Goal: Task Accomplishment & Management: Manage account settings

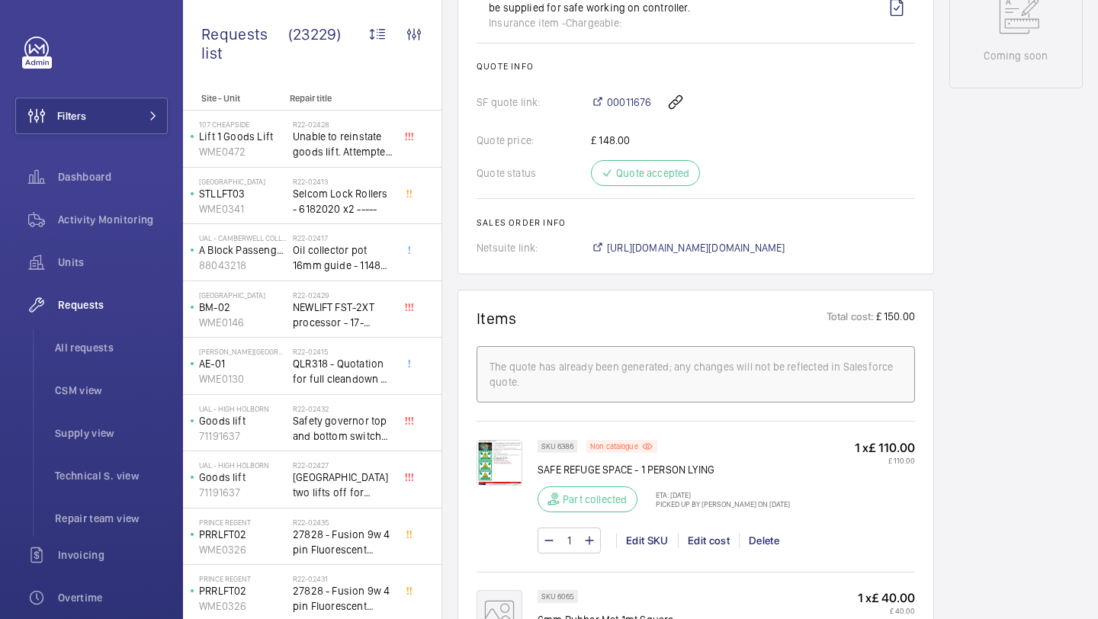
scroll to position [738, 0]
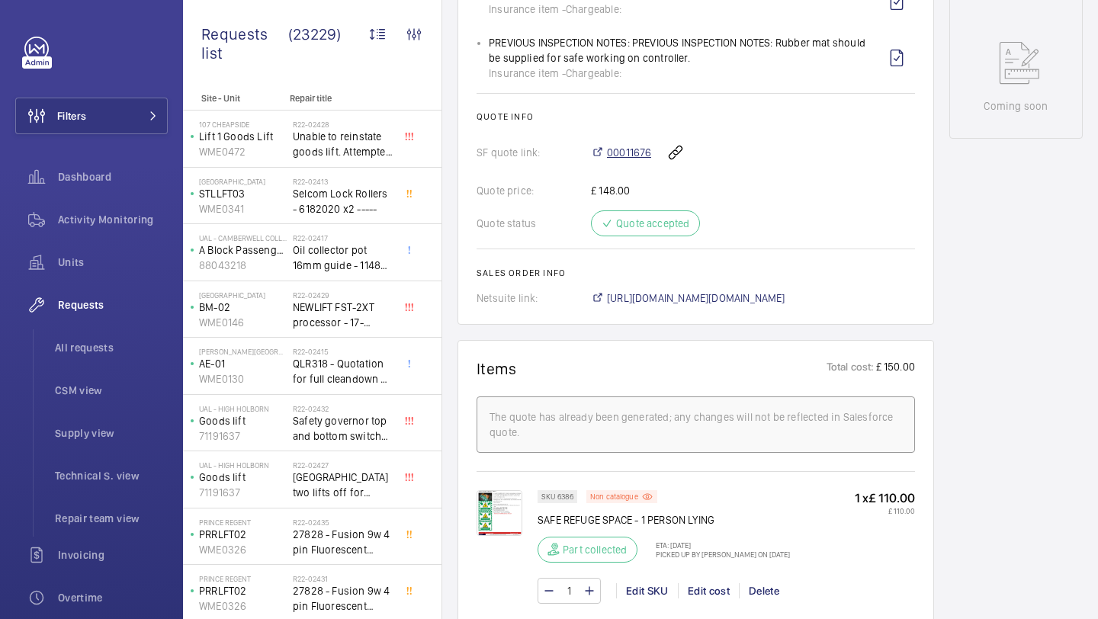
click at [631, 160] on span "00011676" at bounding box center [629, 152] width 44 height 15
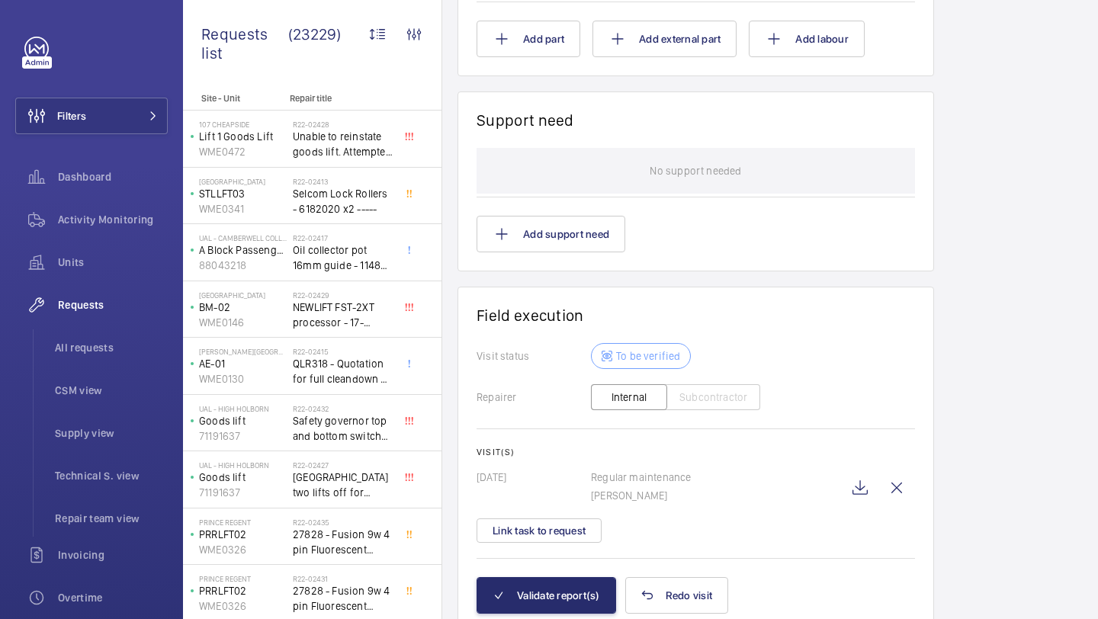
scroll to position [1588, 0]
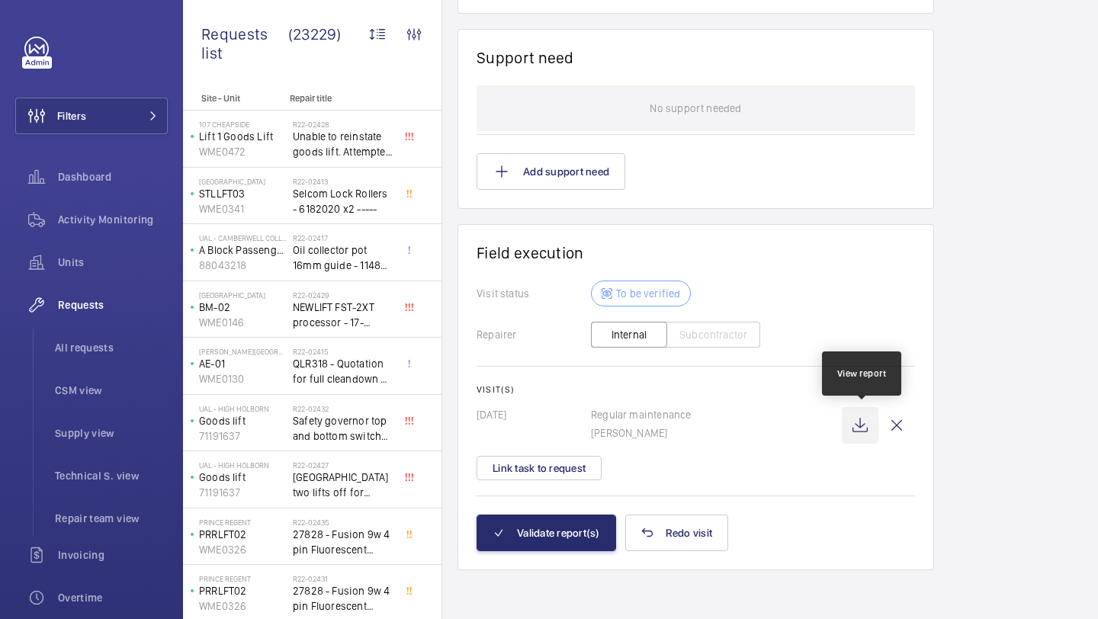
click at [859, 424] on wm-front-icon-button at bounding box center [860, 425] width 37 height 37
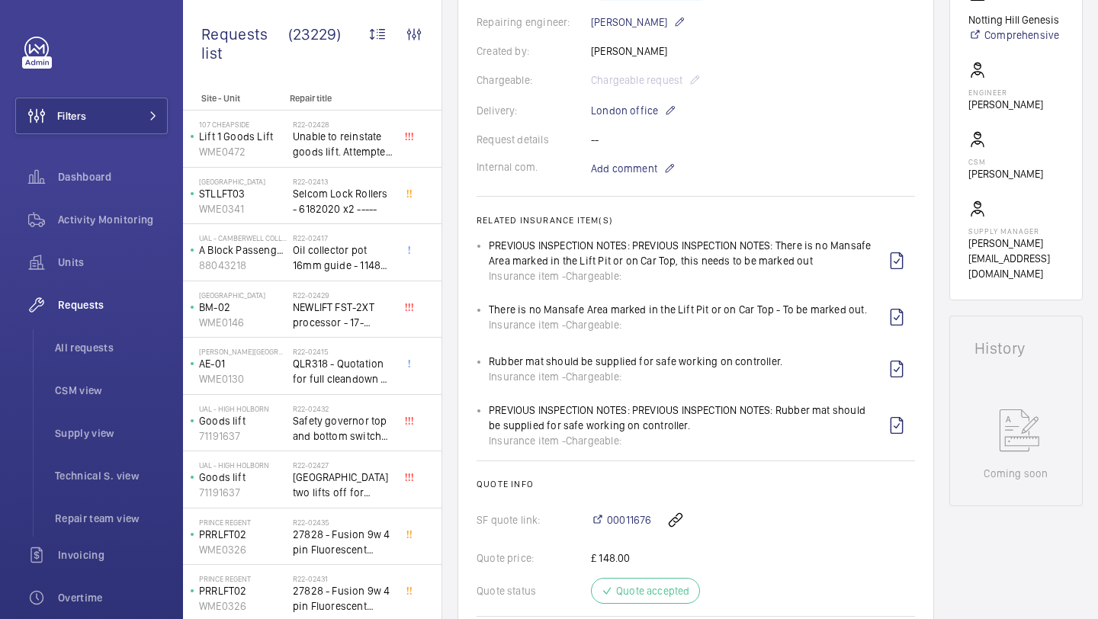
scroll to position [616, 0]
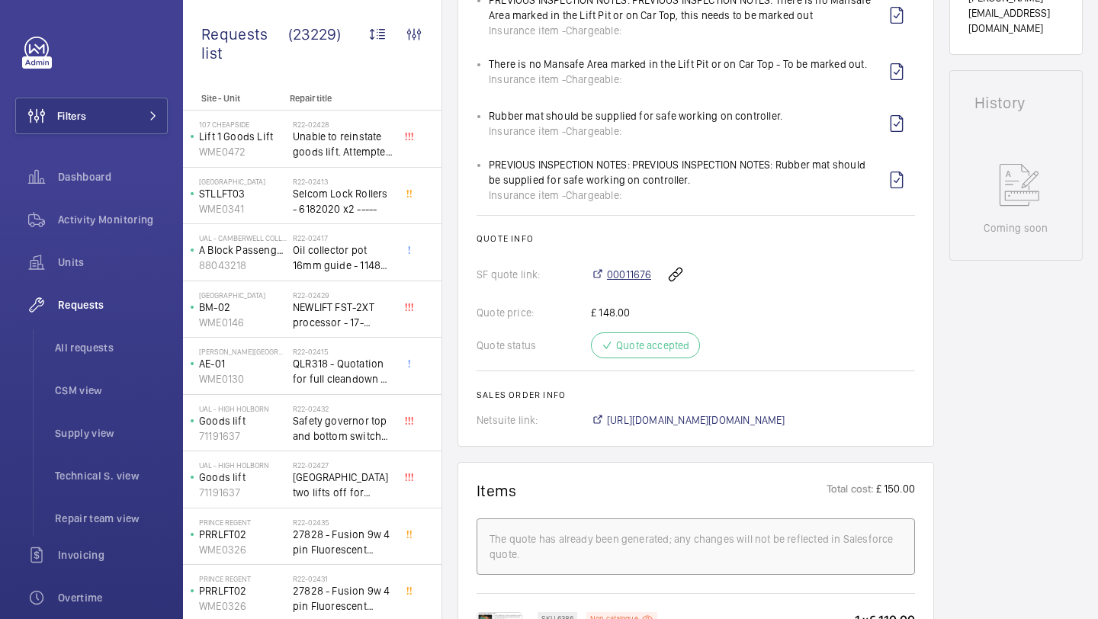
click at [615, 282] on span "00011676" at bounding box center [629, 274] width 44 height 15
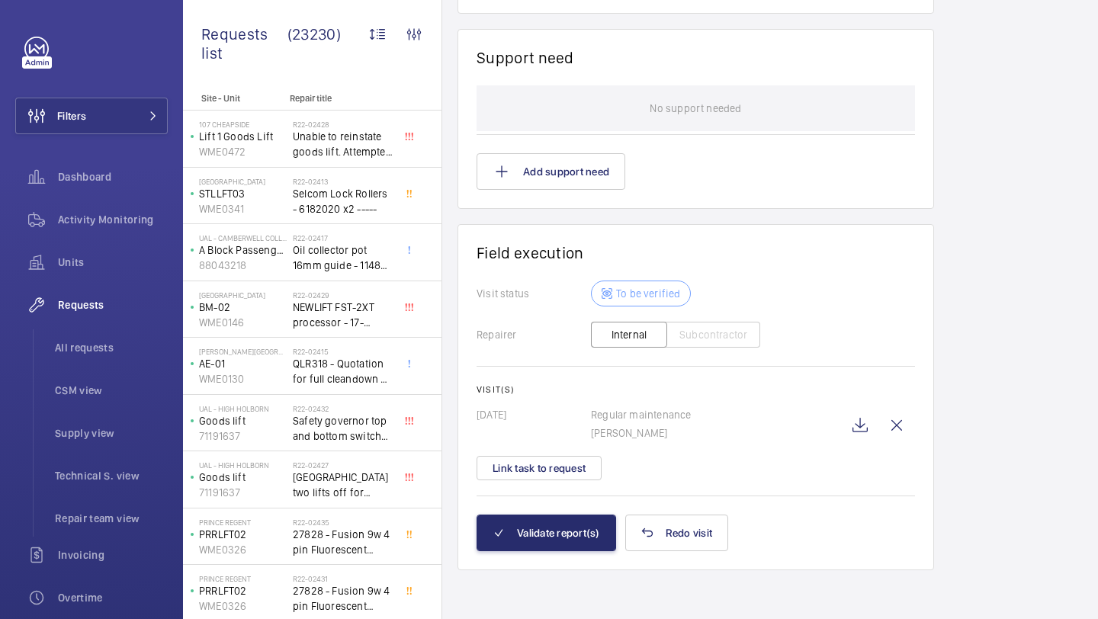
scroll to position [1588, 0]
click at [538, 467] on button "Link task to request" at bounding box center [539, 468] width 125 height 24
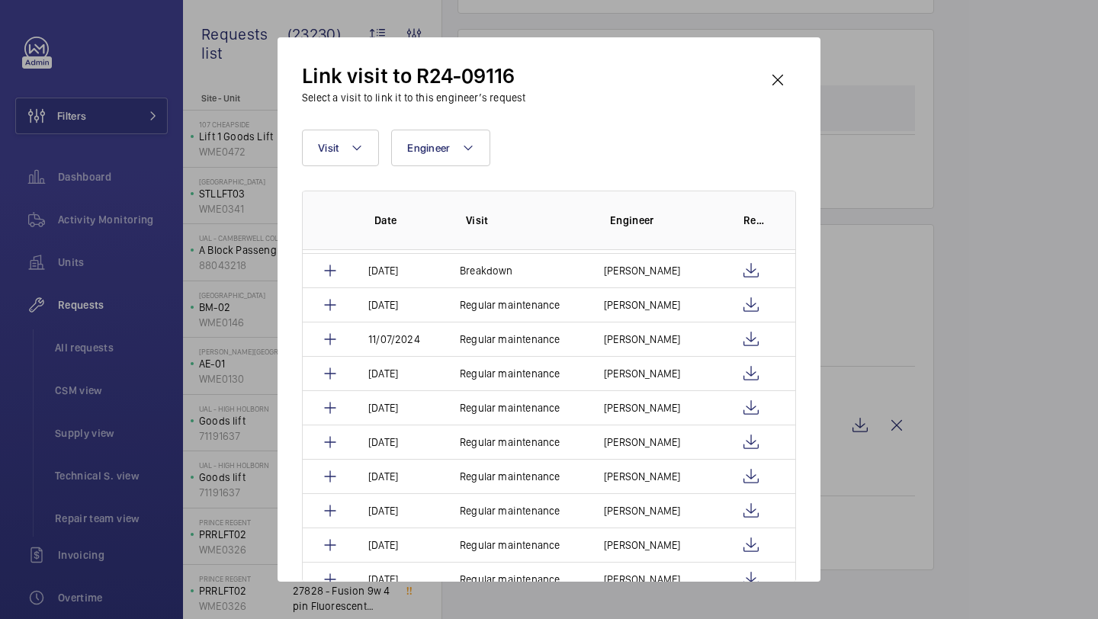
scroll to position [801, 0]
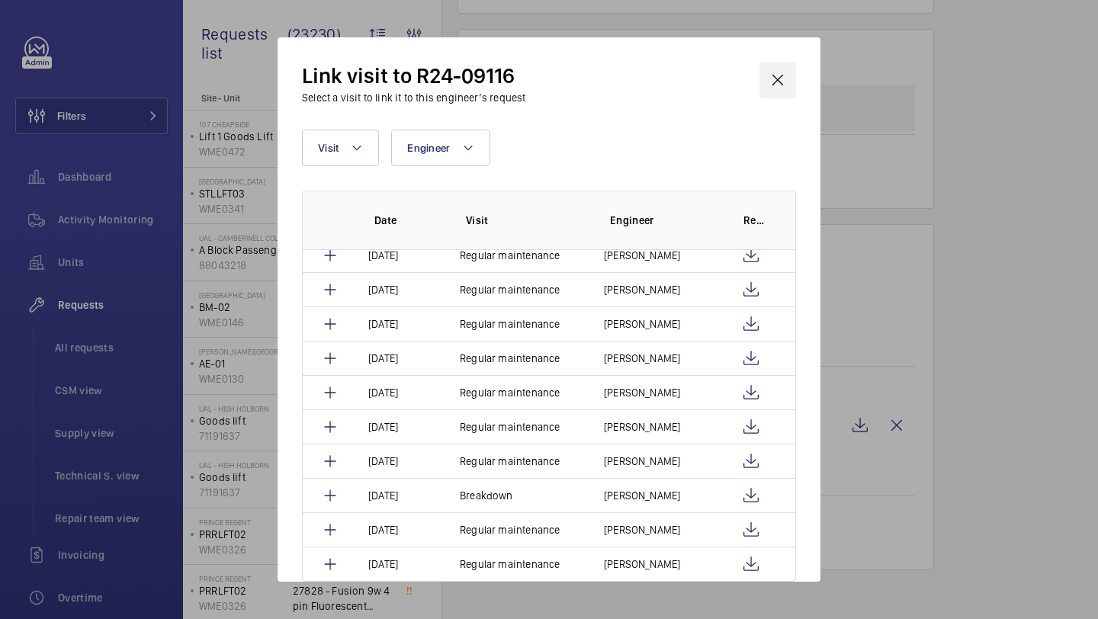
click at [783, 75] on wm-front-icon-button at bounding box center [777, 80] width 37 height 37
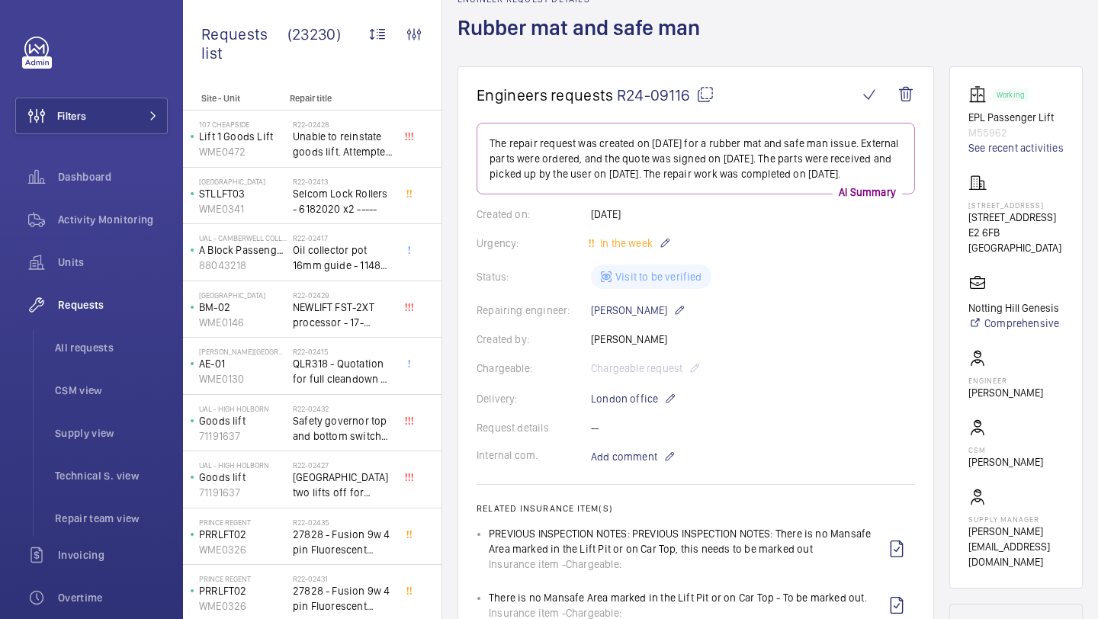
scroll to position [0, 0]
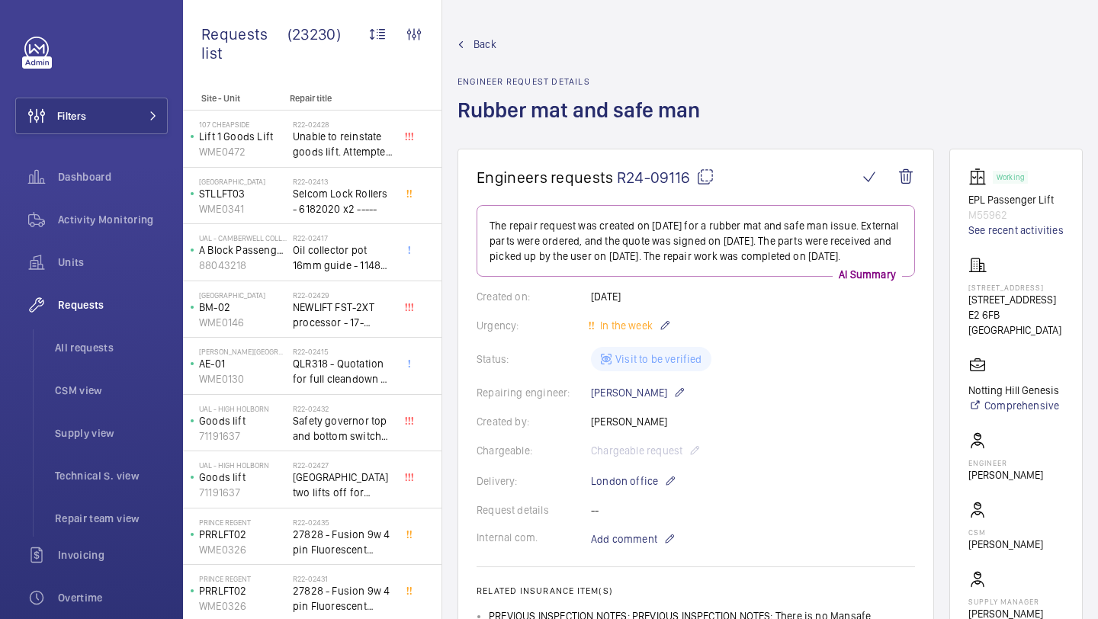
click at [704, 175] on mat-icon at bounding box center [705, 177] width 18 height 18
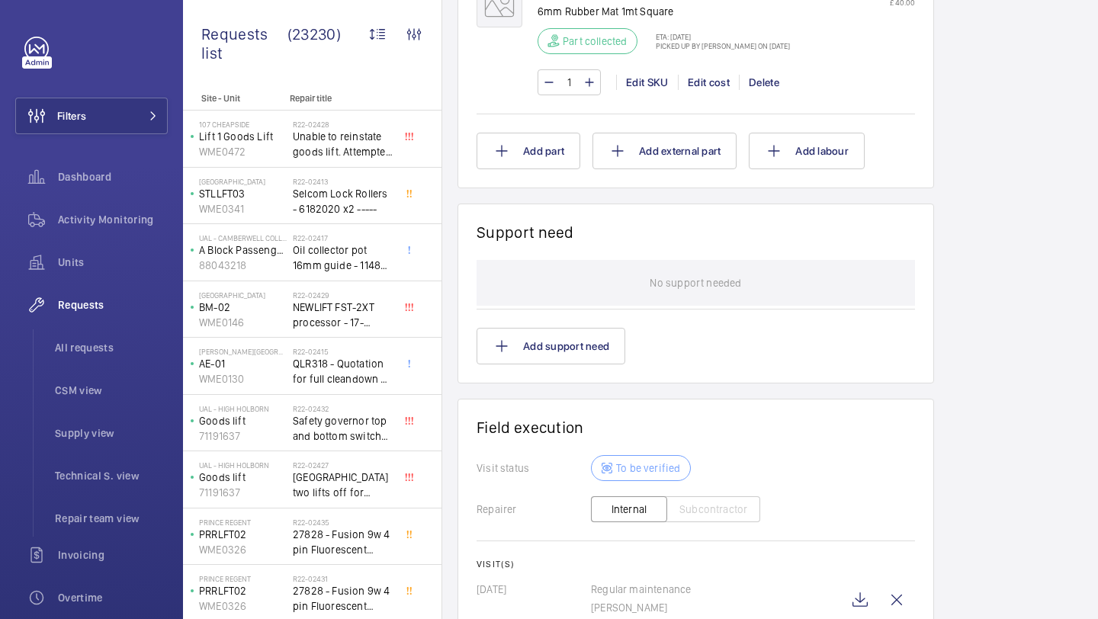
scroll to position [1436, 0]
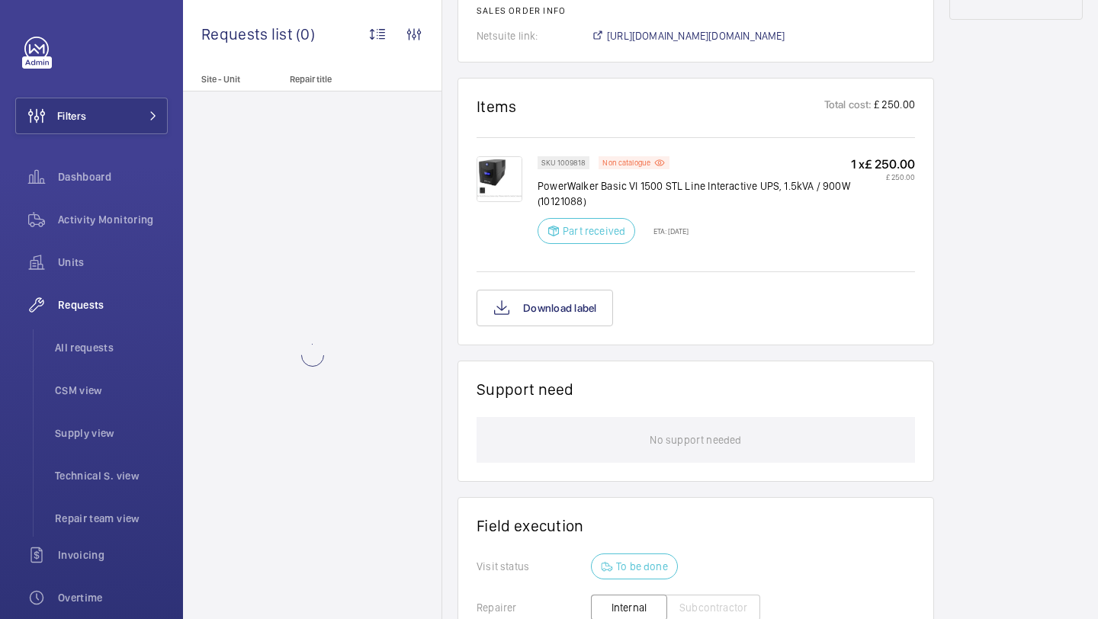
scroll to position [1132, 0]
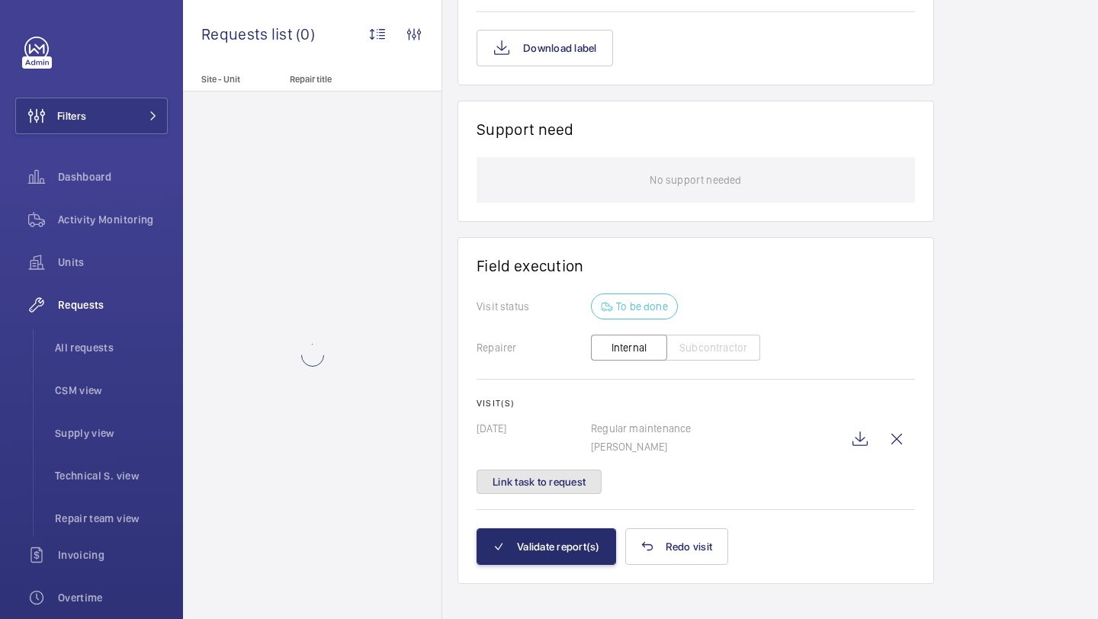
click at [576, 470] on button "Link task to request" at bounding box center [539, 482] width 125 height 24
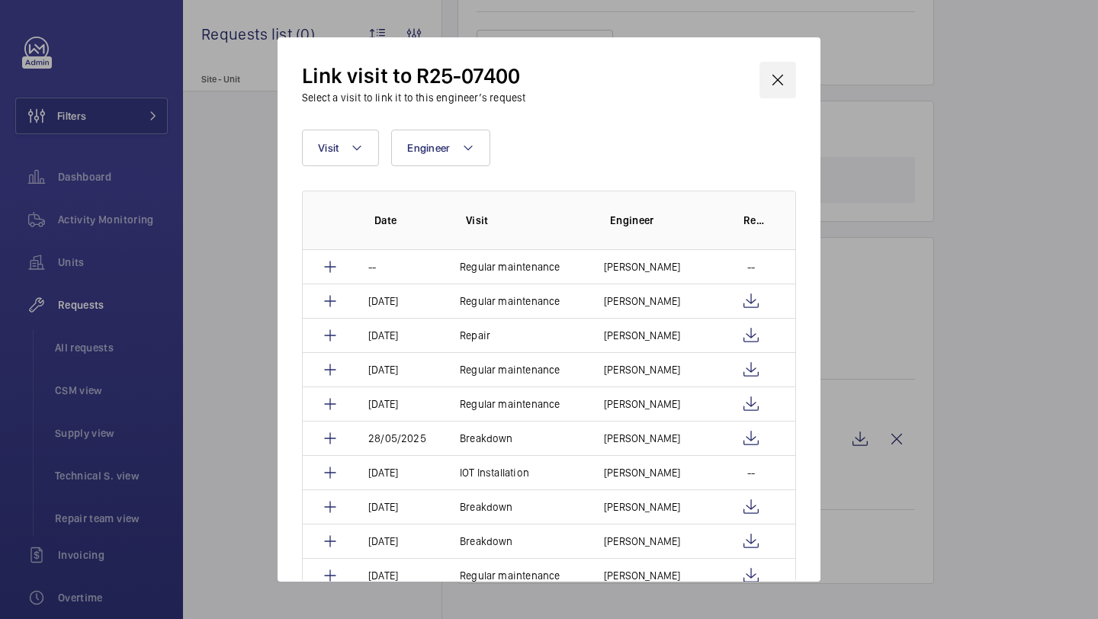
click at [782, 77] on wm-front-icon-button at bounding box center [777, 80] width 37 height 37
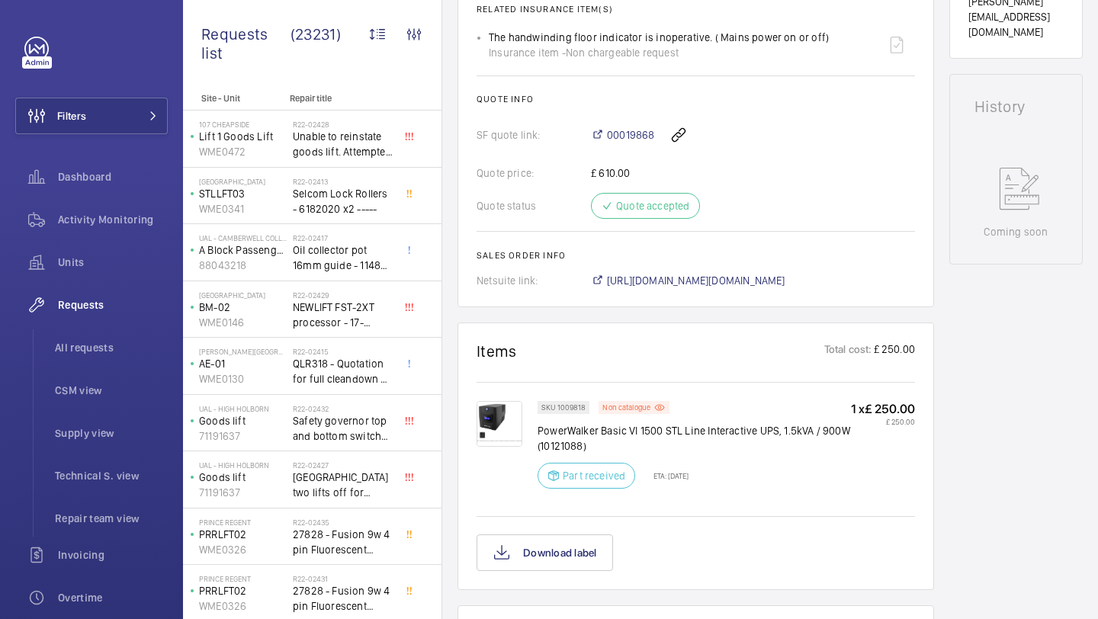
scroll to position [571, 0]
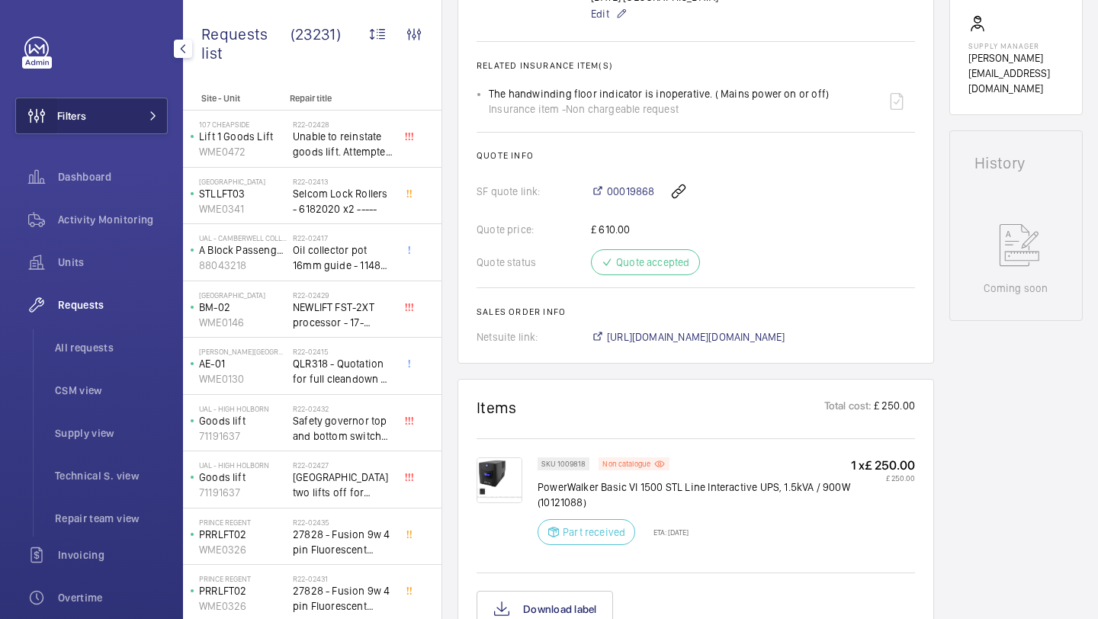
click at [51, 122] on wm-front-icon-button at bounding box center [36, 116] width 41 height 37
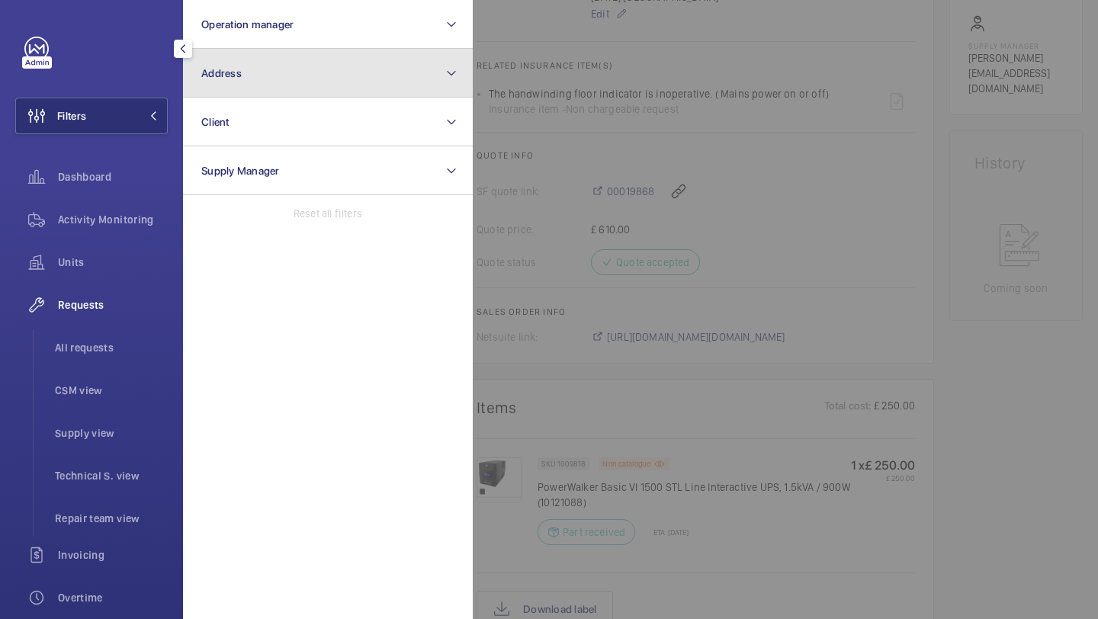
click at [252, 65] on button "Address" at bounding box center [328, 73] width 290 height 49
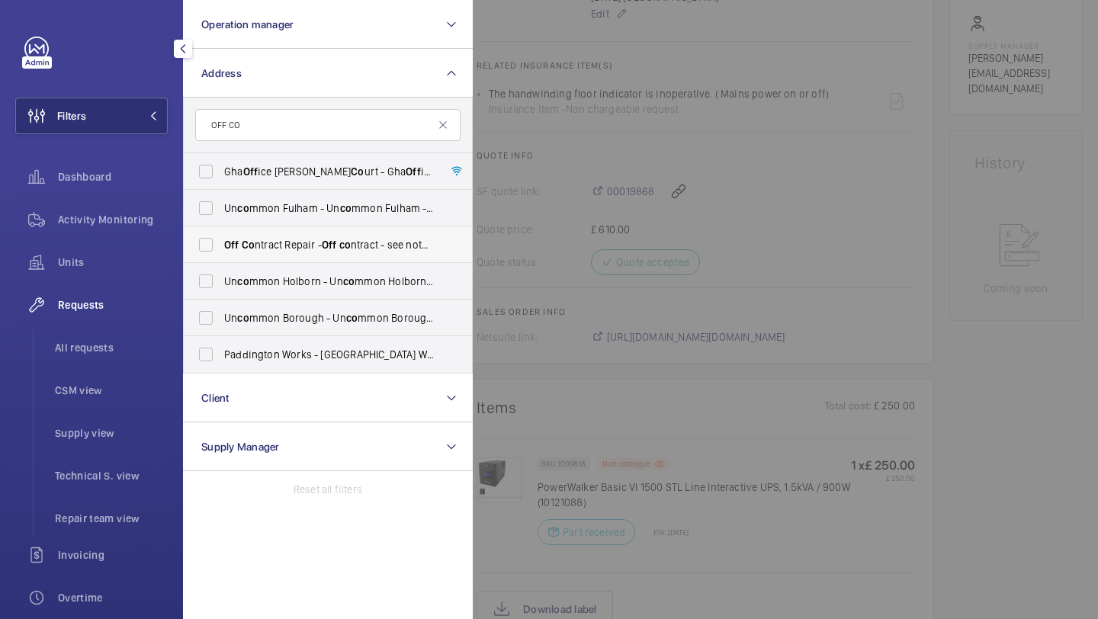
type input "OFF CO"
click at [281, 252] on label "Off Co ntract Repair - Off co ntract - see notes in description, LONDON XXXX" at bounding box center [316, 244] width 265 height 37
click at [221, 252] on input "Off Co ntract Repair - Off co ntract - see notes in description, LONDON XXXX" at bounding box center [206, 244] width 30 height 30
checkbox input "true"
click at [520, 181] on div at bounding box center [1022, 309] width 1098 height 619
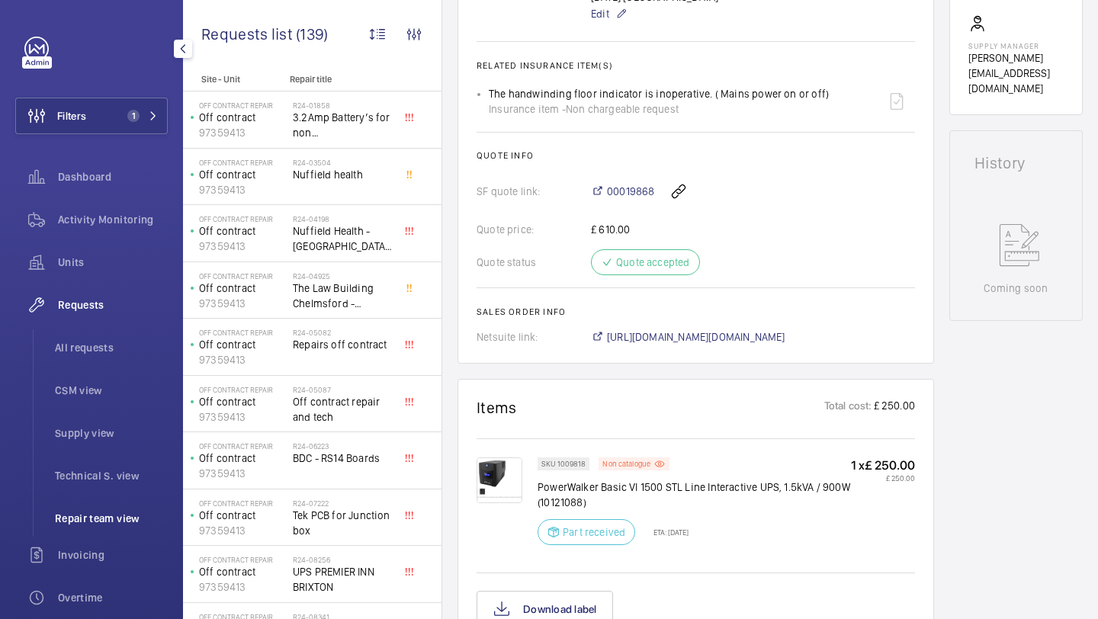
click at [103, 523] on span "Repair team view" at bounding box center [111, 518] width 113 height 15
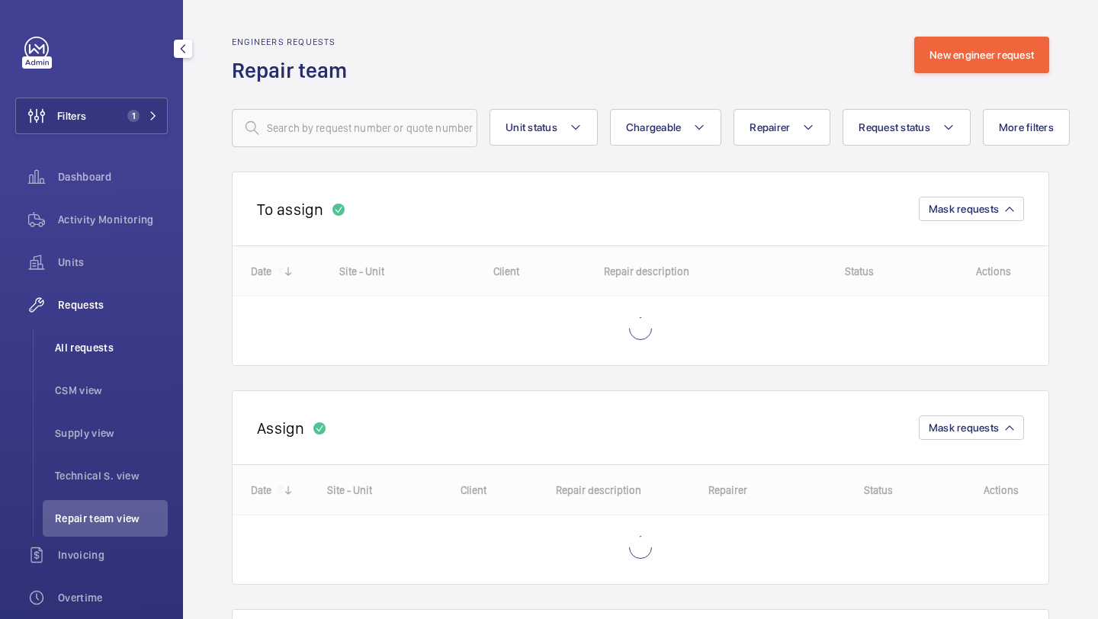
click at [124, 348] on span "All requests" at bounding box center [111, 347] width 113 height 15
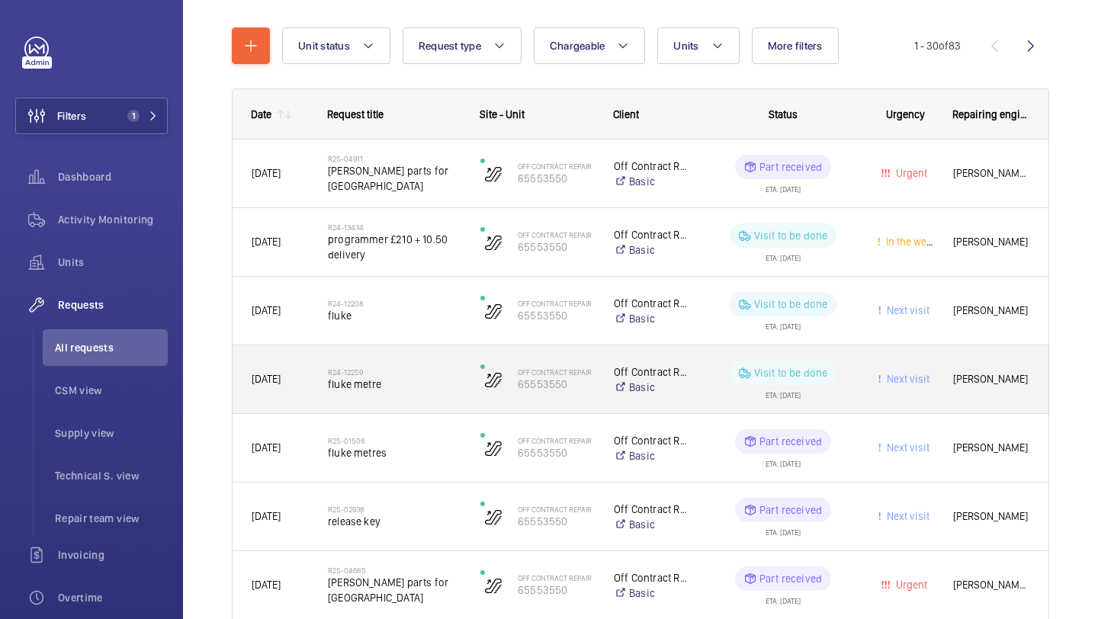
scroll to position [126, 0]
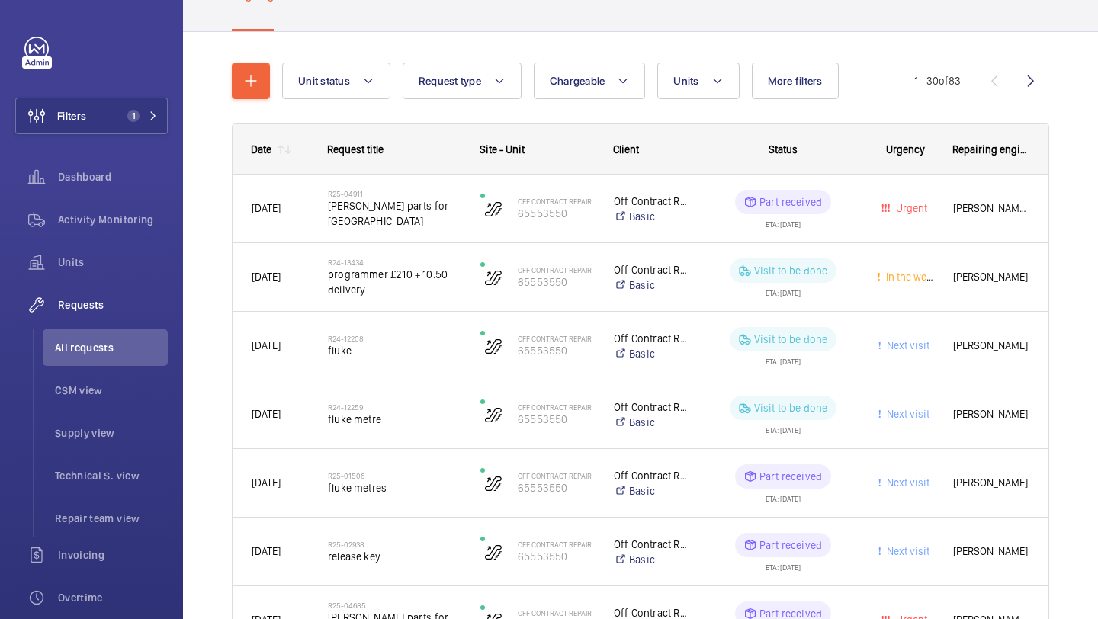
click at [284, 154] on mat-icon at bounding box center [288, 149] width 12 height 12
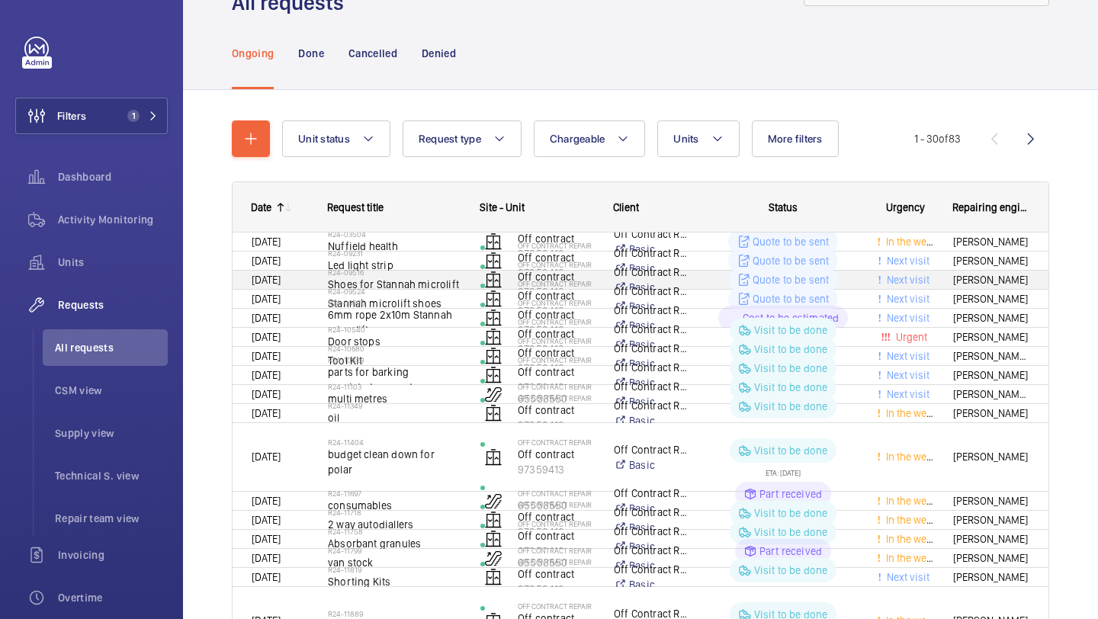
scroll to position [126, 0]
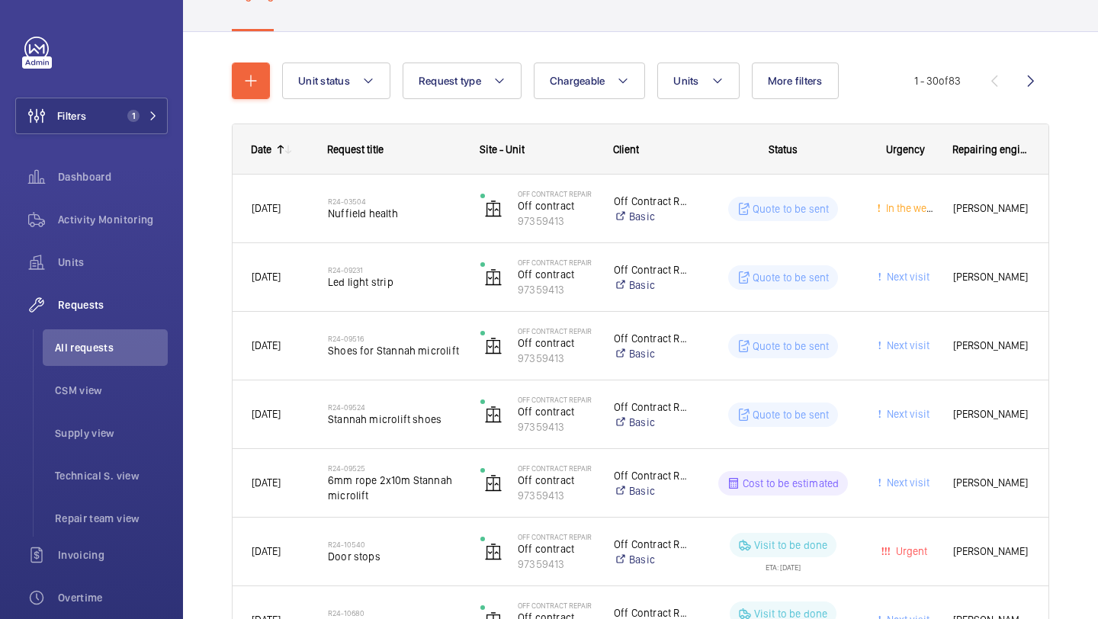
click at [288, 149] on mat-icon at bounding box center [288, 149] width 12 height 12
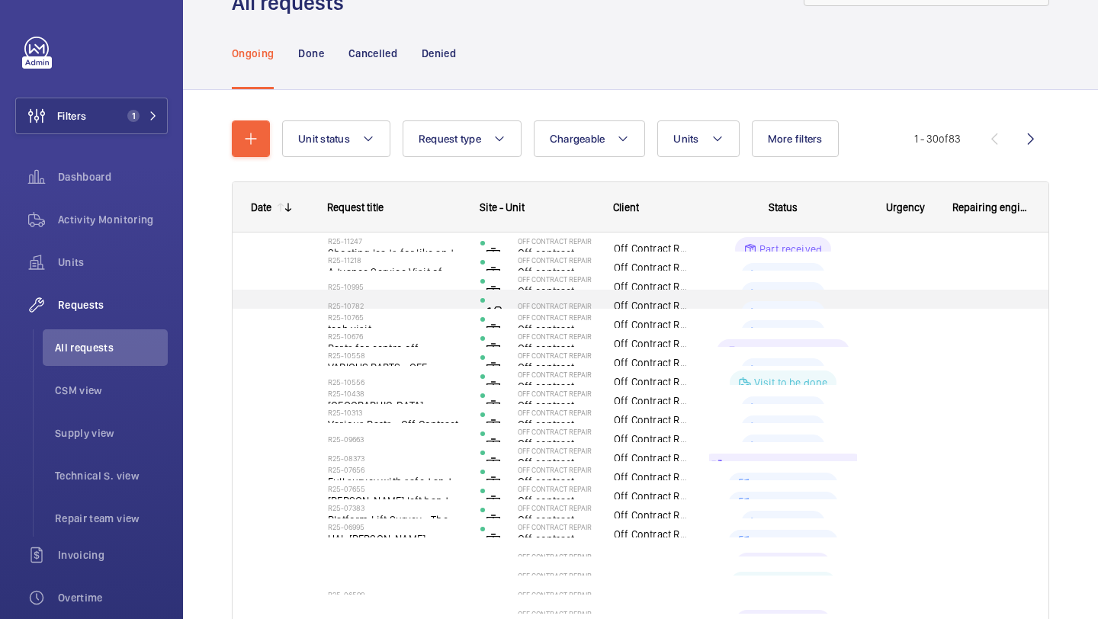
scroll to position [126, 0]
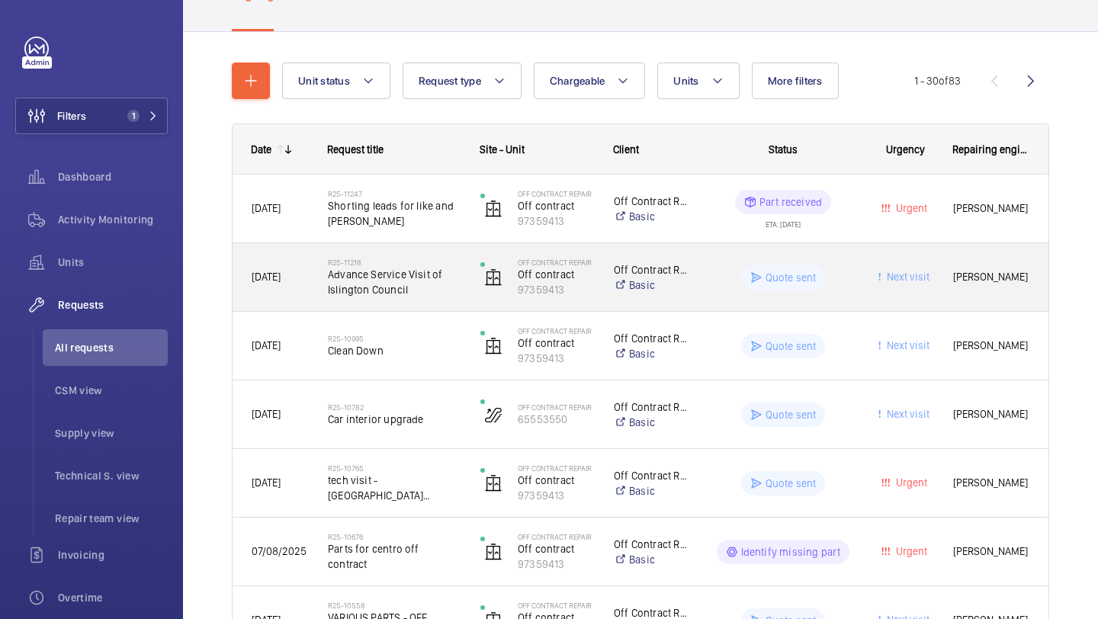
click at [438, 278] on span "Advance Service Visit of Islington Council" at bounding box center [394, 282] width 133 height 30
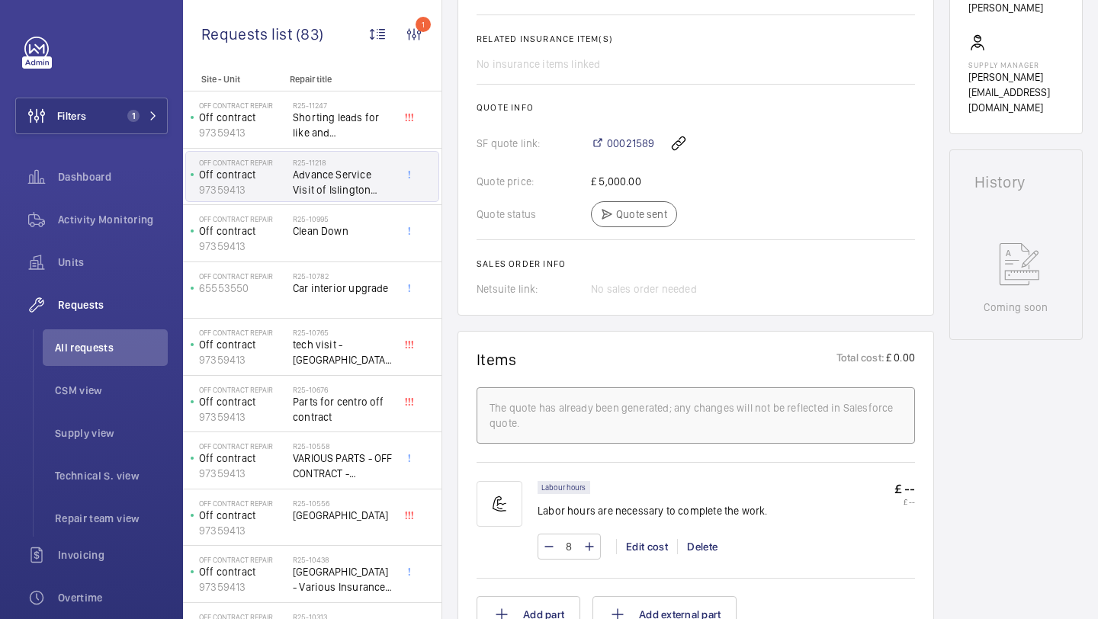
scroll to position [440, 0]
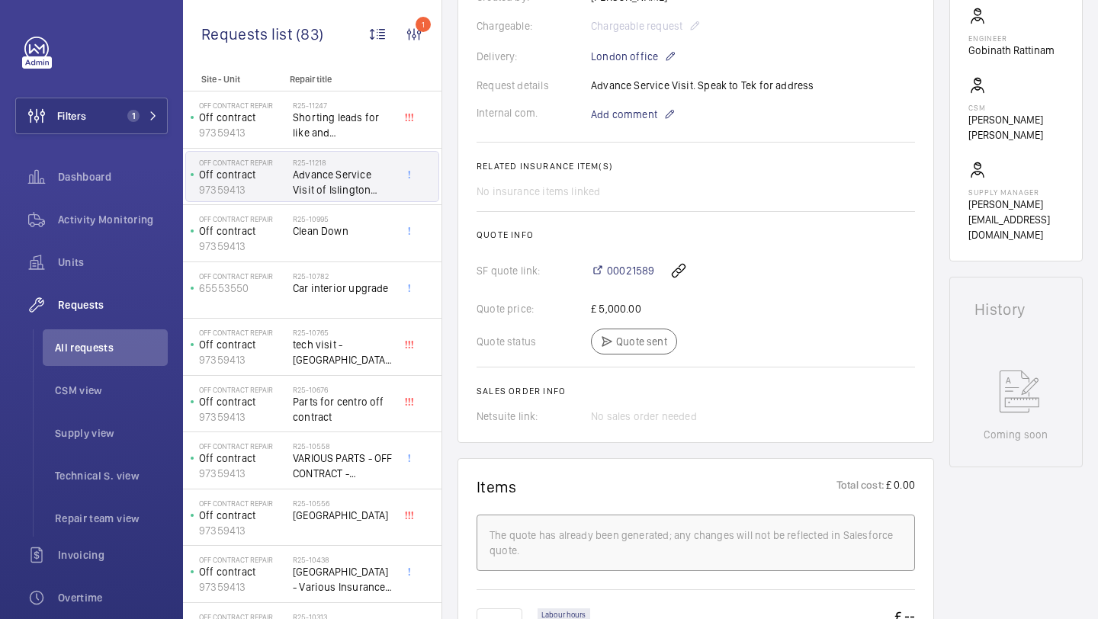
click at [633, 280] on div "00021589" at bounding box center [753, 270] width 324 height 37
click at [633, 275] on span "00021589" at bounding box center [630, 270] width 47 height 15
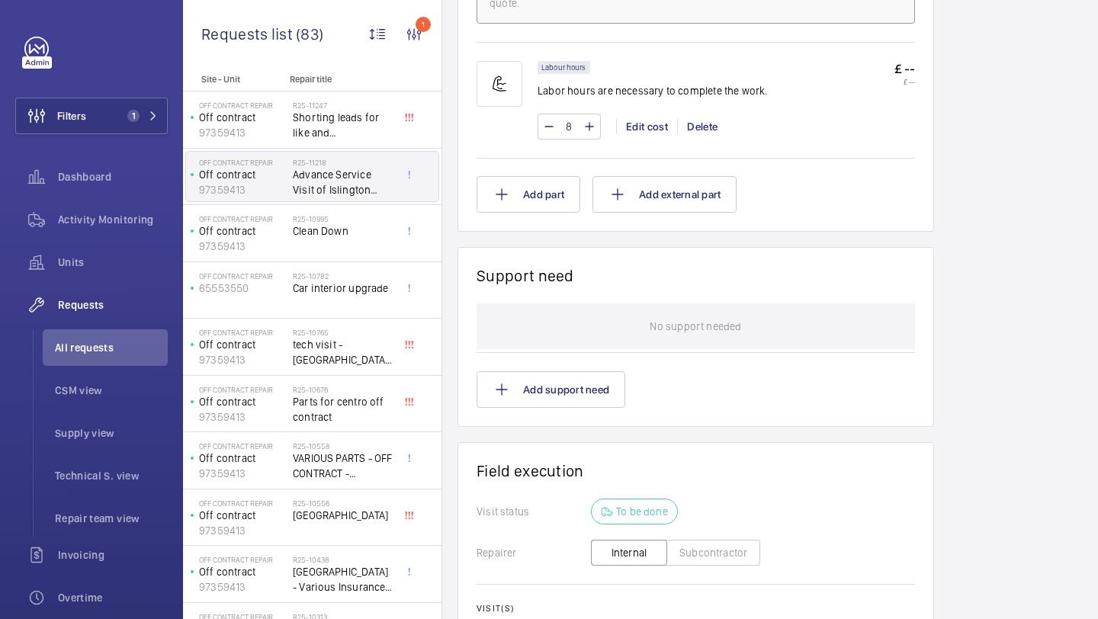
scroll to position [1217, 0]
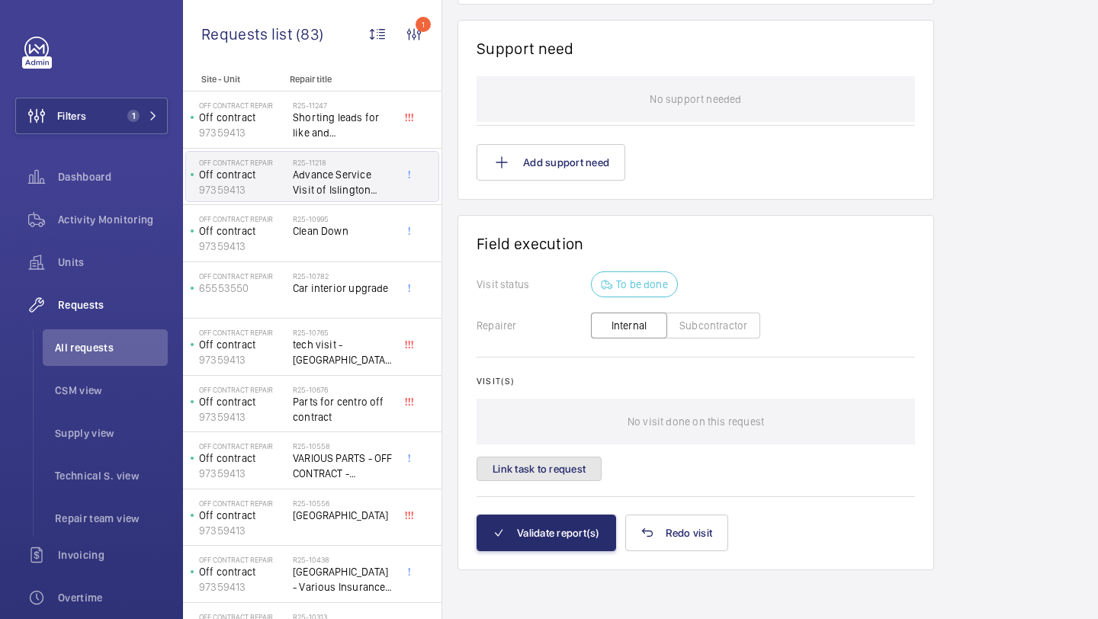
click at [562, 459] on button "Link task to request" at bounding box center [539, 469] width 125 height 24
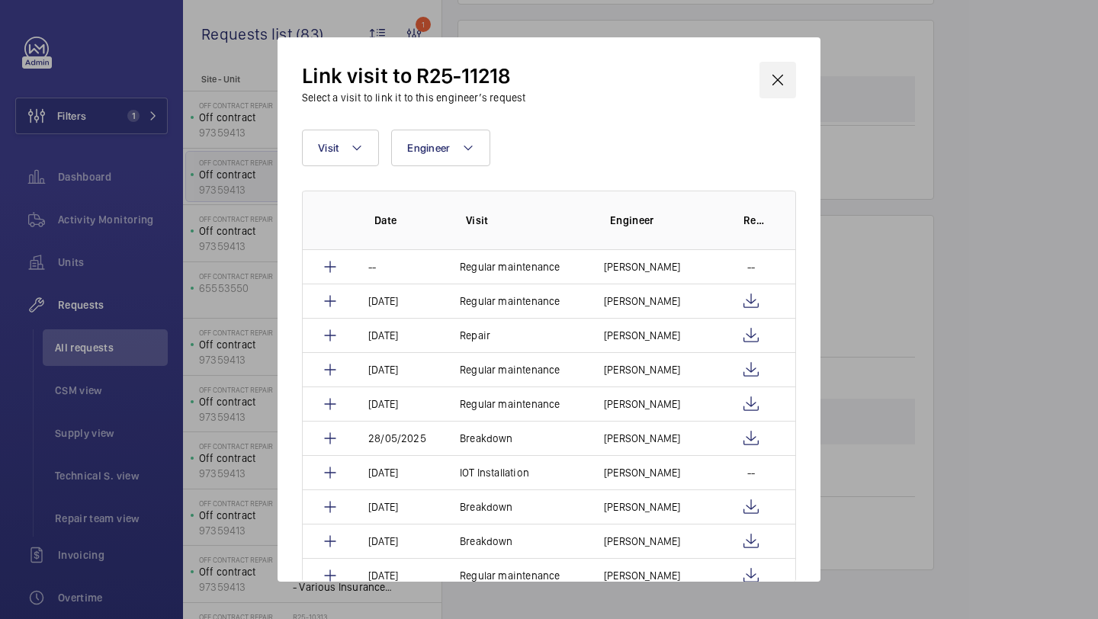
click at [784, 86] on wm-front-icon-button at bounding box center [777, 80] width 37 height 37
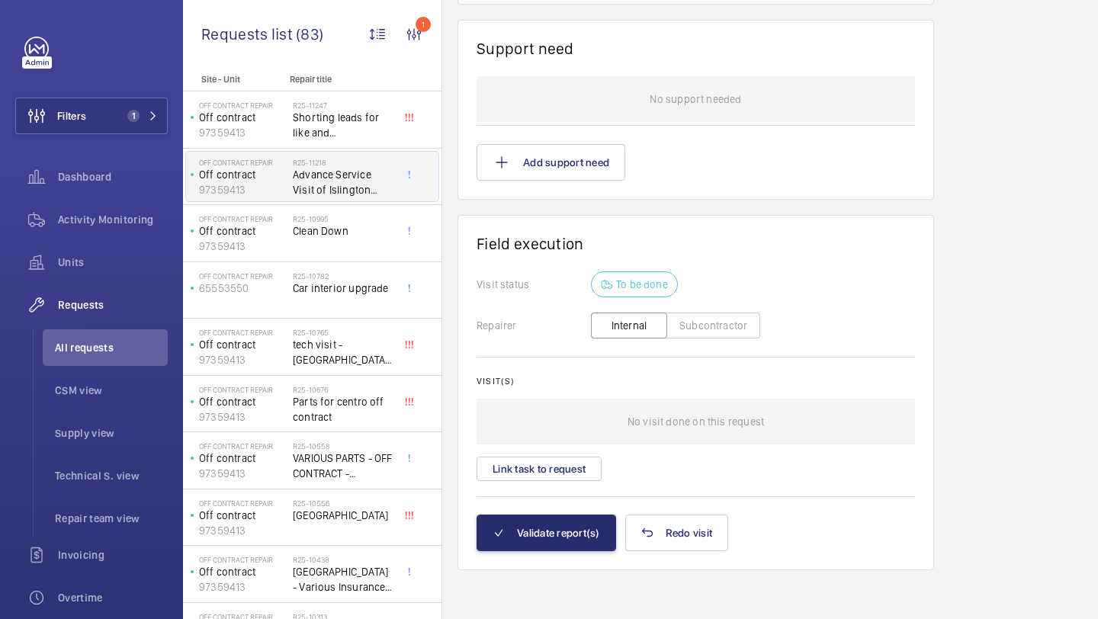
click at [550, 450] on div "Visit(s) No visit done on this request Link task to request" at bounding box center [696, 428] width 438 height 105
click at [547, 461] on button "Link task to request" at bounding box center [539, 469] width 125 height 24
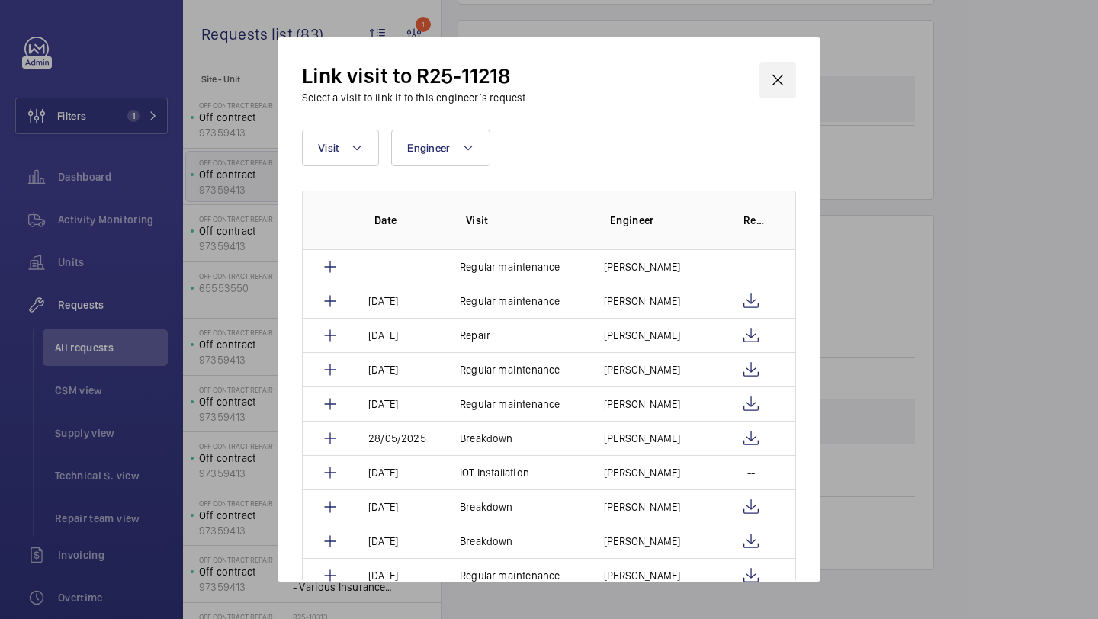
click at [765, 78] on wm-front-icon-button at bounding box center [777, 80] width 37 height 37
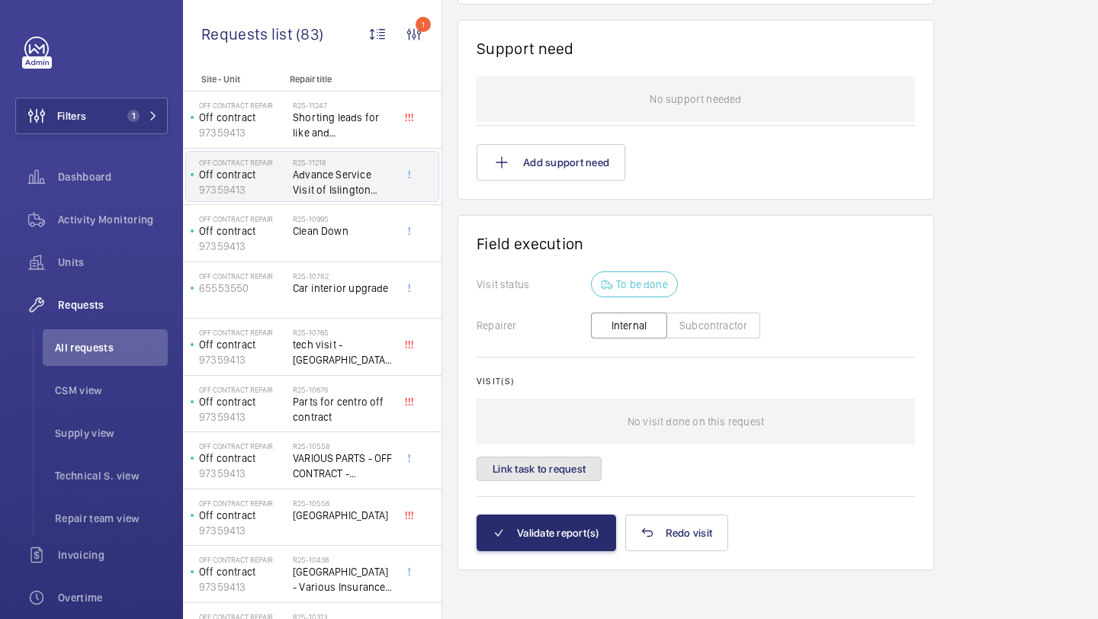
click at [547, 462] on button "Link task to request" at bounding box center [539, 469] width 125 height 24
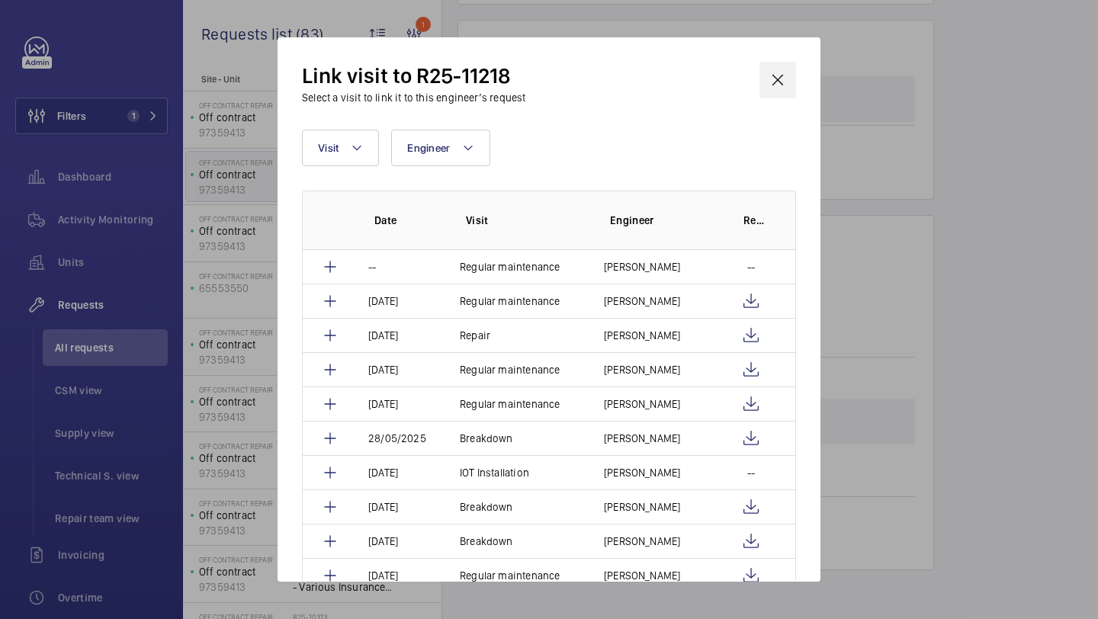
click at [768, 76] on wm-front-icon-button at bounding box center [777, 80] width 37 height 37
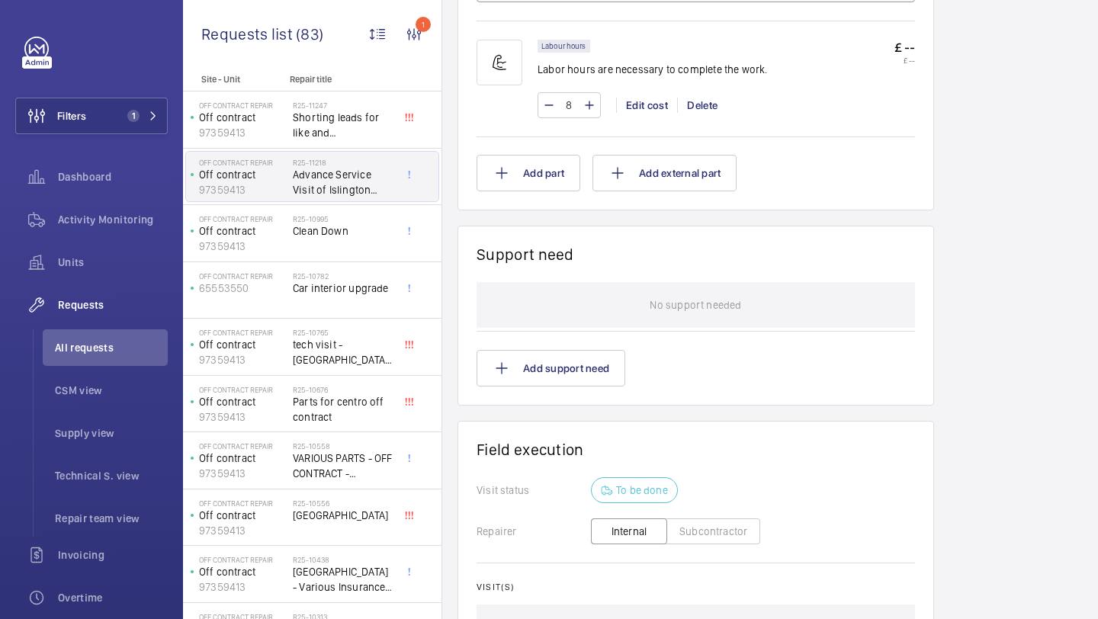
scroll to position [1217, 0]
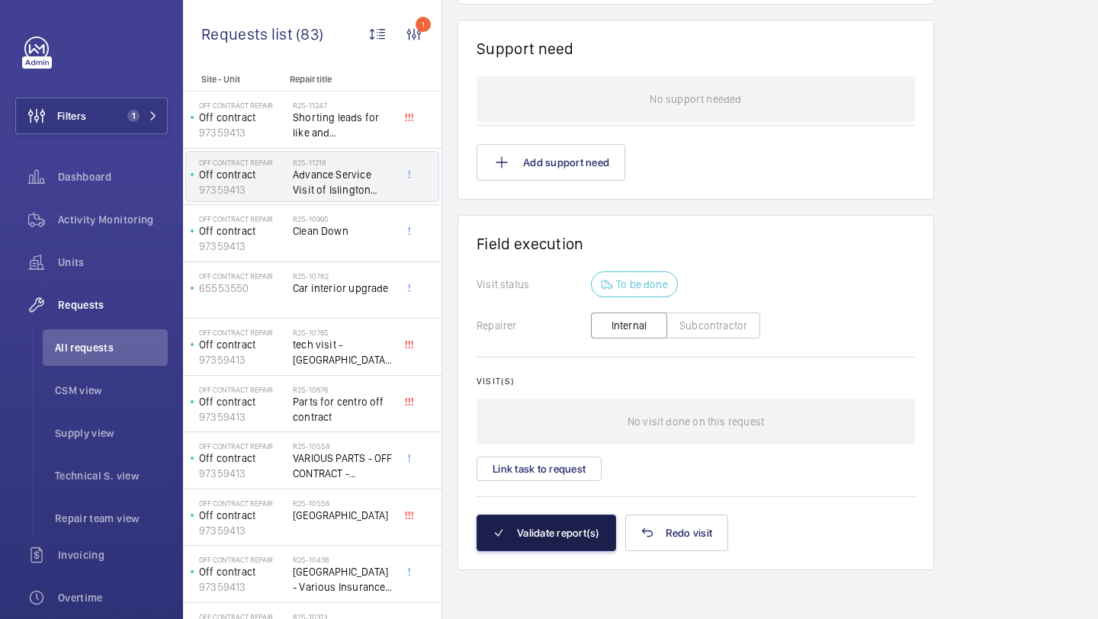
click at [557, 535] on button "Validate report(s)" at bounding box center [547, 533] width 140 height 37
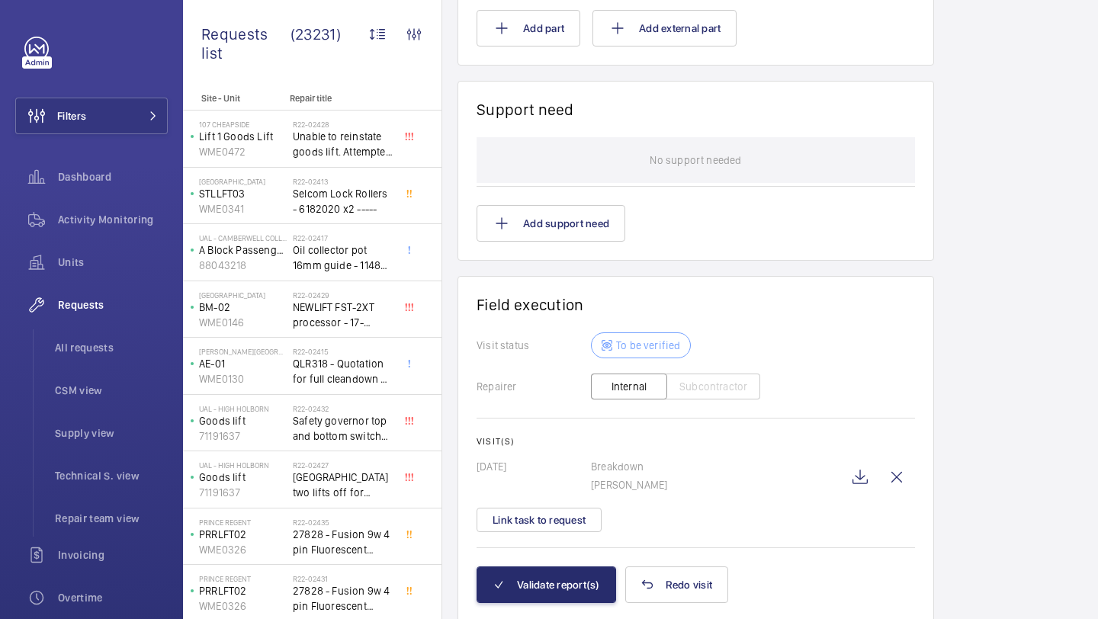
scroll to position [1353, 0]
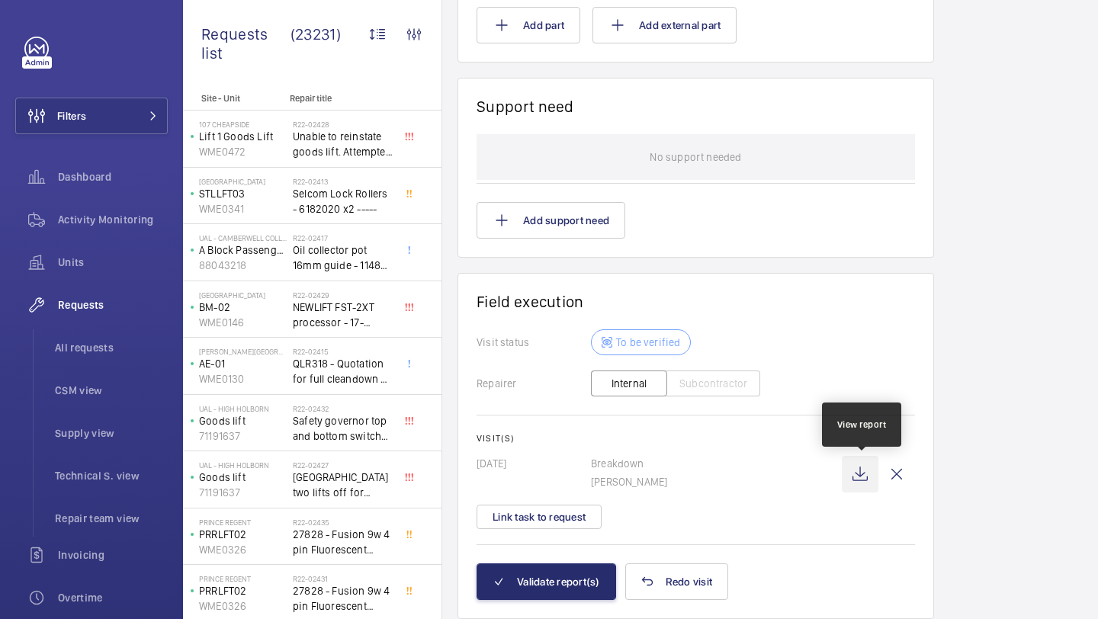
click at [857, 479] on wm-front-icon-button at bounding box center [860, 474] width 37 height 37
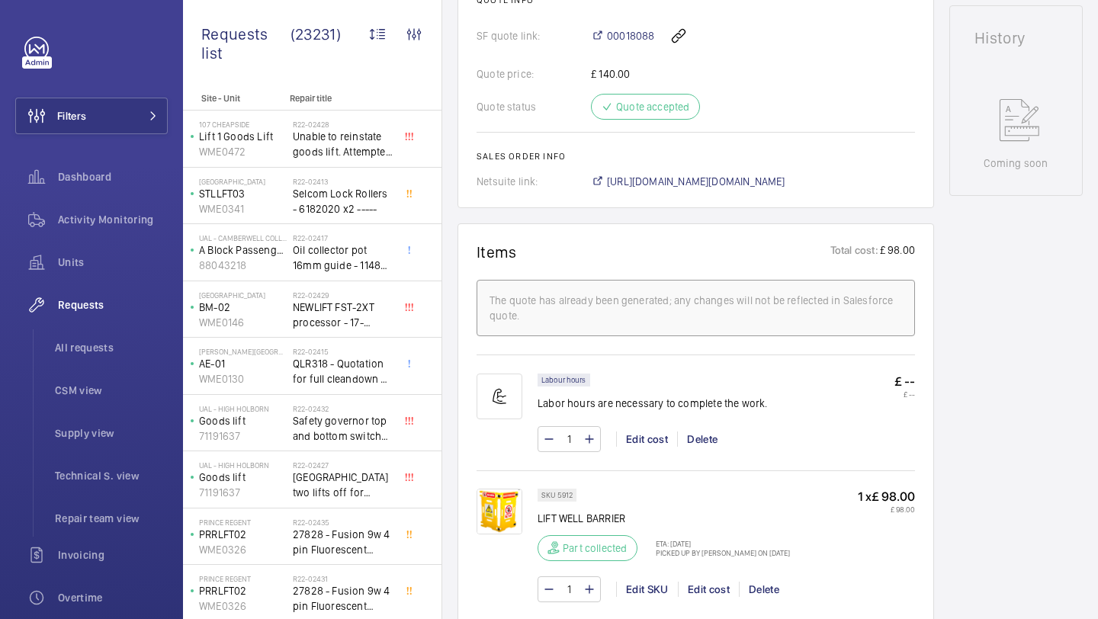
scroll to position [720, 0]
click at [625, 43] on span "00018088" at bounding box center [630, 36] width 47 height 15
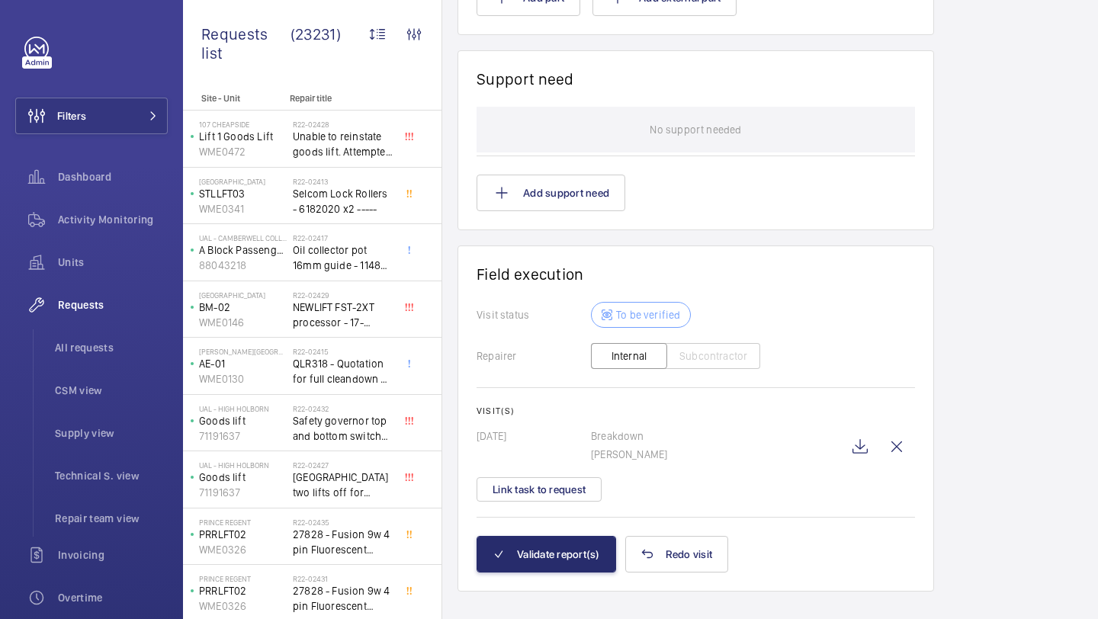
scroll to position [1404, 0]
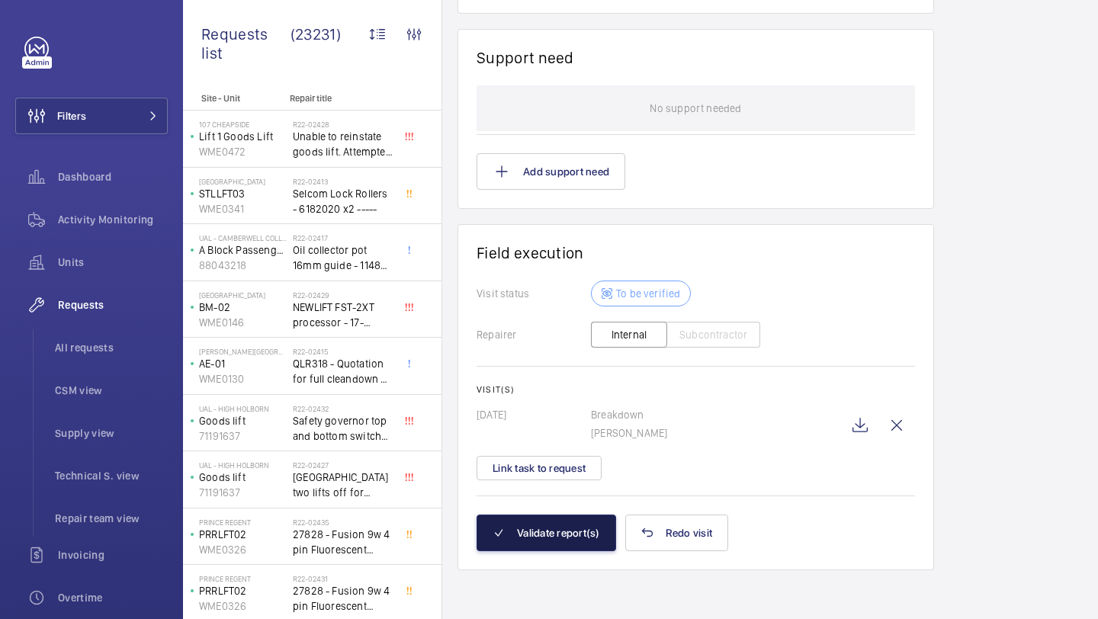
click at [550, 533] on button "Validate report(s)" at bounding box center [547, 533] width 140 height 37
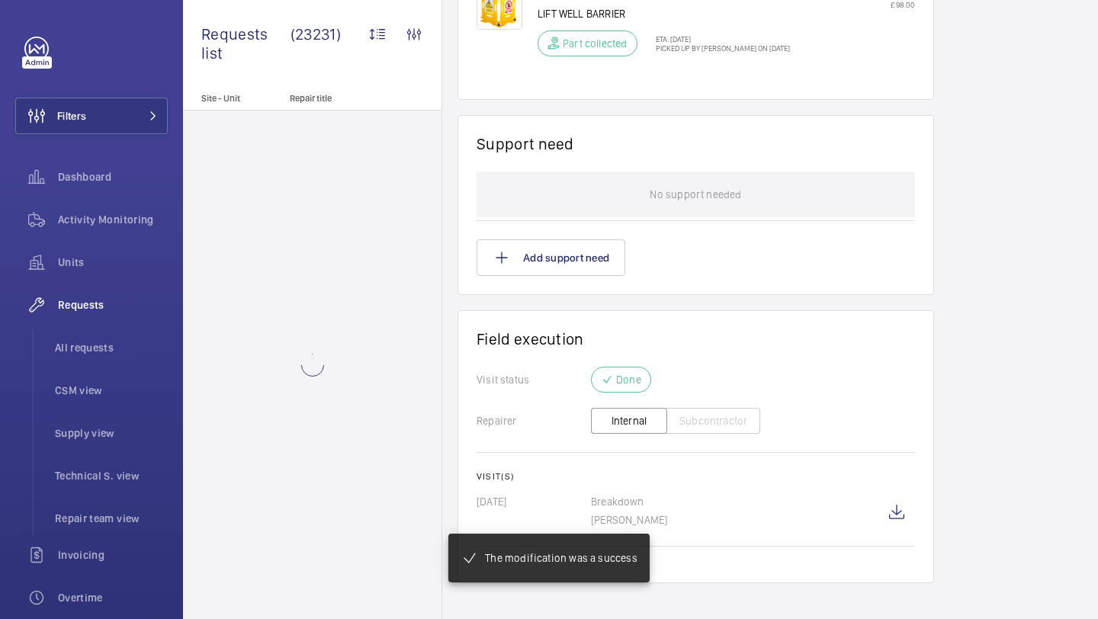
scroll to position [1137, 0]
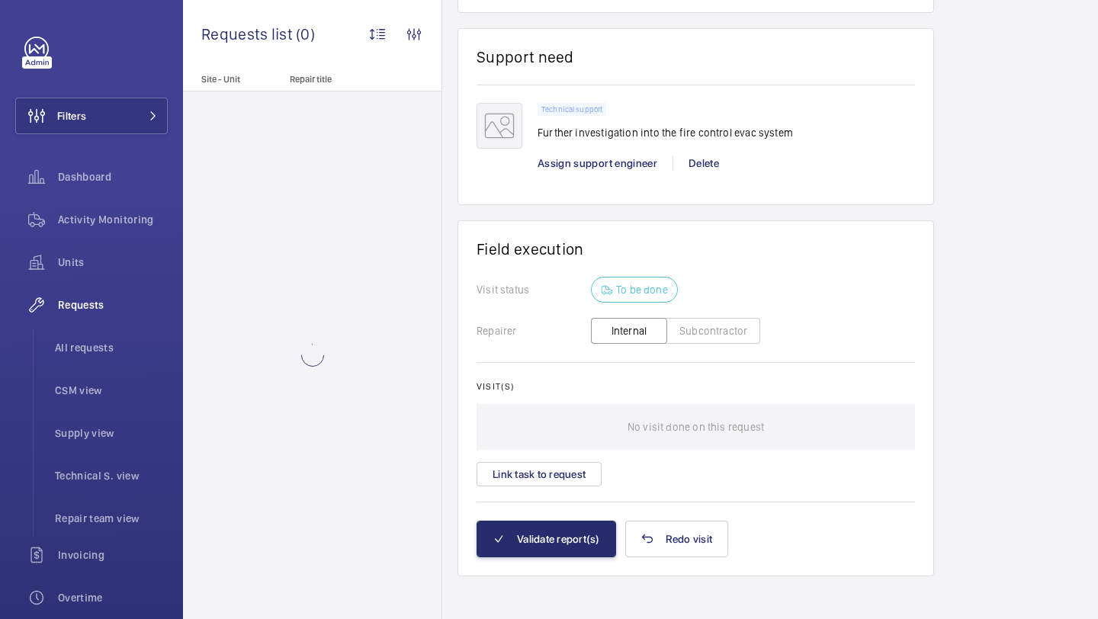
scroll to position [1160, 0]
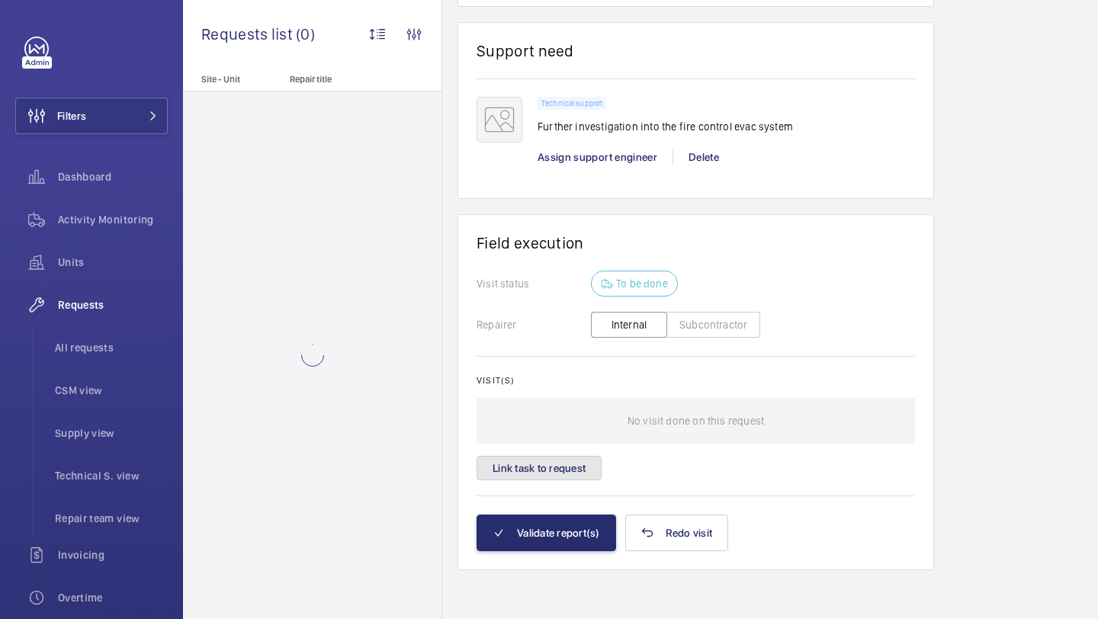
click at [545, 473] on button "Link task to request" at bounding box center [539, 468] width 125 height 24
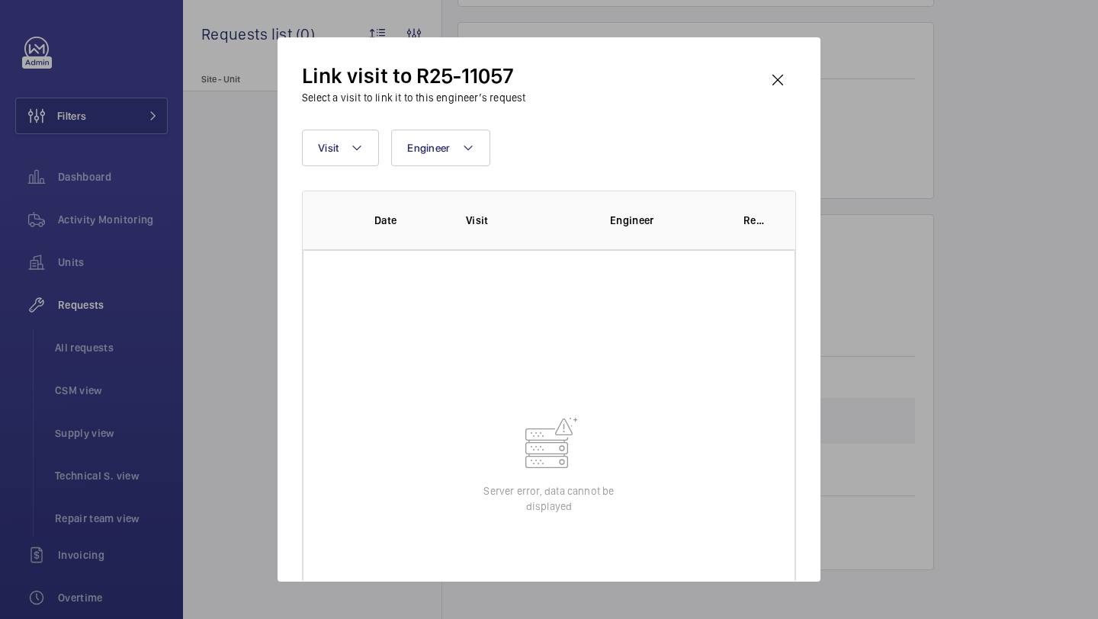
click at [557, 416] on mat-icon at bounding box center [548, 443] width 61 height 61
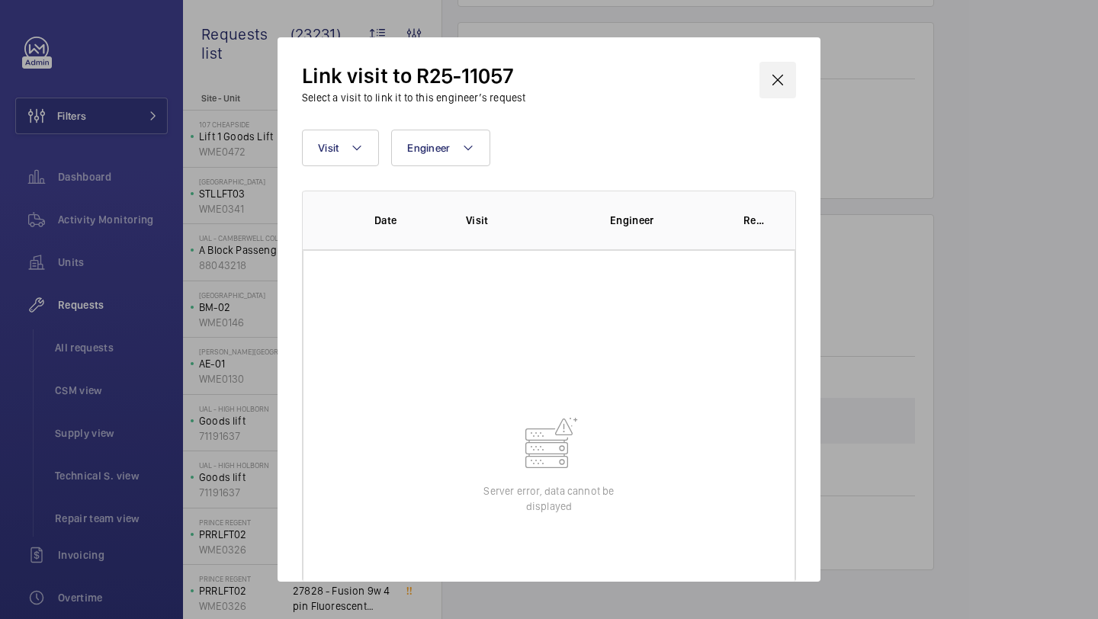
click at [773, 71] on wm-front-icon-button at bounding box center [777, 80] width 37 height 37
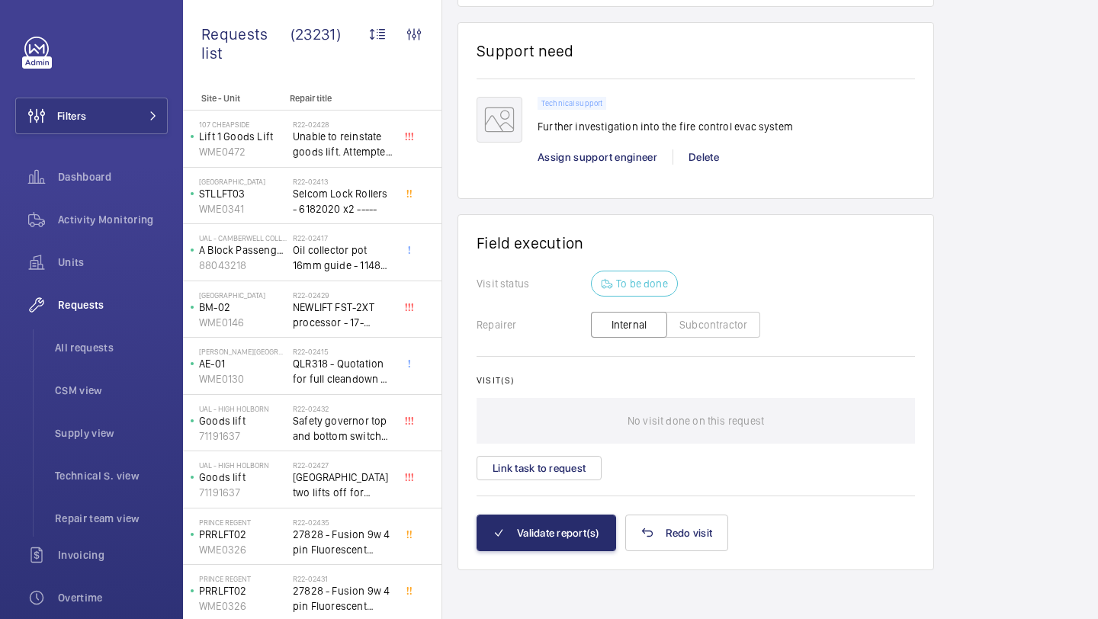
click at [560, 454] on div "Visit(s) No visit done on this request Link task to request" at bounding box center [696, 427] width 438 height 105
click at [556, 470] on button "Link task to request" at bounding box center [539, 468] width 125 height 24
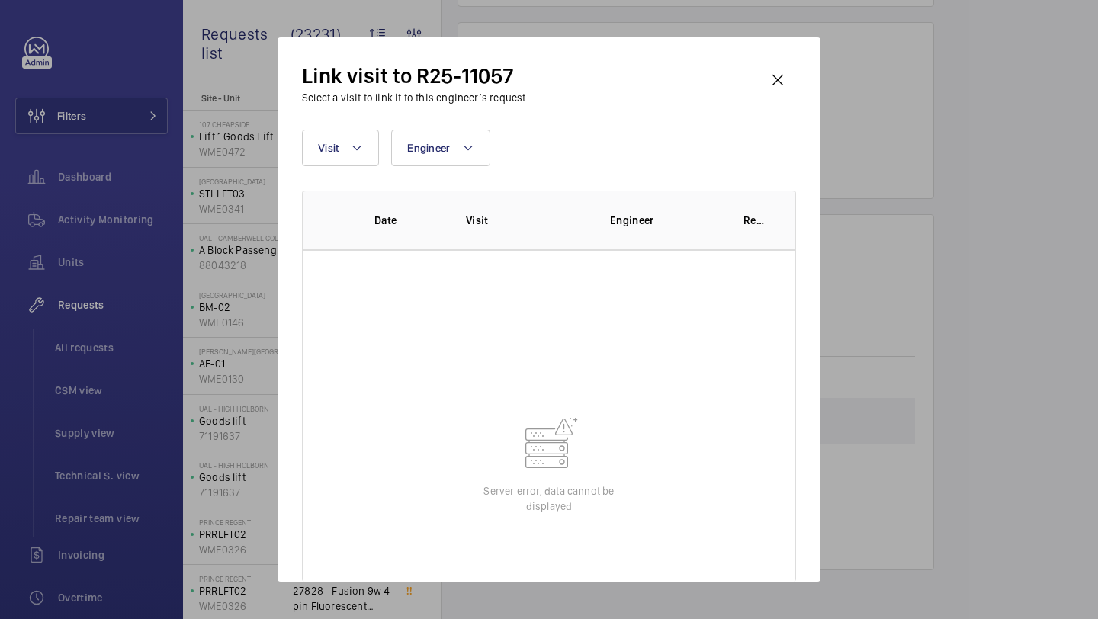
click at [586, 364] on wm-front-table-error "Server error, data cannot be displayed" at bounding box center [549, 463] width 493 height 427
click at [781, 80] on wm-front-icon-button at bounding box center [777, 80] width 37 height 37
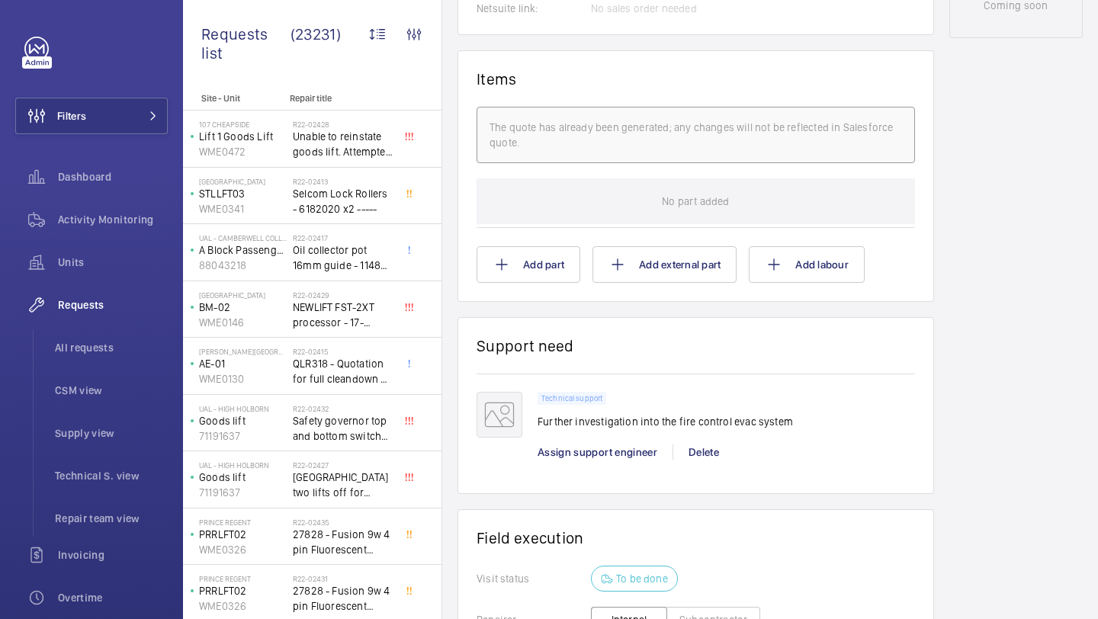
scroll to position [1160, 0]
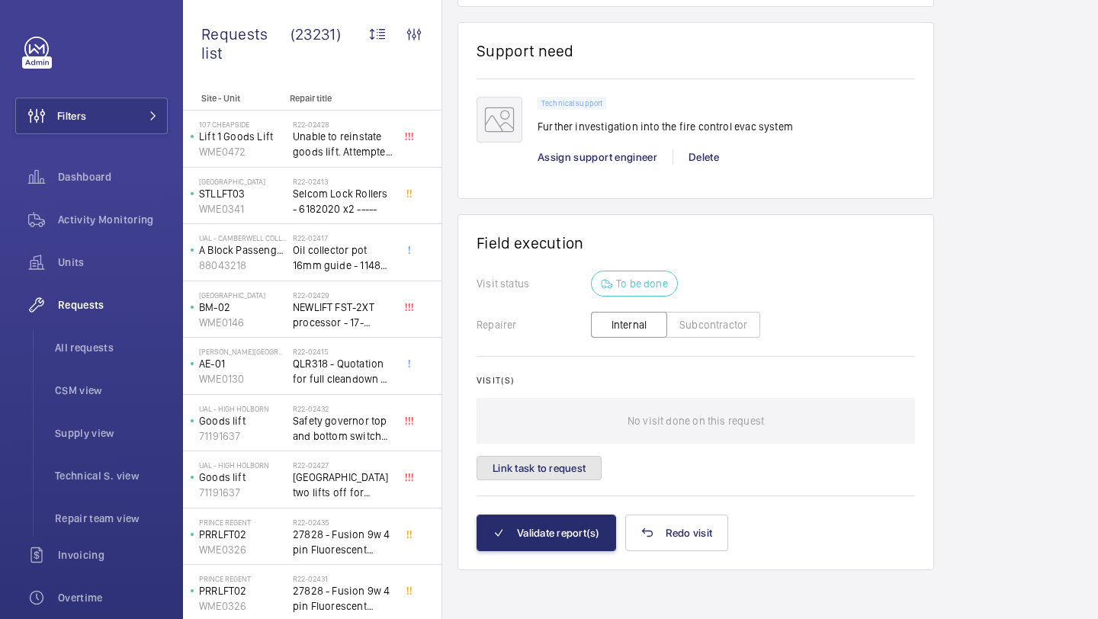
click at [524, 469] on button "Link task to request" at bounding box center [539, 468] width 125 height 24
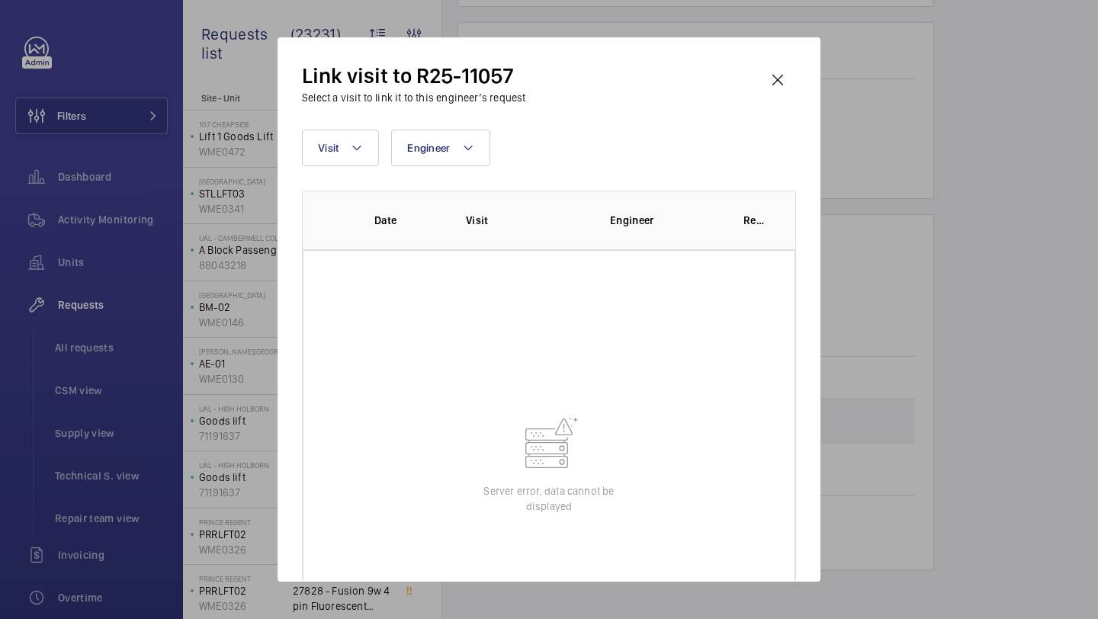
click at [557, 429] on mat-icon at bounding box center [548, 443] width 61 height 61
click at [758, 67] on div "Link visit to R25-11057 Select a visit to link it to this engineer’s request" at bounding box center [549, 83] width 494 height 43
click at [769, 75] on wm-front-icon-button at bounding box center [777, 80] width 37 height 37
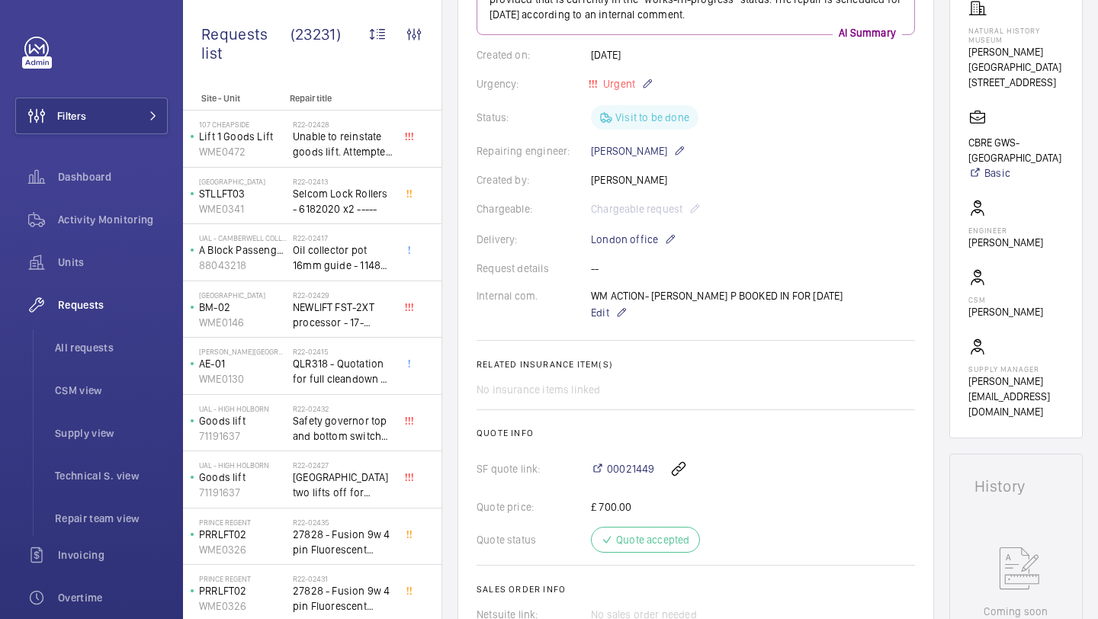
scroll to position [242, 0]
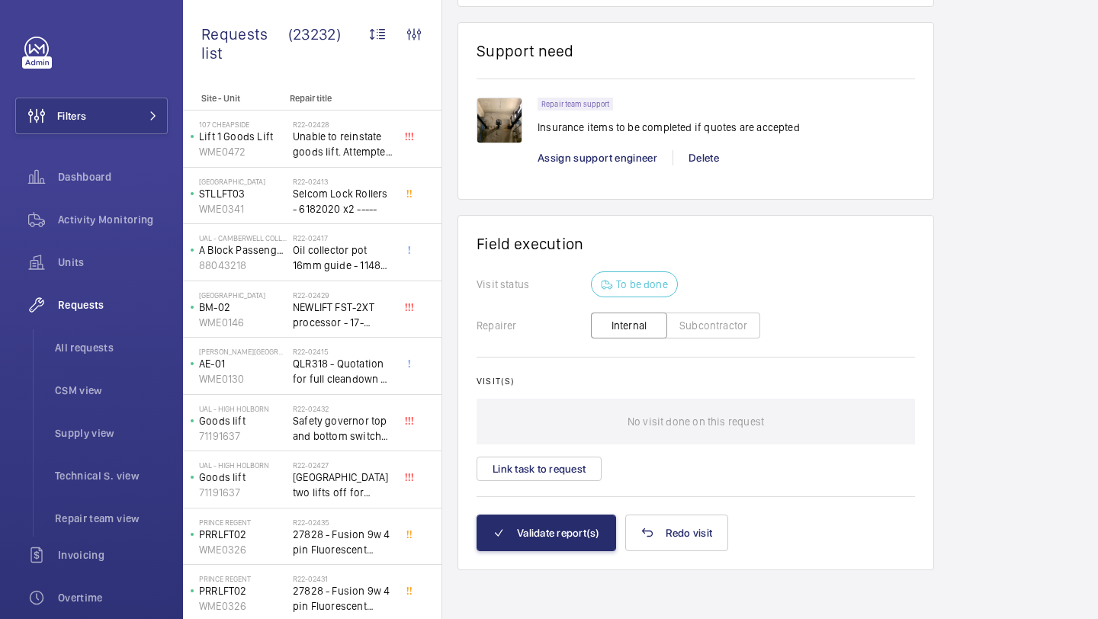
scroll to position [1543, 0]
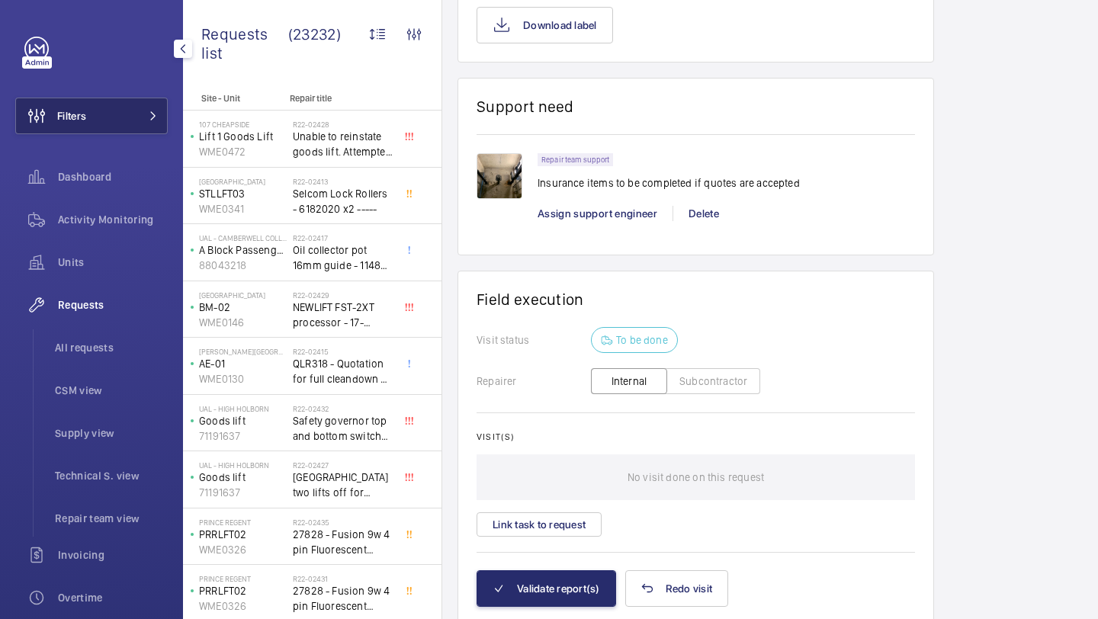
click at [120, 125] on button "Filters" at bounding box center [91, 116] width 152 height 37
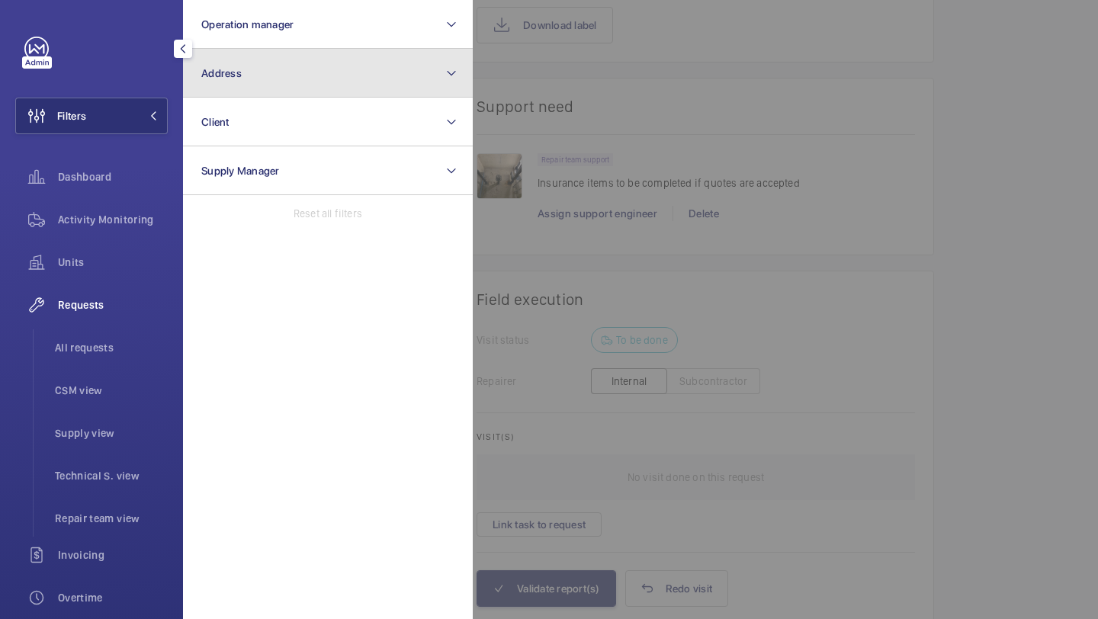
click at [293, 86] on button "Address" at bounding box center [328, 73] width 290 height 49
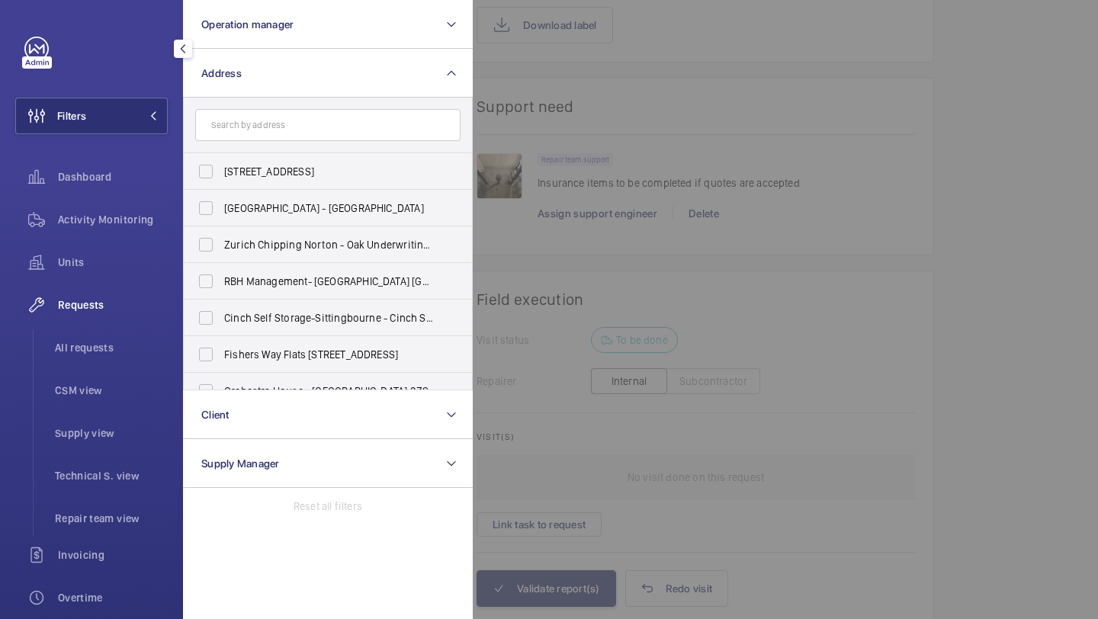
click at [302, 122] on input "text" at bounding box center [327, 125] width 265 height 32
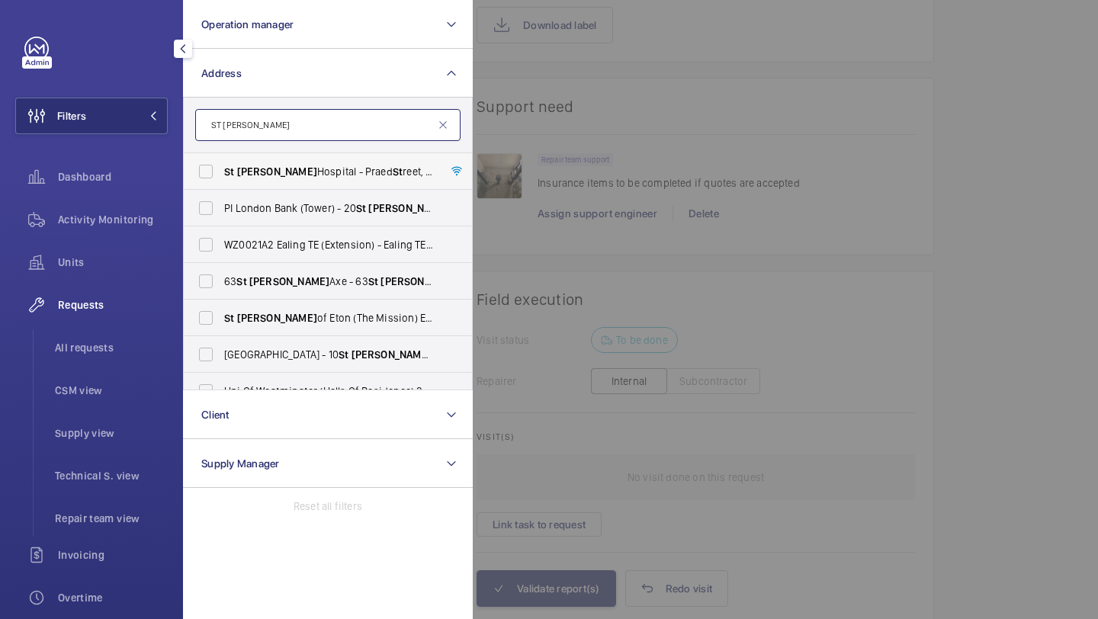
type input "ST MARY"
click at [238, 169] on span "Mary" at bounding box center [277, 171] width 80 height 12
click at [221, 169] on input "St Mary Hospital - Praed St reet, LONDON W2 1NY" at bounding box center [206, 171] width 30 height 30
checkbox input "true"
click at [513, 129] on div at bounding box center [1022, 309] width 1098 height 619
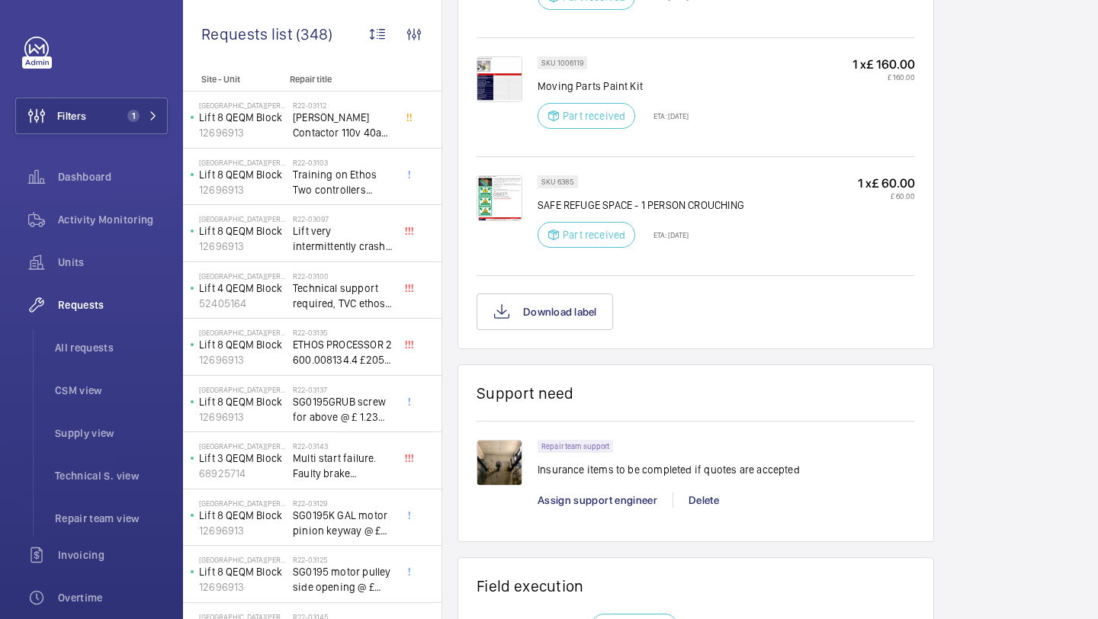
scroll to position [1218, 0]
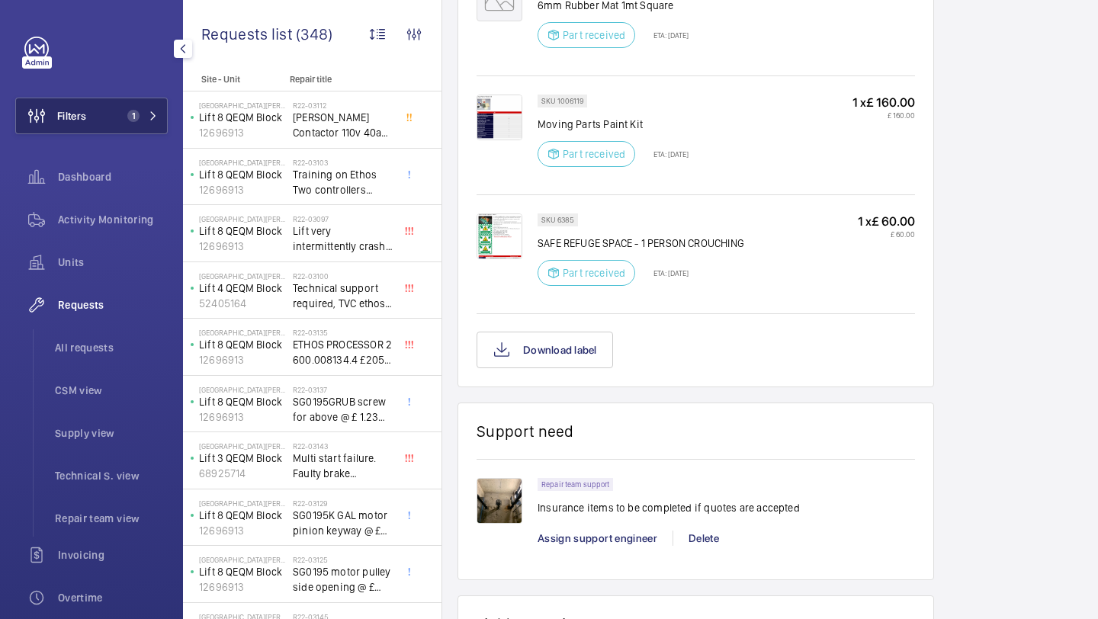
click at [144, 115] on span "1" at bounding box center [139, 116] width 37 height 12
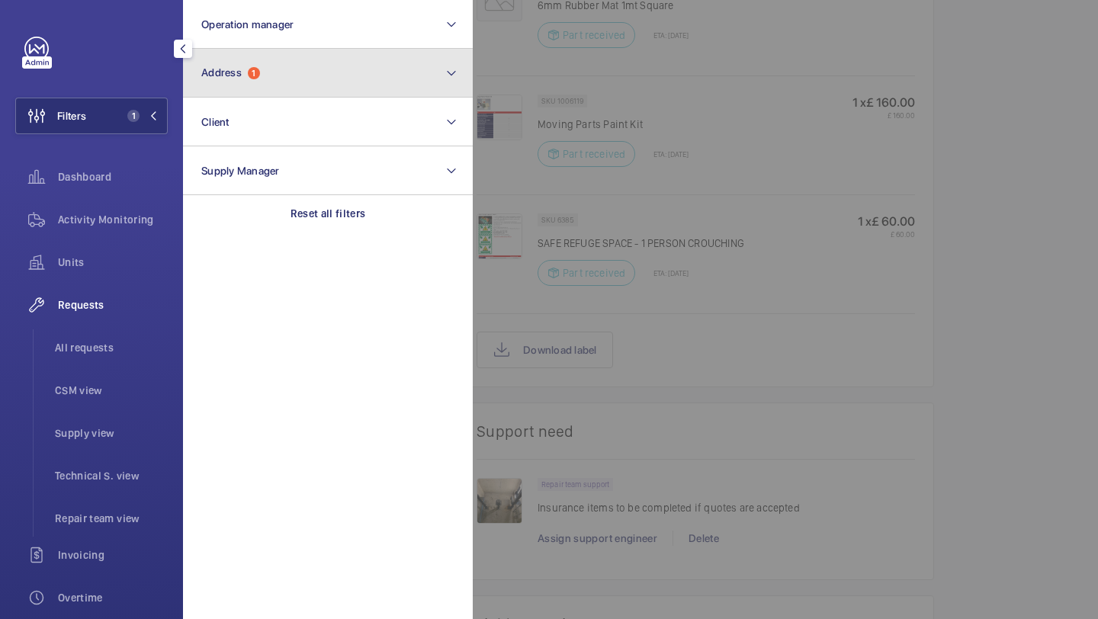
click at [226, 78] on span "Address" at bounding box center [221, 72] width 40 height 12
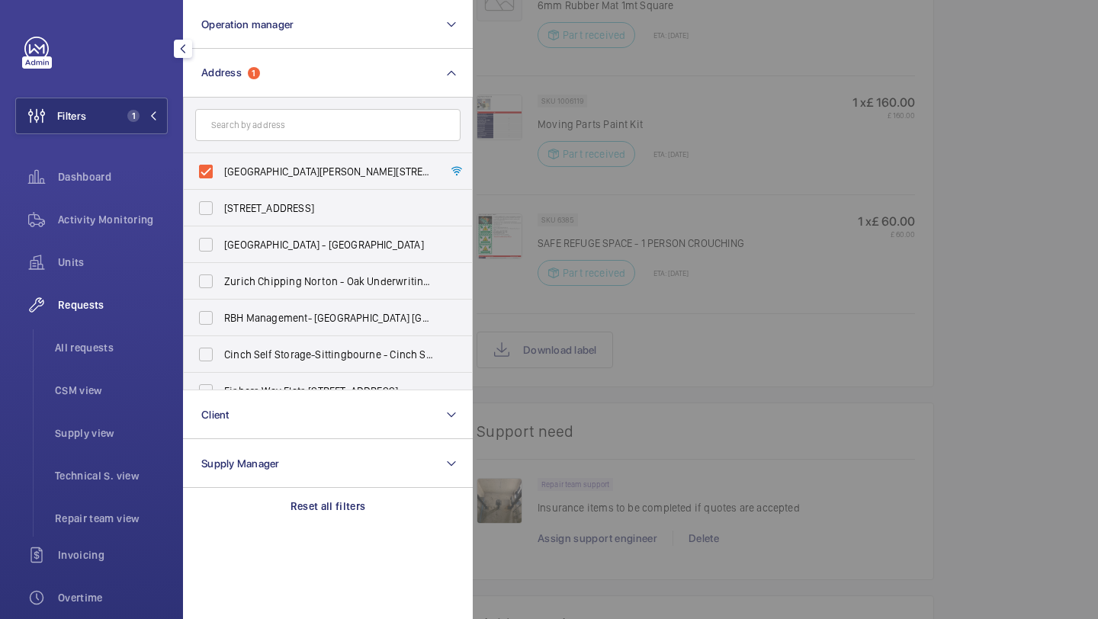
click at [592, 104] on div at bounding box center [1022, 309] width 1098 height 619
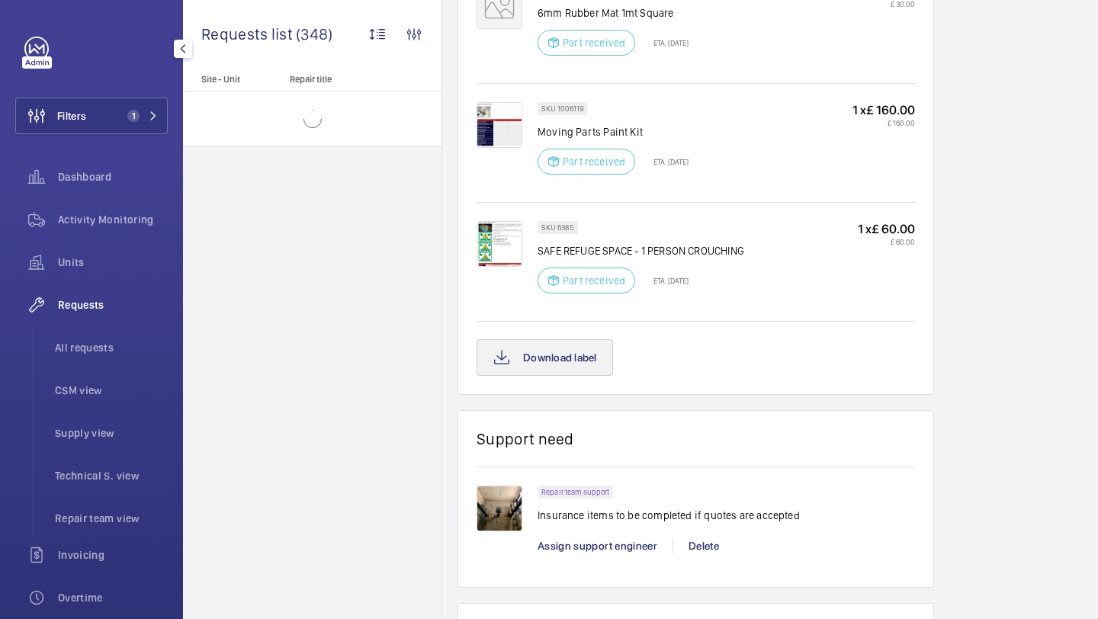
scroll to position [1210, 0]
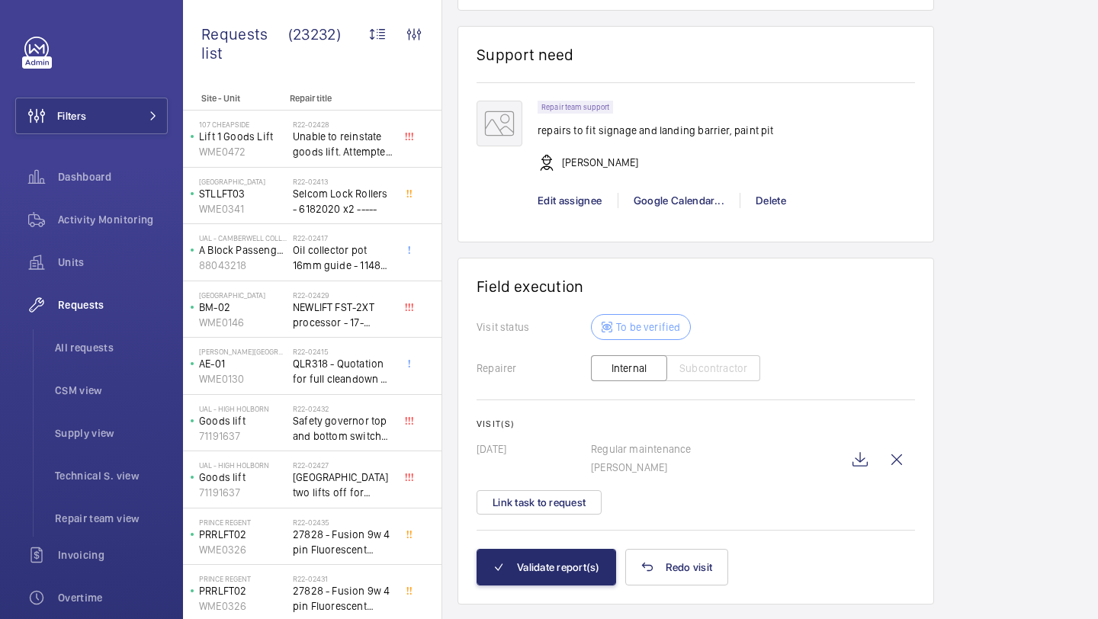
scroll to position [1834, 0]
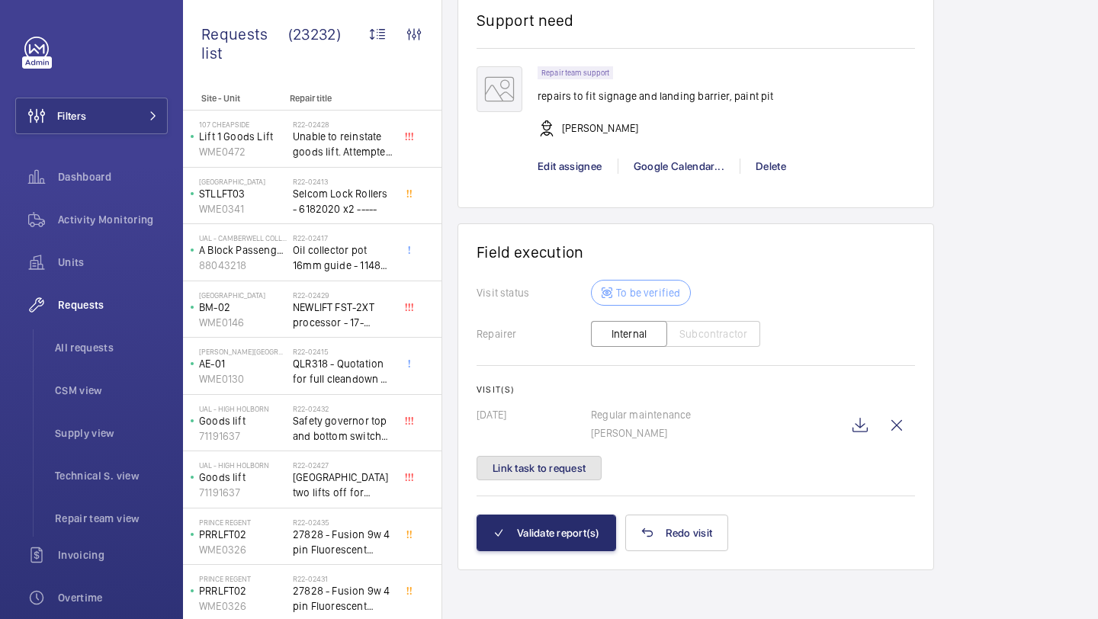
click at [548, 459] on button "Link task to request" at bounding box center [539, 468] width 125 height 24
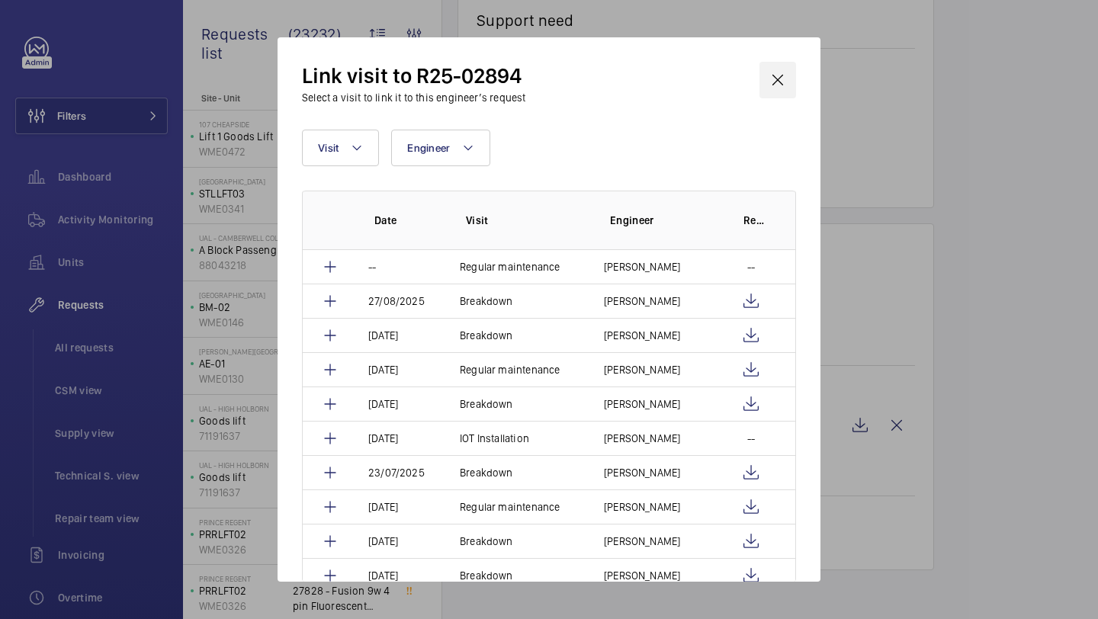
click at [776, 72] on wm-front-icon-button at bounding box center [777, 80] width 37 height 37
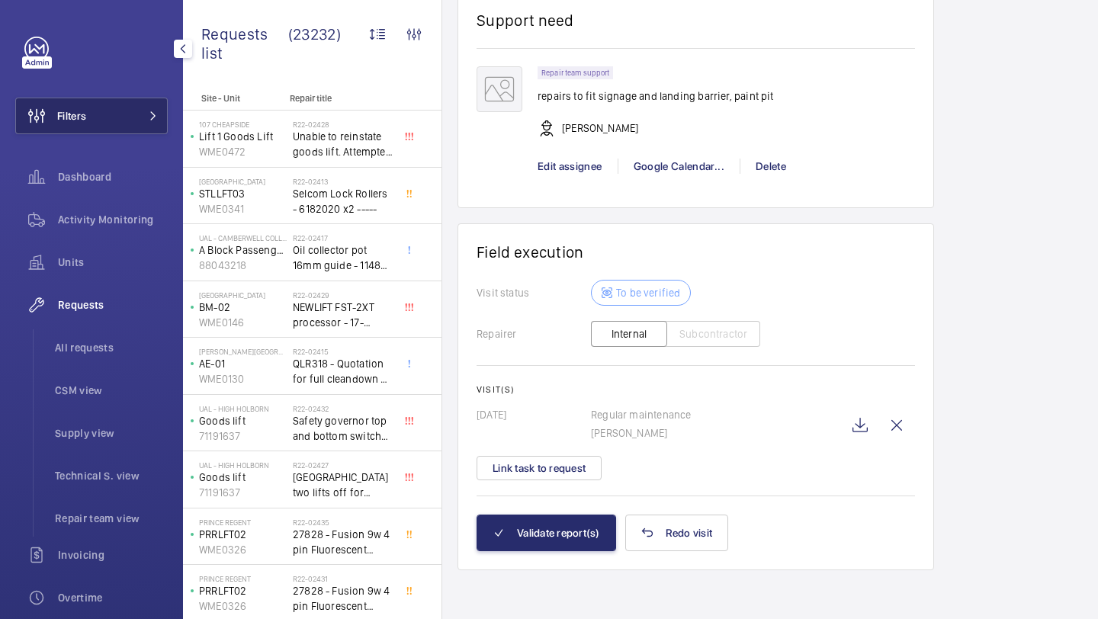
click at [120, 110] on button "Filters" at bounding box center [91, 116] width 152 height 37
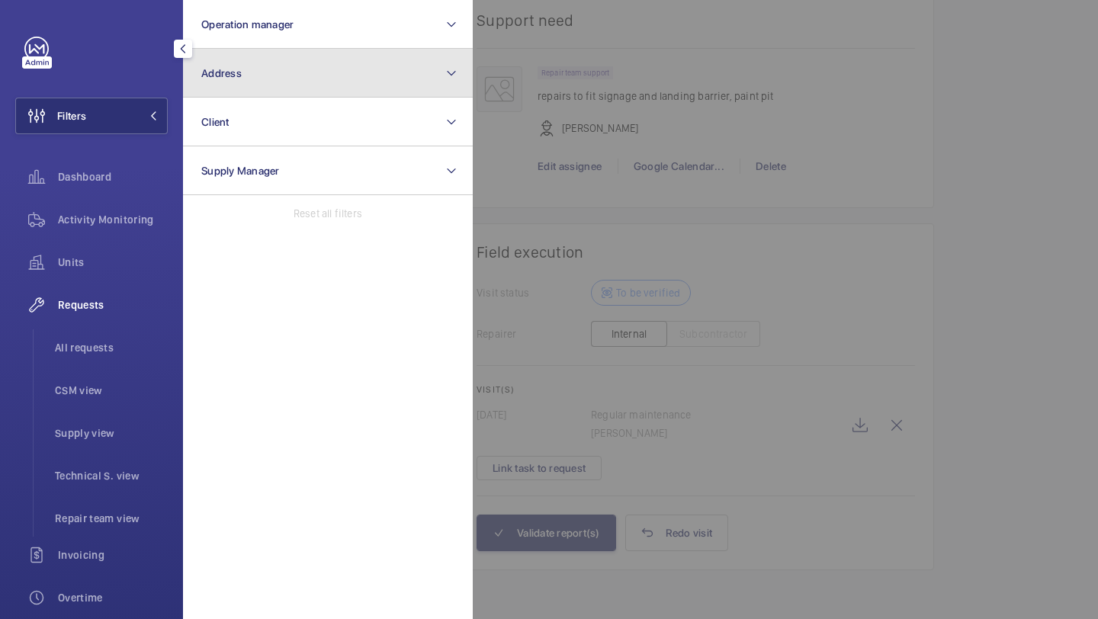
click at [185, 82] on button "Address" at bounding box center [328, 73] width 290 height 49
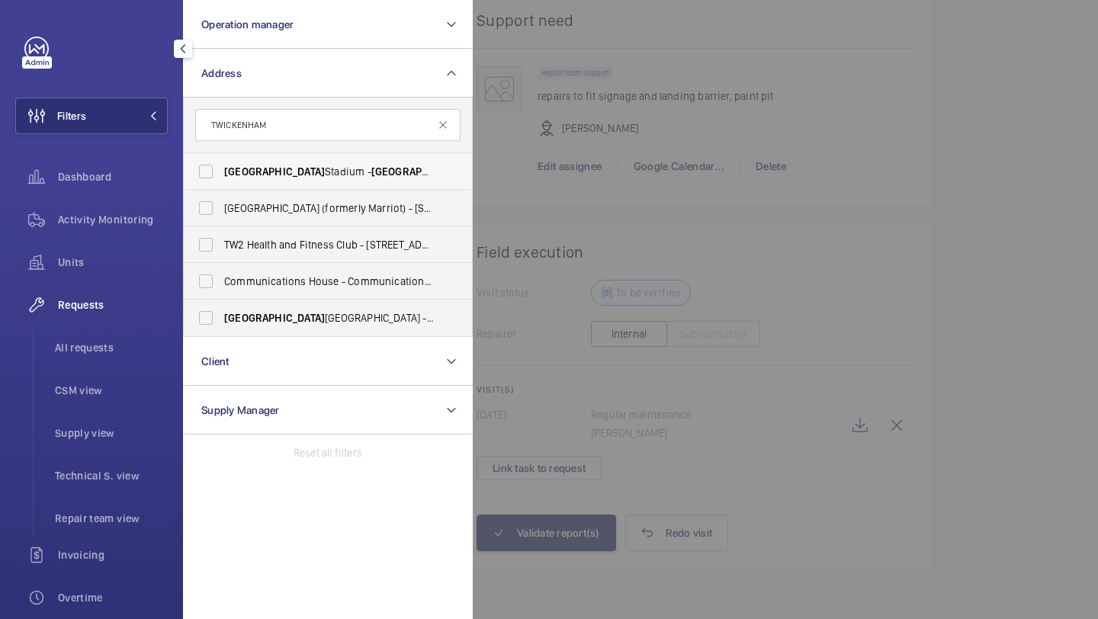
type input "TWICKENHAM"
click at [241, 153] on label "Twickenham Stadium - Twickenham Stadium, TWICKENHAM TW2 7BA" at bounding box center [316, 171] width 265 height 37
click at [221, 156] on input "Twickenham Stadium - Twickenham Stadium, TWICKENHAM TW2 7BA" at bounding box center [206, 171] width 30 height 30
checkbox input "true"
click at [561, 160] on div at bounding box center [1022, 309] width 1098 height 619
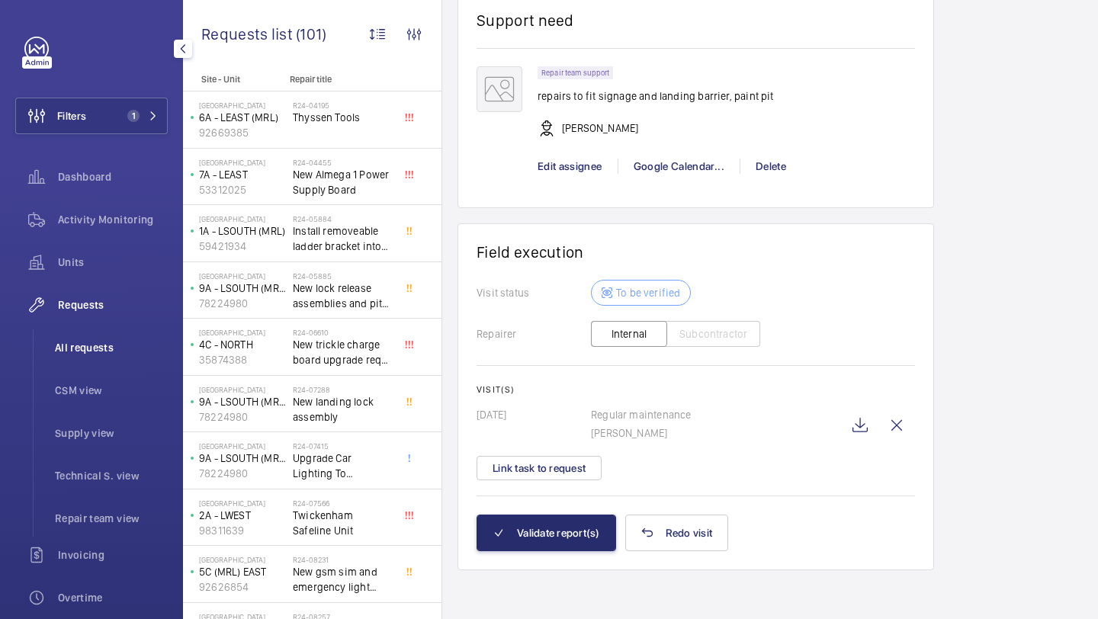
click at [102, 344] on span "All requests" at bounding box center [111, 347] width 113 height 15
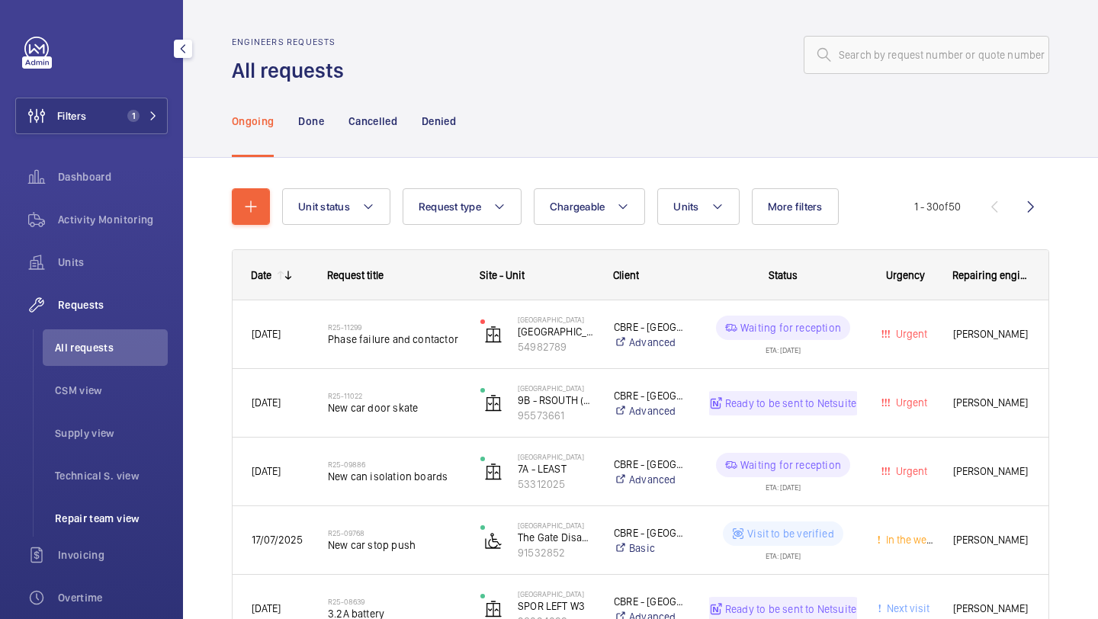
click at [134, 530] on li "Repair team view" at bounding box center [105, 518] width 125 height 37
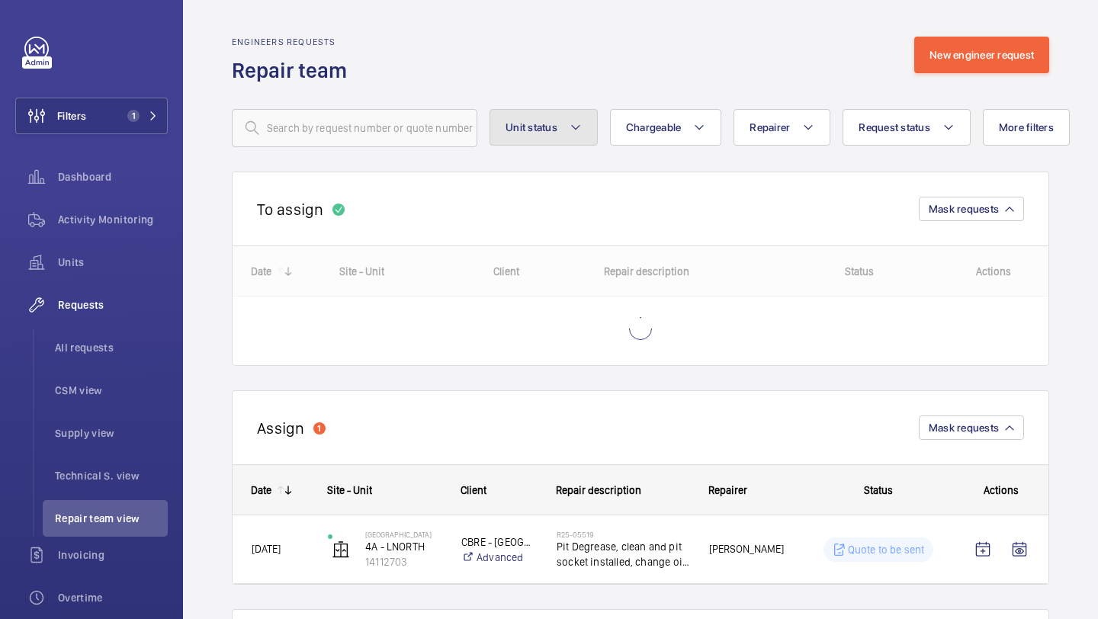
click at [569, 140] on button "Unit status" at bounding box center [543, 127] width 108 height 37
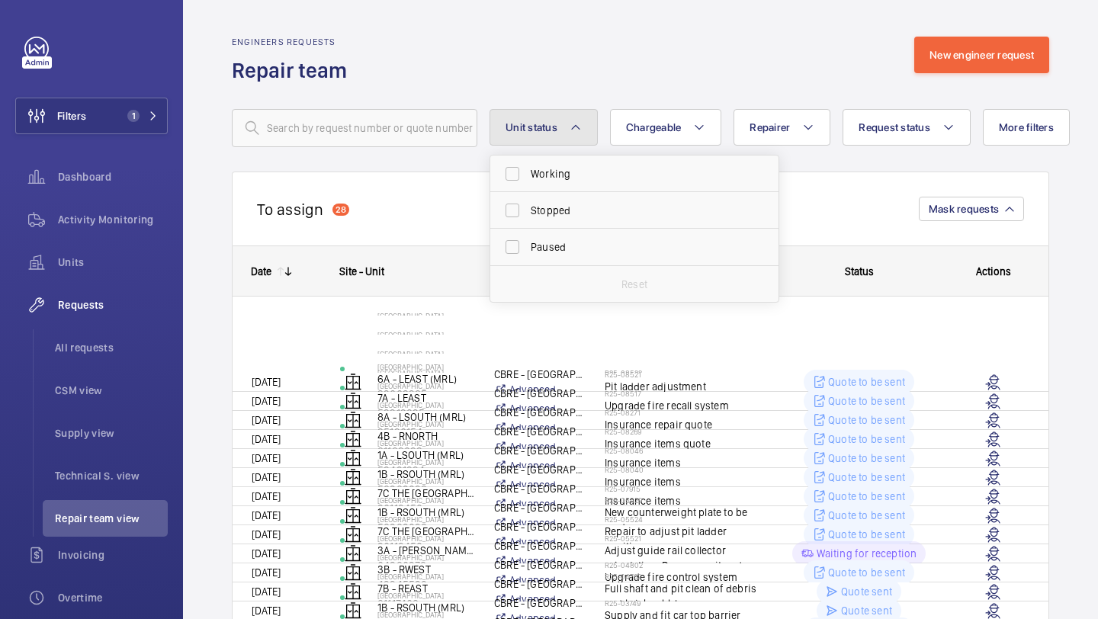
click at [569, 140] on button "Unit status" at bounding box center [543, 127] width 108 height 37
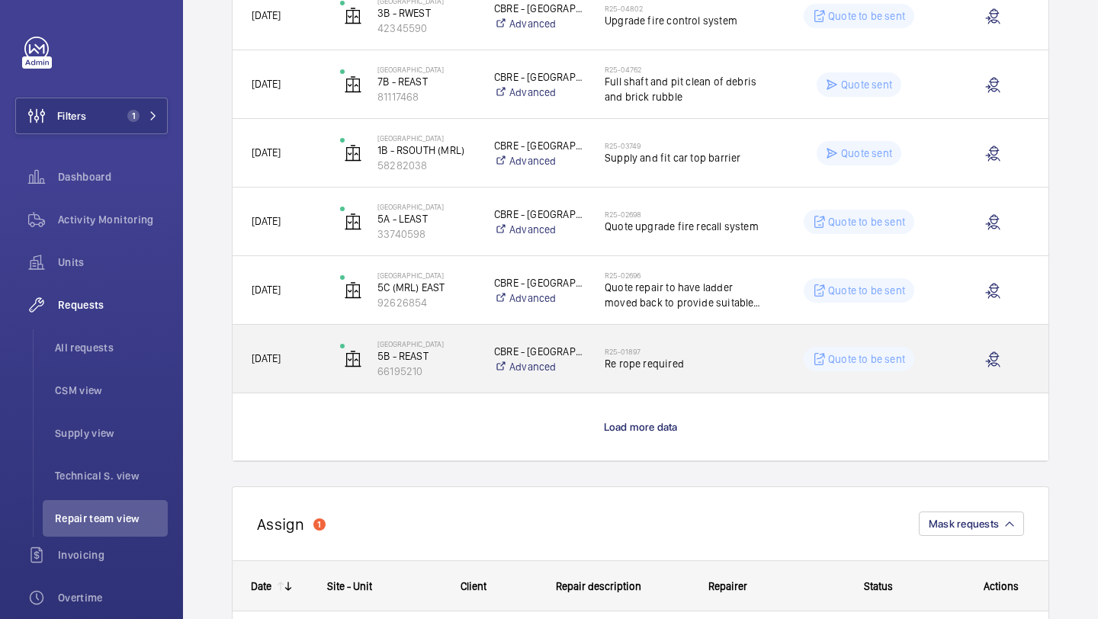
scroll to position [1276, 0]
click at [700, 342] on div "R25-01897 Re rope required" at bounding box center [683, 358] width 156 height 44
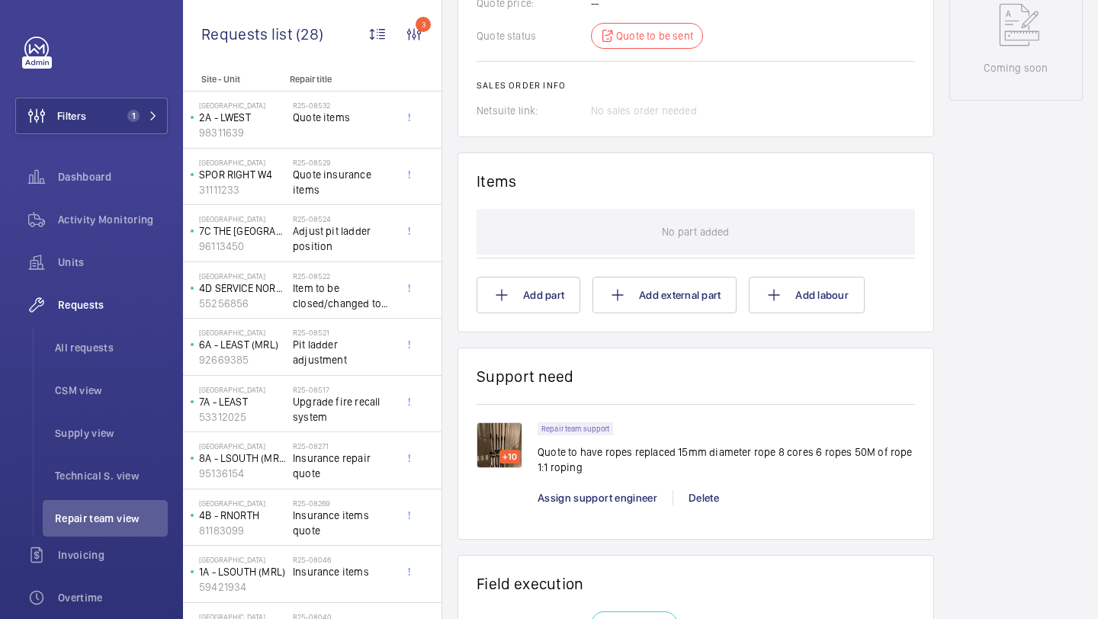
scroll to position [819, 0]
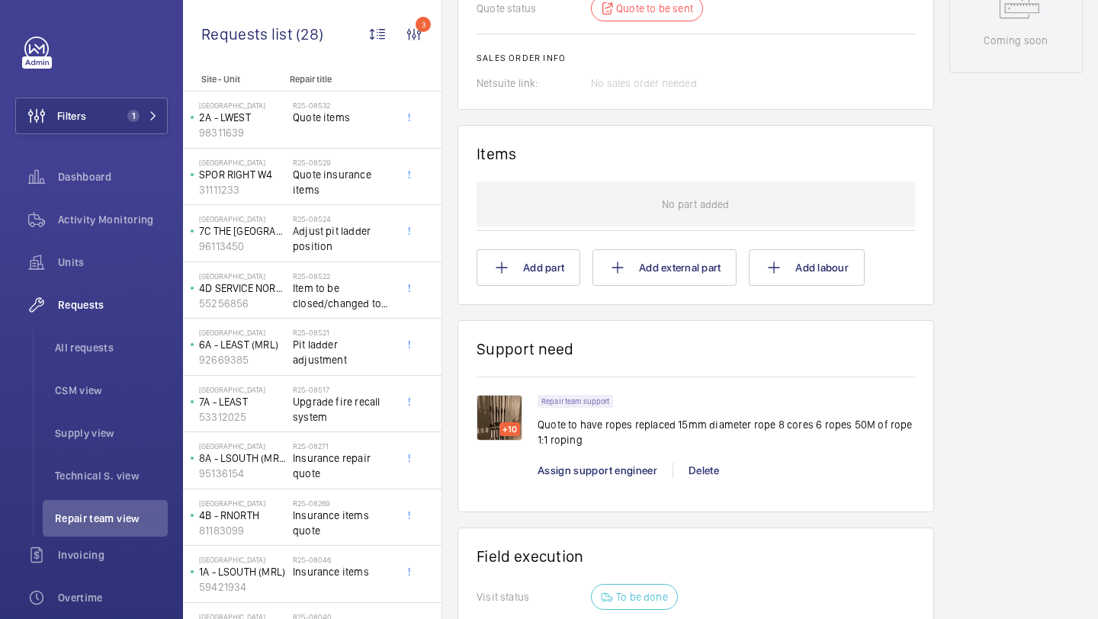
click at [519, 395] on img at bounding box center [500, 418] width 46 height 46
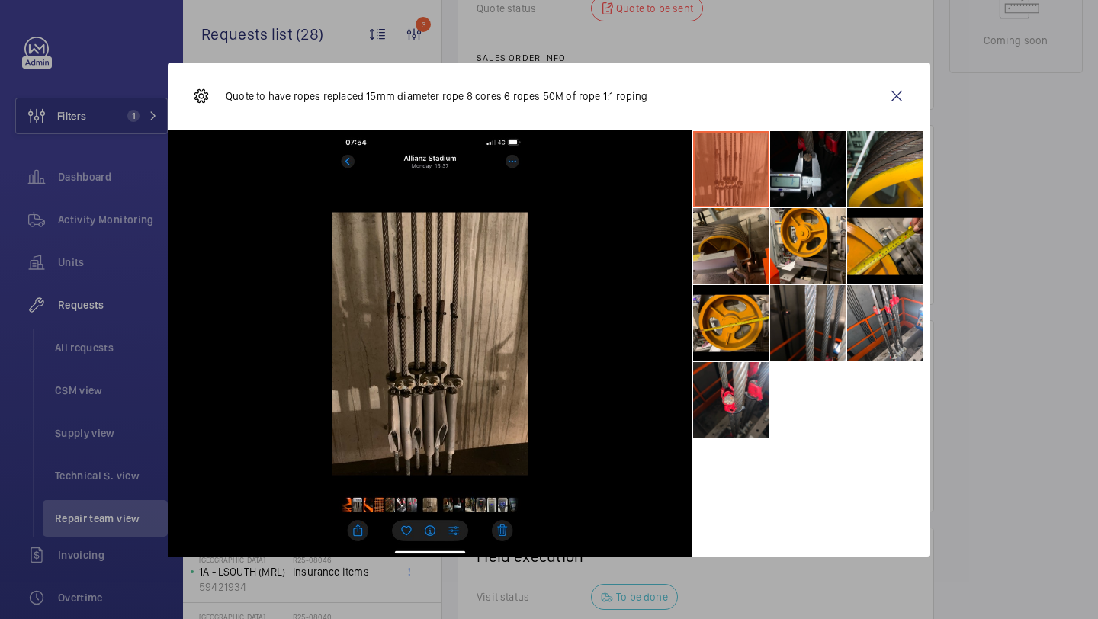
click at [757, 258] on li at bounding box center [731, 246] width 76 height 76
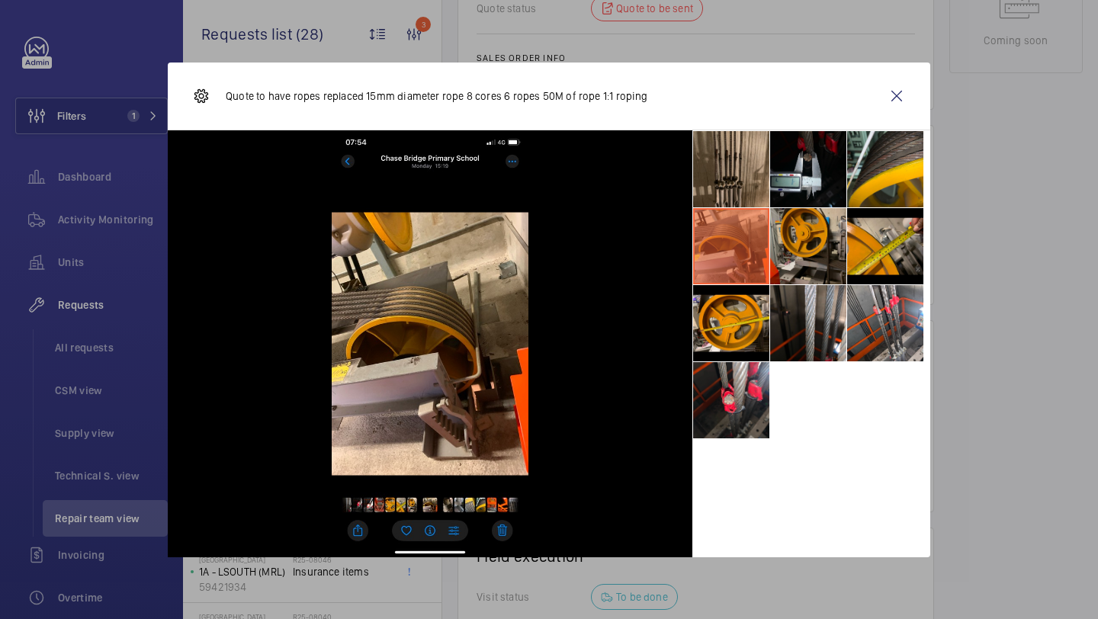
click at [790, 215] on li at bounding box center [808, 246] width 76 height 76
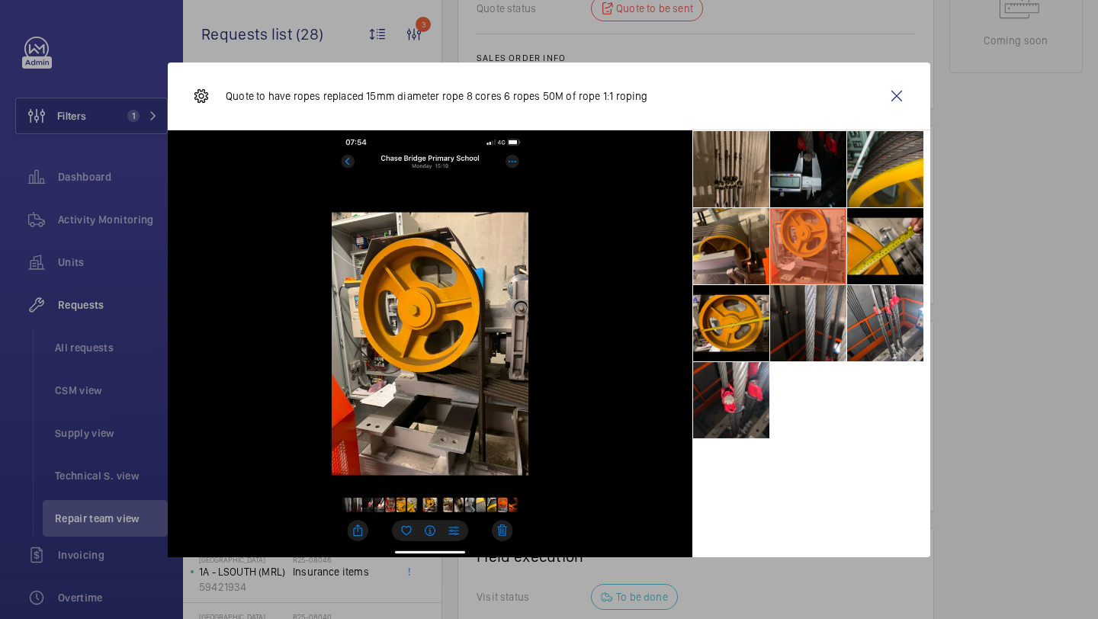
click at [810, 172] on li at bounding box center [808, 169] width 76 height 76
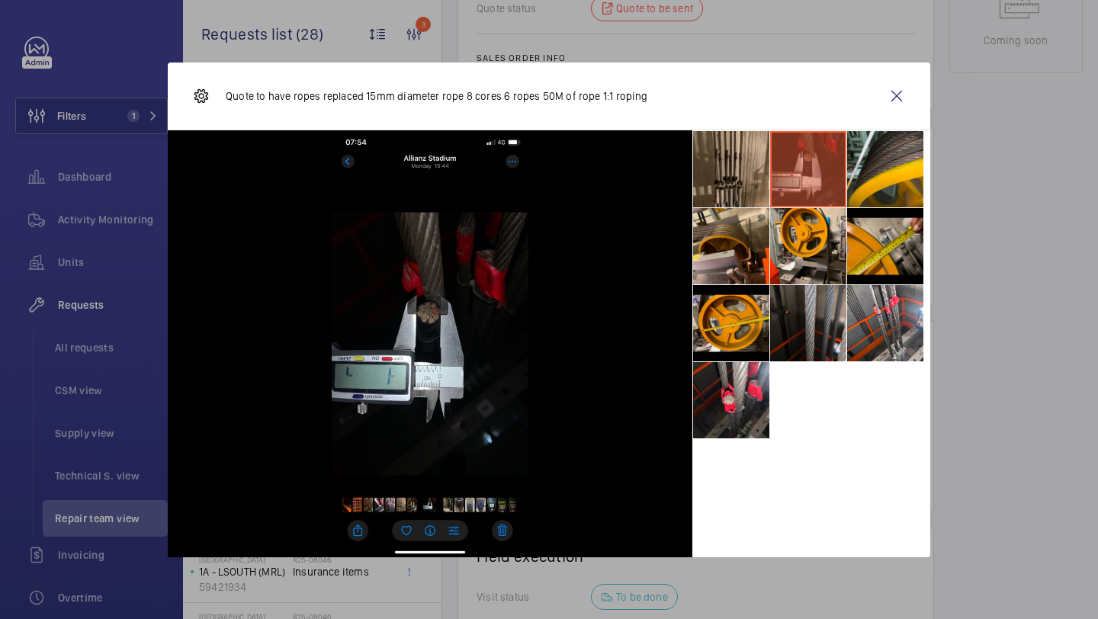
click at [829, 311] on li at bounding box center [808, 323] width 76 height 76
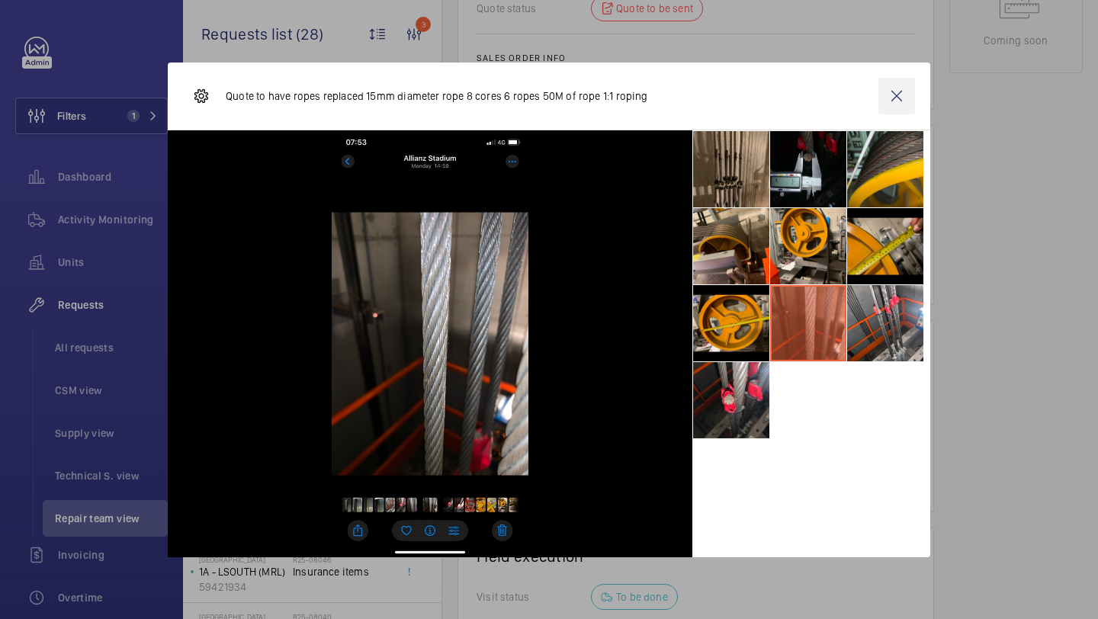
click at [895, 98] on wm-front-icon-button at bounding box center [896, 96] width 37 height 37
click at [895, 125] on wm-front-card "Items No part added Add part Add external part Add labour" at bounding box center [695, 215] width 477 height 180
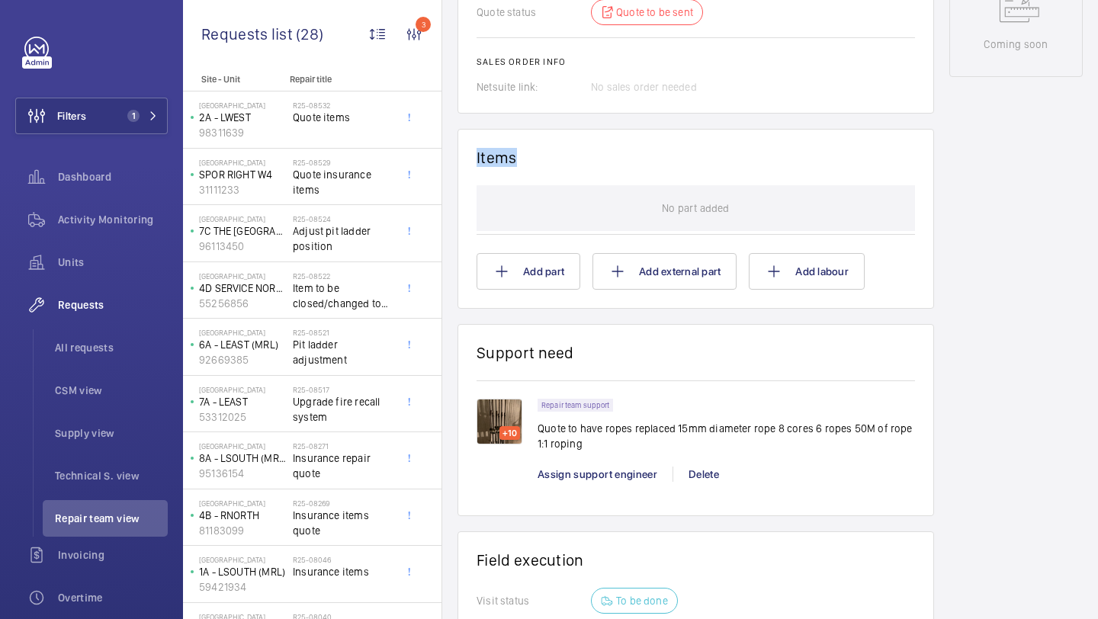
scroll to position [907, 0]
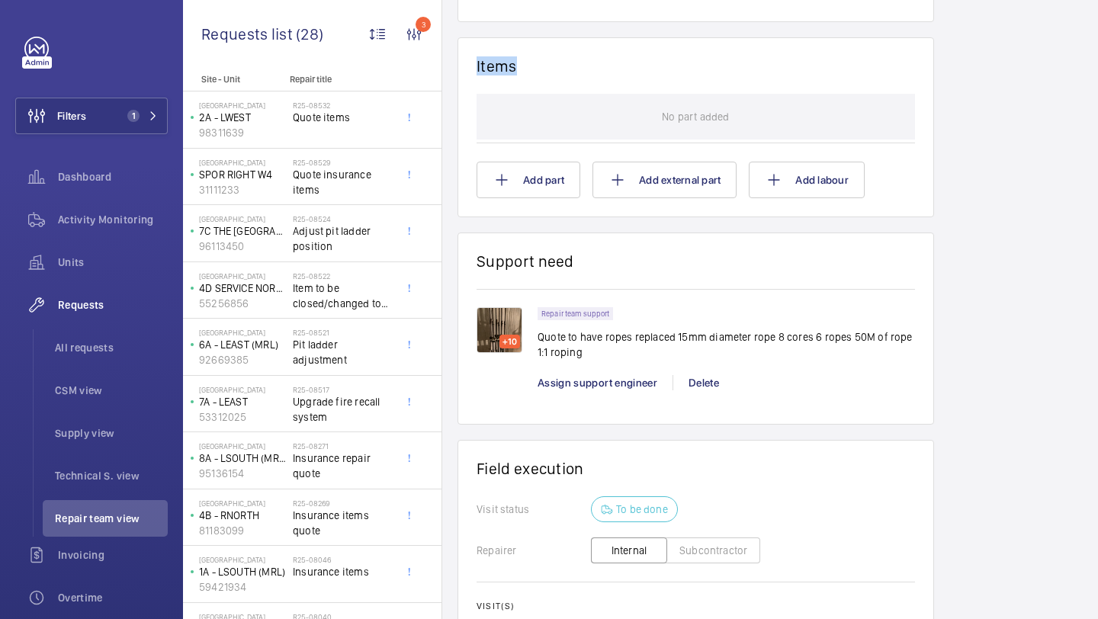
click at [508, 307] on img at bounding box center [500, 330] width 46 height 46
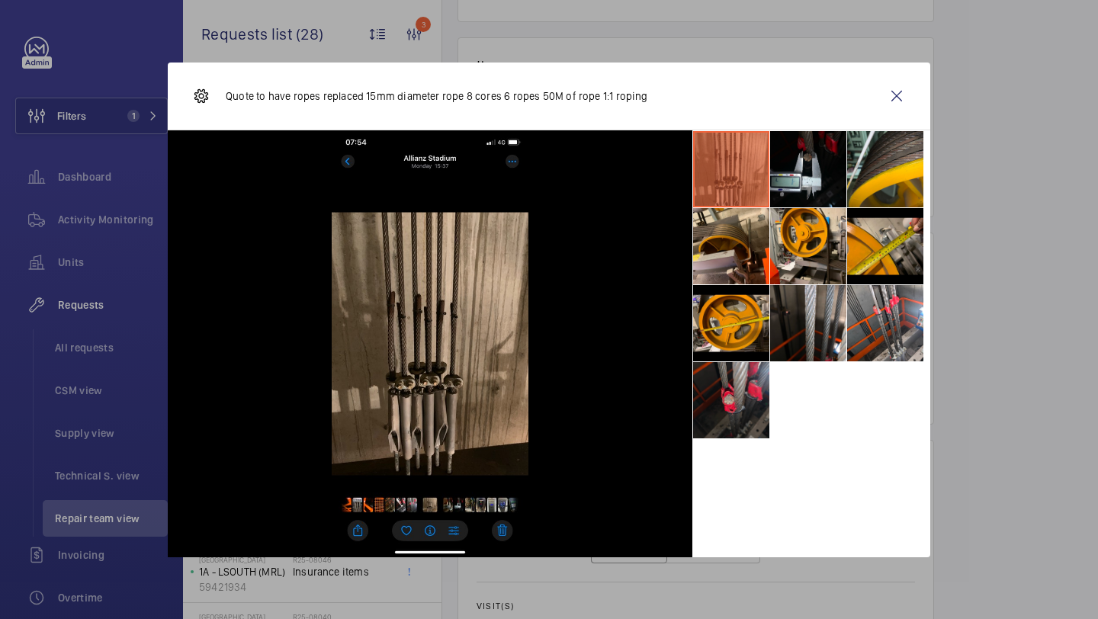
click at [748, 372] on li at bounding box center [731, 400] width 76 height 76
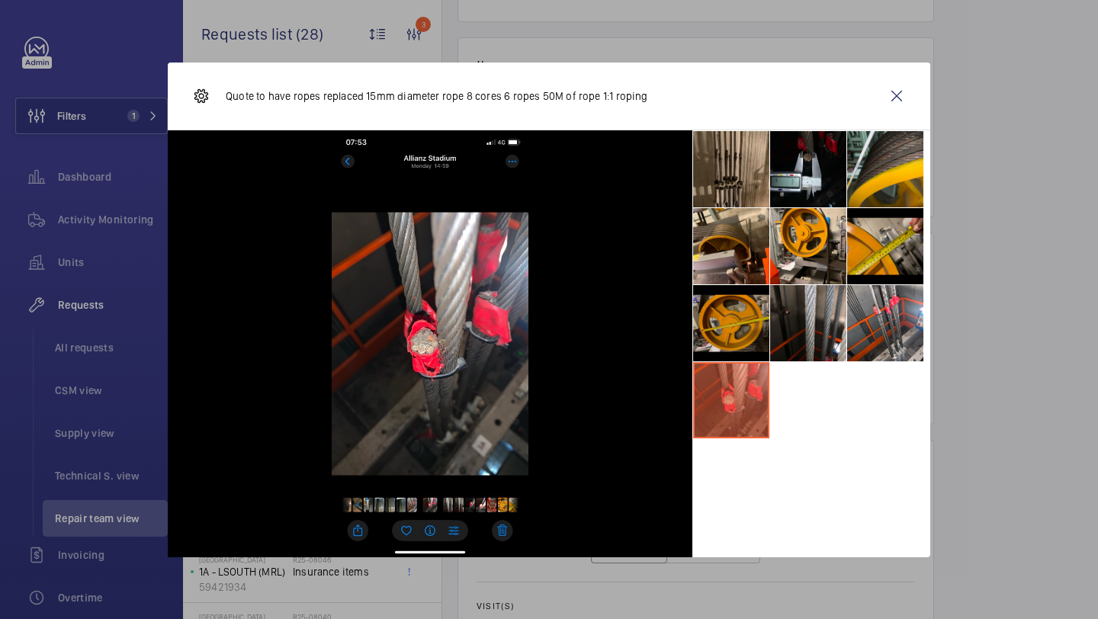
click at [746, 329] on li at bounding box center [731, 323] width 76 height 76
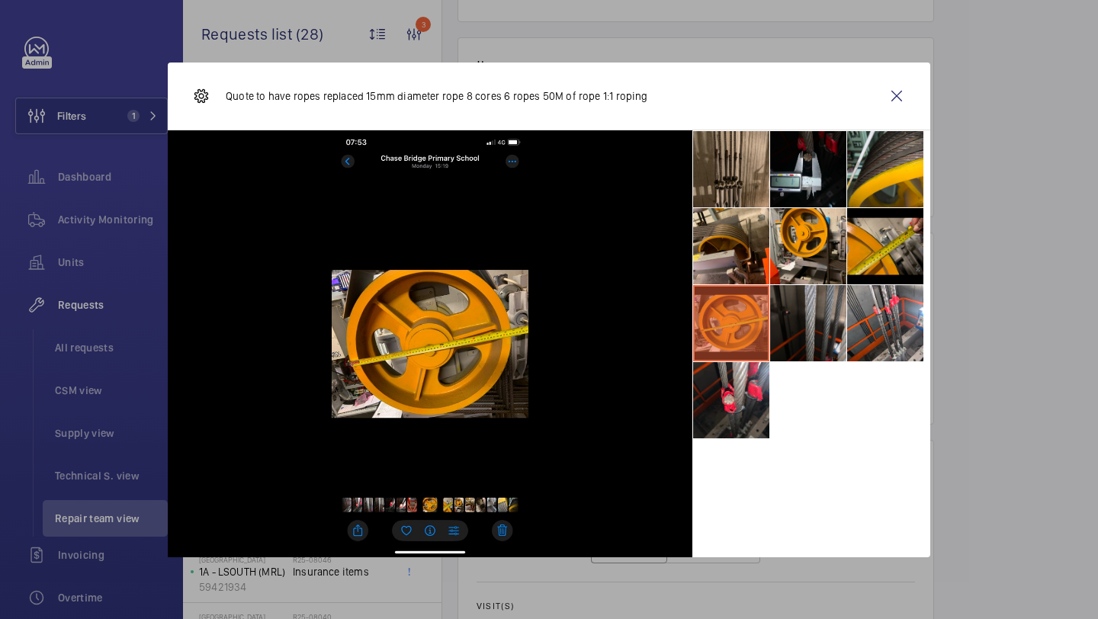
click at [802, 320] on li at bounding box center [808, 323] width 76 height 76
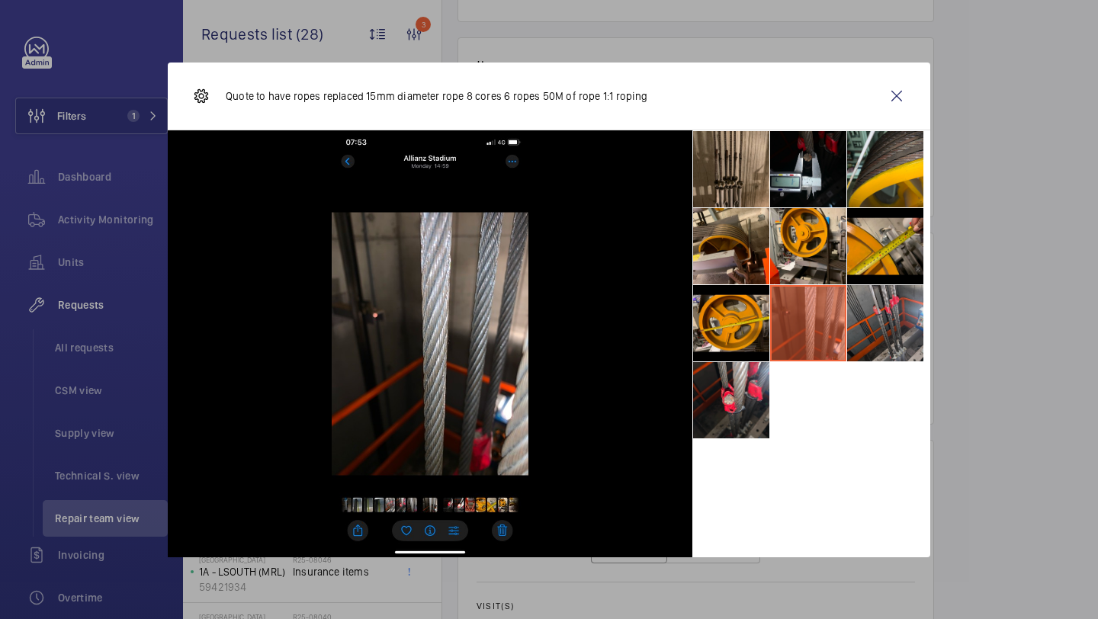
click at [868, 320] on li at bounding box center [885, 323] width 76 height 76
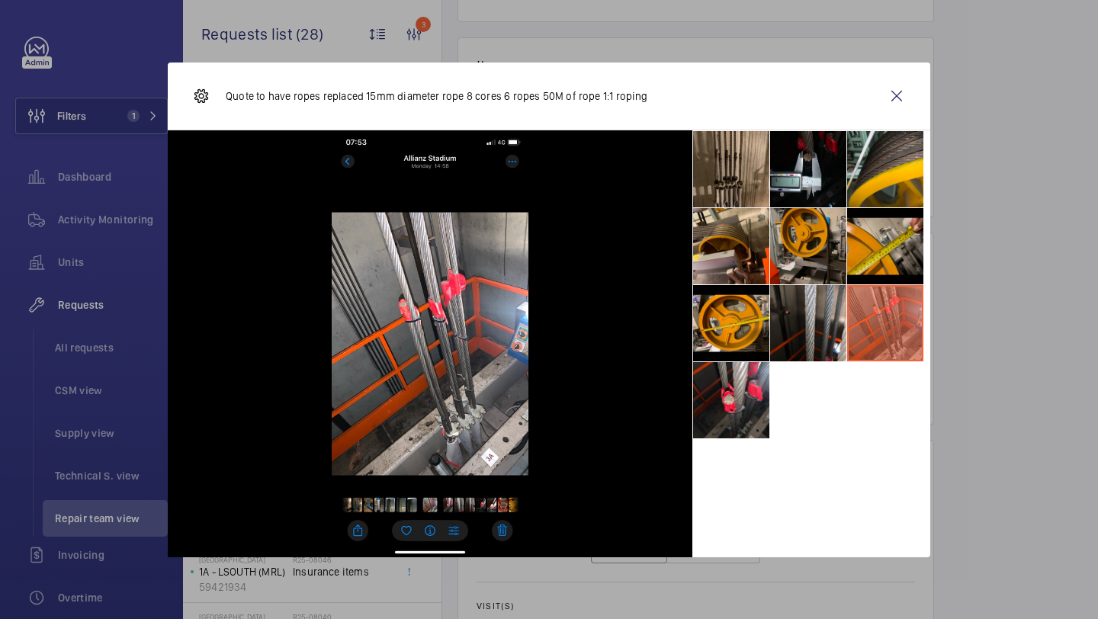
click at [787, 271] on li at bounding box center [808, 246] width 76 height 76
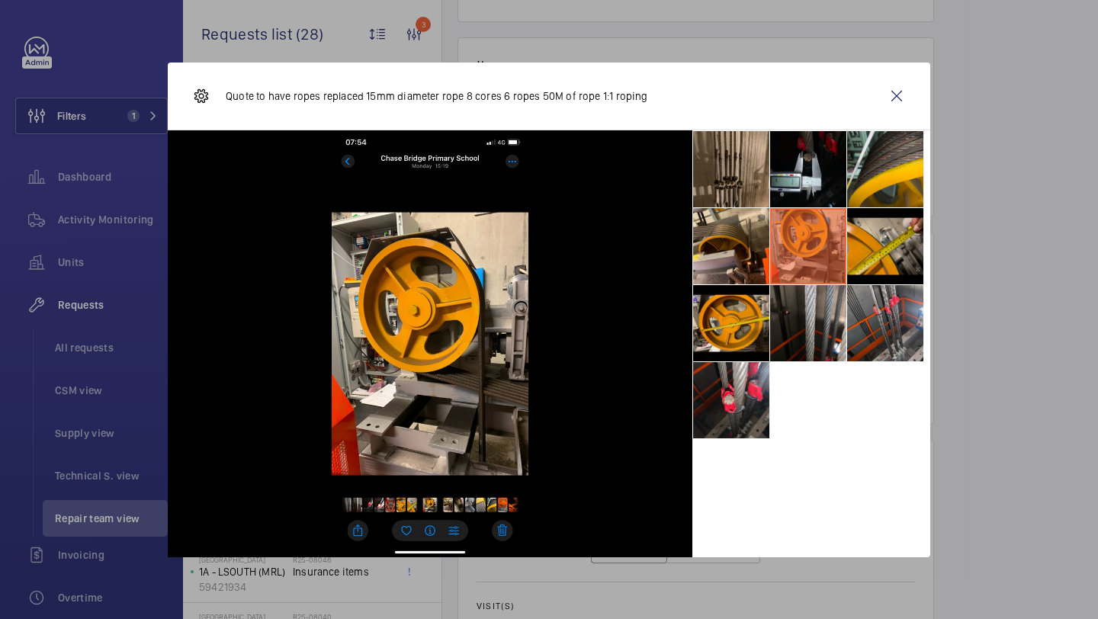
click at [890, 325] on li at bounding box center [885, 323] width 76 height 76
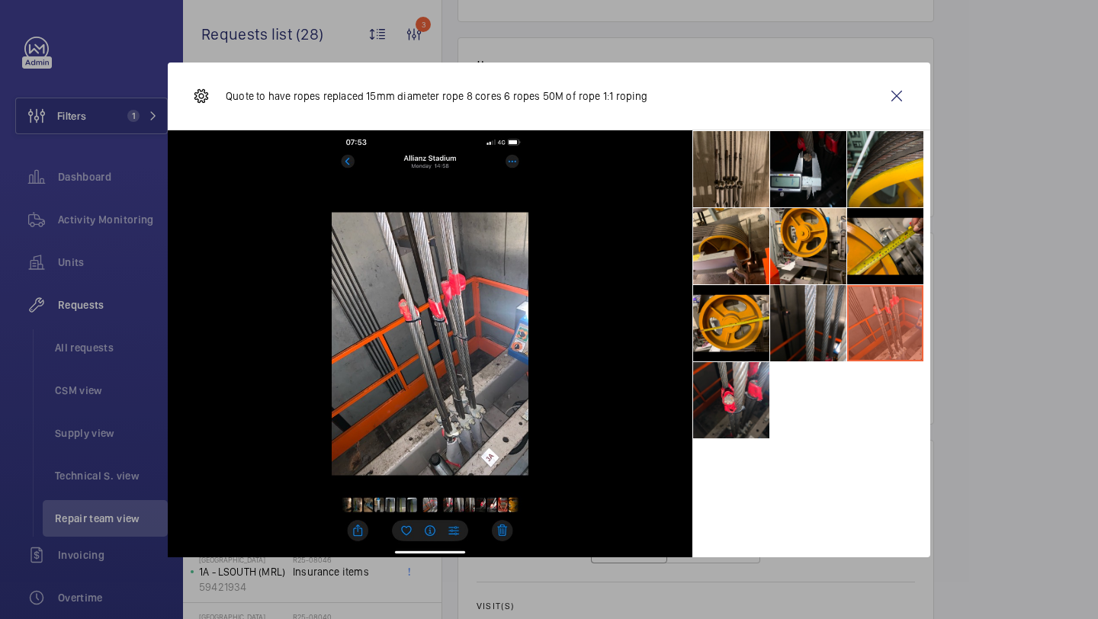
click at [692, 176] on div at bounding box center [430, 343] width 525 height 427
click at [729, 167] on li at bounding box center [731, 169] width 76 height 76
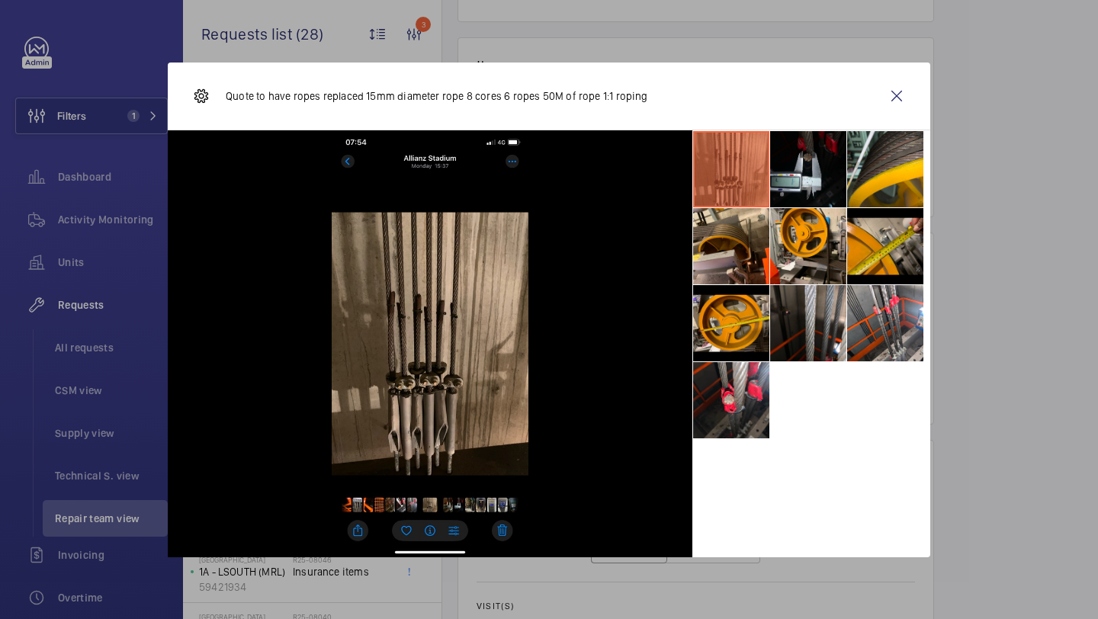
click at [921, 88] on div "Quote to have ropes replaced 15mm diameter rope 8 cores 6 ropes 50M of rope 1:1…" at bounding box center [549, 97] width 762 height 68
click at [907, 89] on wm-front-icon-button at bounding box center [896, 96] width 37 height 37
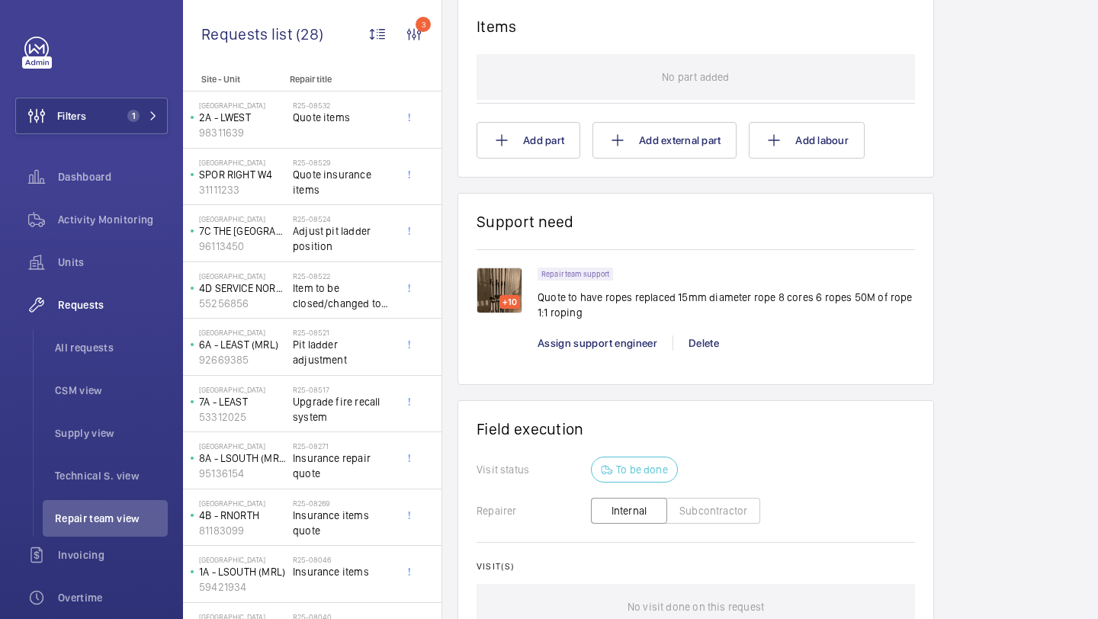
scroll to position [949, 0]
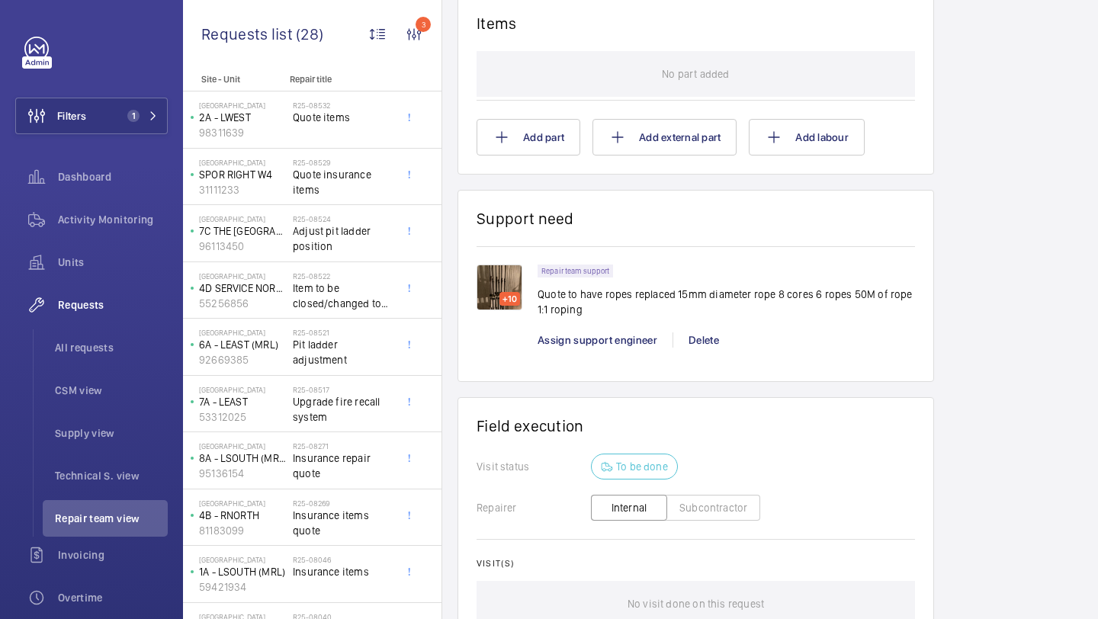
click at [508, 292] on div "+10" at bounding box center [509, 299] width 21 height 14
click at [516, 265] on img at bounding box center [500, 288] width 46 height 46
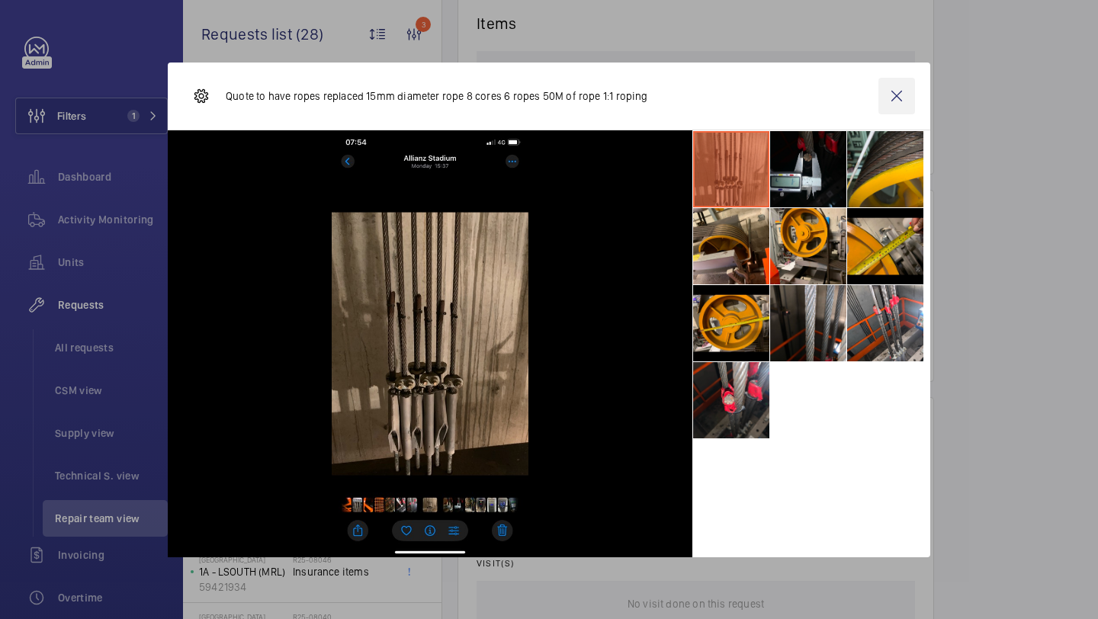
click at [900, 101] on wm-front-icon-button at bounding box center [896, 96] width 37 height 37
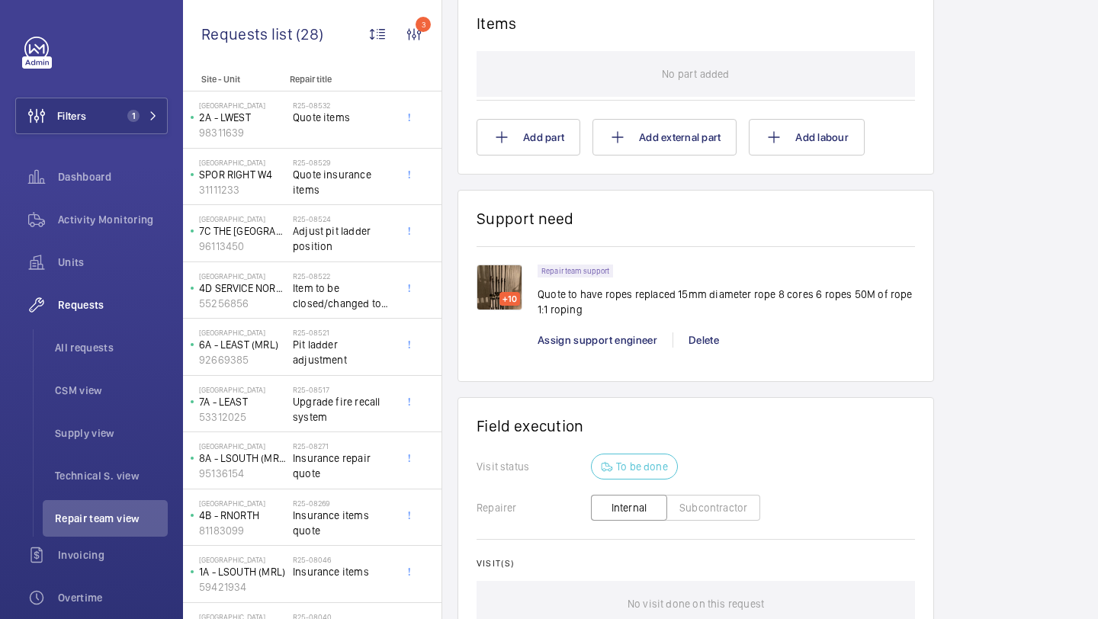
click at [672, 287] on p "Quote to have ropes replaced 15mm diameter rope 8 cores 6 ropes 50M of rope 1:1…" at bounding box center [726, 302] width 377 height 30
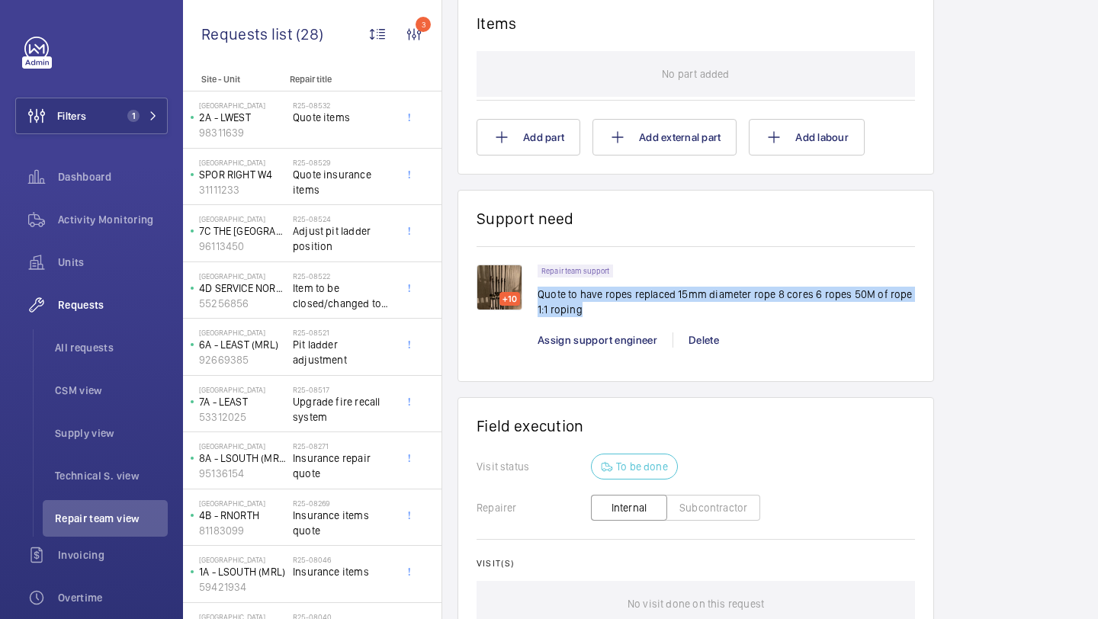
click at [672, 287] on p "Quote to have ropes replaced 15mm diameter rope 8 cores 6 ropes 50M of rope 1:1…" at bounding box center [726, 302] width 377 height 30
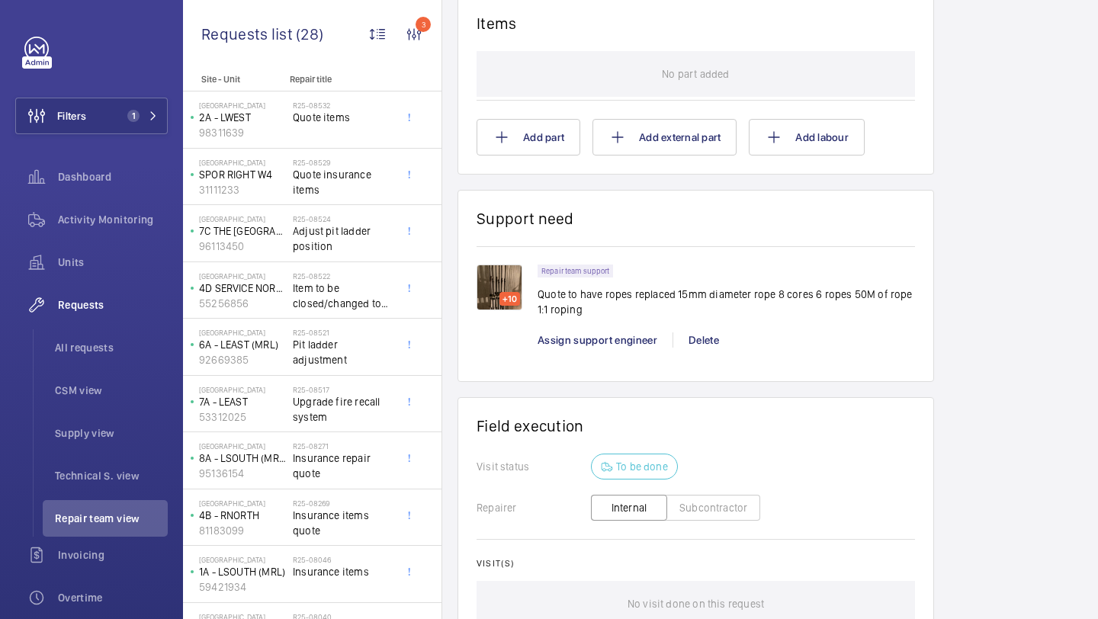
click at [690, 287] on p "Quote to have ropes replaced 15mm diameter rope 8 cores 6 ropes 50M of rope 1:1…" at bounding box center [726, 302] width 377 height 30
click at [700, 287] on p "Quote to have ropes replaced 15mm diameter rope 8 cores 6 ropes 50M of rope 1:1…" at bounding box center [726, 302] width 377 height 30
click at [698, 287] on p "Quote to have ropes replaced 15mm diameter rope 8 cores 6 ropes 50M of rope 1:1…" at bounding box center [726, 302] width 377 height 30
click at [717, 287] on p "Quote to have ropes replaced 15mm diameter rope 8 cores 6 ropes 50M of rope 1:1…" at bounding box center [726, 302] width 377 height 30
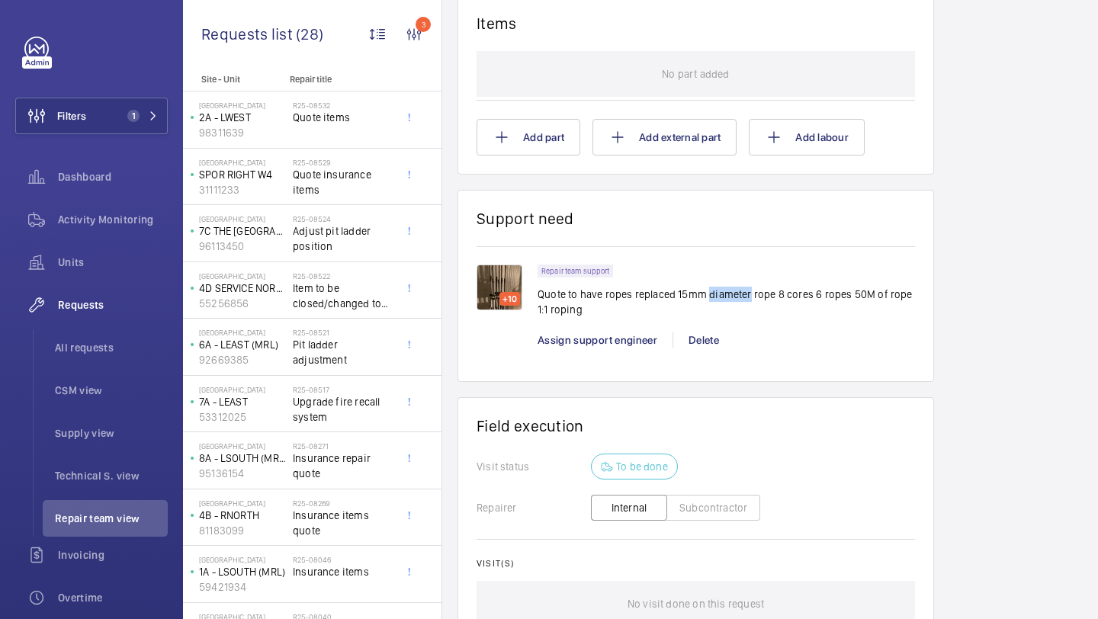
click at [719, 287] on p "Quote to have ropes replaced 15mm diameter rope 8 cores 6 ropes 50M of rope 1:1…" at bounding box center [726, 302] width 377 height 30
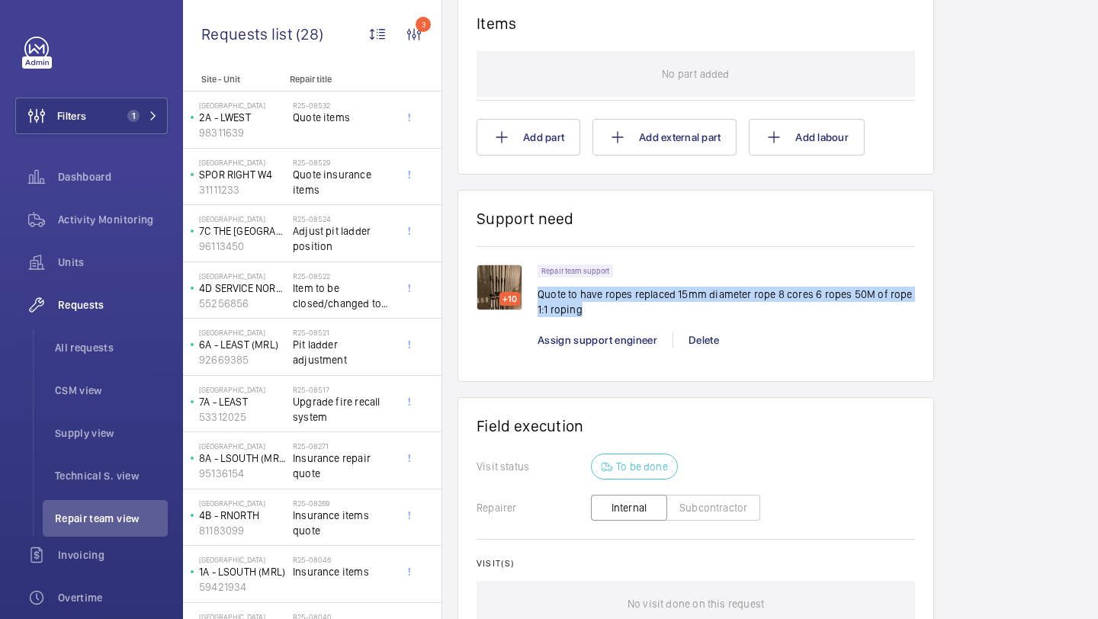
click at [719, 287] on p "Quote to have ropes replaced 15mm diameter rope 8 cores 6 ropes 50M of rope 1:1…" at bounding box center [726, 302] width 377 height 30
click at [729, 287] on p "Quote to have ropes replaced 15mm diameter rope 8 cores 6 ropes 50M of rope 1:1…" at bounding box center [726, 302] width 377 height 30
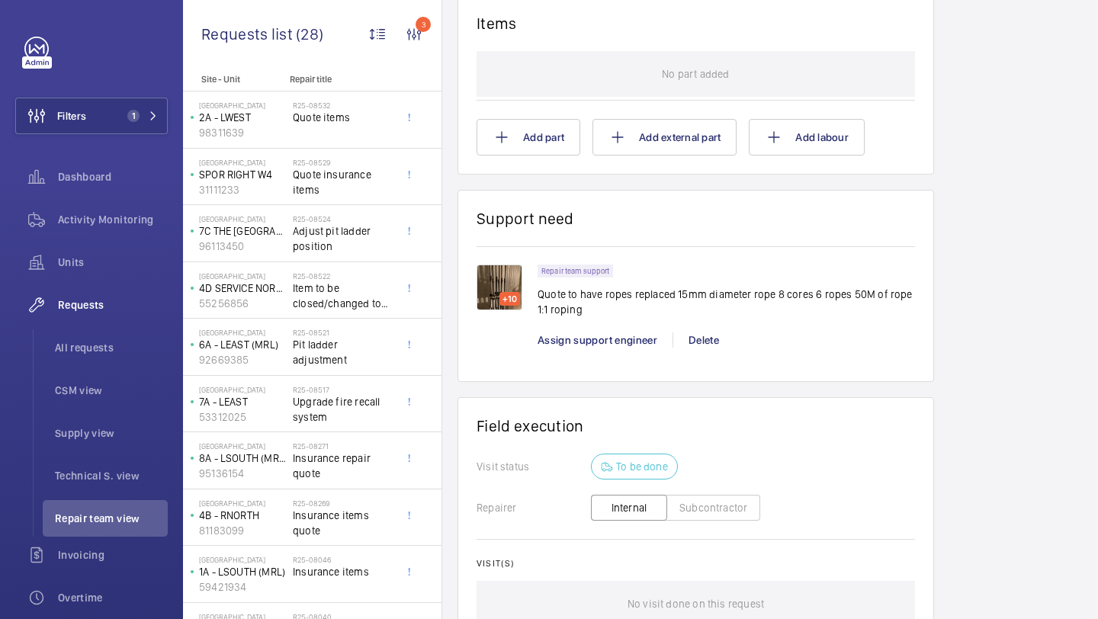
click at [746, 287] on p "Quote to have ropes replaced 15mm diameter rope 8 cores 6 ropes 50M of rope 1:1…" at bounding box center [726, 302] width 377 height 30
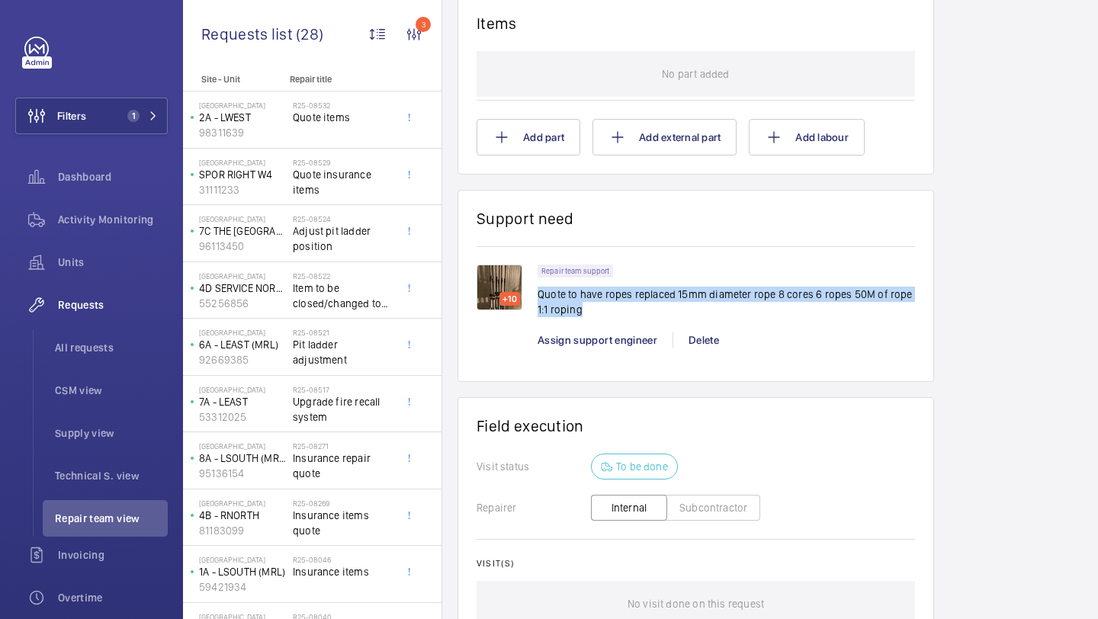
click at [746, 287] on p "Quote to have ropes replaced 15mm diameter rope 8 cores 6 ropes 50M of rope 1:1…" at bounding box center [726, 302] width 377 height 30
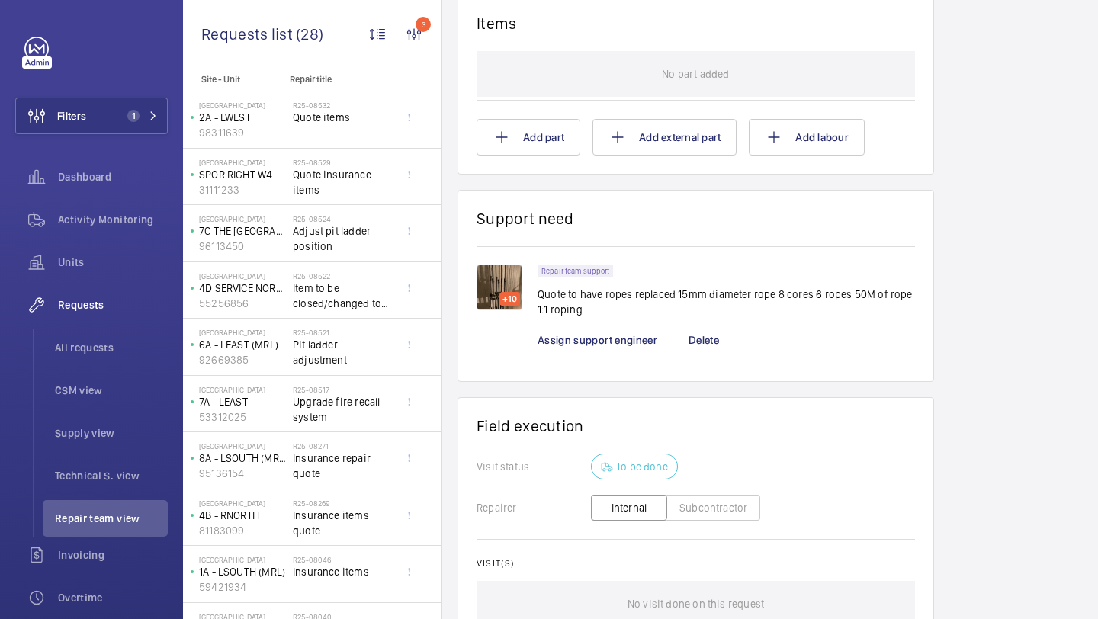
click at [748, 287] on p "Quote to have ropes replaced 15mm diameter rope 8 cores 6 ropes 50M of rope 1:1…" at bounding box center [726, 302] width 377 height 30
click at [669, 287] on p "Quote to have ropes replaced 15mm diameter rope 8 cores 6 ropes 50M of rope 1:1…" at bounding box center [726, 302] width 377 height 30
click at [672, 287] on p "Quote to have ropes replaced 15mm diameter rope 8 cores 6 ropes 50M of rope 1:1…" at bounding box center [726, 302] width 377 height 30
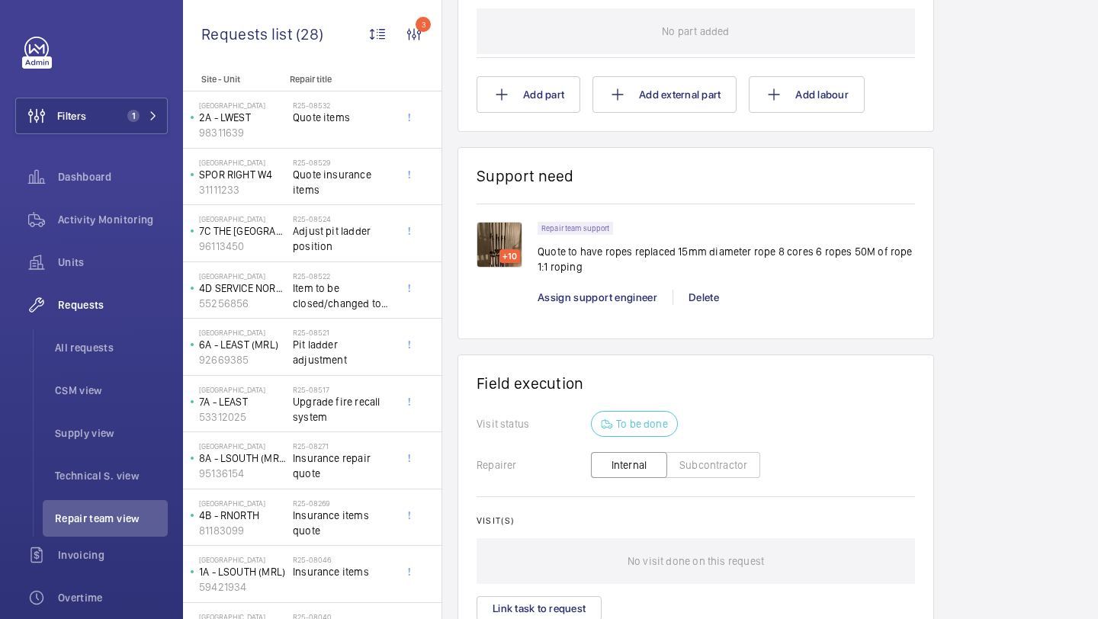
scroll to position [995, 0]
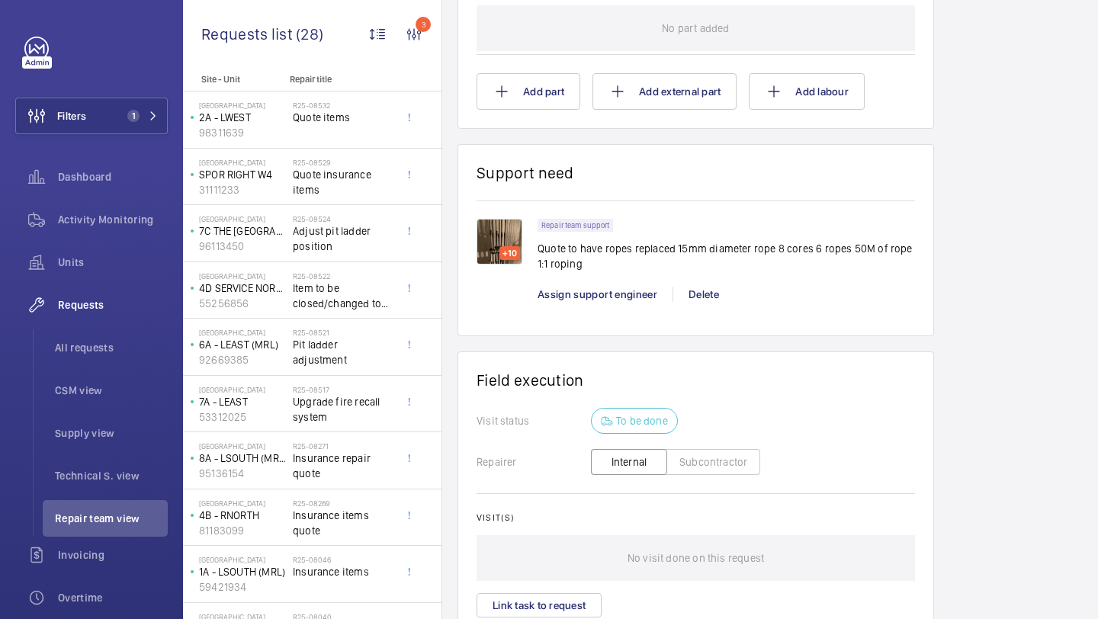
click at [681, 241] on p "Quote to have ropes replaced 15mm diameter rope 8 cores 6 ropes 50M of rope 1:1…" at bounding box center [726, 256] width 377 height 30
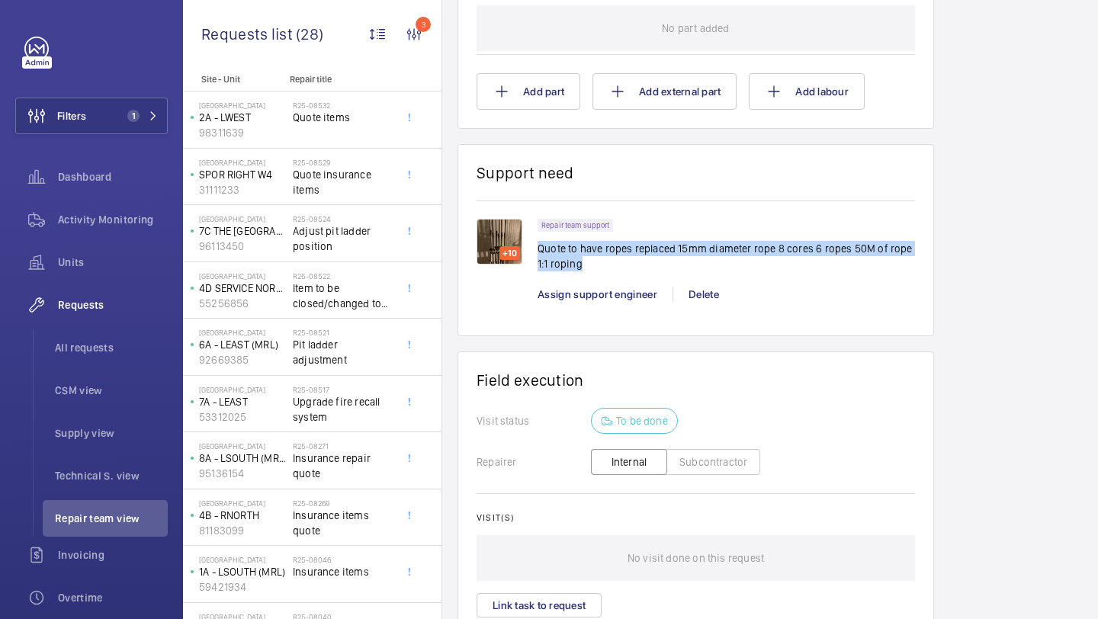
click at [681, 241] on p "Quote to have ropes replaced 15mm diameter rope 8 cores 6 ropes 50M of rope 1:1…" at bounding box center [726, 256] width 377 height 30
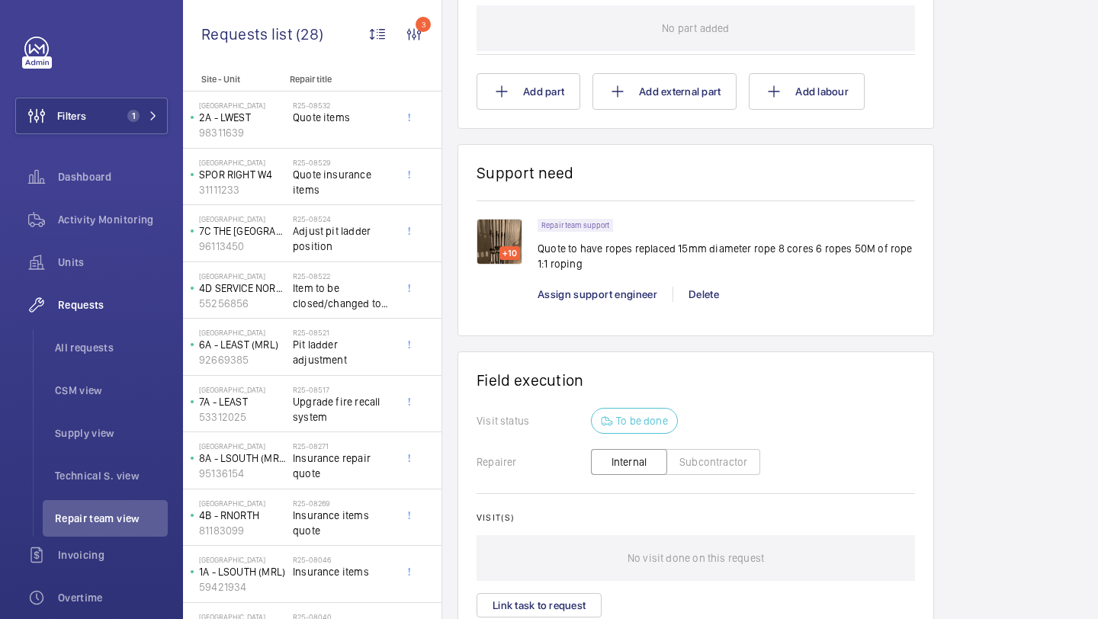
click at [695, 241] on p "Quote to have ropes replaced 15mm diameter rope 8 cores 6 ropes 50M of rope 1:1…" at bounding box center [726, 256] width 377 height 30
click at [515, 219] on img at bounding box center [500, 242] width 46 height 46
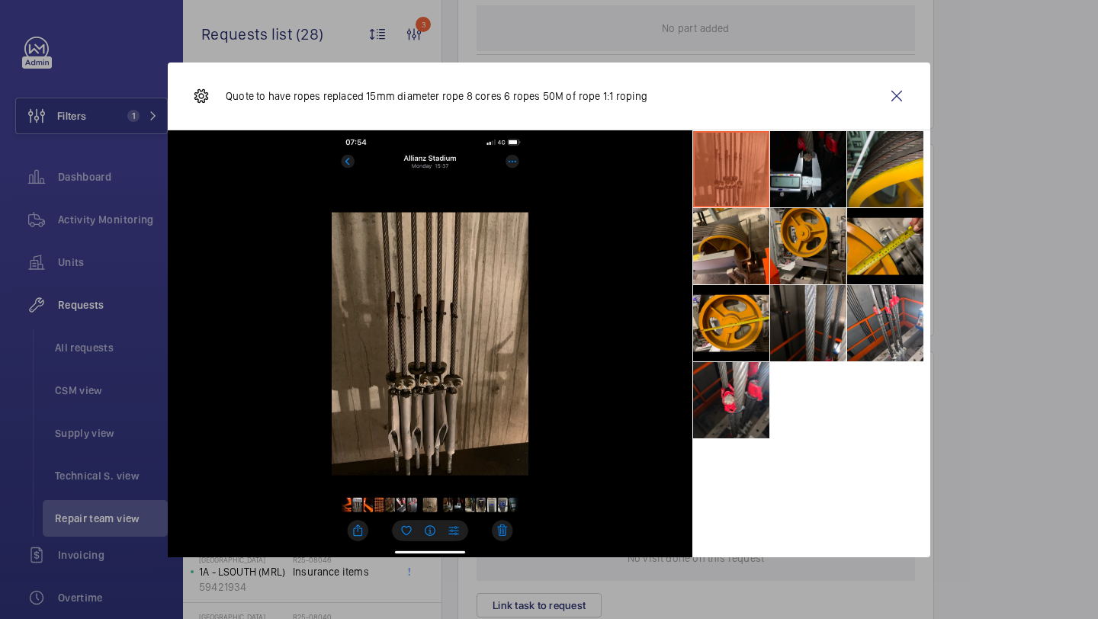
click at [819, 208] on li at bounding box center [808, 246] width 76 height 76
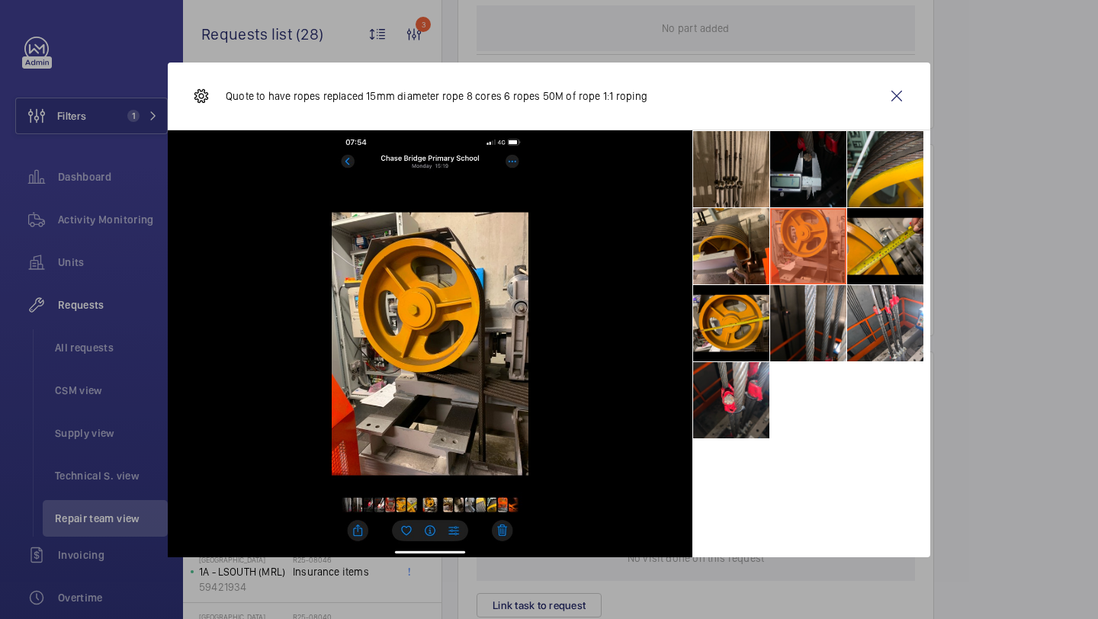
click at [841, 179] on li at bounding box center [808, 169] width 76 height 76
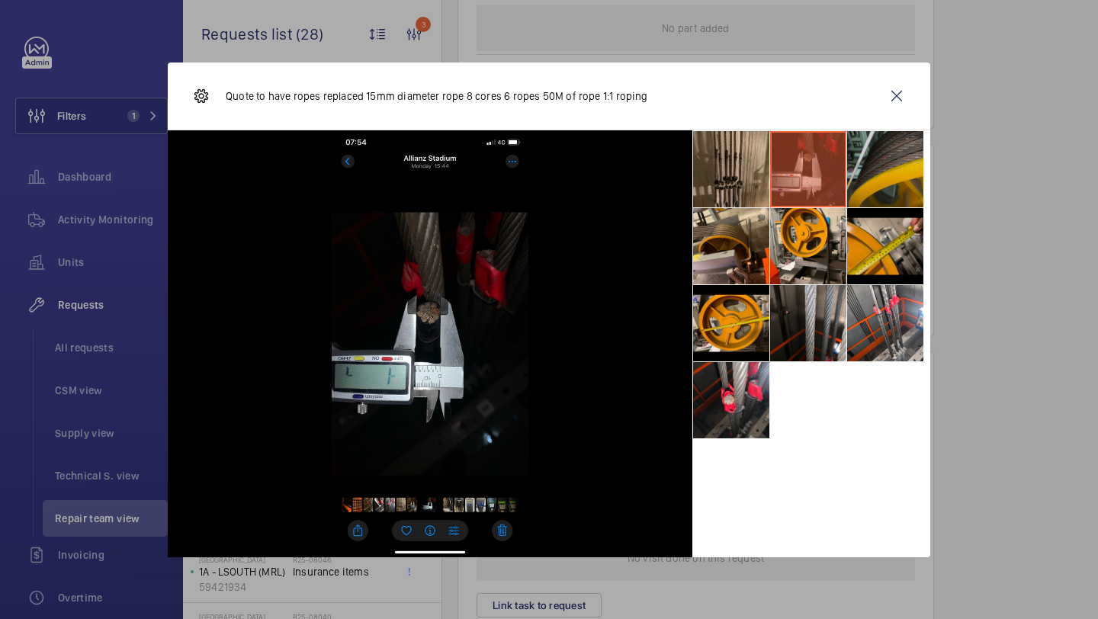
click at [891, 177] on li at bounding box center [885, 169] width 76 height 76
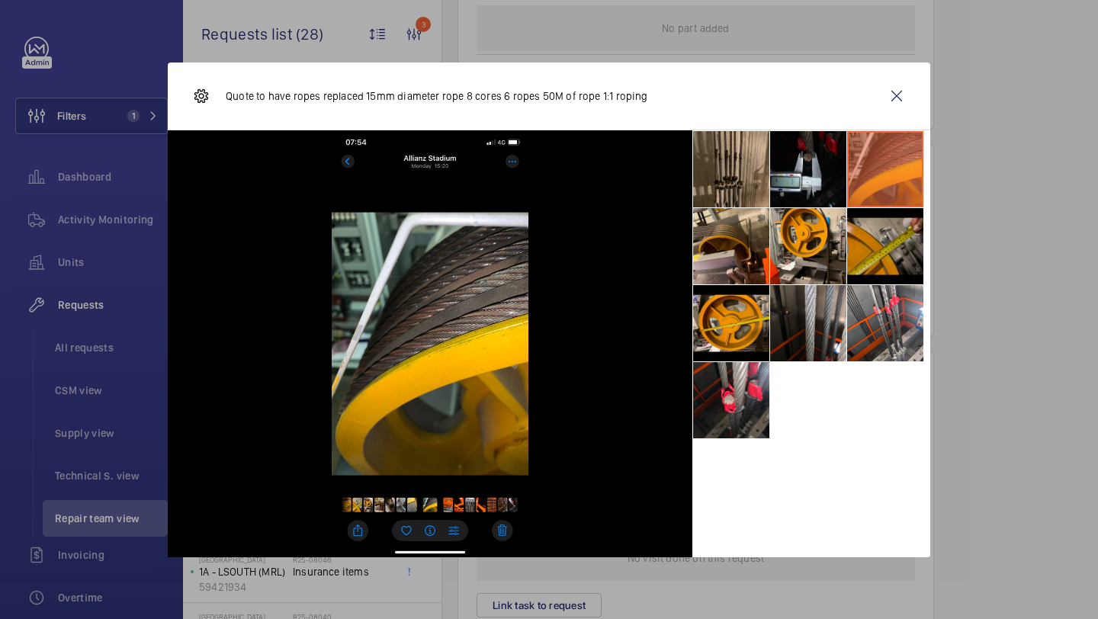
click at [890, 249] on li at bounding box center [885, 246] width 76 height 76
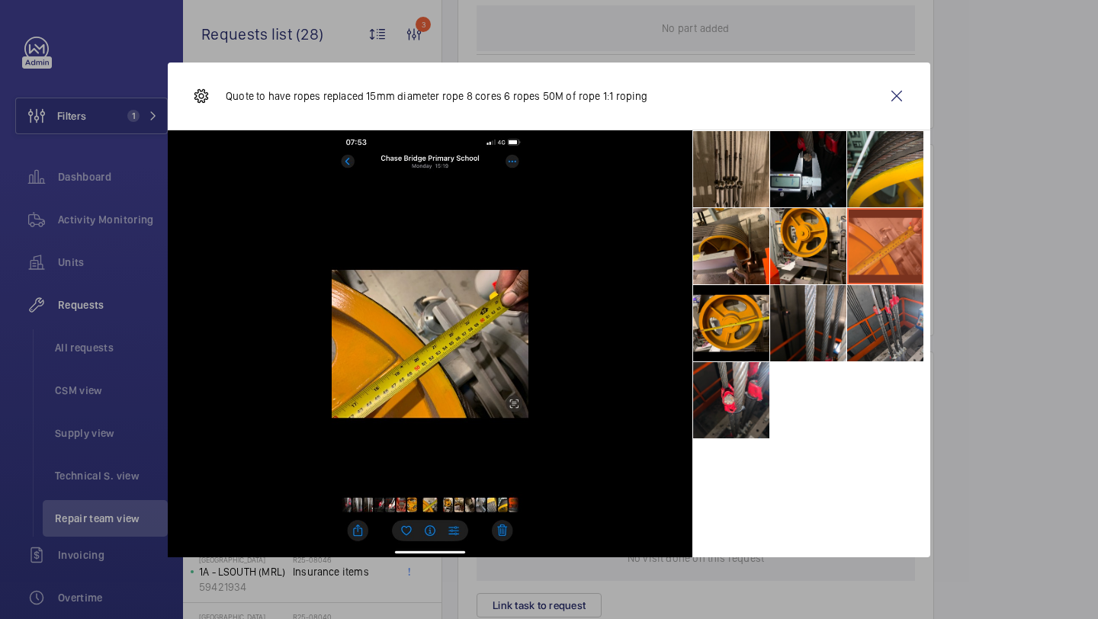
click at [891, 316] on li at bounding box center [885, 323] width 76 height 76
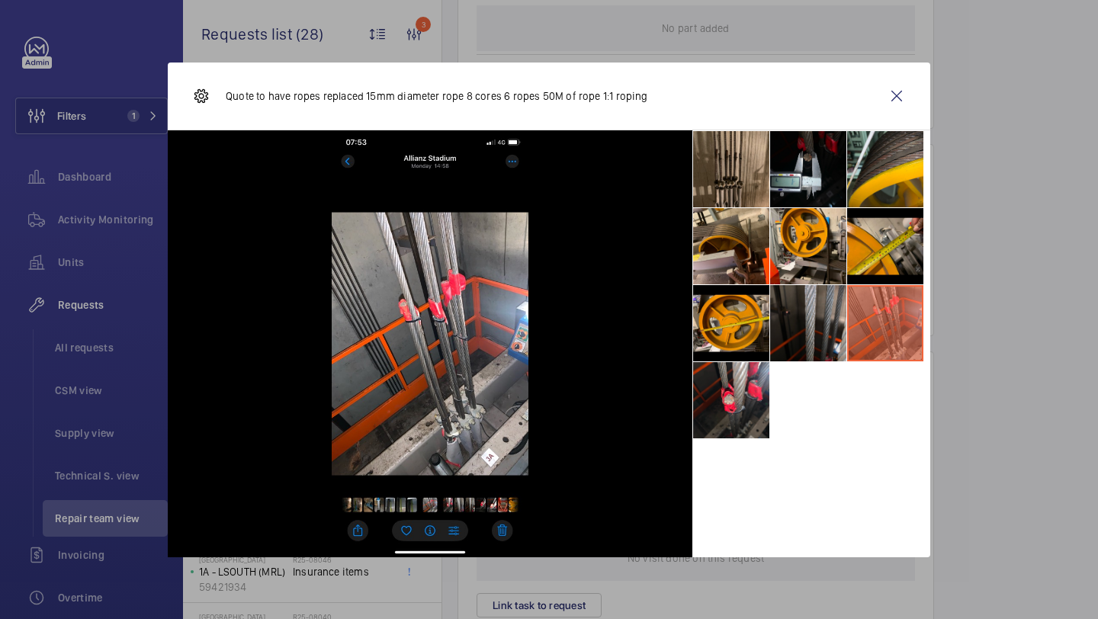
click at [816, 313] on li at bounding box center [808, 323] width 76 height 76
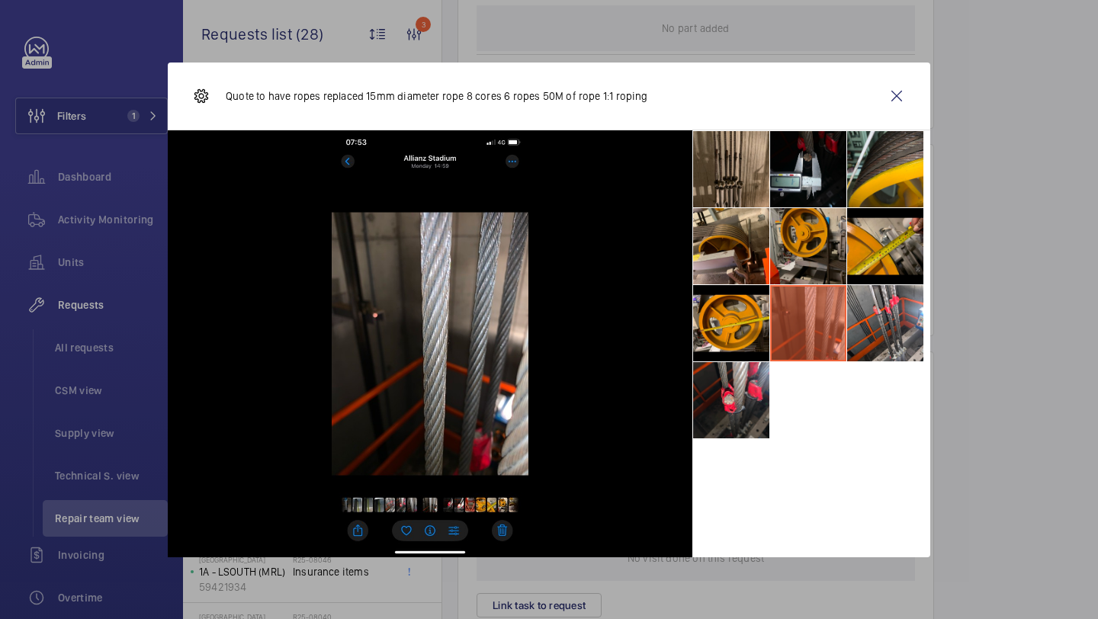
click at [816, 250] on li at bounding box center [808, 246] width 76 height 76
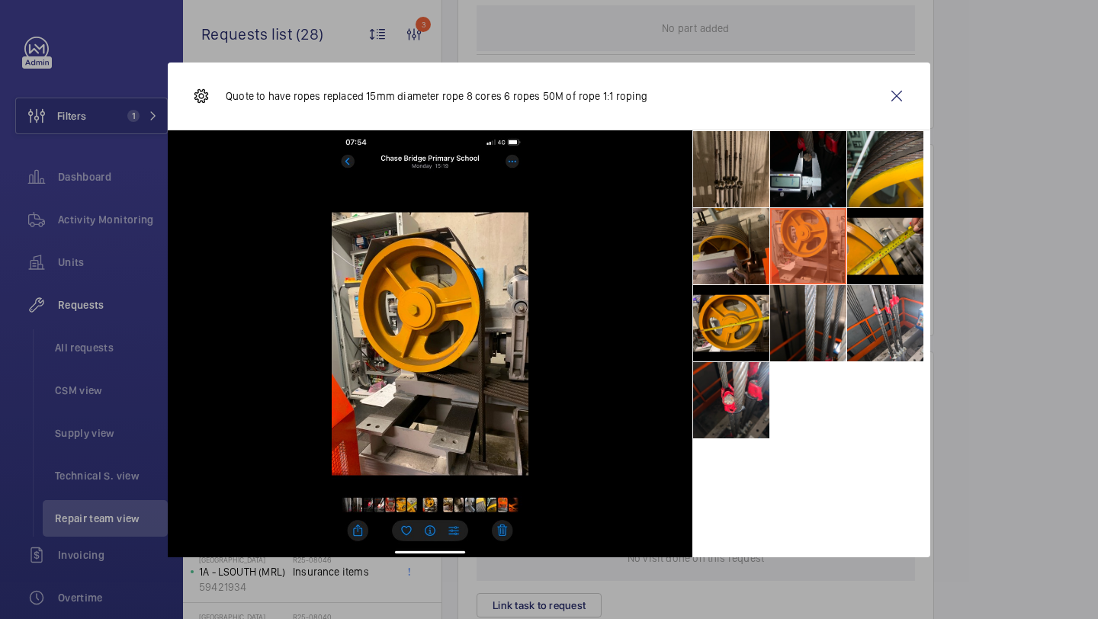
click at [745, 251] on li at bounding box center [731, 246] width 76 height 76
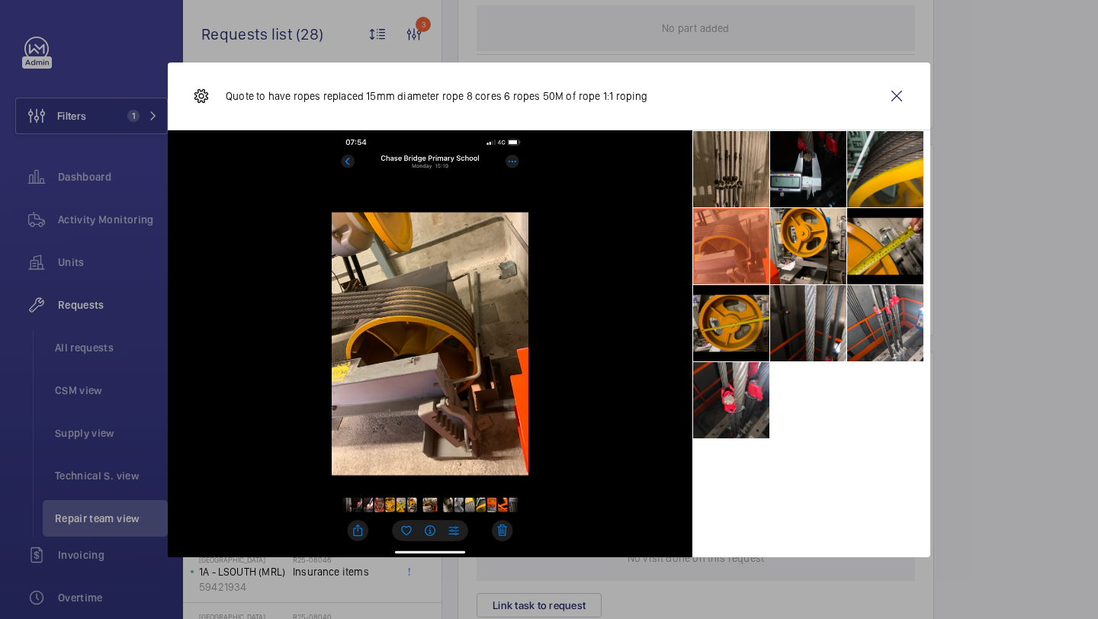
click at [744, 338] on li at bounding box center [731, 323] width 76 height 76
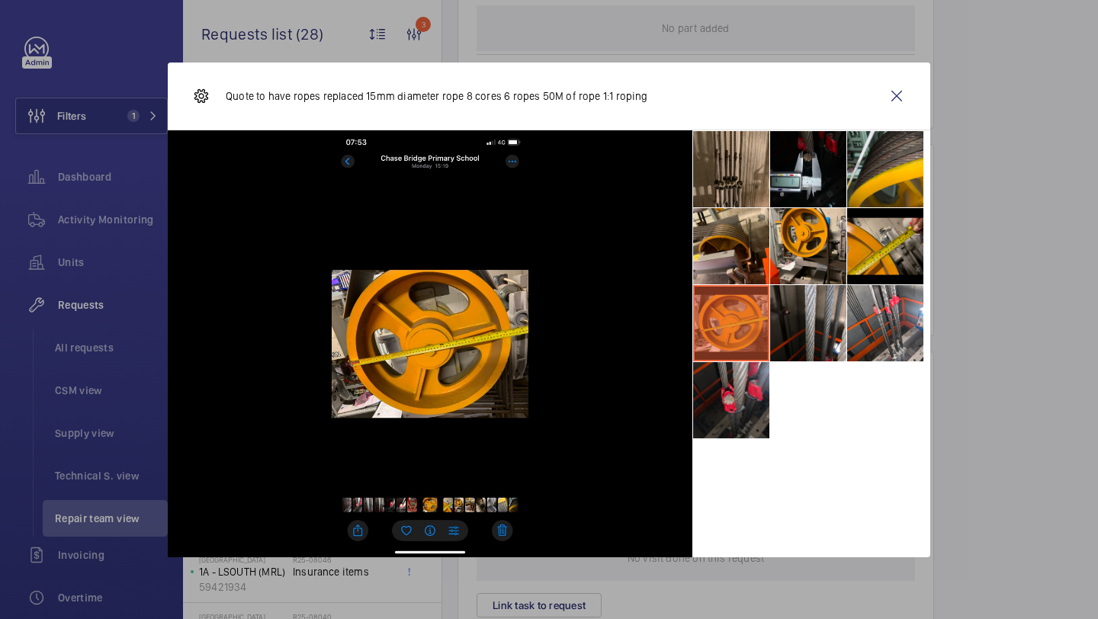
click at [744, 412] on li at bounding box center [731, 400] width 76 height 76
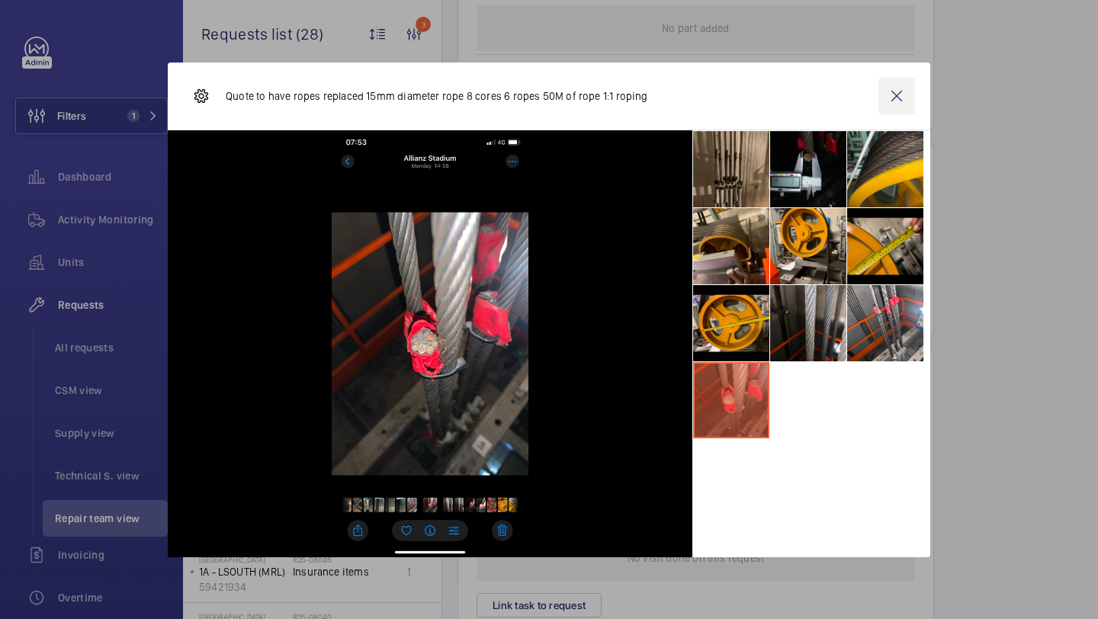
click at [912, 111] on wm-front-icon-button at bounding box center [896, 96] width 37 height 37
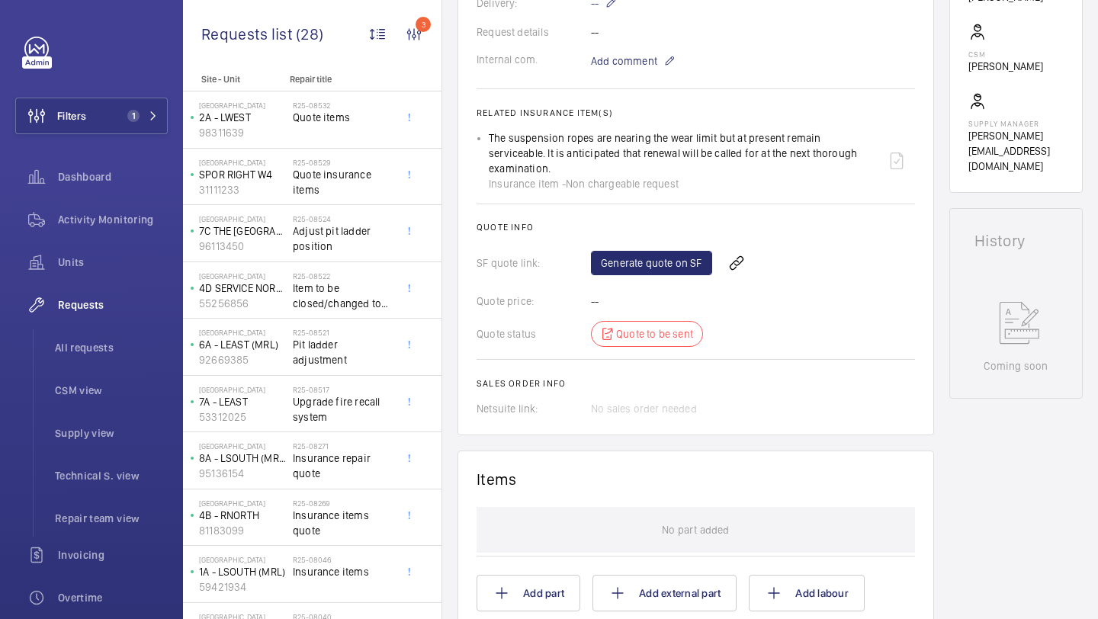
scroll to position [467, 0]
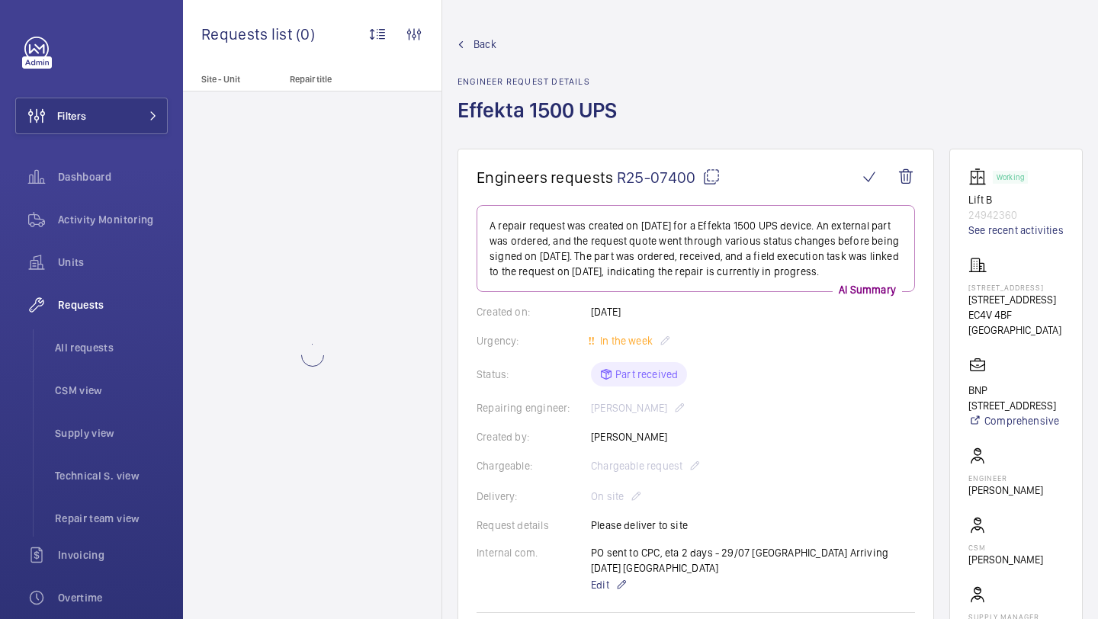
scroll to position [1132, 0]
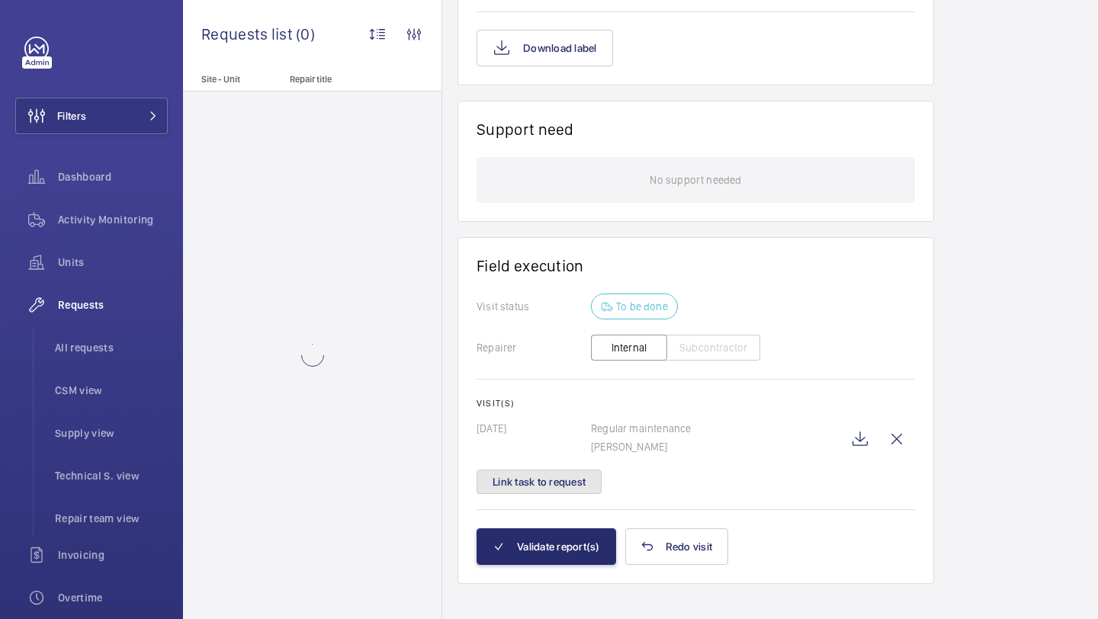
click at [572, 470] on button "Link task to request" at bounding box center [539, 482] width 125 height 24
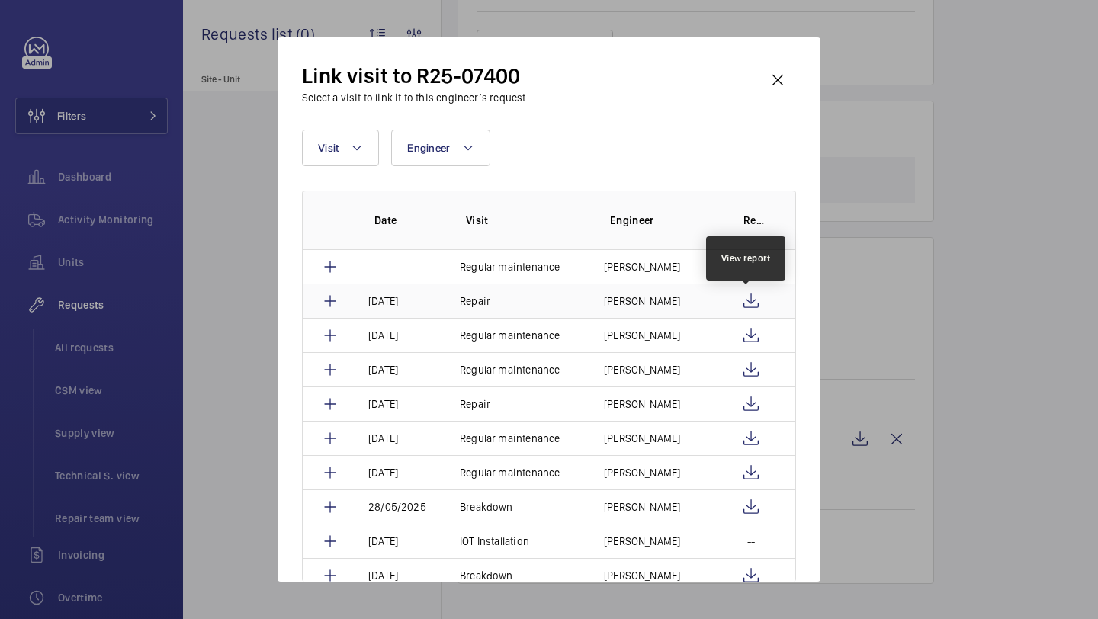
click at [666, 298] on td "[PERSON_NAME]" at bounding box center [652, 301] width 133 height 34
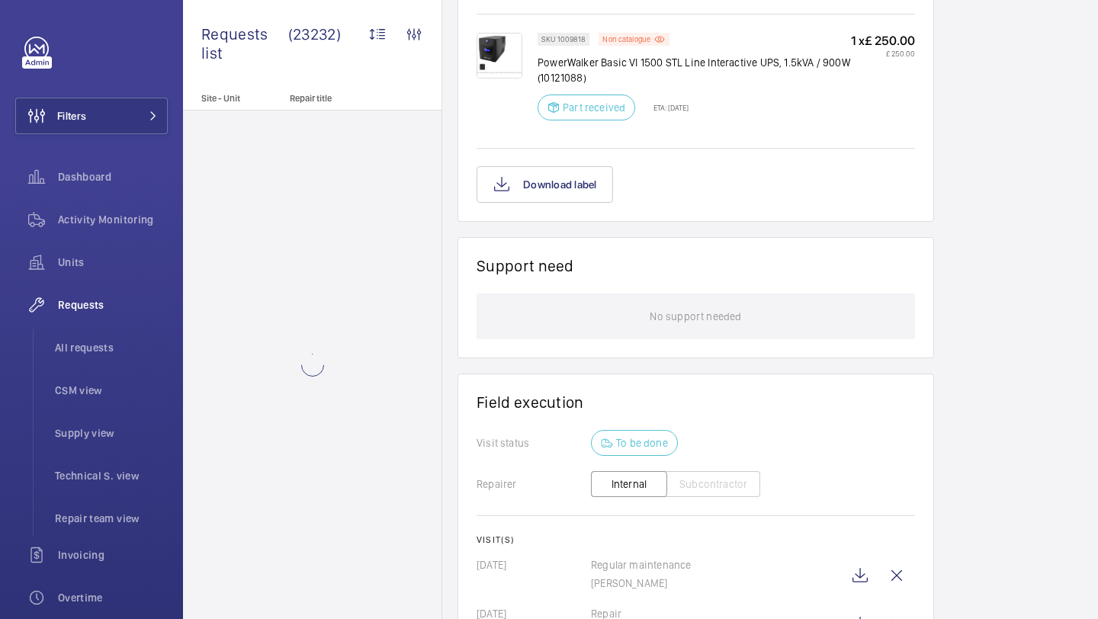
scroll to position [1196, 0]
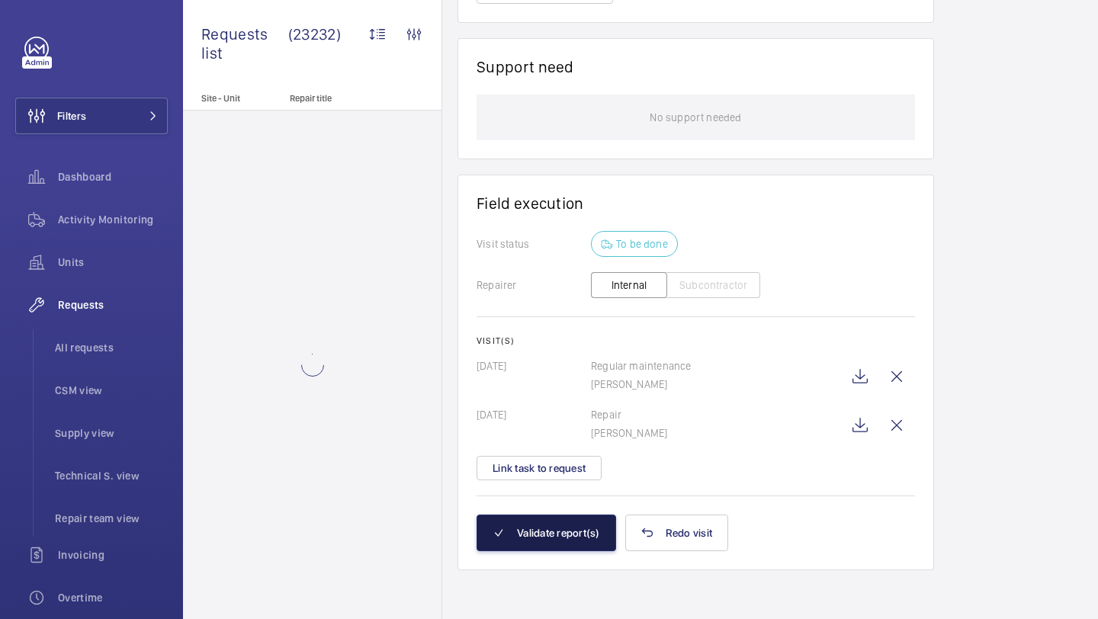
click at [541, 538] on button "Validate report(s)" at bounding box center [547, 533] width 140 height 37
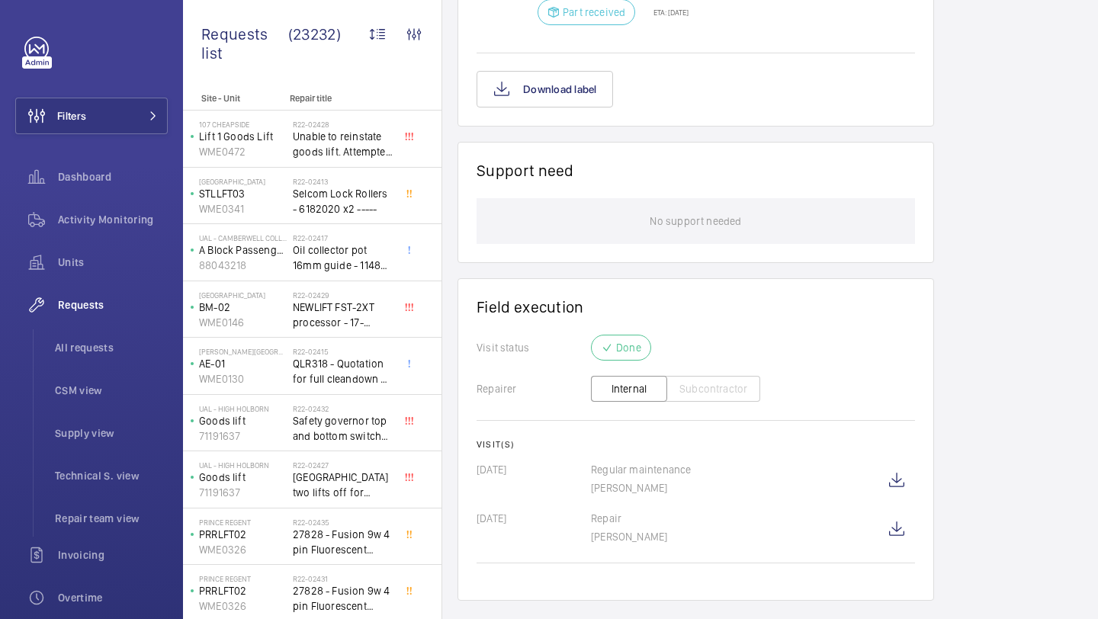
scroll to position [1080, 0]
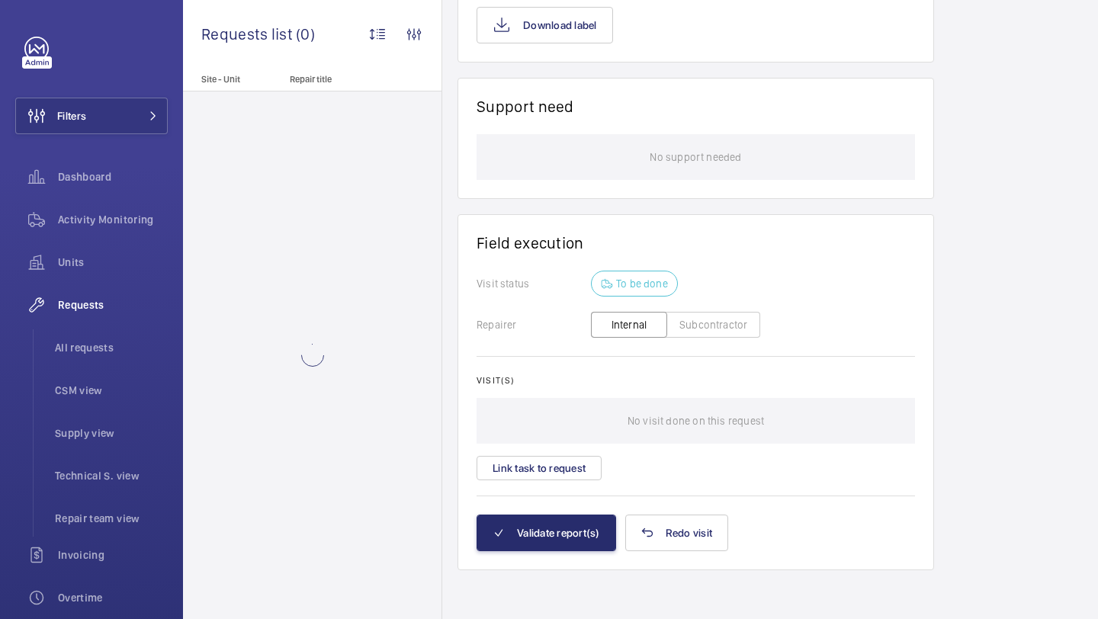
scroll to position [1172, 0]
click at [549, 470] on button "Link task to request" at bounding box center [539, 468] width 125 height 24
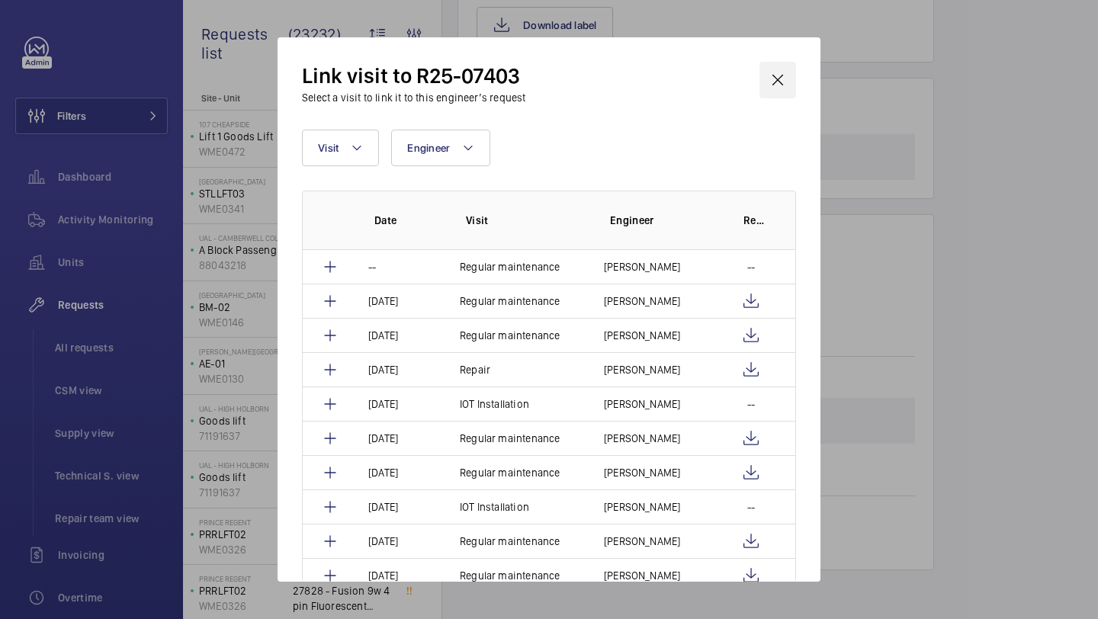
click at [778, 75] on wm-front-icon-button at bounding box center [777, 80] width 37 height 37
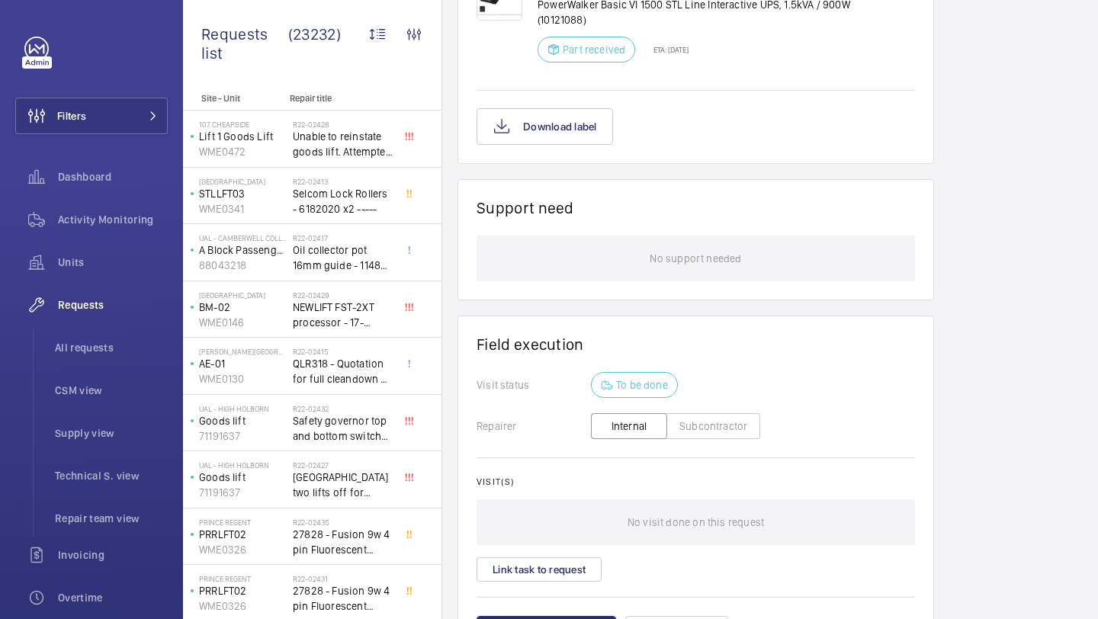
scroll to position [1172, 0]
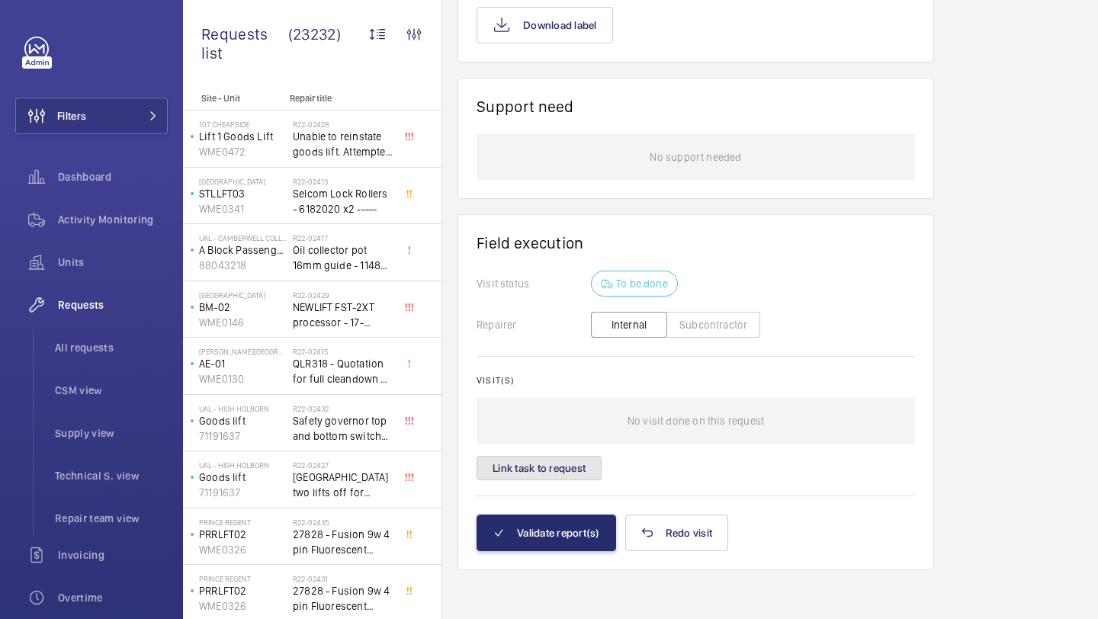
click at [573, 461] on button "Link task to request" at bounding box center [539, 468] width 125 height 24
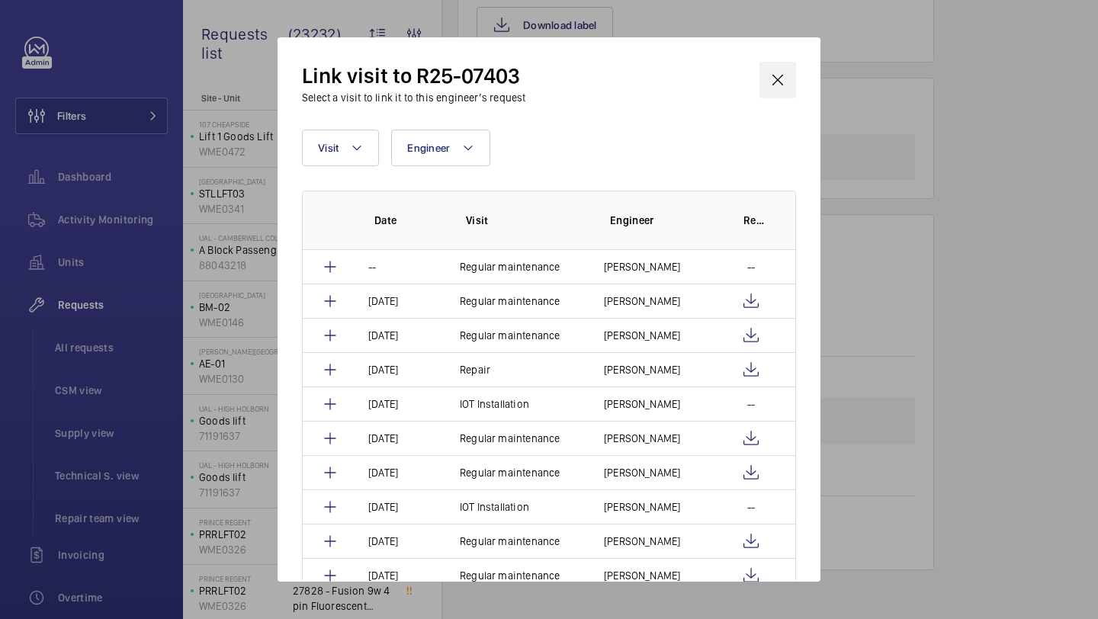
click at [781, 82] on wm-front-icon-button at bounding box center [777, 80] width 37 height 37
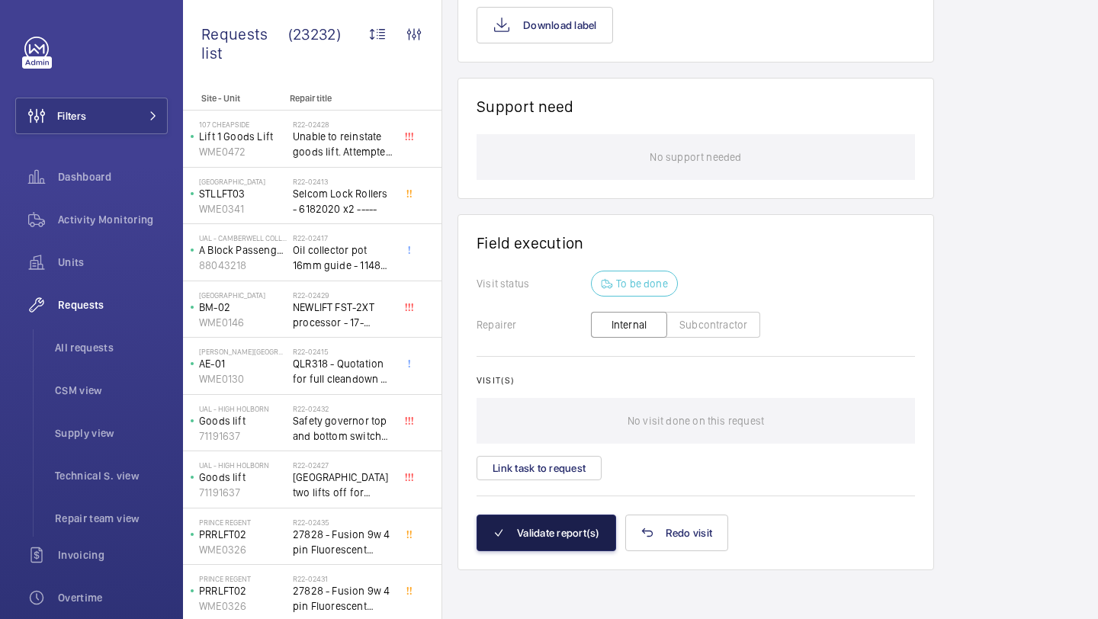
click at [554, 545] on button "Validate report(s)" at bounding box center [547, 533] width 140 height 37
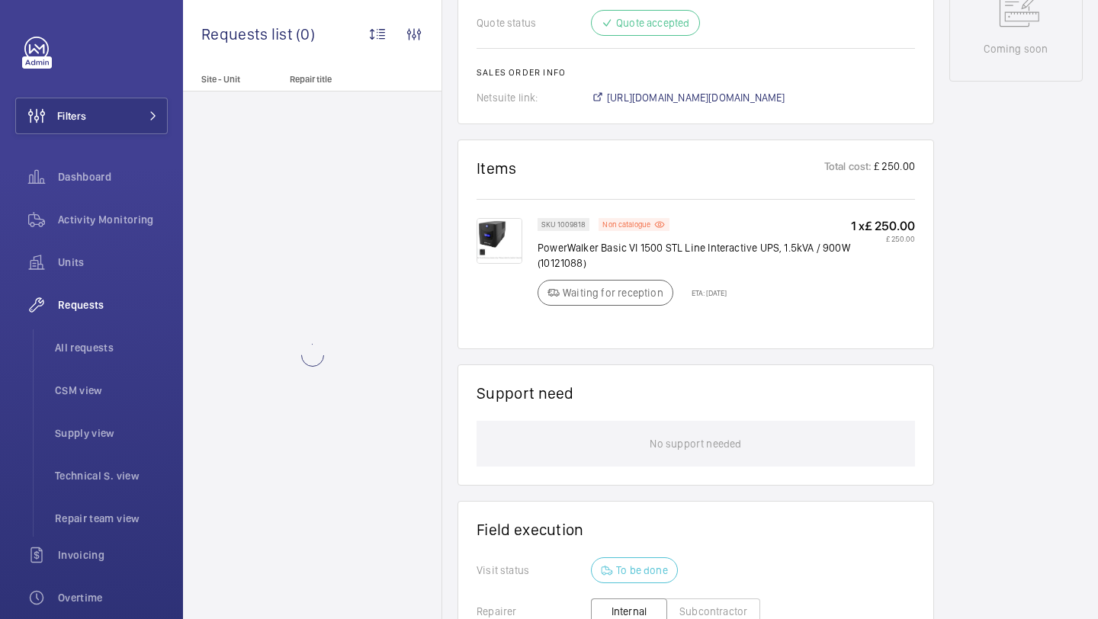
scroll to position [1083, 0]
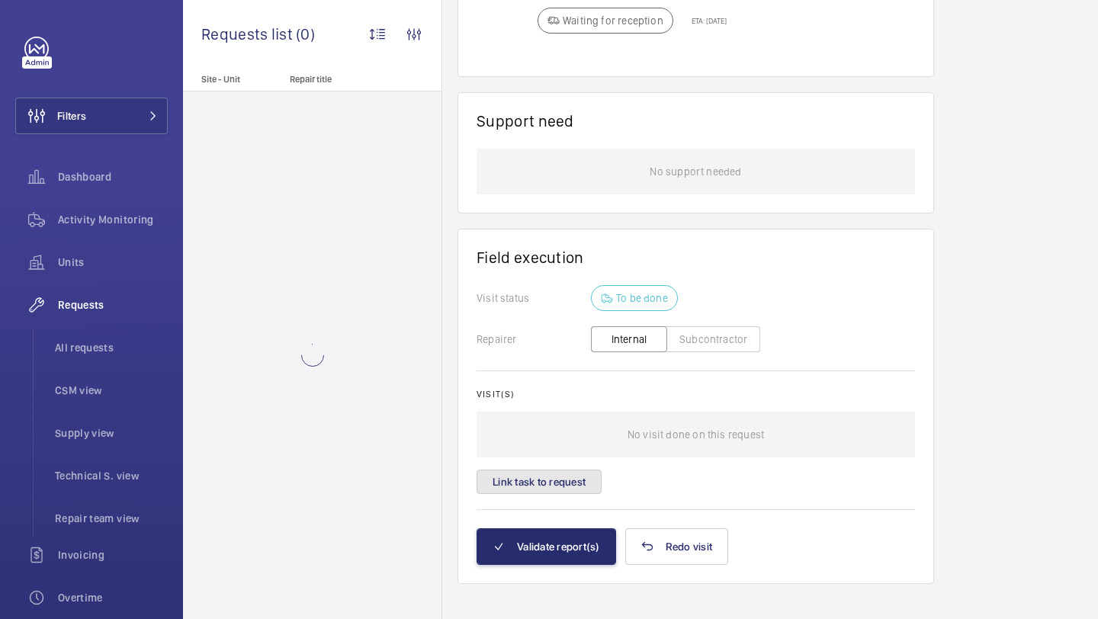
click at [544, 470] on button "Link task to request" at bounding box center [539, 482] width 125 height 24
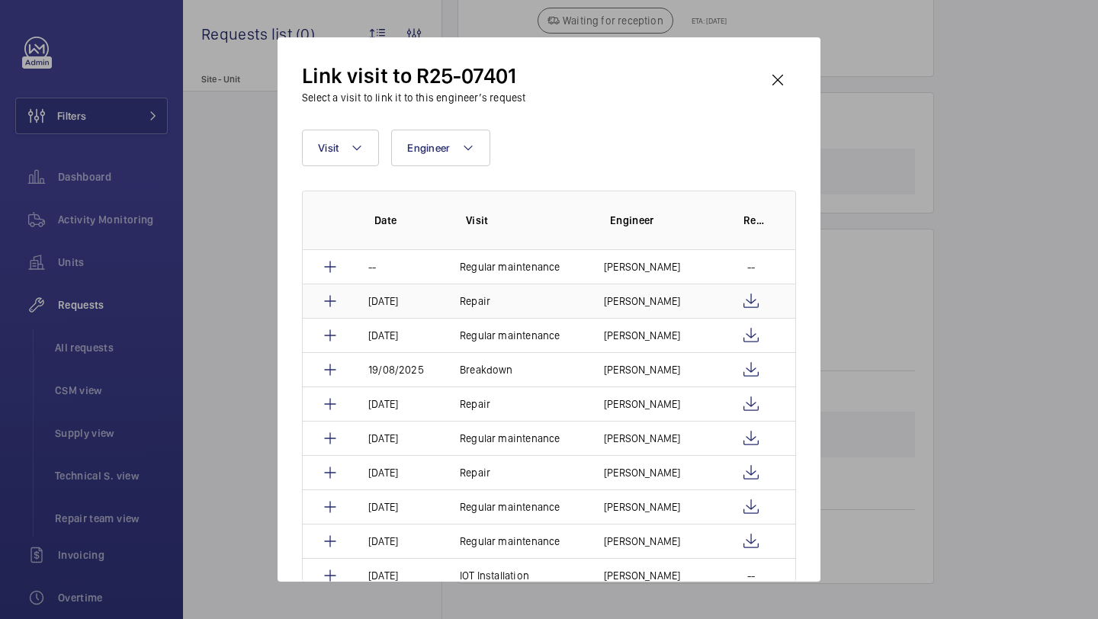
click at [677, 297] on td "[PERSON_NAME]" at bounding box center [652, 301] width 133 height 34
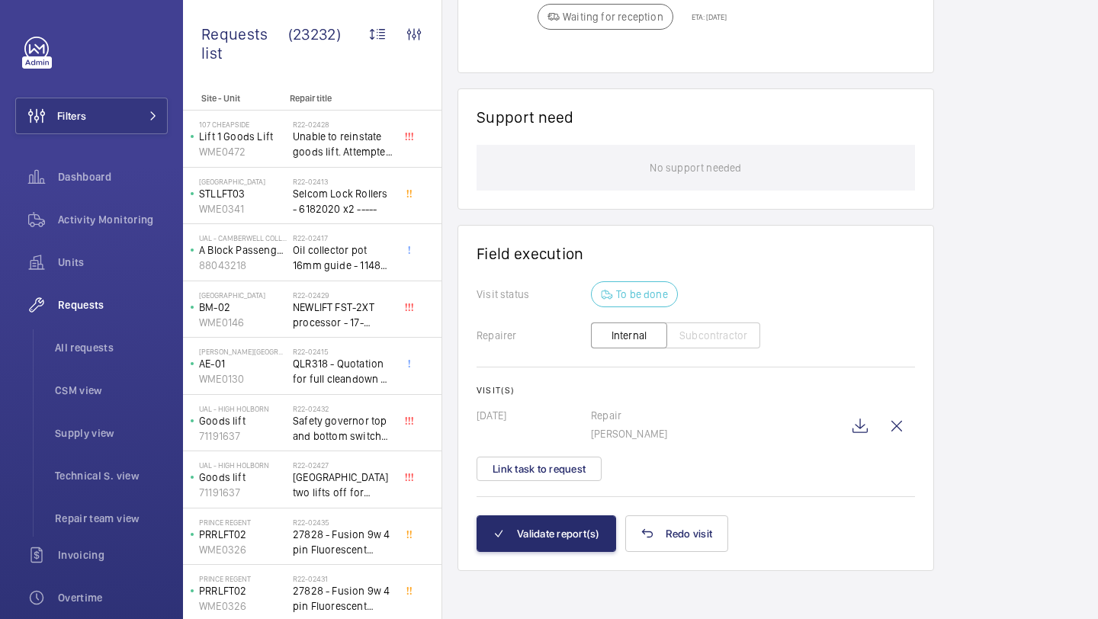
scroll to position [1074, 0]
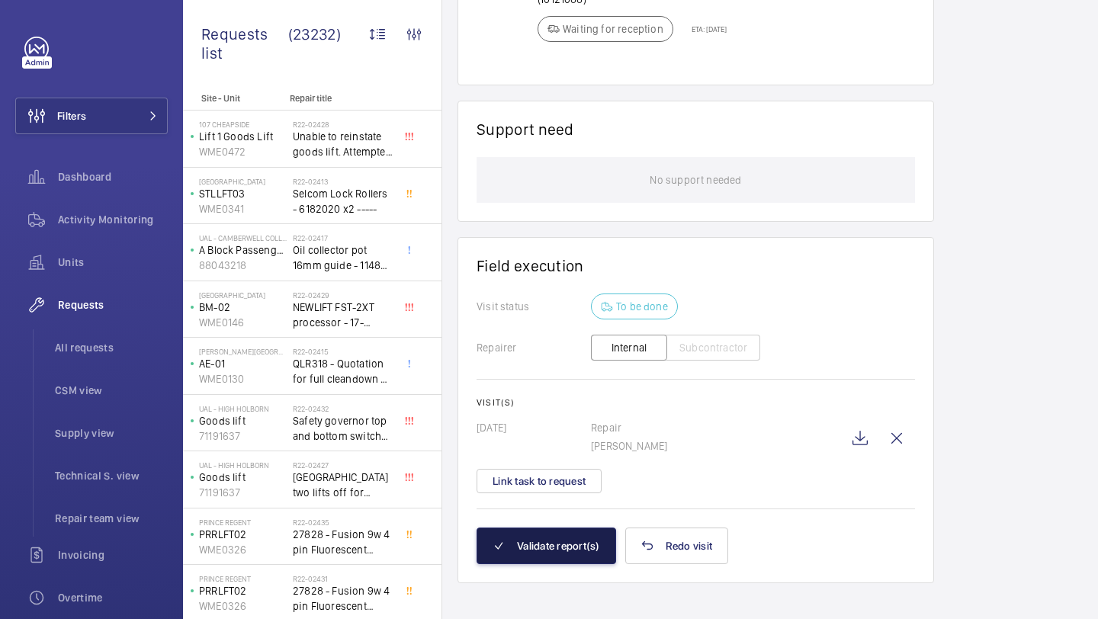
click at [561, 535] on button "Validate report(s)" at bounding box center [547, 546] width 140 height 37
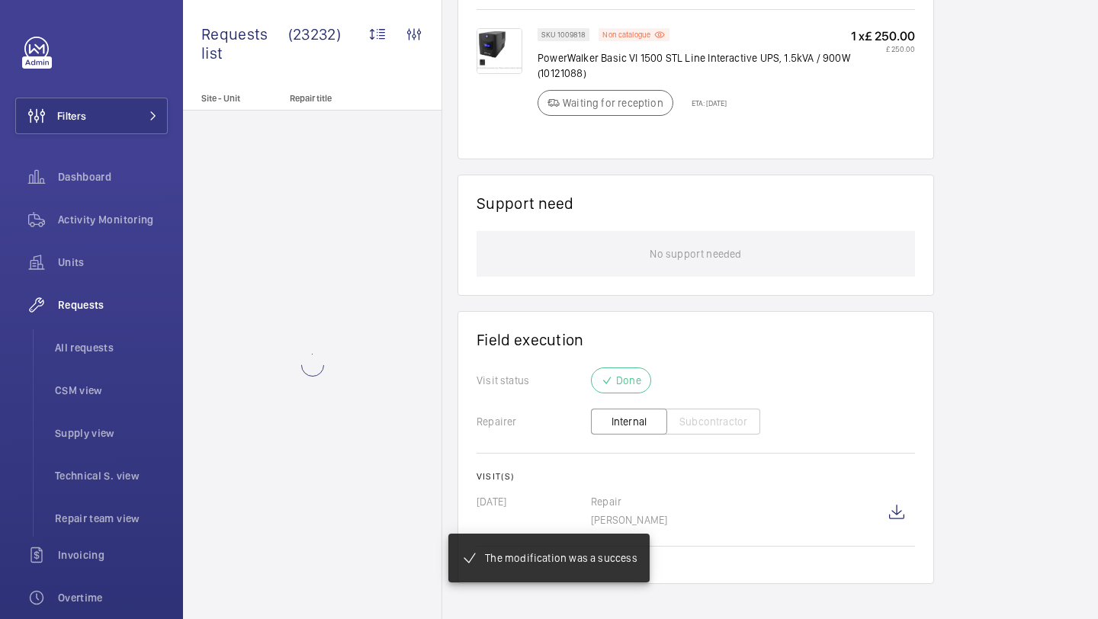
scroll to position [1000, 0]
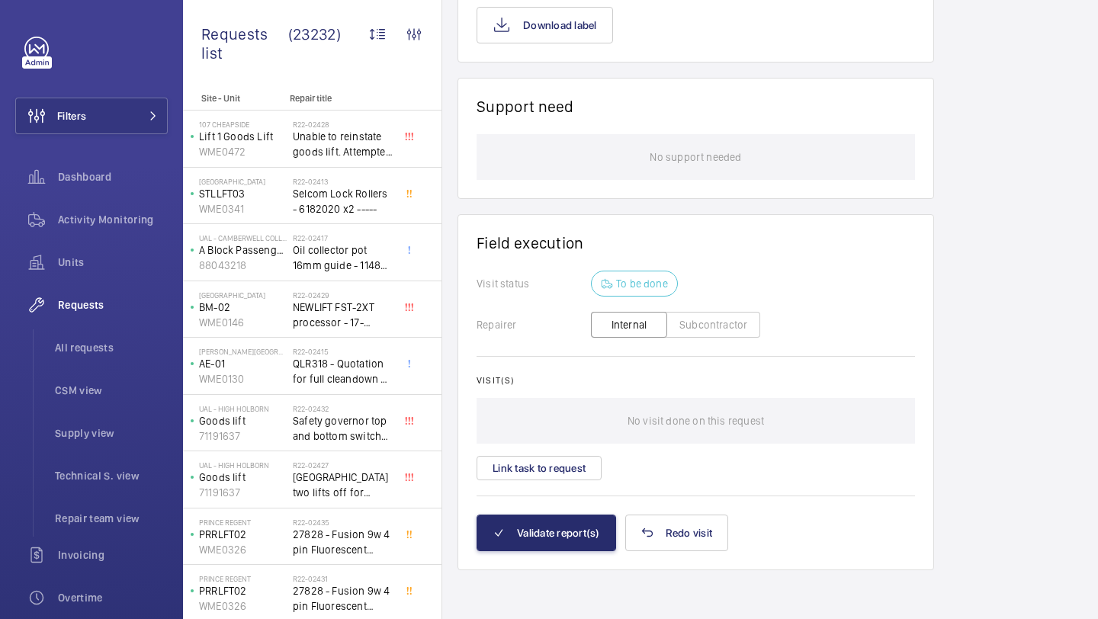
scroll to position [1126, 0]
click at [566, 455] on div "Visit(s) No visit done on this request Link task to request" at bounding box center [696, 427] width 438 height 105
click at [566, 457] on button "Link task to request" at bounding box center [539, 468] width 125 height 24
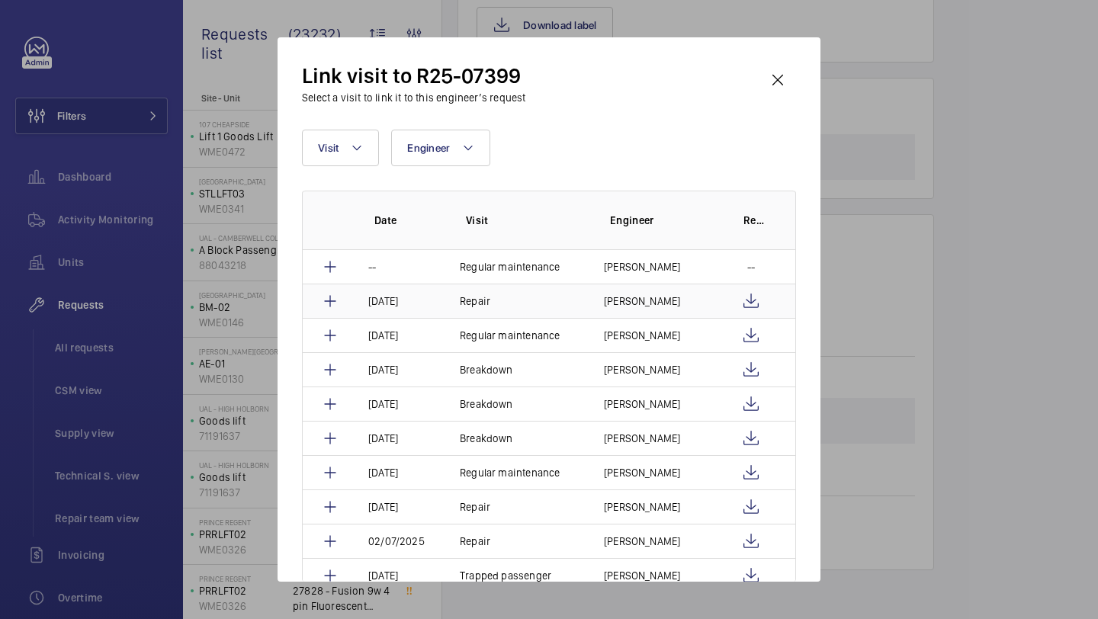
click at [676, 298] on td "[PERSON_NAME]" at bounding box center [652, 301] width 133 height 34
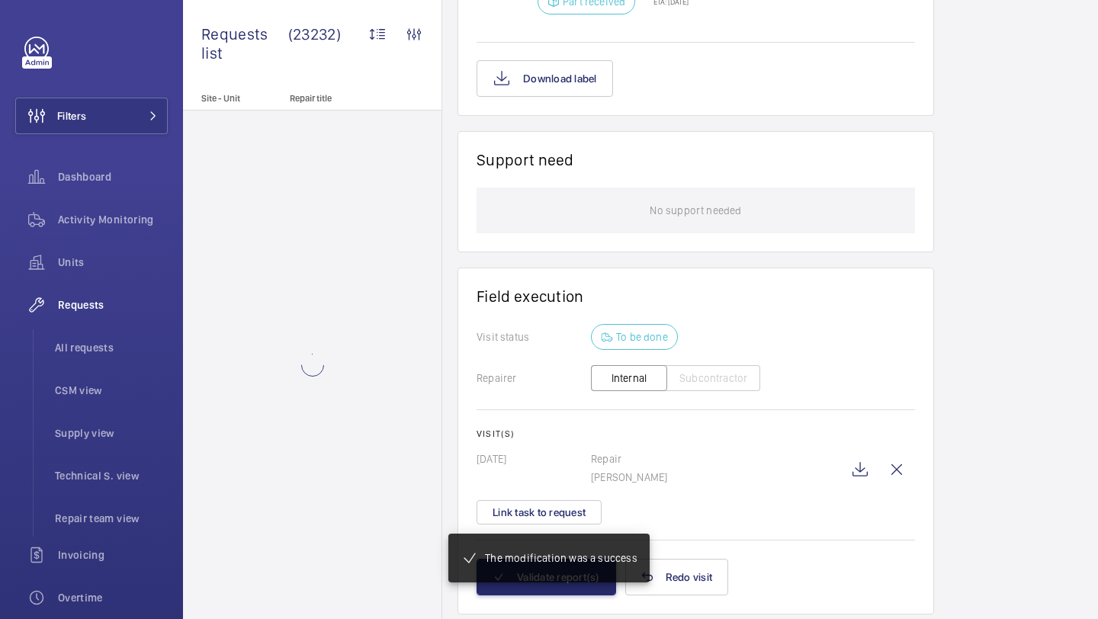
scroll to position [1117, 0]
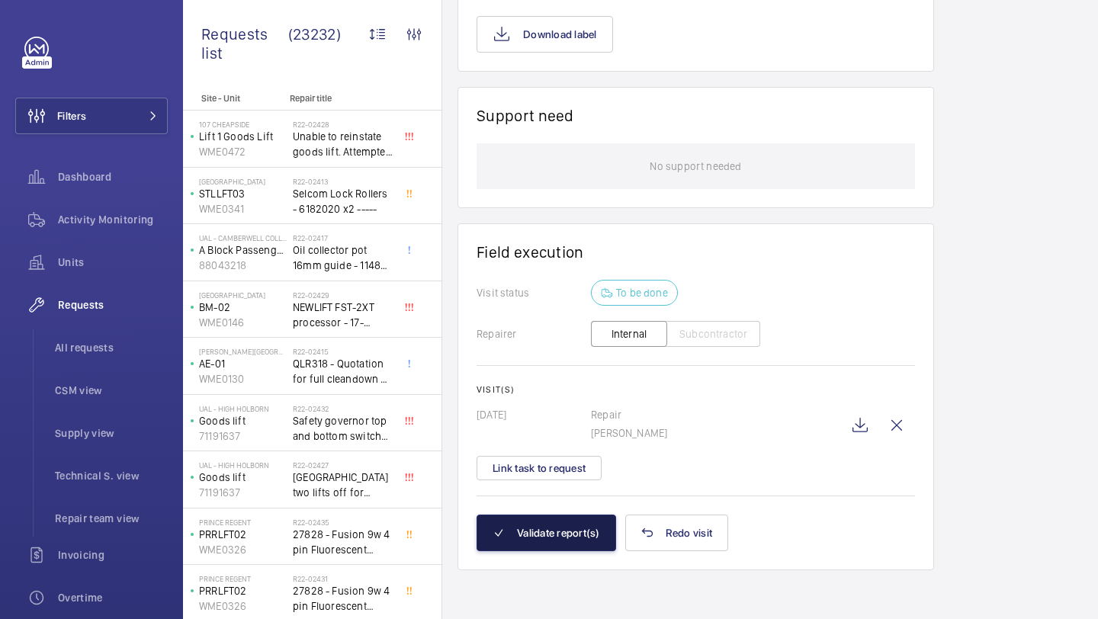
click at [545, 541] on button "Validate report(s)" at bounding box center [547, 533] width 140 height 37
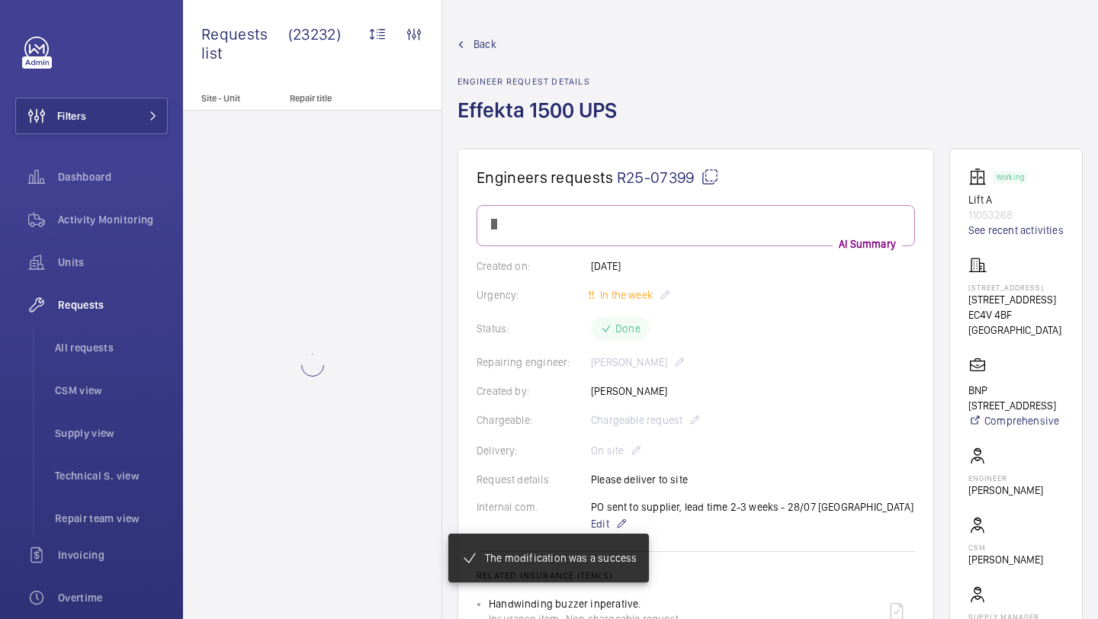
scroll to position [998, 0]
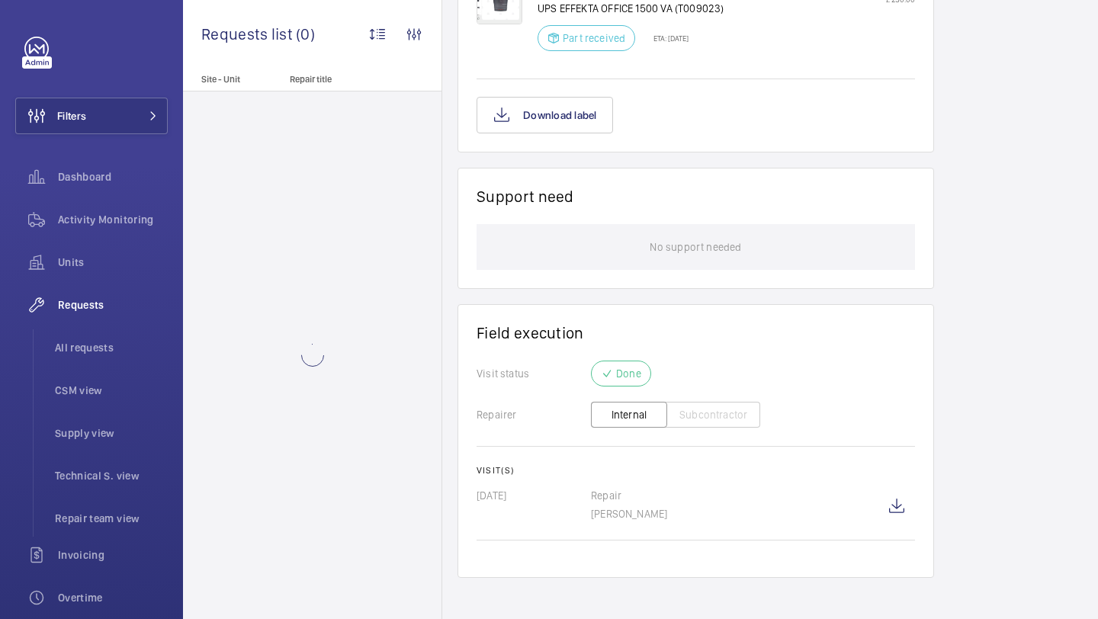
scroll to position [1044, 0]
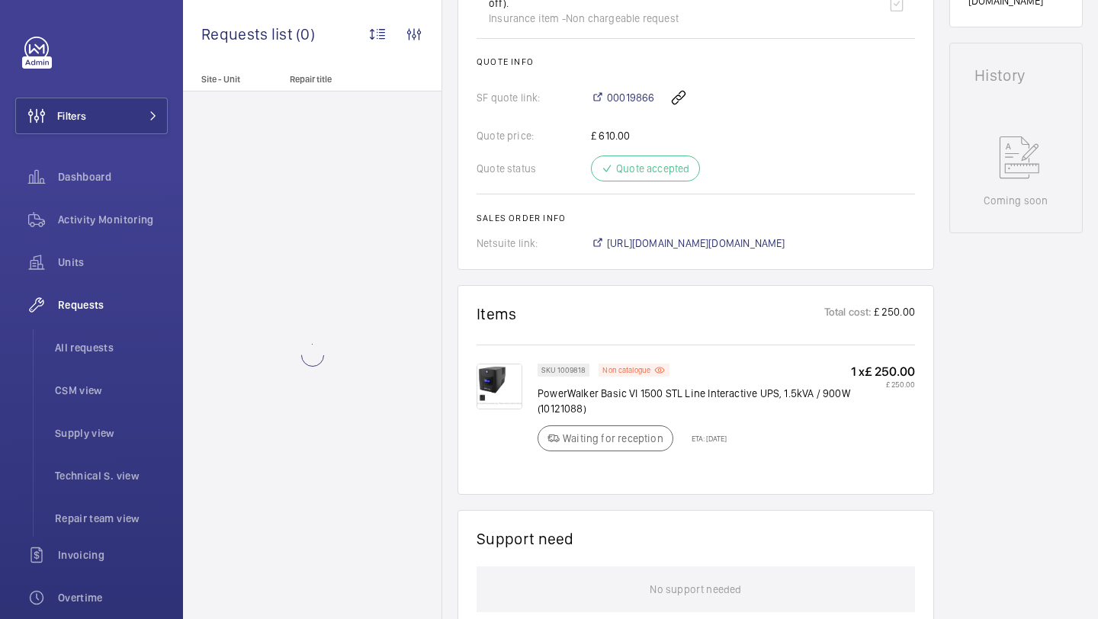
scroll to position [1027, 0]
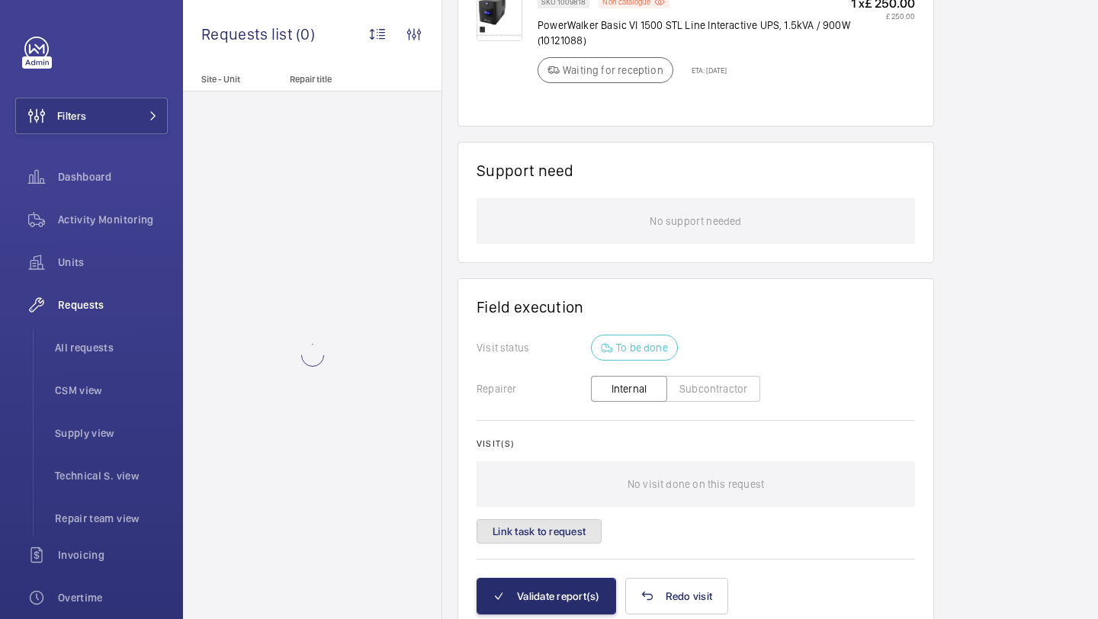
click at [550, 527] on button "Link task to request" at bounding box center [539, 531] width 125 height 24
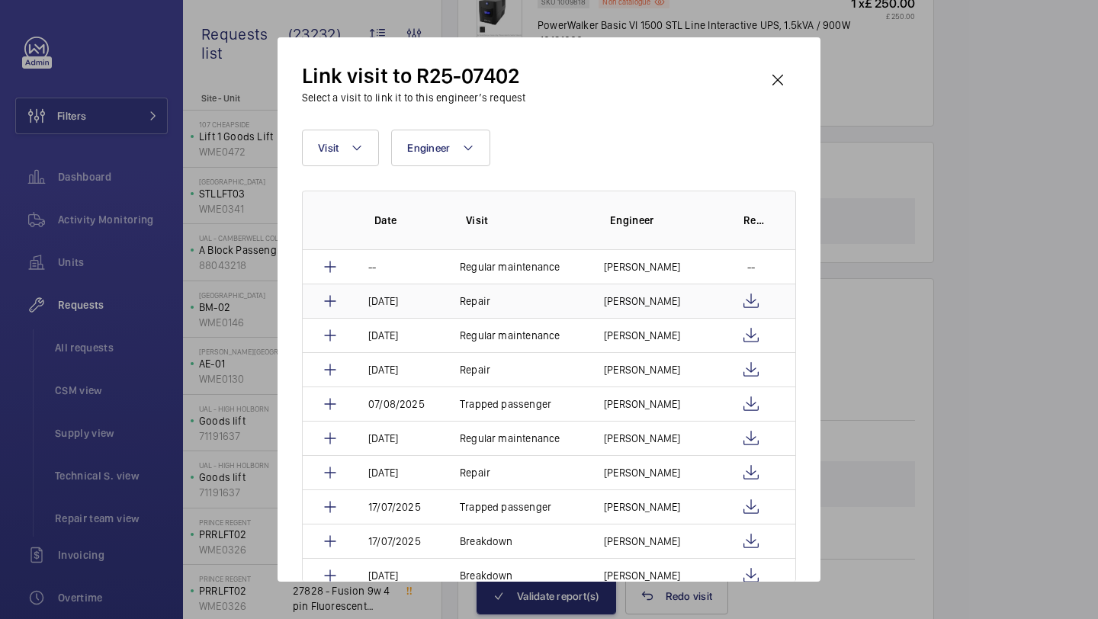
click at [512, 294] on td "Repair" at bounding box center [513, 301] width 144 height 34
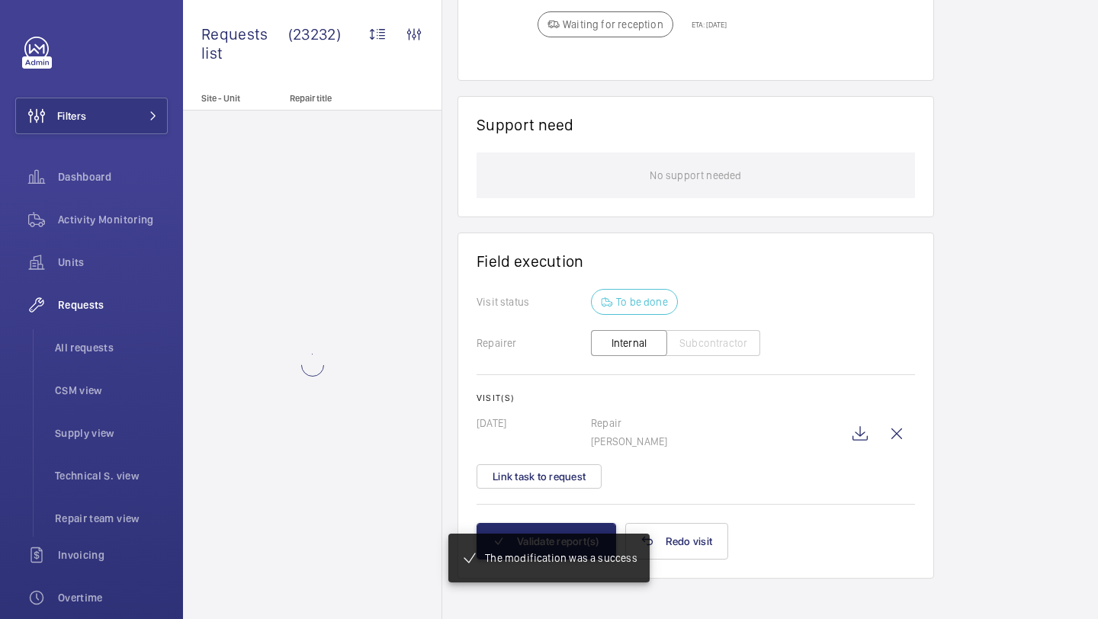
scroll to position [1073, 0]
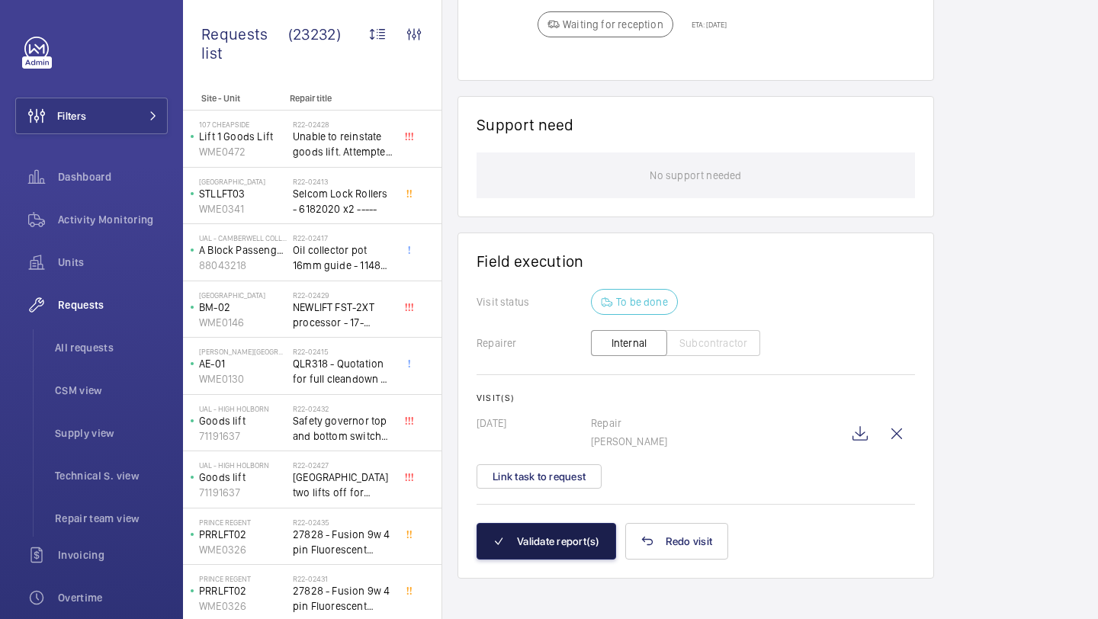
click at [579, 544] on button "Validate report(s)" at bounding box center [547, 541] width 140 height 37
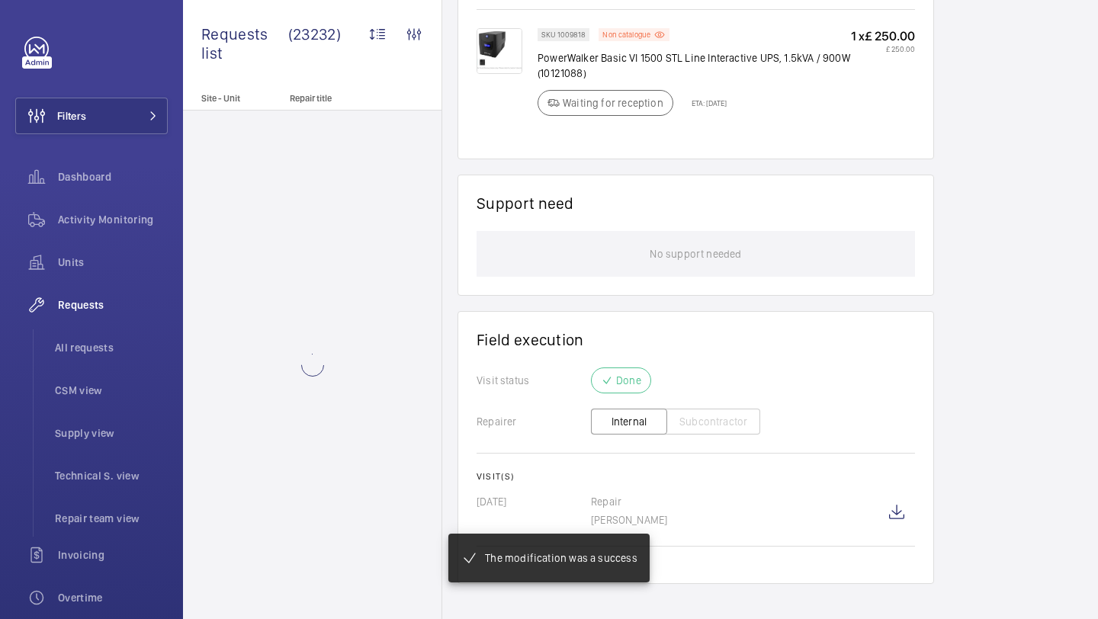
scroll to position [979, 0]
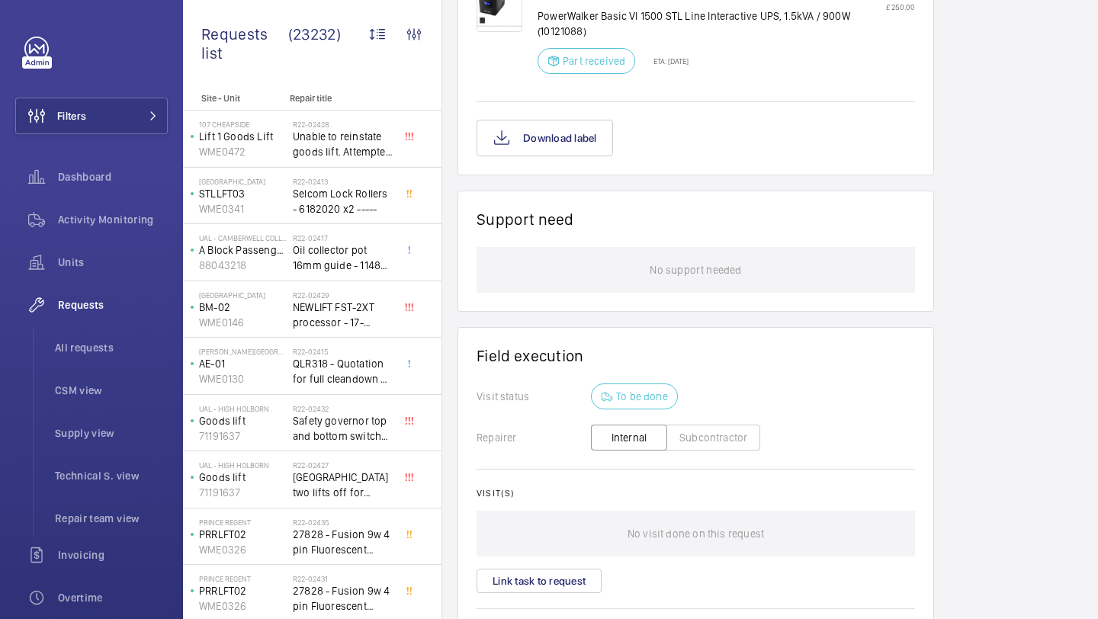
scroll to position [1080, 0]
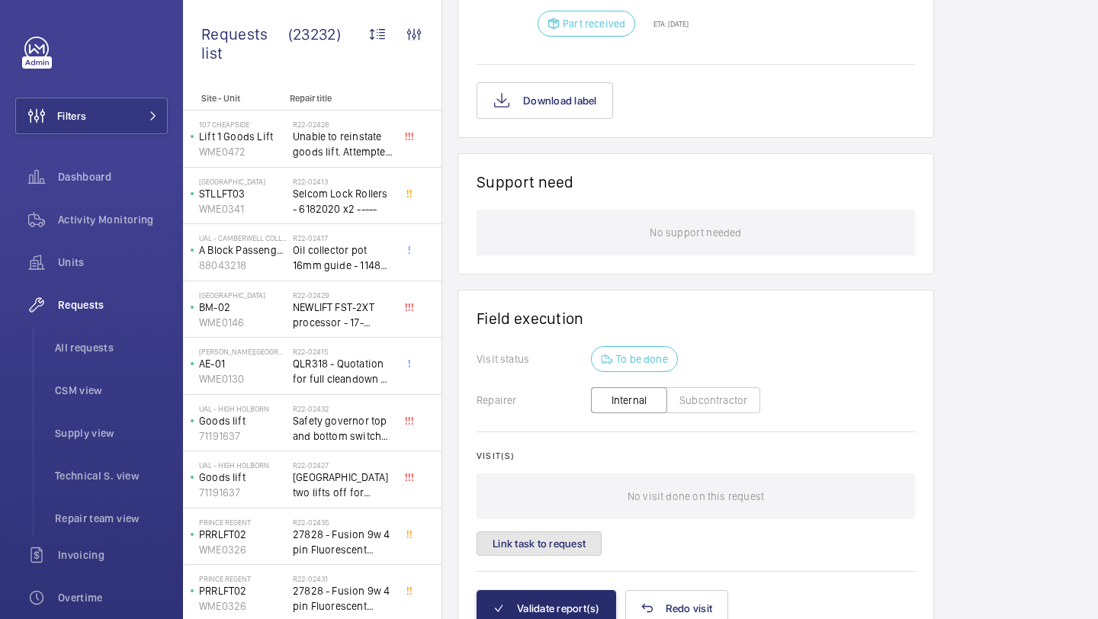
click at [554, 531] on button "Link task to request" at bounding box center [539, 543] width 125 height 24
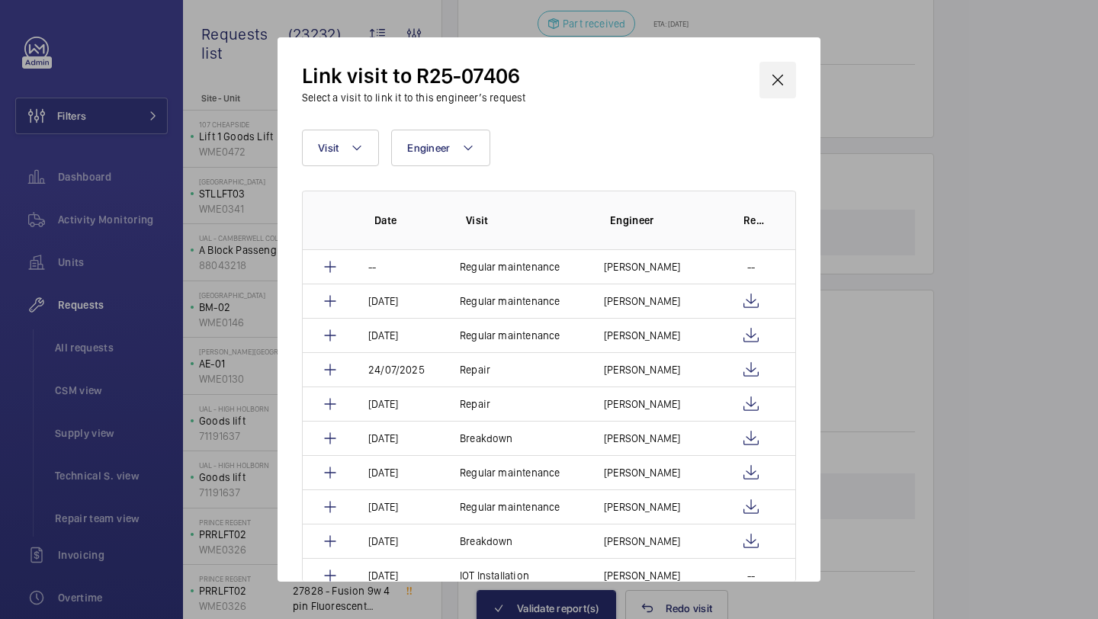
click at [764, 72] on wm-front-icon-button at bounding box center [777, 80] width 37 height 37
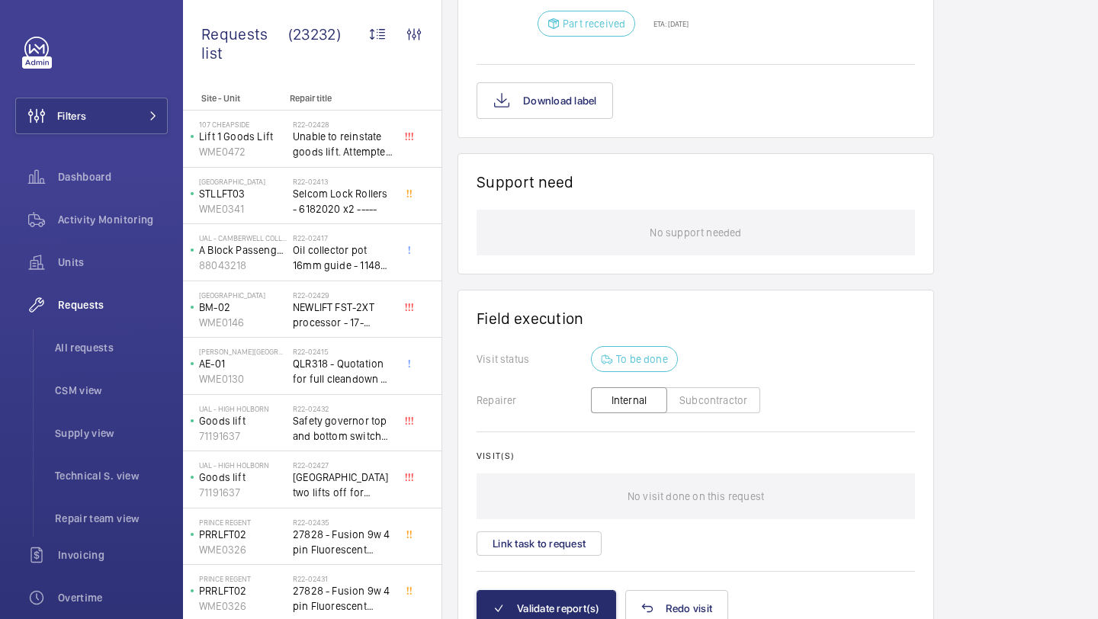
scroll to position [5, 0]
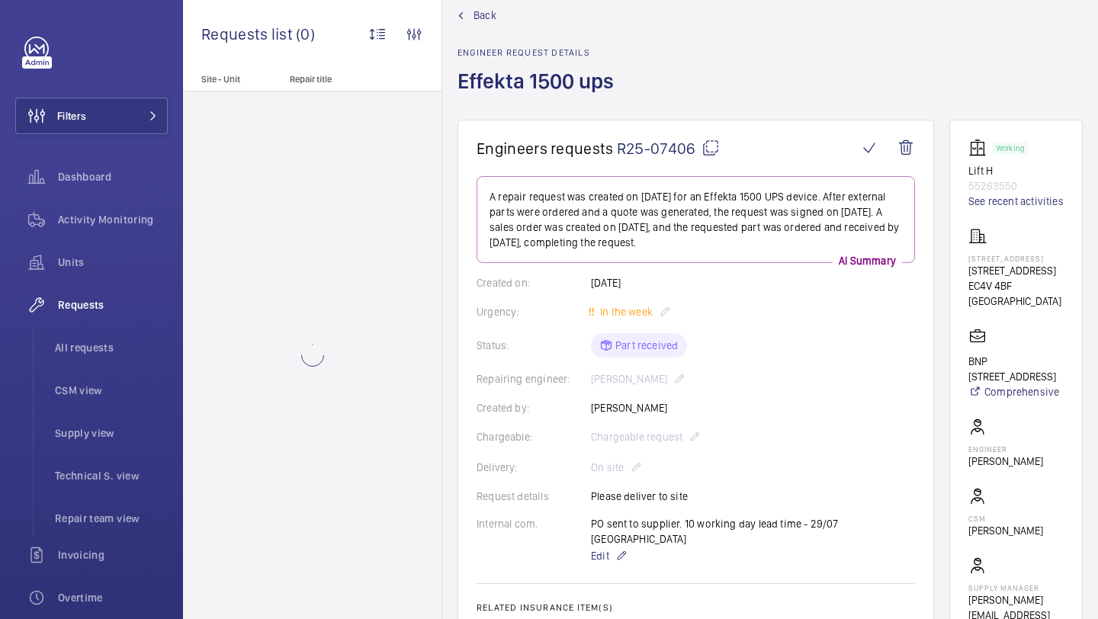
scroll to position [30, 0]
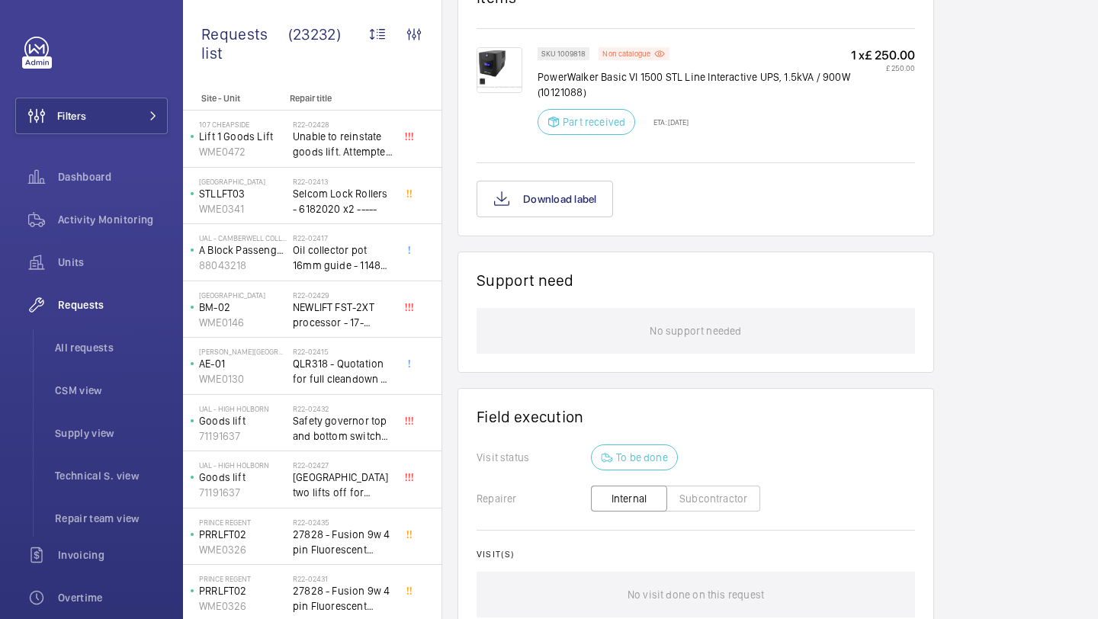
scroll to position [1089, 0]
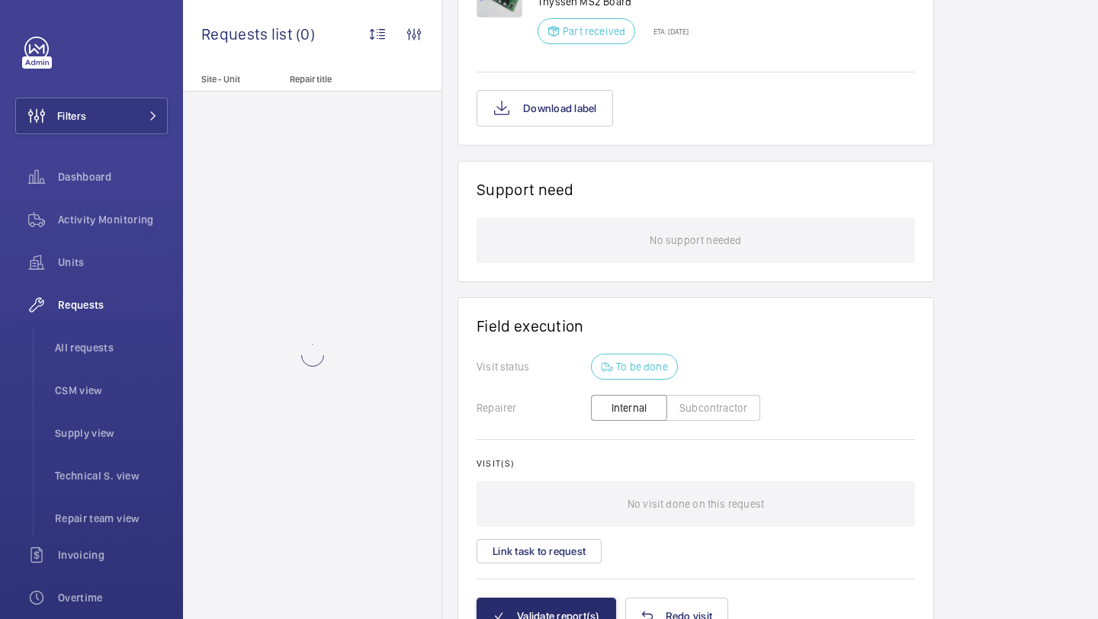
scroll to position [1135, 0]
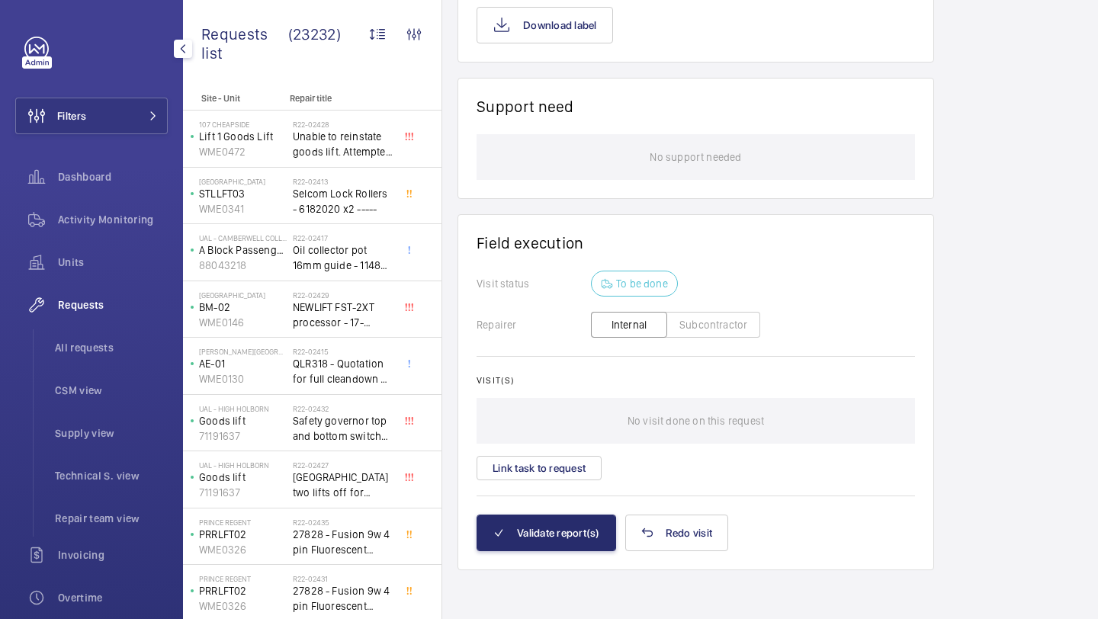
click at [172, 113] on div "Filters Dashboard Activity Monitoring Units Requests All requests CSM view Supp…" at bounding box center [91, 309] width 183 height 619
click at [162, 114] on button "Filters" at bounding box center [91, 116] width 152 height 37
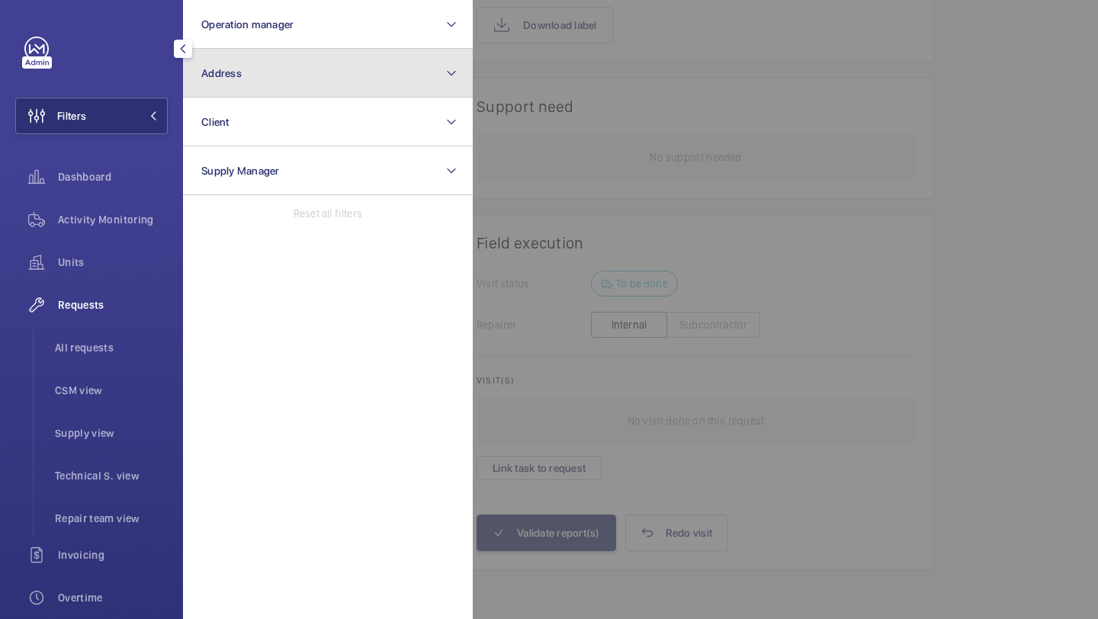
click at [246, 68] on button "Address" at bounding box center [328, 73] width 290 height 49
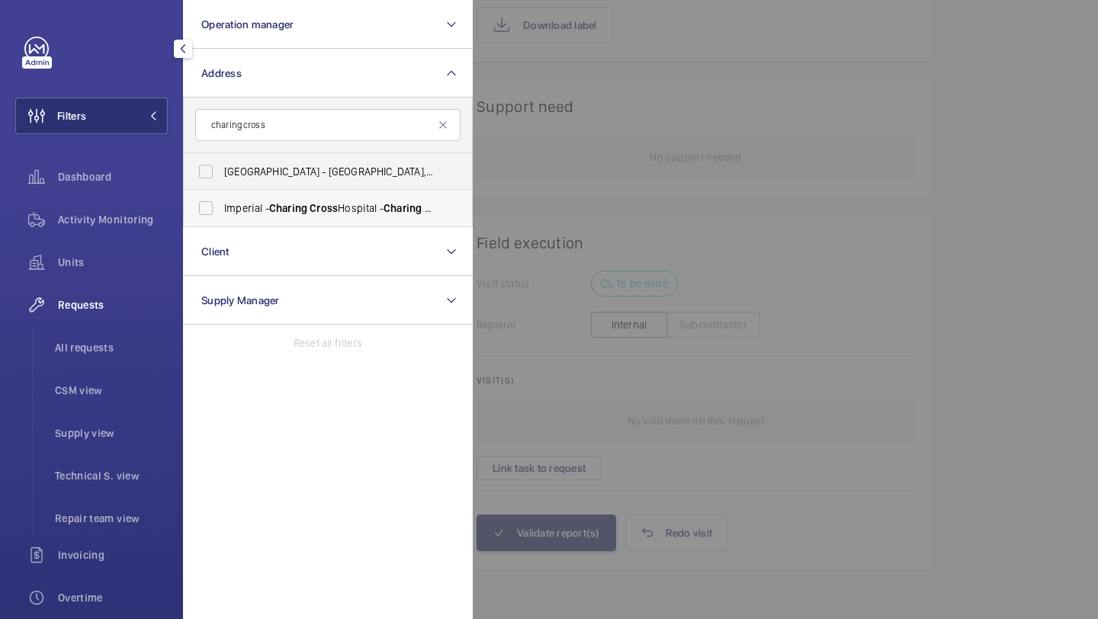
type input "charing cross"
click at [298, 204] on span "Charing" at bounding box center [288, 208] width 38 height 12
click at [221, 204] on input "Imperial - Charing Cross Hospital - Charing Cross Hospital, LONDON W6 8RF" at bounding box center [206, 208] width 30 height 30
checkbox input "true"
click at [591, 160] on div at bounding box center [1022, 309] width 1098 height 619
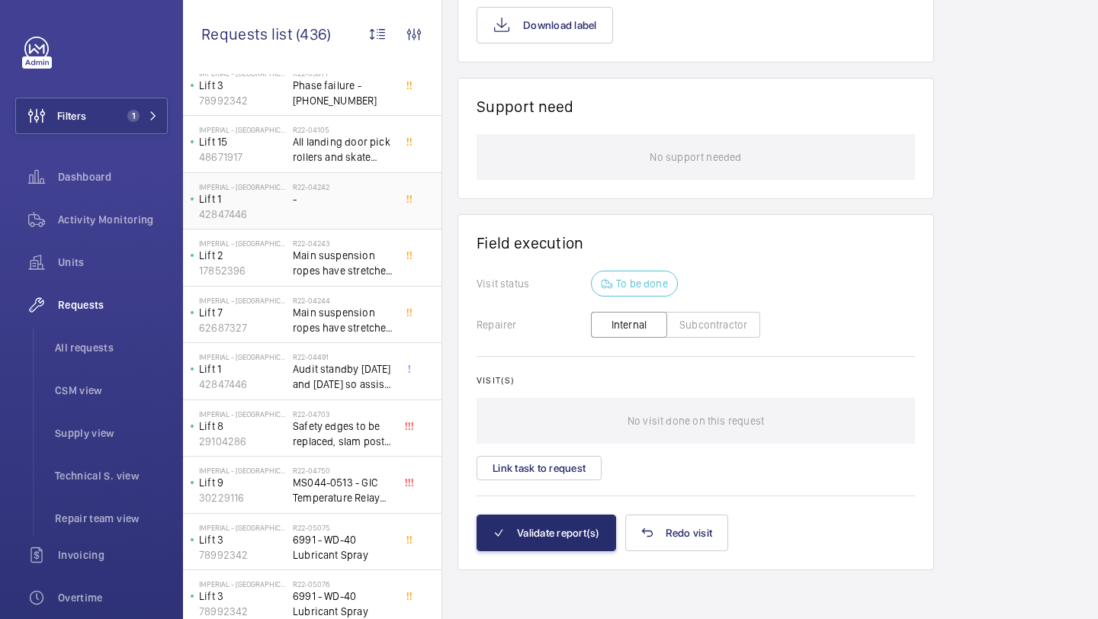
scroll to position [121, 0]
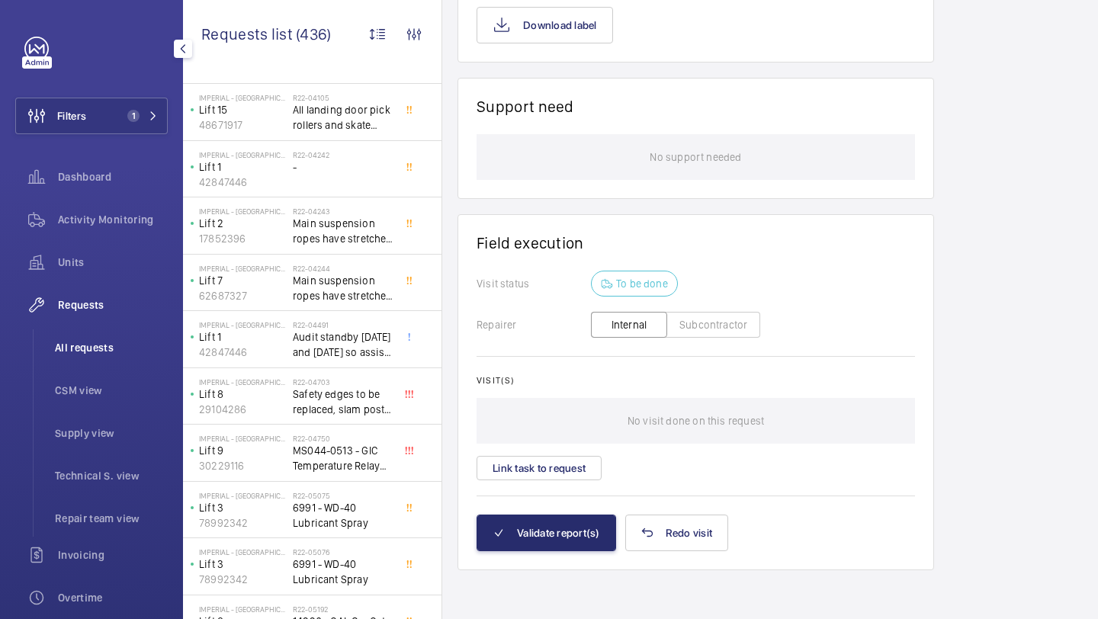
click at [87, 353] on span "All requests" at bounding box center [111, 347] width 113 height 15
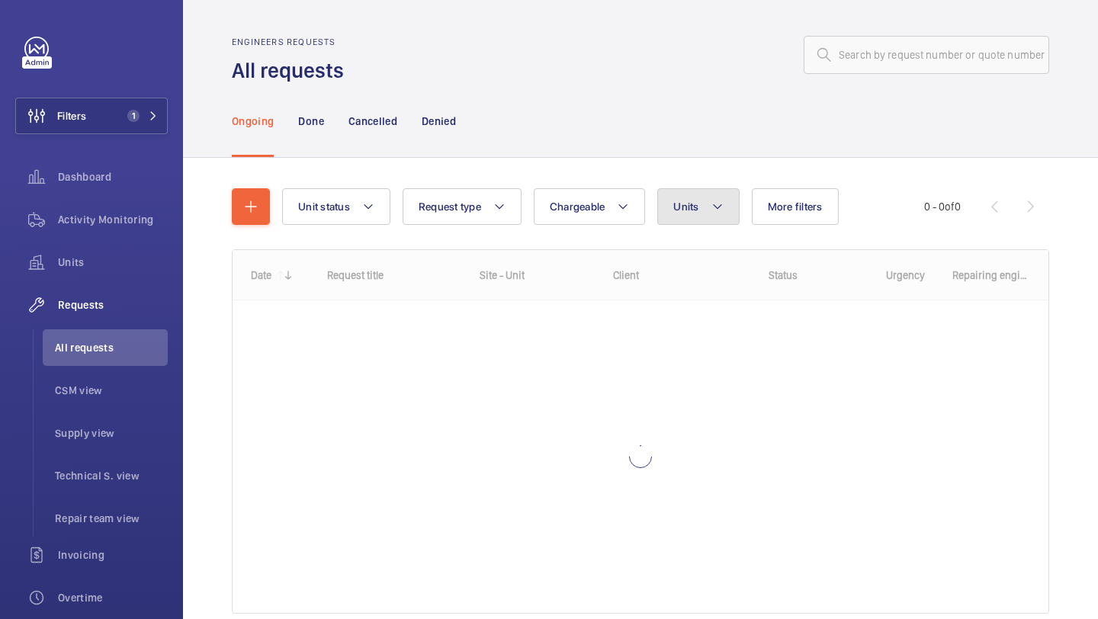
click at [663, 204] on button "Units" at bounding box center [698, 206] width 82 height 37
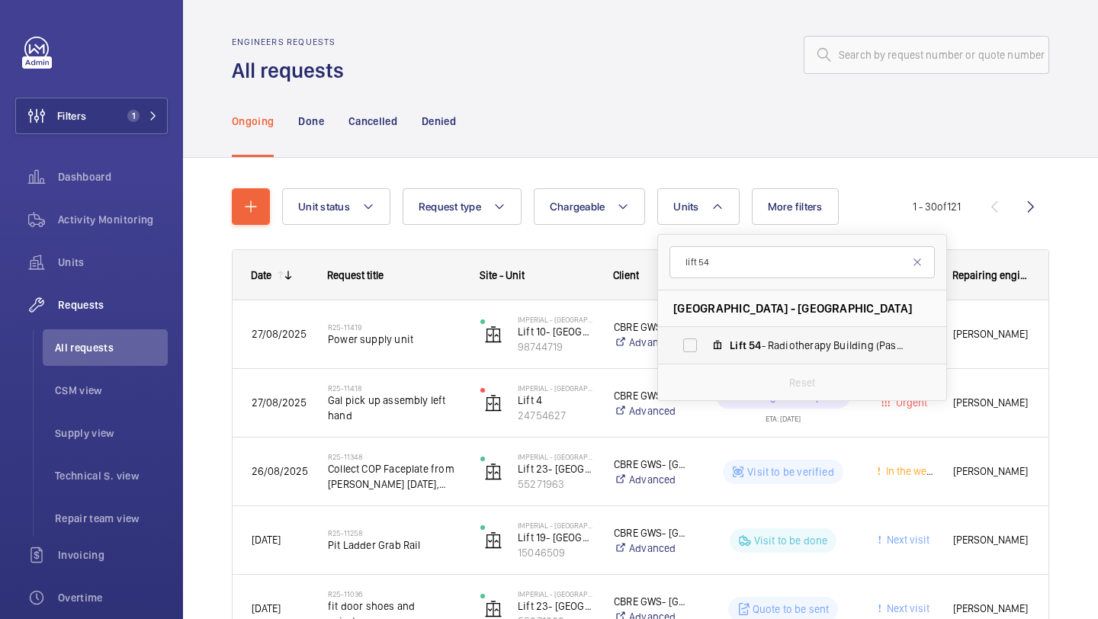
type input "lift 54"
click at [759, 342] on span "54" at bounding box center [755, 345] width 12 height 12
click at [705, 342] on input "Lift 54 - Radiotherapy Building (Passenger), 10777536" at bounding box center [690, 345] width 30 height 30
checkbox input "true"
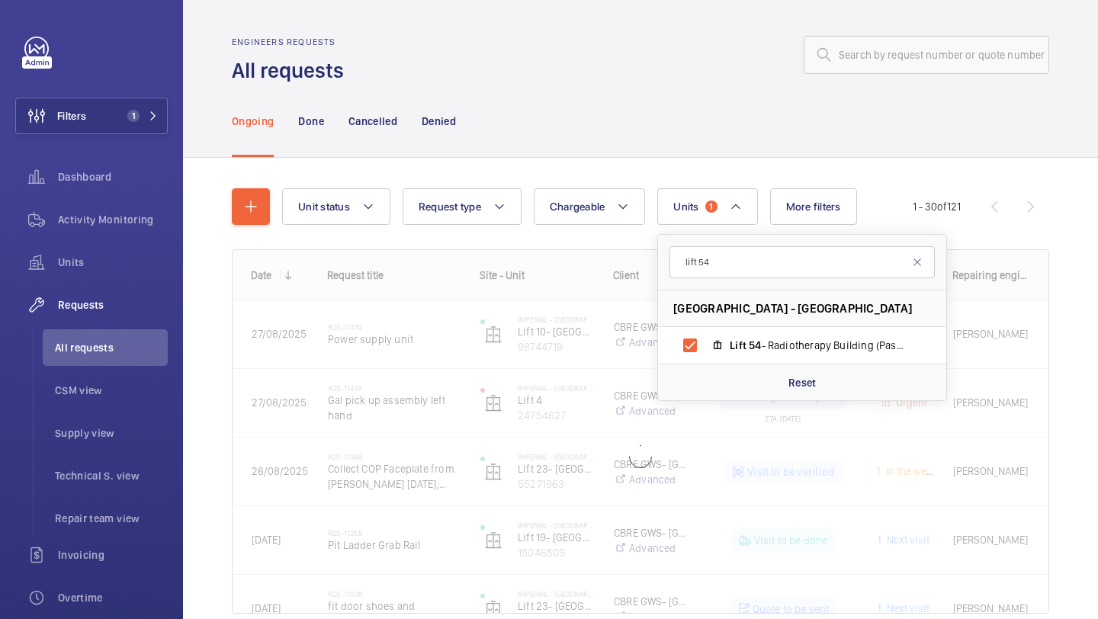
click at [1097, 229] on div "Unit status Request type Chargeable Units 1 lift 54 Imperial - Charing Cross Ho…" at bounding box center [640, 422] width 915 height 529
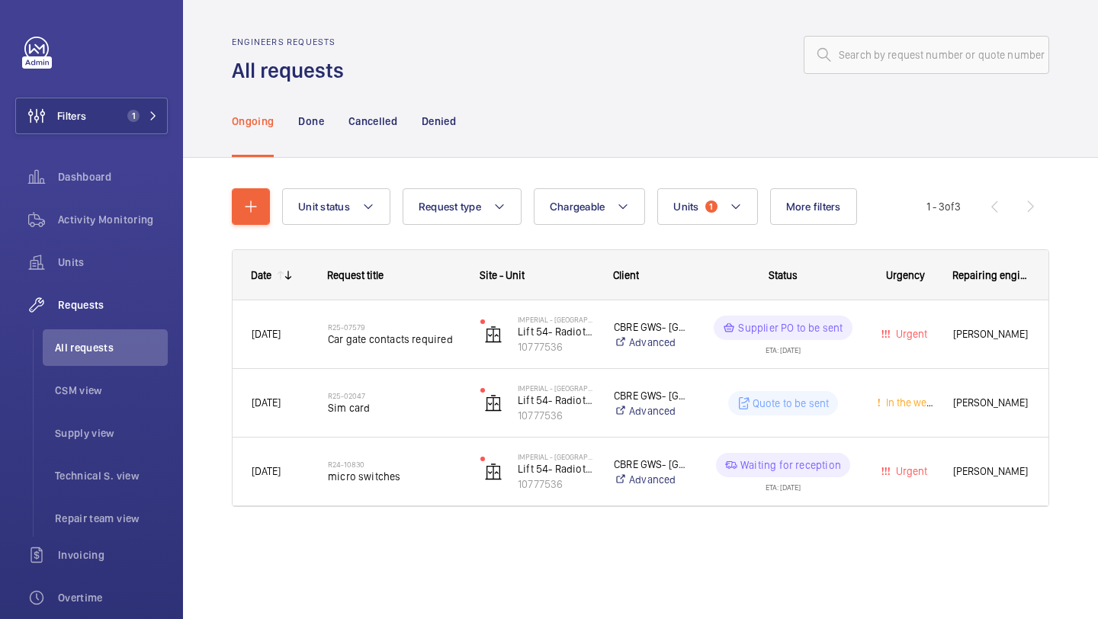
click at [651, 222] on div "Unit status Request type Chargeable Units 1 More filters Request status Urgency…" at bounding box center [604, 206] width 644 height 37
click at [666, 217] on button "Units 1" at bounding box center [707, 206] width 100 height 37
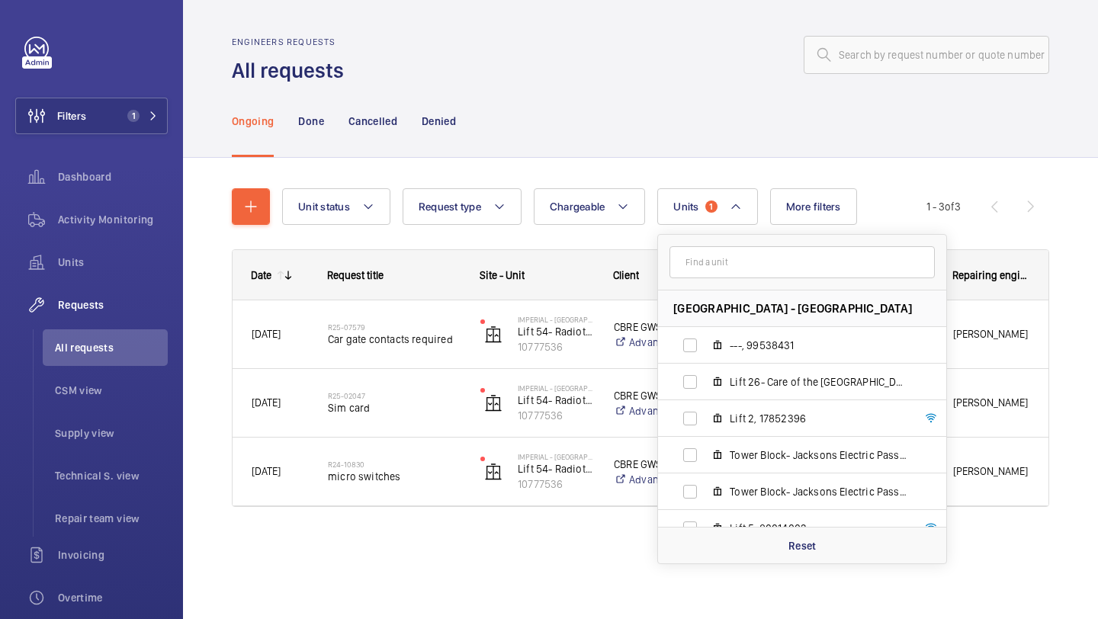
click at [745, 266] on input "text" at bounding box center [801, 262] width 265 height 32
click at [801, 553] on p "Reset" at bounding box center [802, 545] width 28 height 15
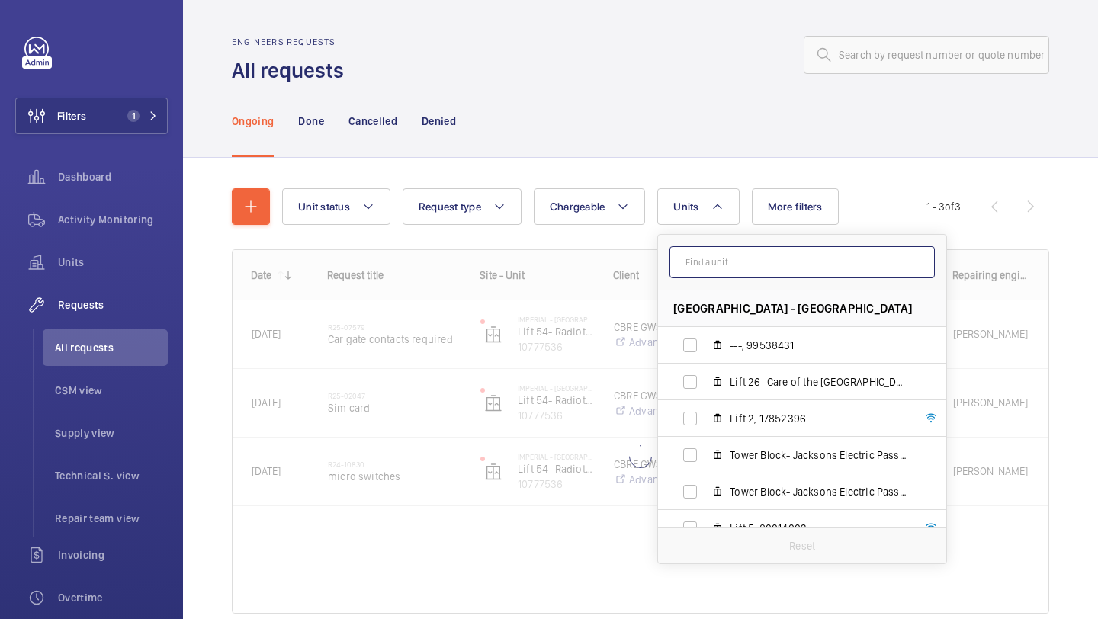
click at [739, 252] on input "text" at bounding box center [801, 262] width 265 height 32
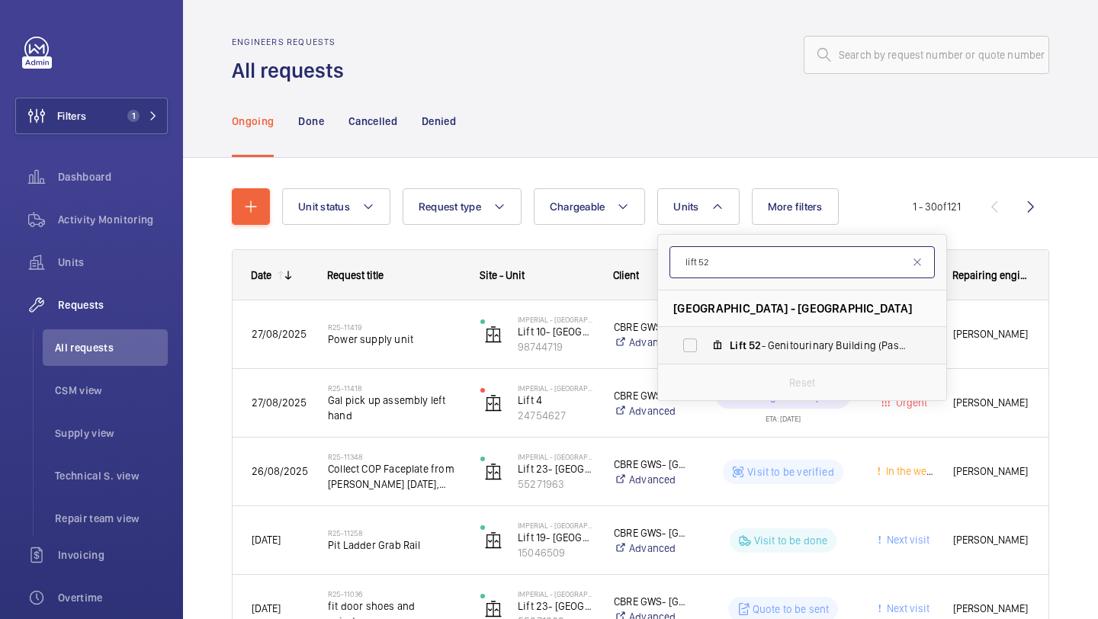
type input "lift 52"
click at [724, 345] on mat-icon at bounding box center [717, 345] width 12 height 12
click at [705, 345] on input "Lift 52 - Genitourinary Building (Passenger), 66201564" at bounding box center [690, 345] width 30 height 30
checkbox input "true"
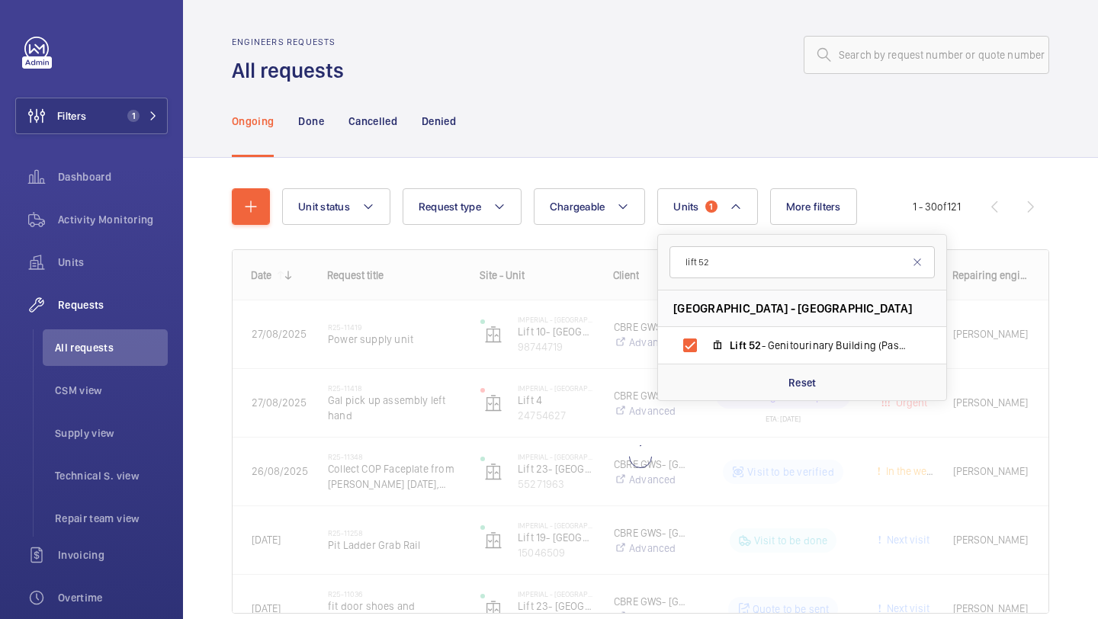
click at [1097, 254] on div "Unit status Request type Chargeable Units 1 lift 52 Imperial - Charing Cross Ho…" at bounding box center [640, 422] width 915 height 529
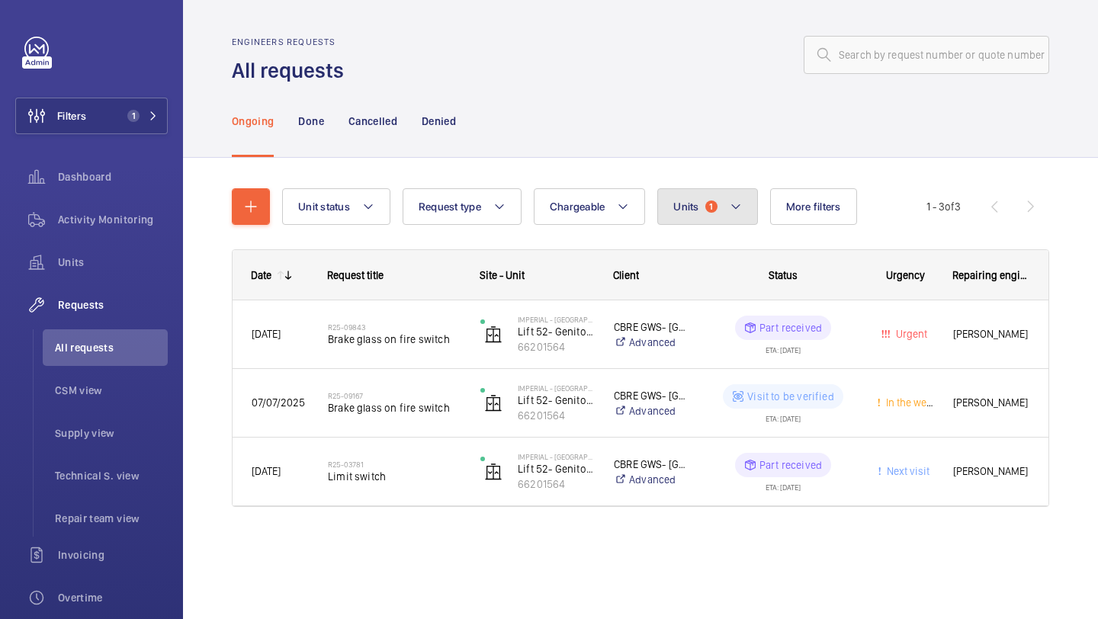
click at [696, 219] on button "Units 1" at bounding box center [707, 206] width 100 height 37
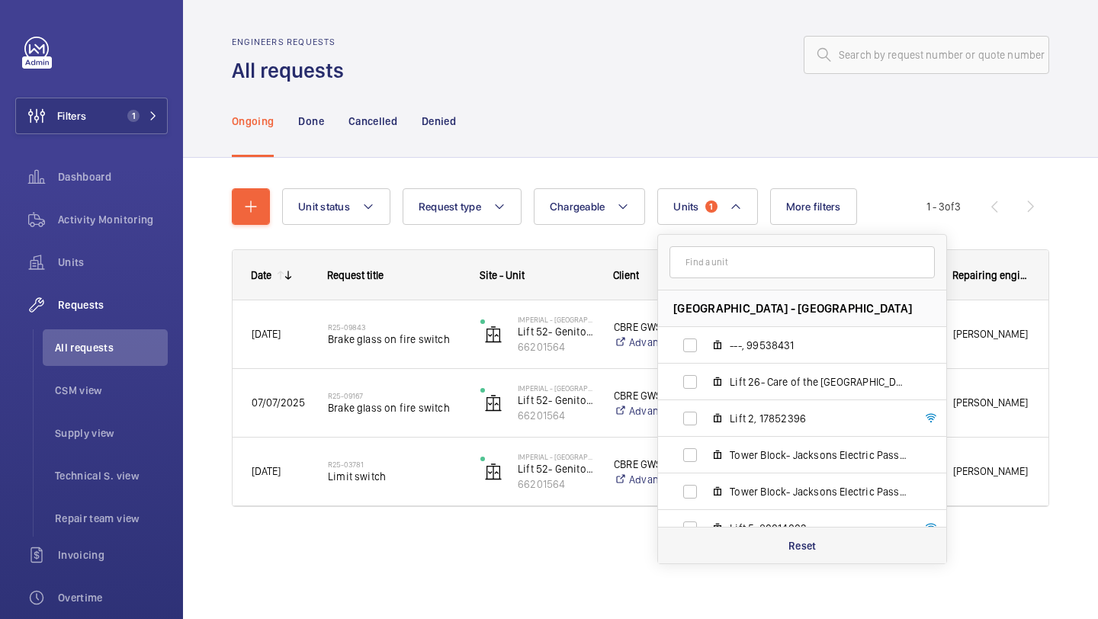
click at [771, 552] on div "Reset" at bounding box center [802, 545] width 288 height 37
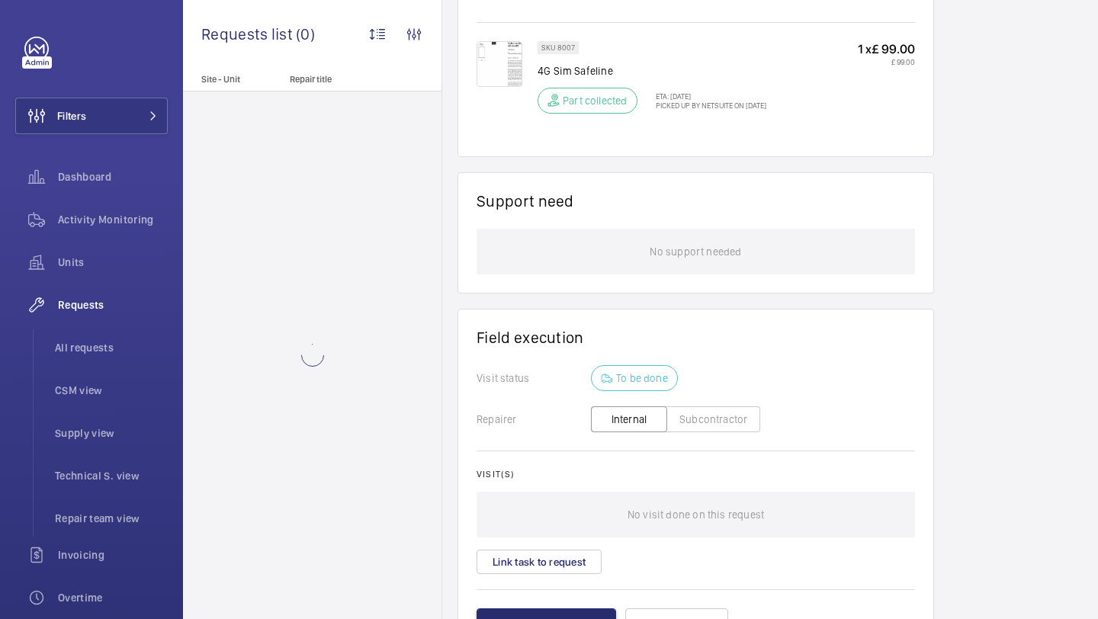
scroll to position [1046, 0]
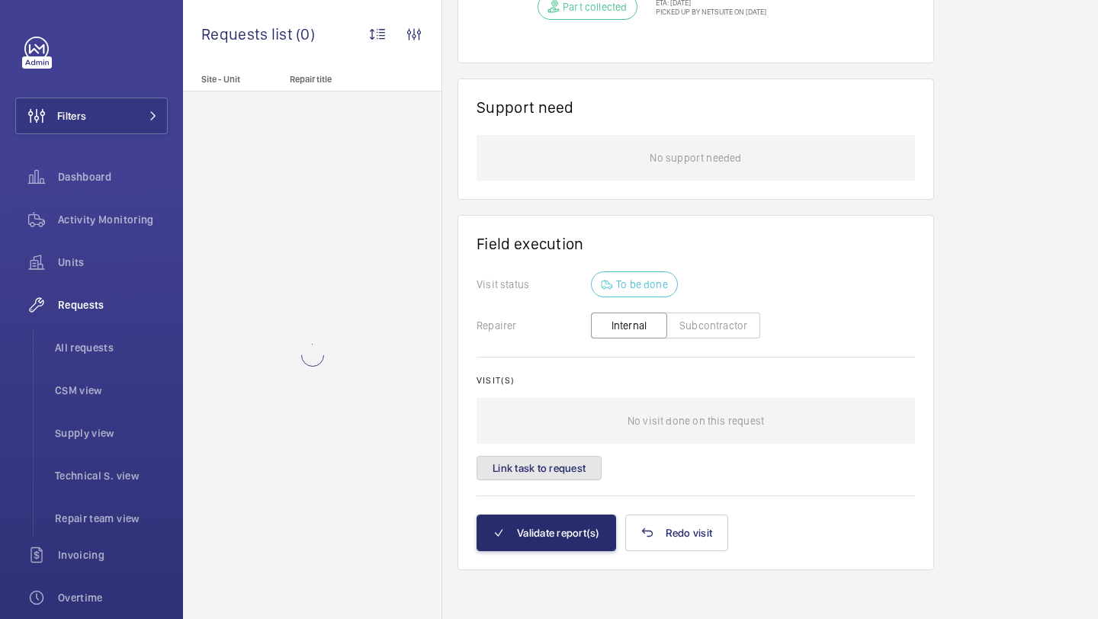
click at [573, 462] on button "Link task to request" at bounding box center [539, 468] width 125 height 24
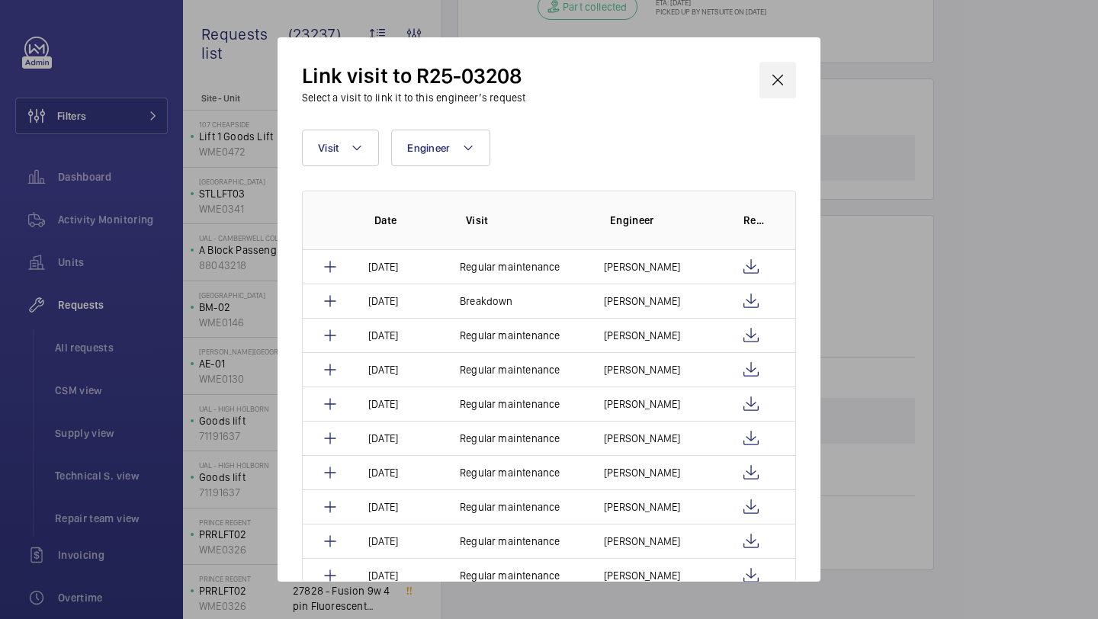
click at [784, 79] on wm-front-icon-button at bounding box center [777, 80] width 37 height 37
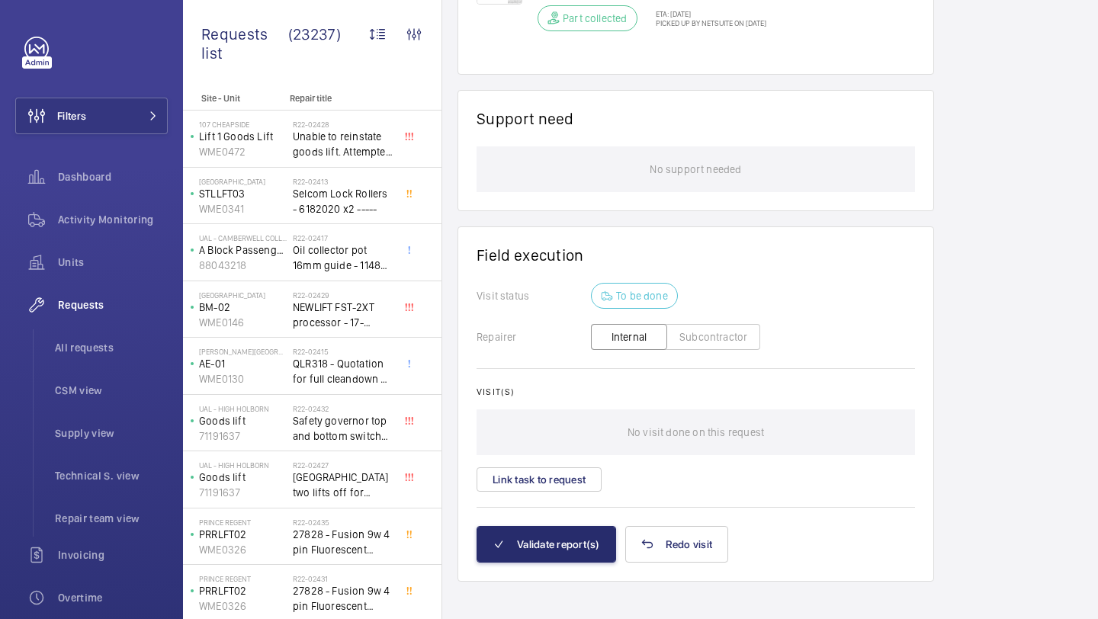
scroll to position [1046, 0]
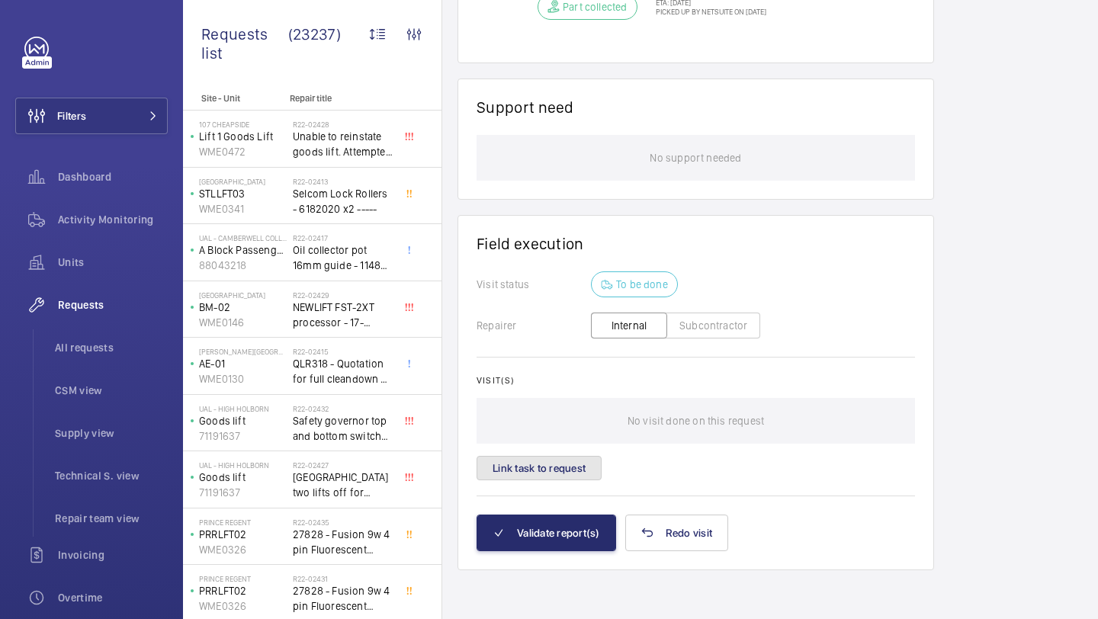
click at [506, 472] on button "Link task to request" at bounding box center [539, 468] width 125 height 24
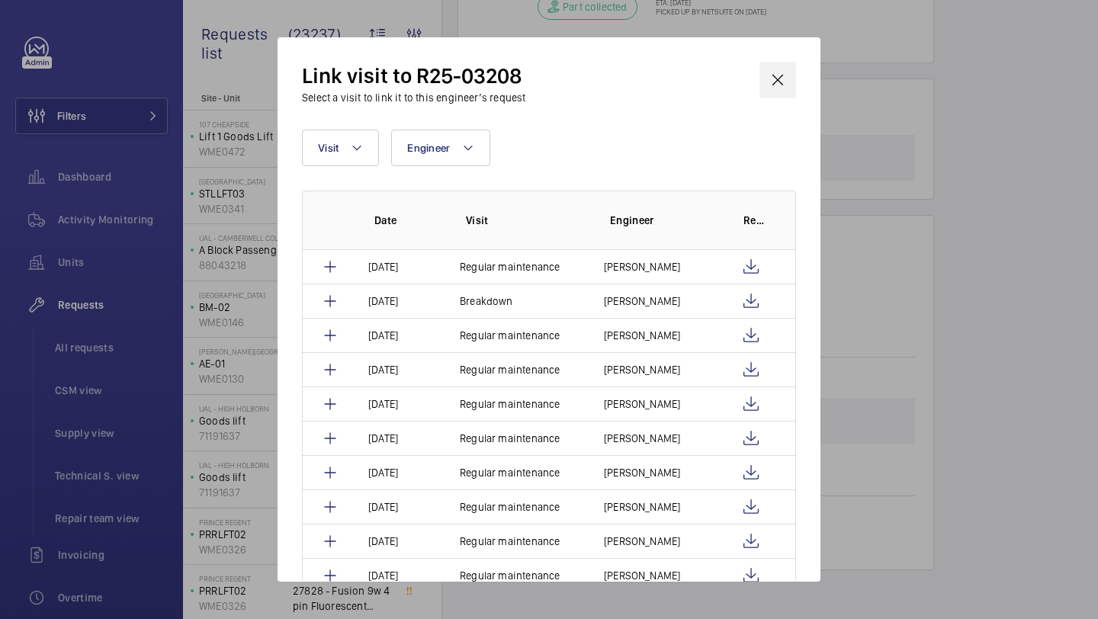
click at [777, 77] on wm-front-icon-button at bounding box center [777, 80] width 37 height 37
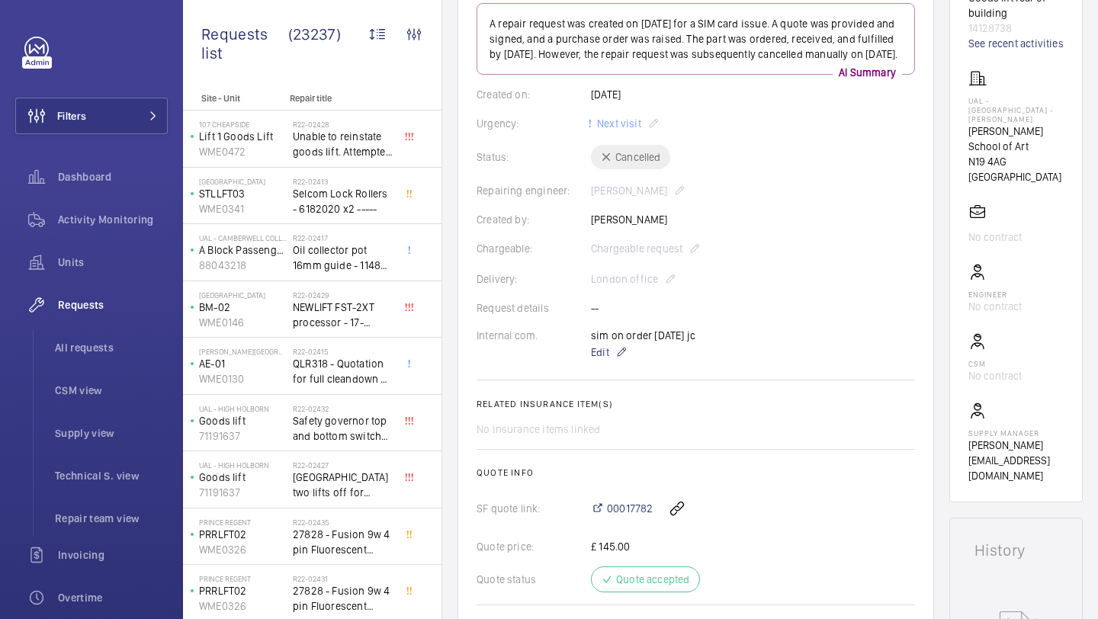
scroll to position [0, 0]
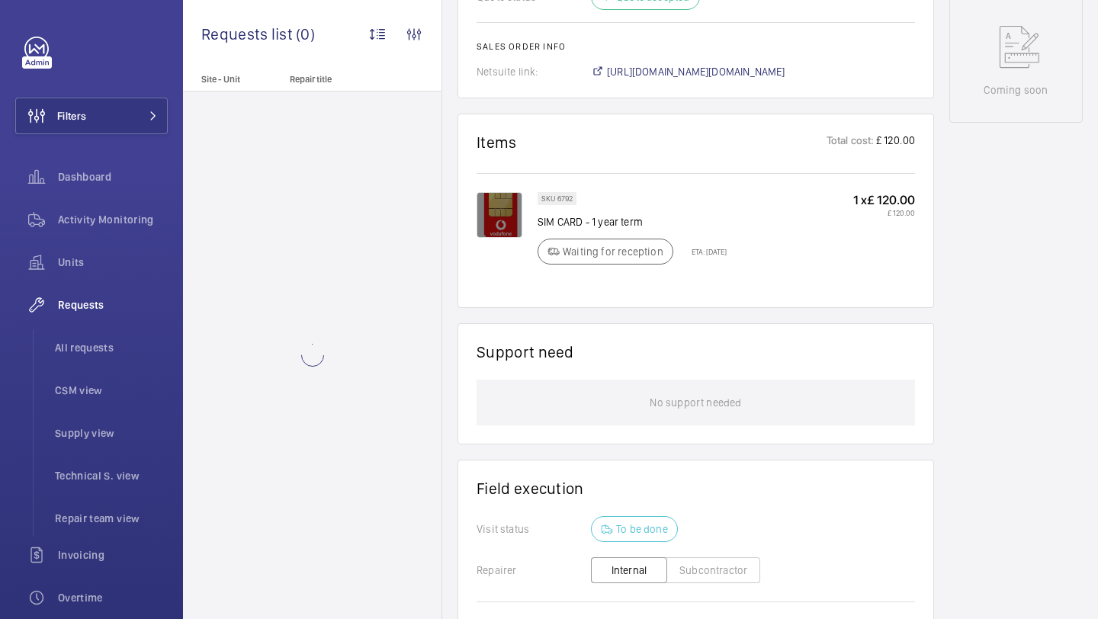
scroll to position [1046, 0]
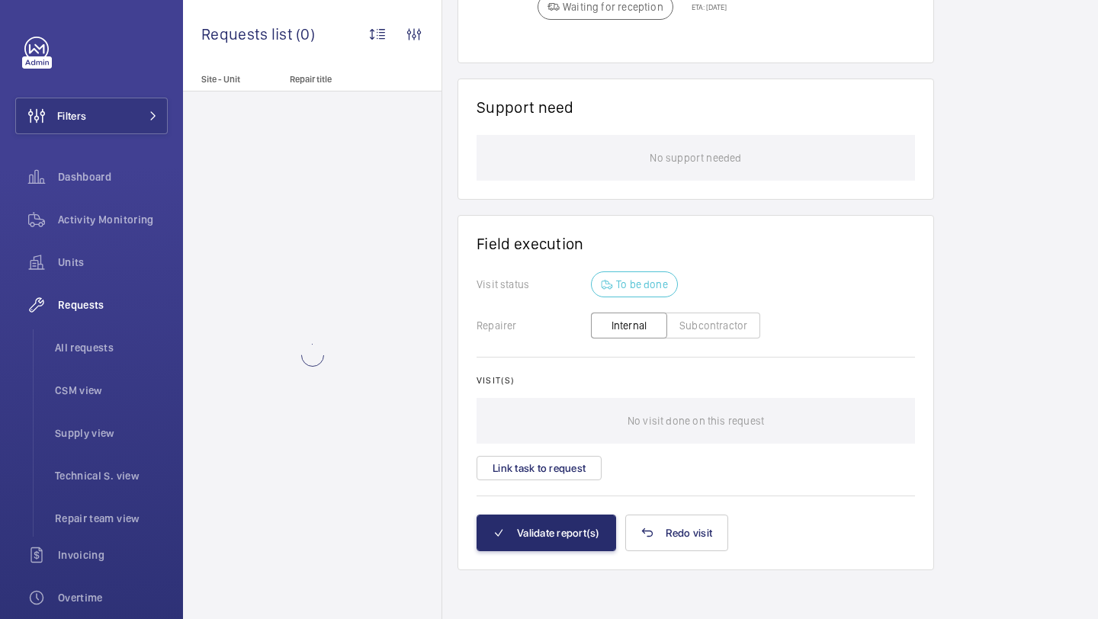
click at [560, 448] on div "Visit(s) No visit done on this request Link task to request" at bounding box center [696, 427] width 438 height 105
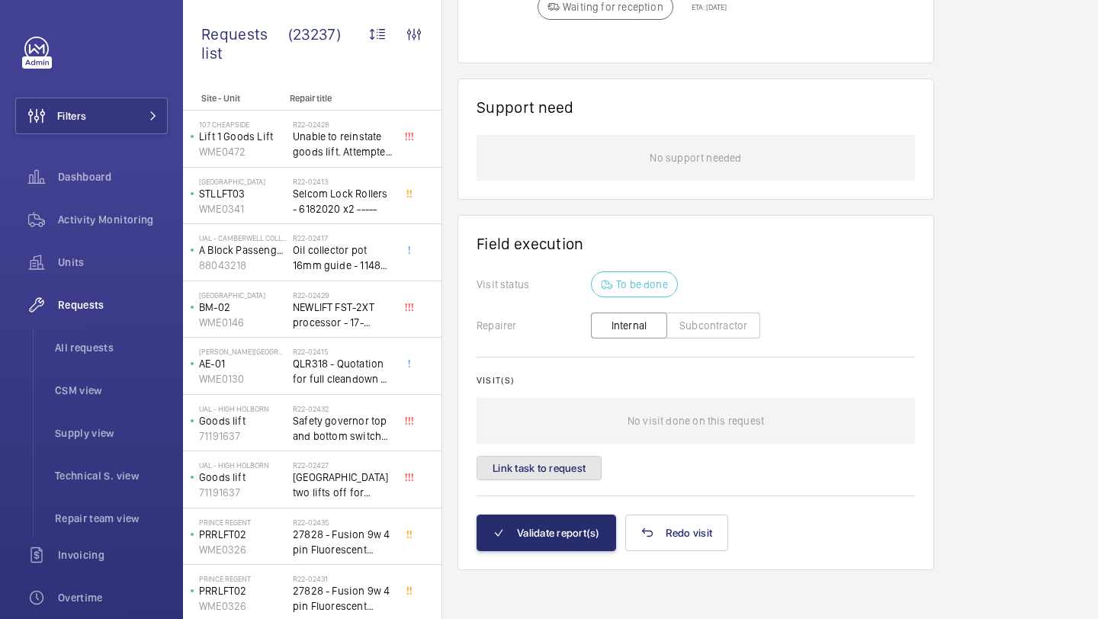
click at [551, 466] on button "Link task to request" at bounding box center [539, 468] width 125 height 24
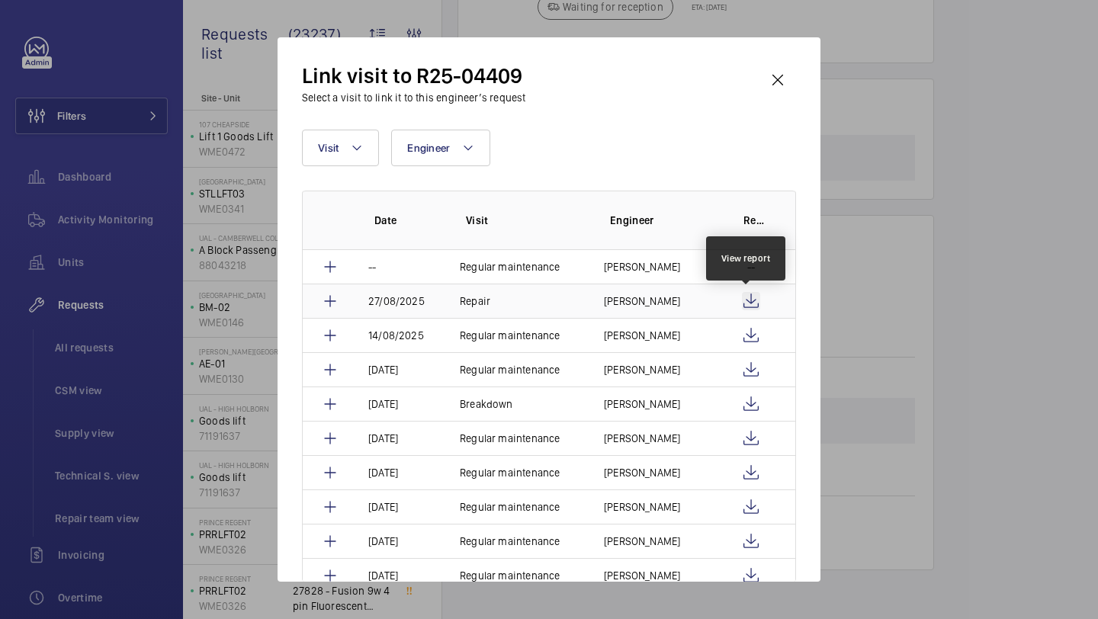
click at [754, 309] on wm-front-icon-button at bounding box center [751, 301] width 18 height 18
click at [527, 294] on td "Repair" at bounding box center [513, 301] width 144 height 34
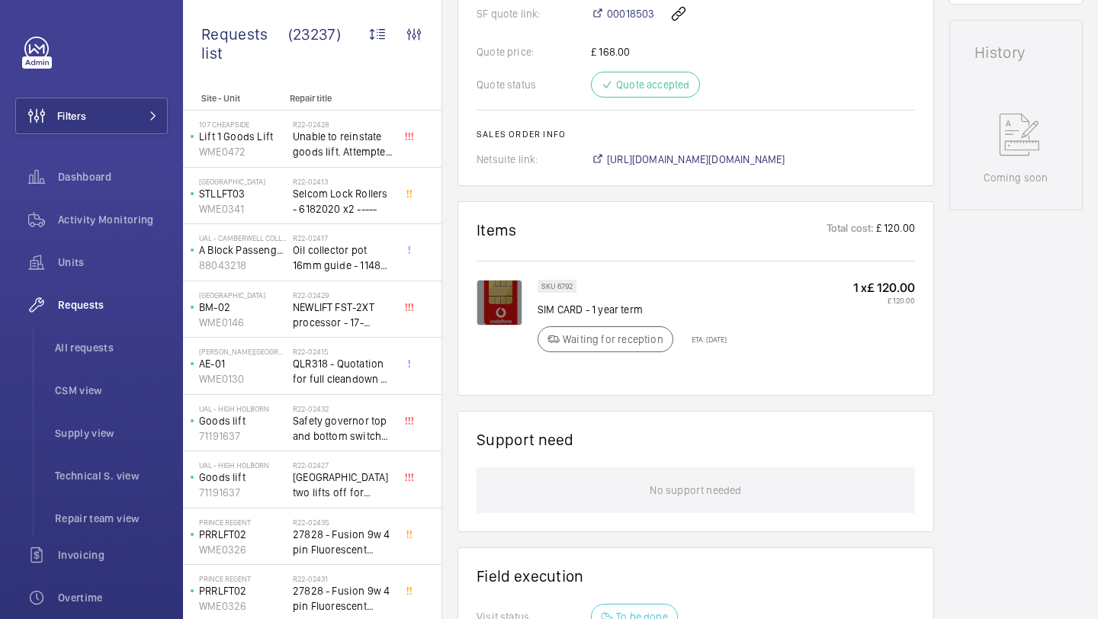
scroll to position [1037, 0]
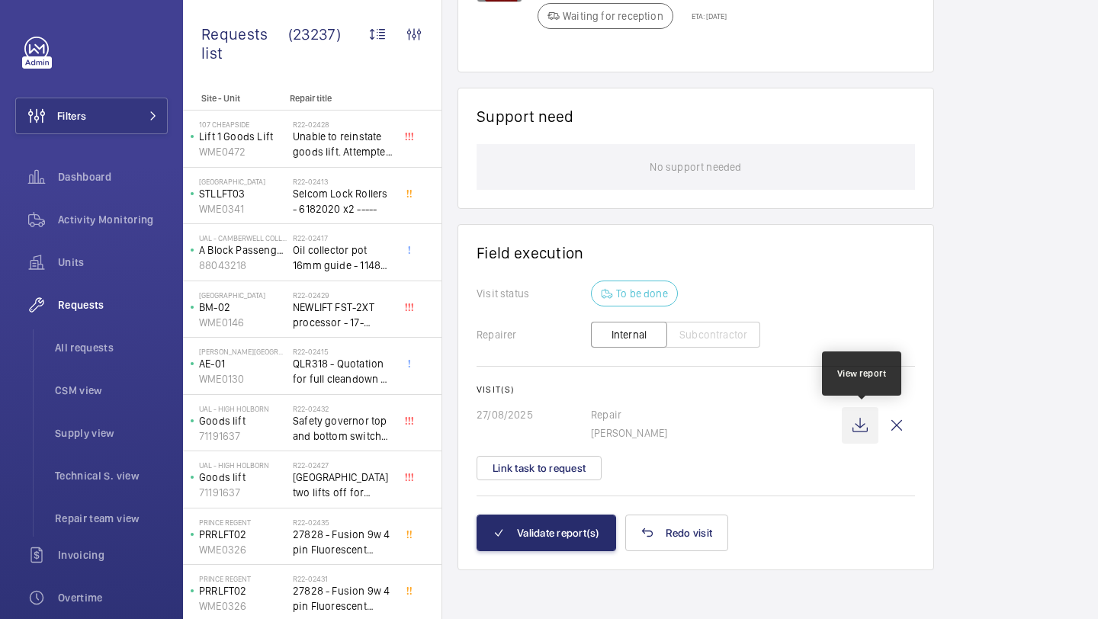
click at [857, 423] on wm-front-icon-button at bounding box center [860, 425] width 37 height 37
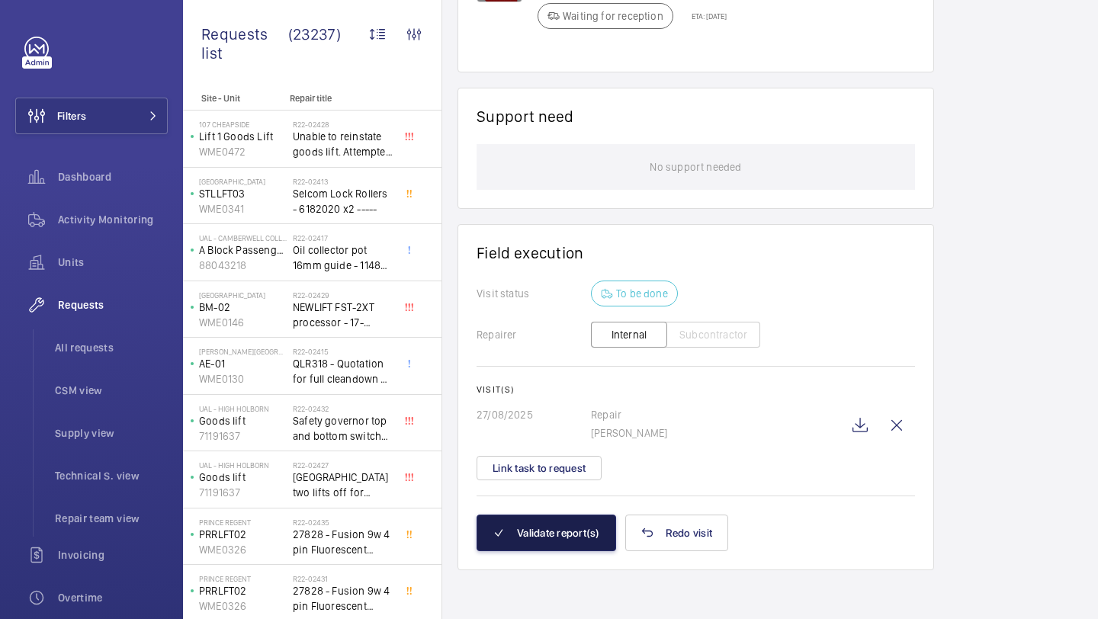
click at [525, 529] on button "Validate report(s)" at bounding box center [547, 533] width 140 height 37
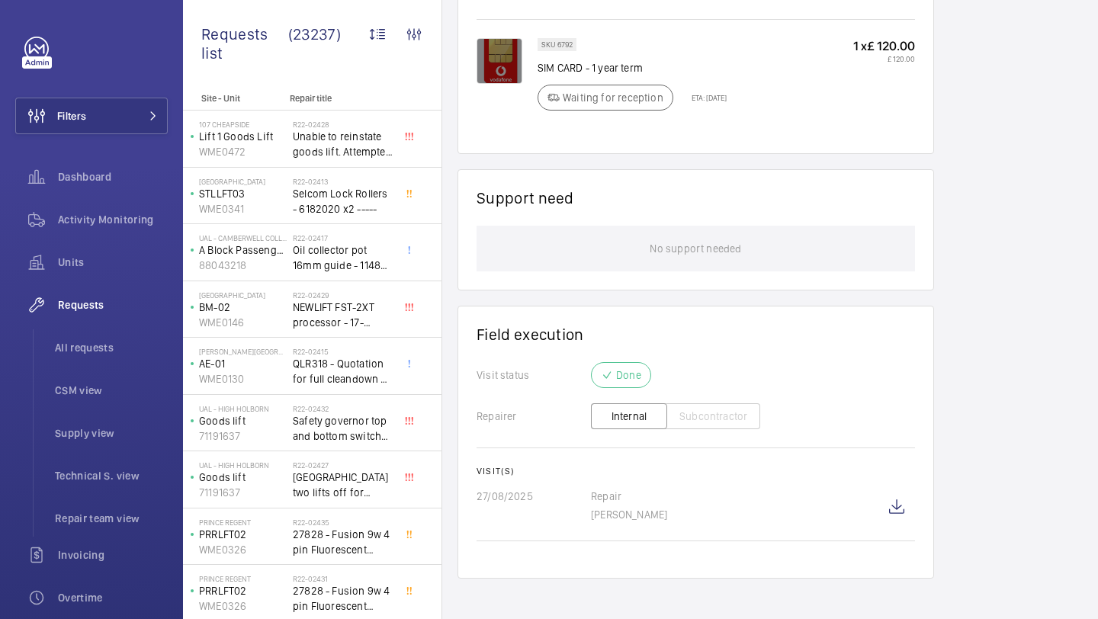
scroll to position [979, 0]
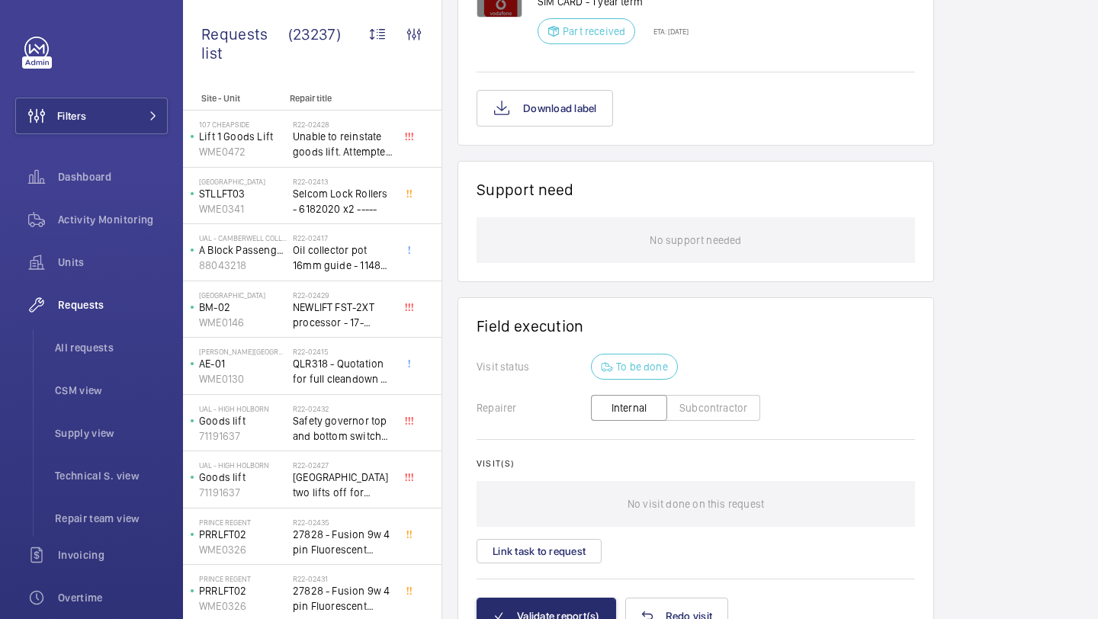
scroll to position [1050, 0]
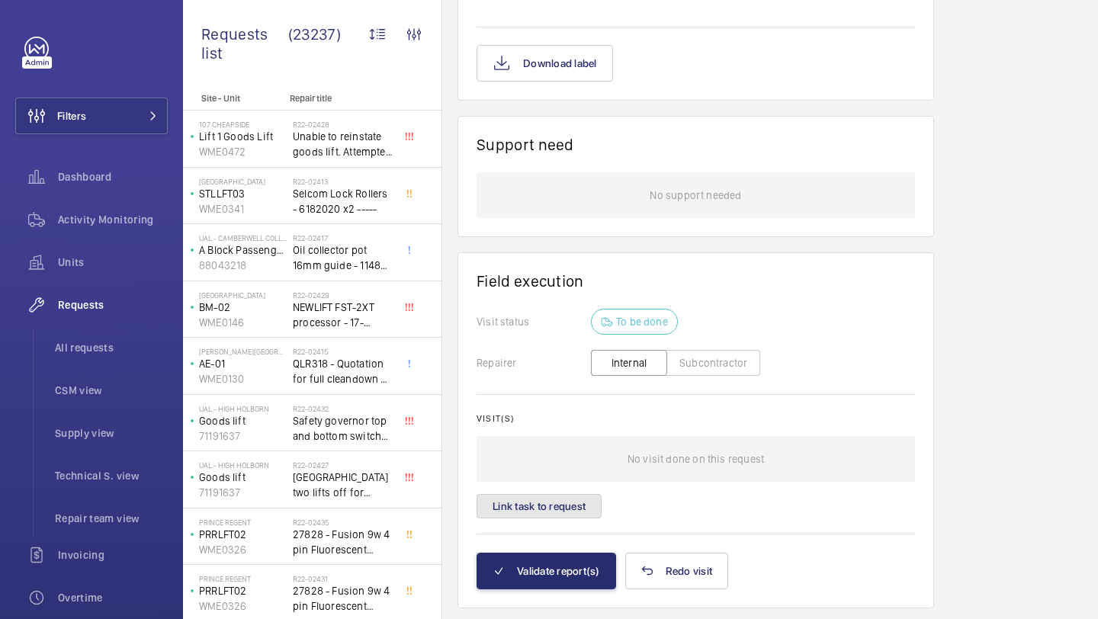
click at [571, 518] on button "Link task to request" at bounding box center [539, 506] width 125 height 24
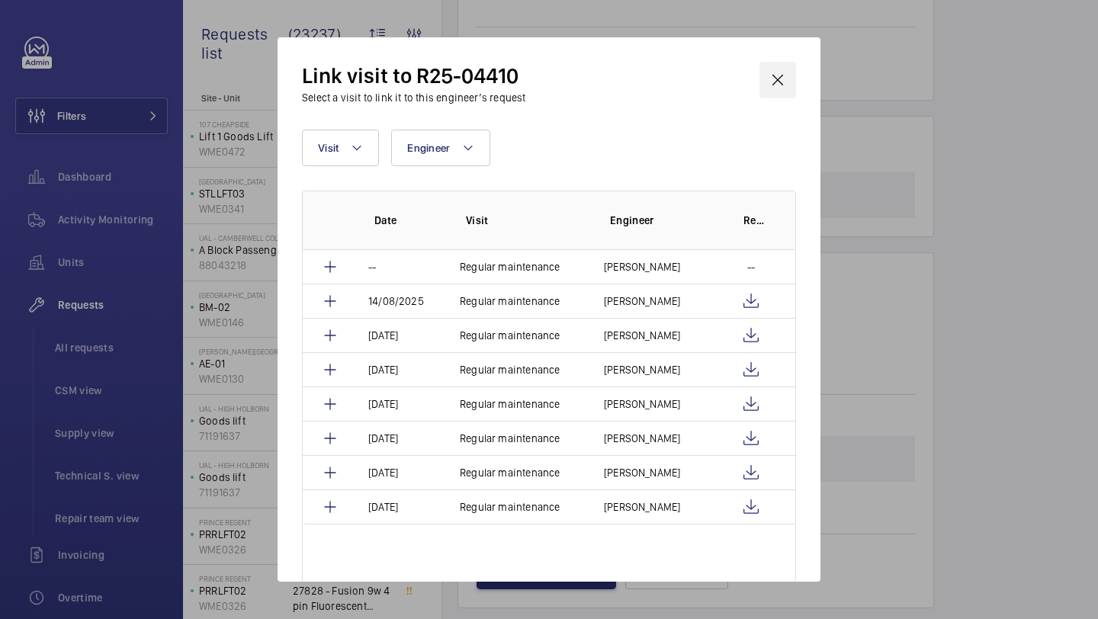
click at [781, 98] on wm-front-icon-button at bounding box center [777, 80] width 37 height 37
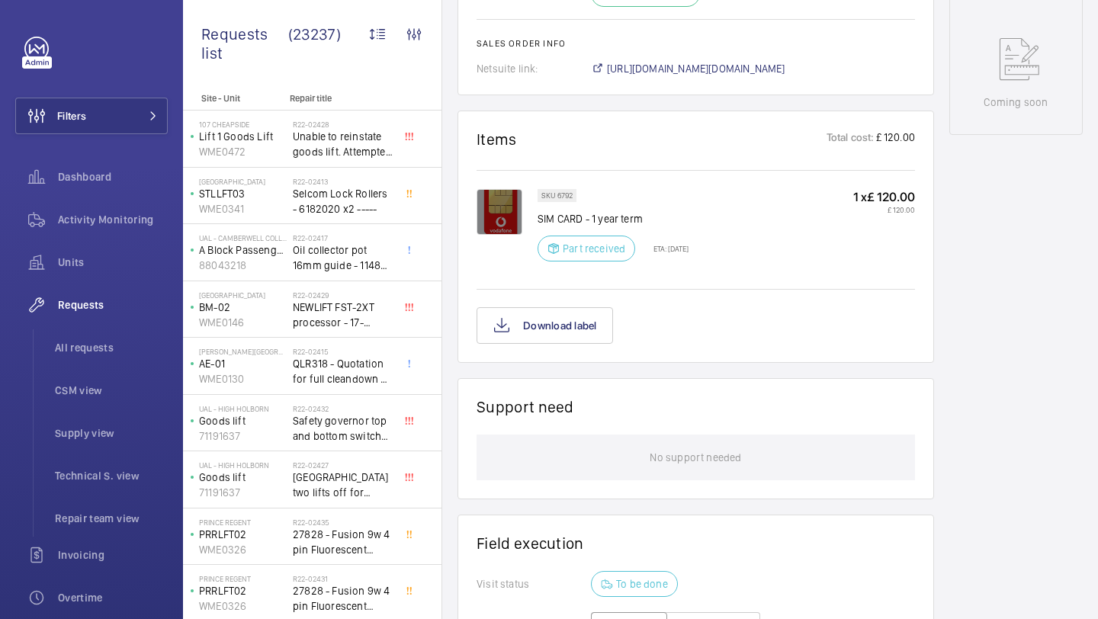
scroll to position [1090, 0]
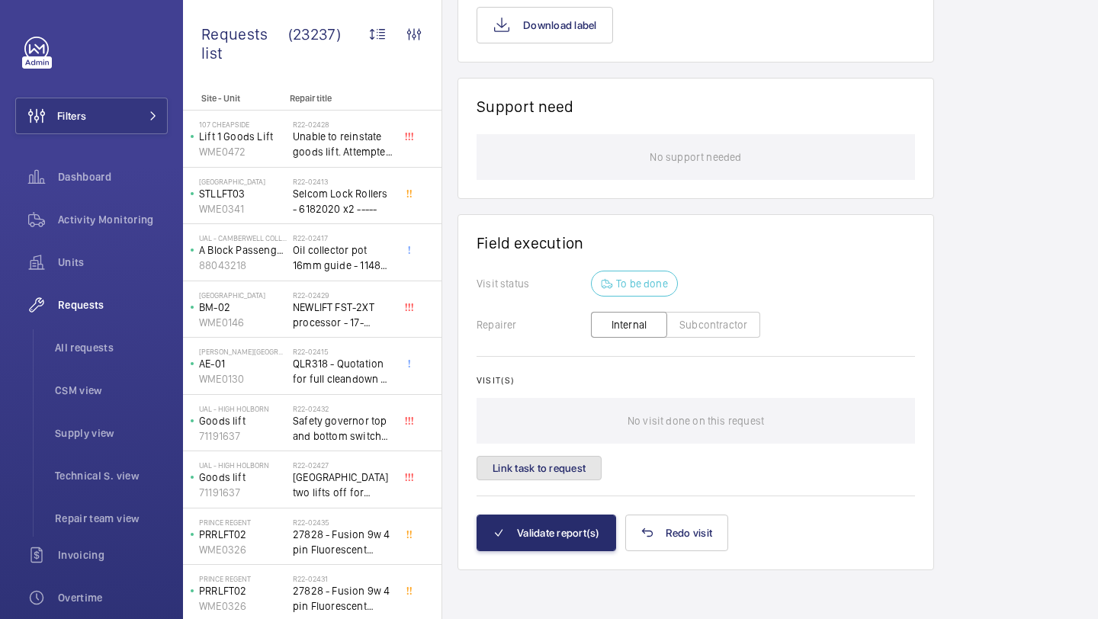
click at [585, 466] on button "Link task to request" at bounding box center [539, 468] width 125 height 24
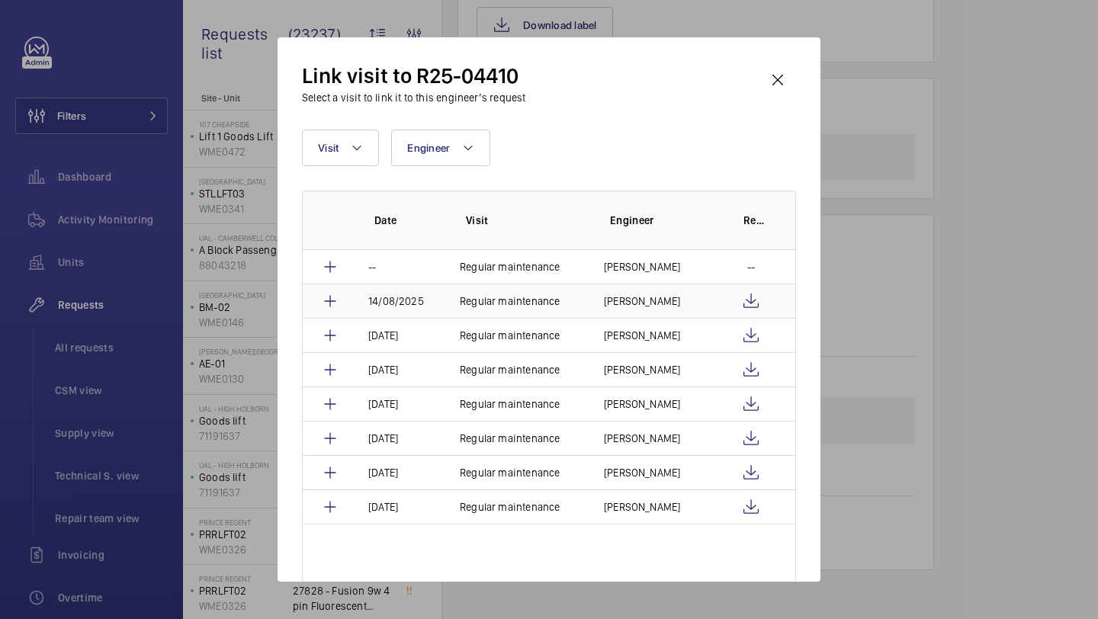
click at [716, 300] on td "Roger Carter" at bounding box center [652, 301] width 133 height 34
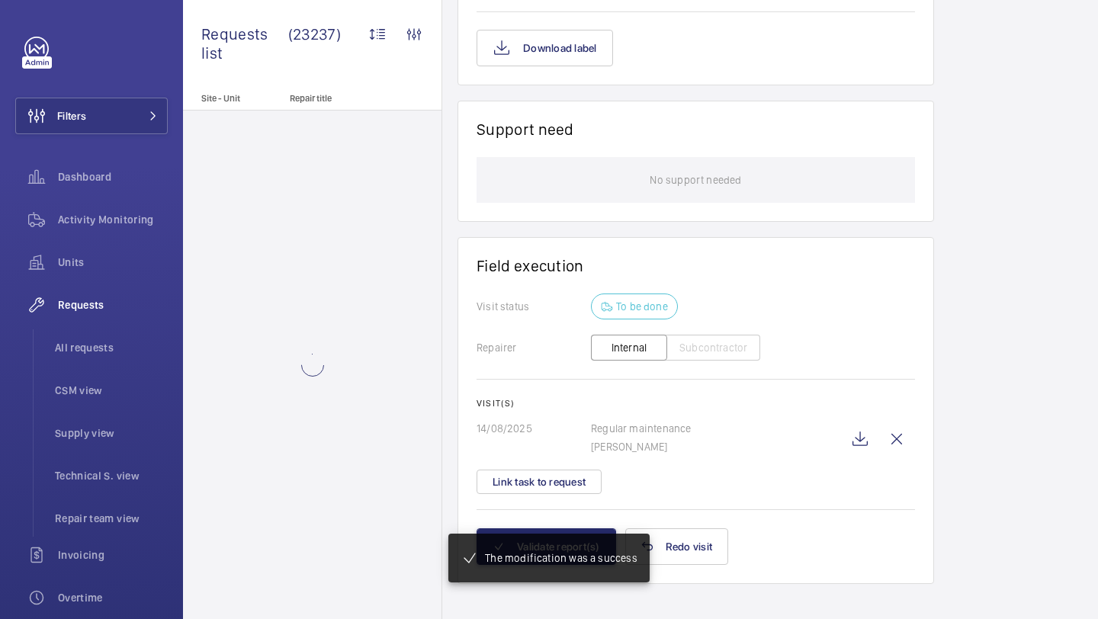
scroll to position [1080, 0]
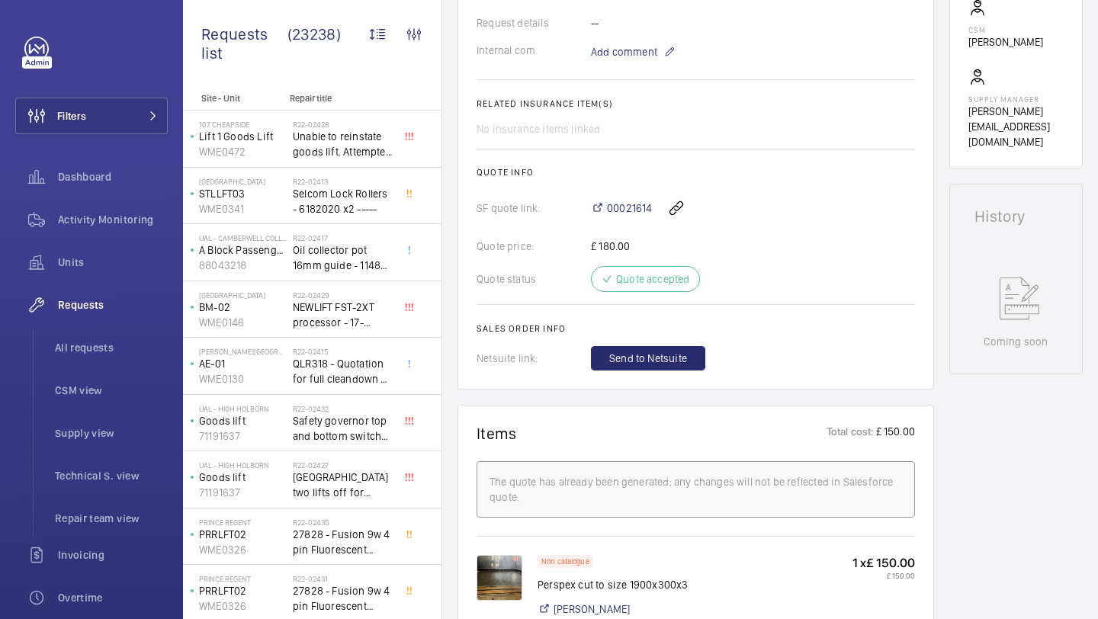
scroll to position [705, 0]
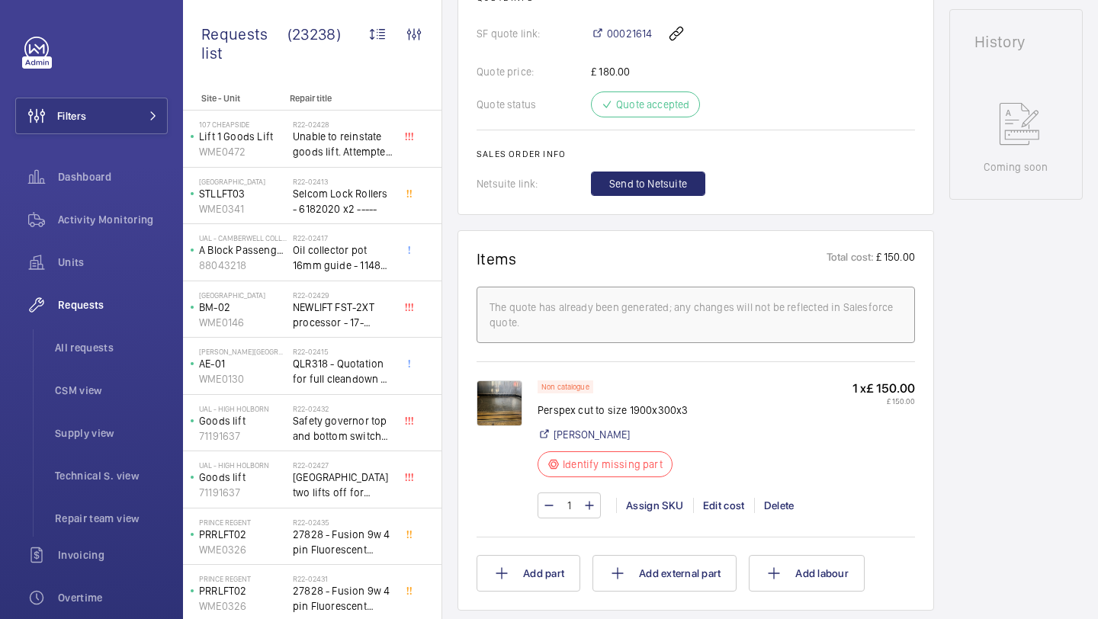
click at [488, 405] on img at bounding box center [500, 403] width 46 height 46
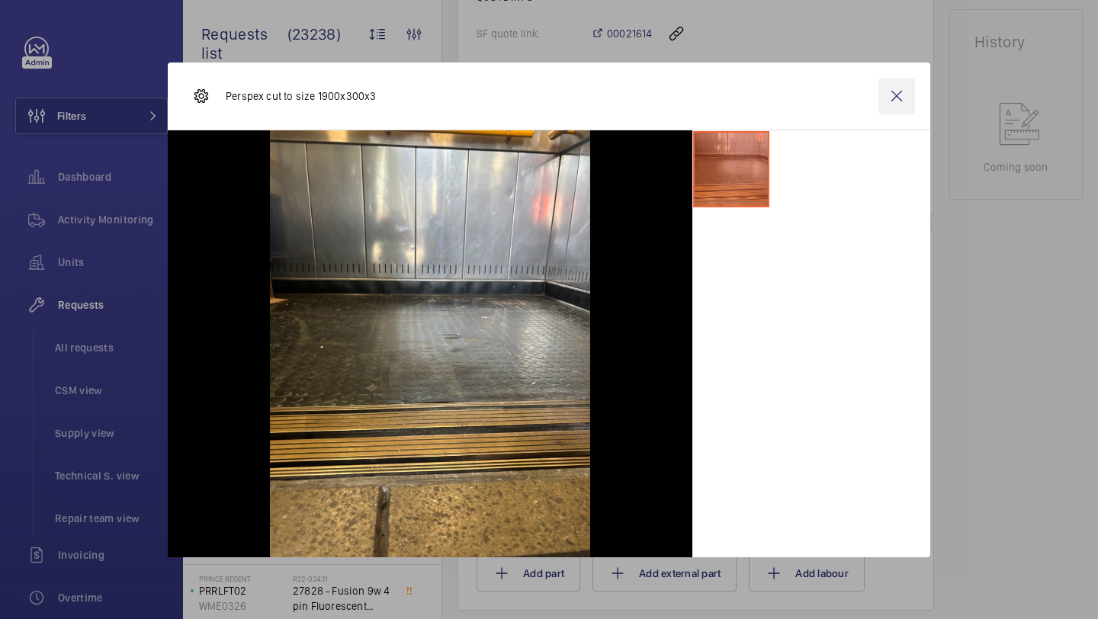
click at [894, 104] on wm-front-icon-button at bounding box center [896, 96] width 37 height 37
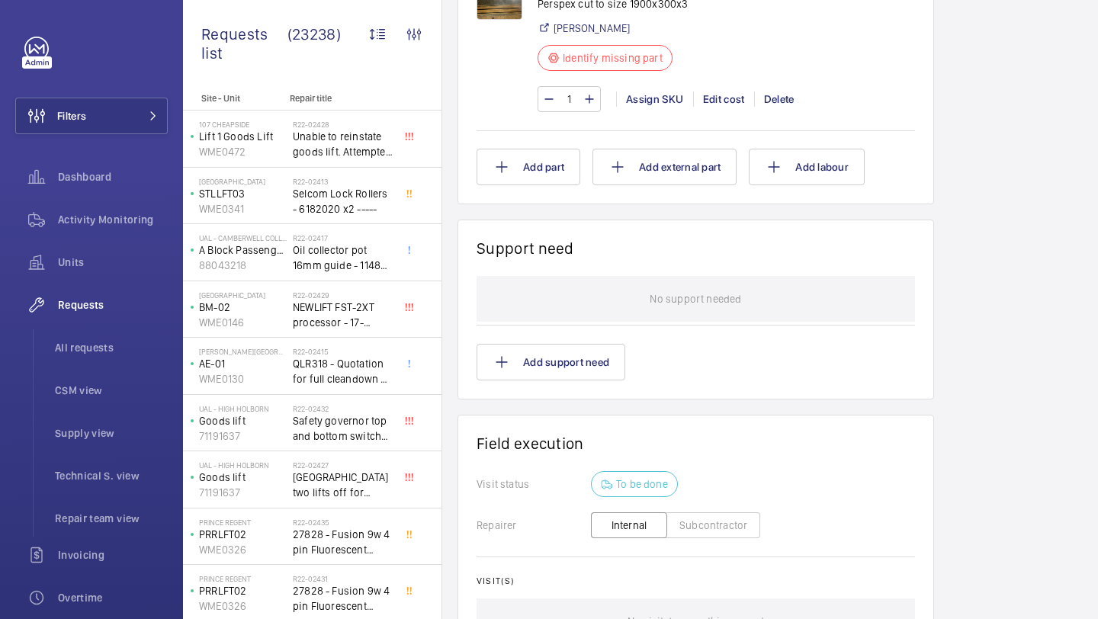
scroll to position [1314, 0]
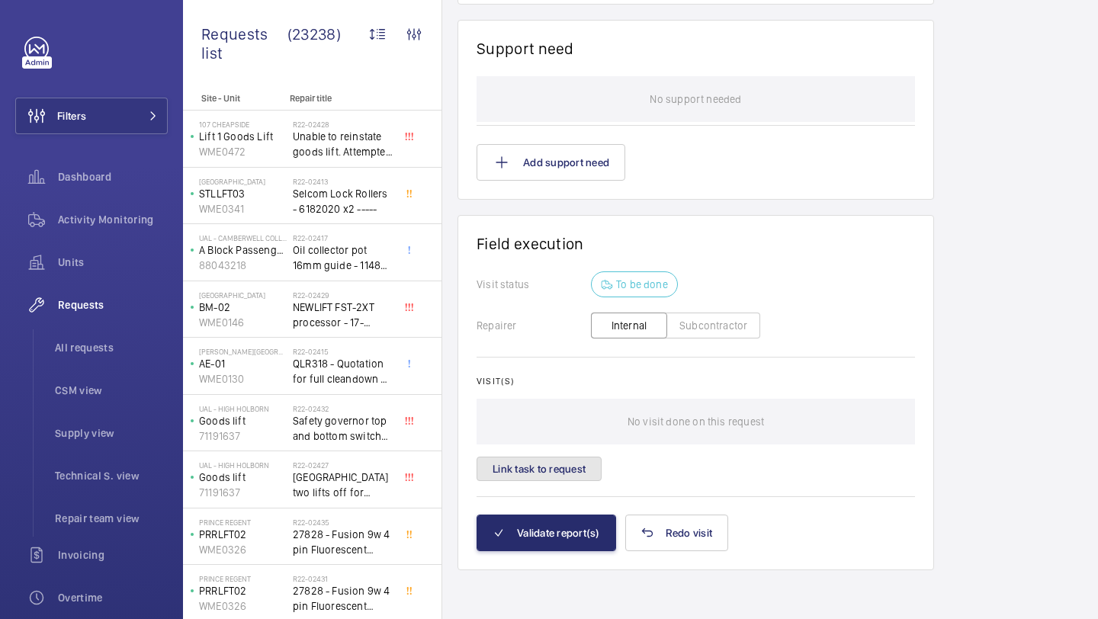
click at [524, 470] on button "Link task to request" at bounding box center [539, 469] width 125 height 24
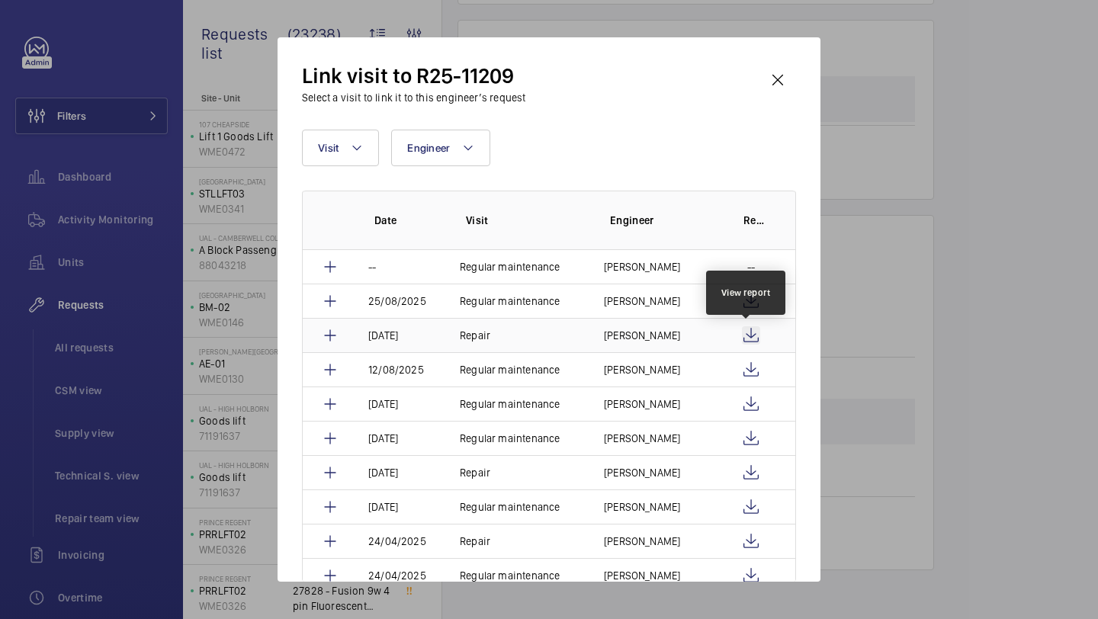
click at [750, 338] on wm-front-icon-button at bounding box center [751, 335] width 18 height 18
click at [781, 90] on wm-front-icon-button at bounding box center [777, 80] width 37 height 37
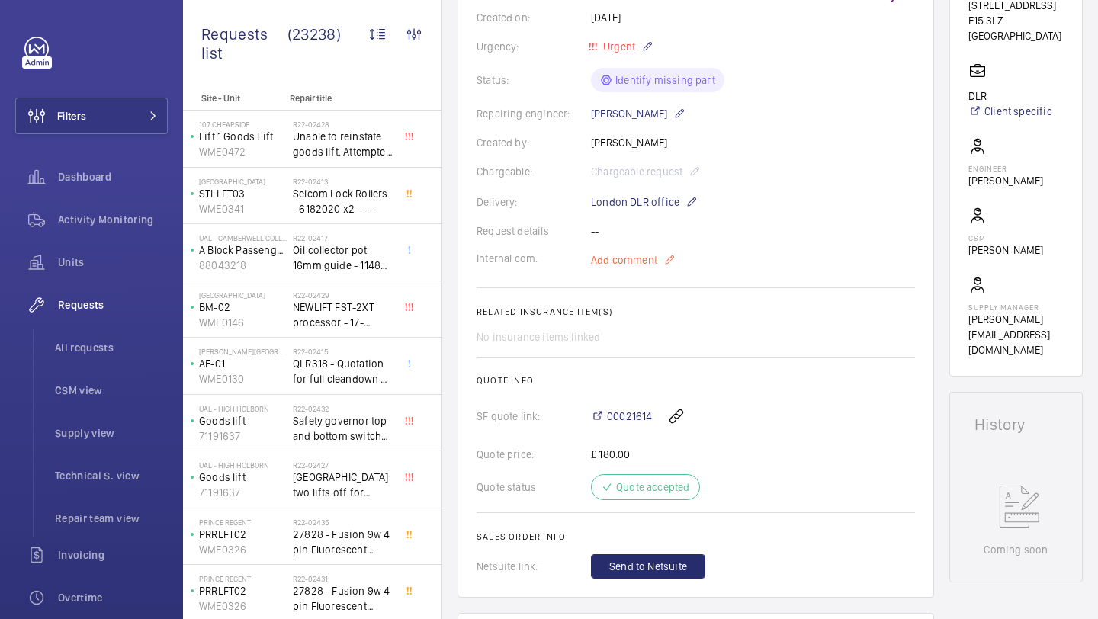
scroll to position [213, 0]
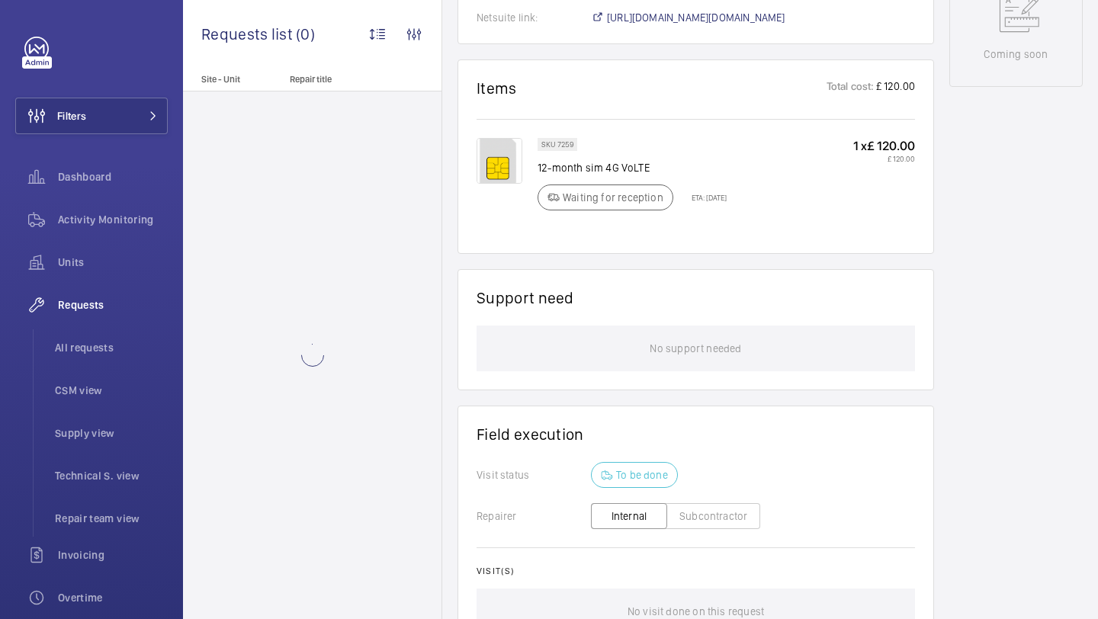
scroll to position [1031, 0]
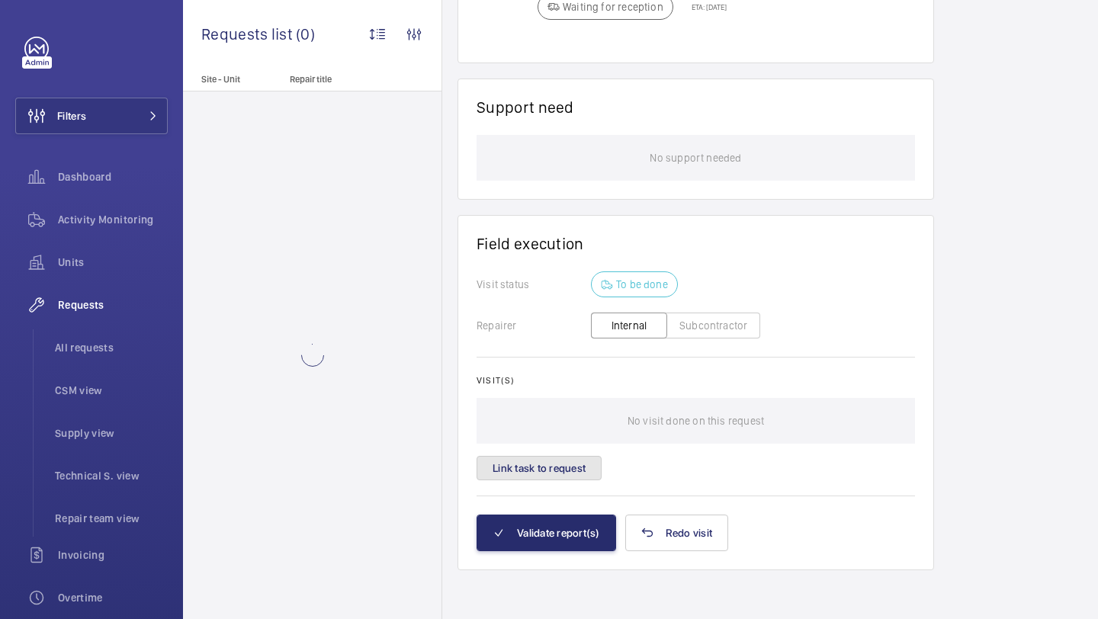
click at [583, 477] on button "Link task to request" at bounding box center [539, 468] width 125 height 24
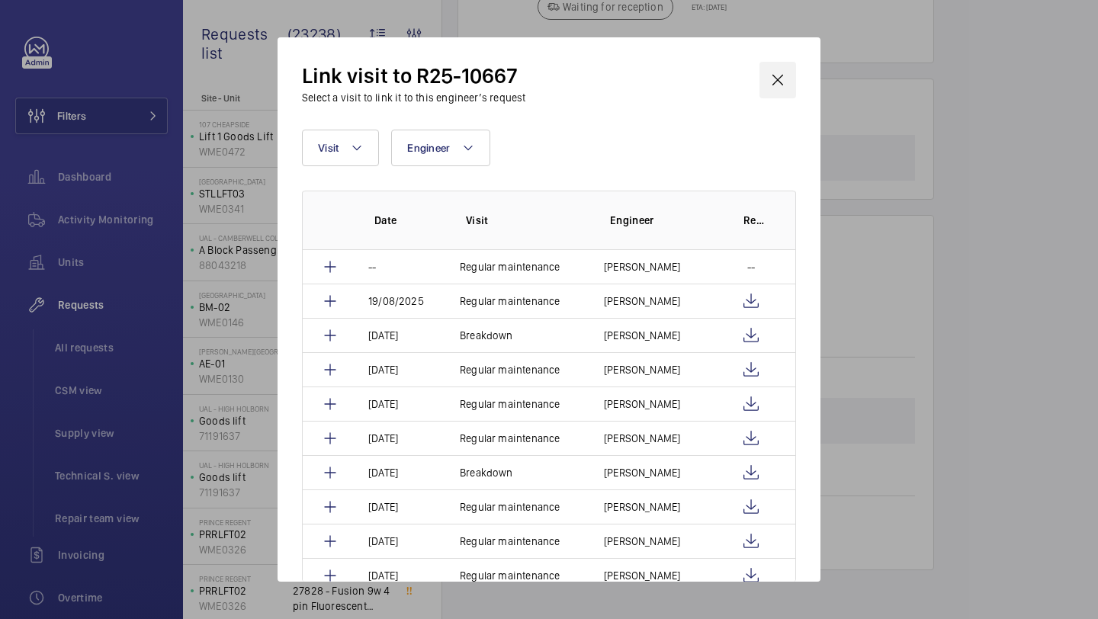
click at [777, 77] on wm-front-icon-button at bounding box center [777, 80] width 37 height 37
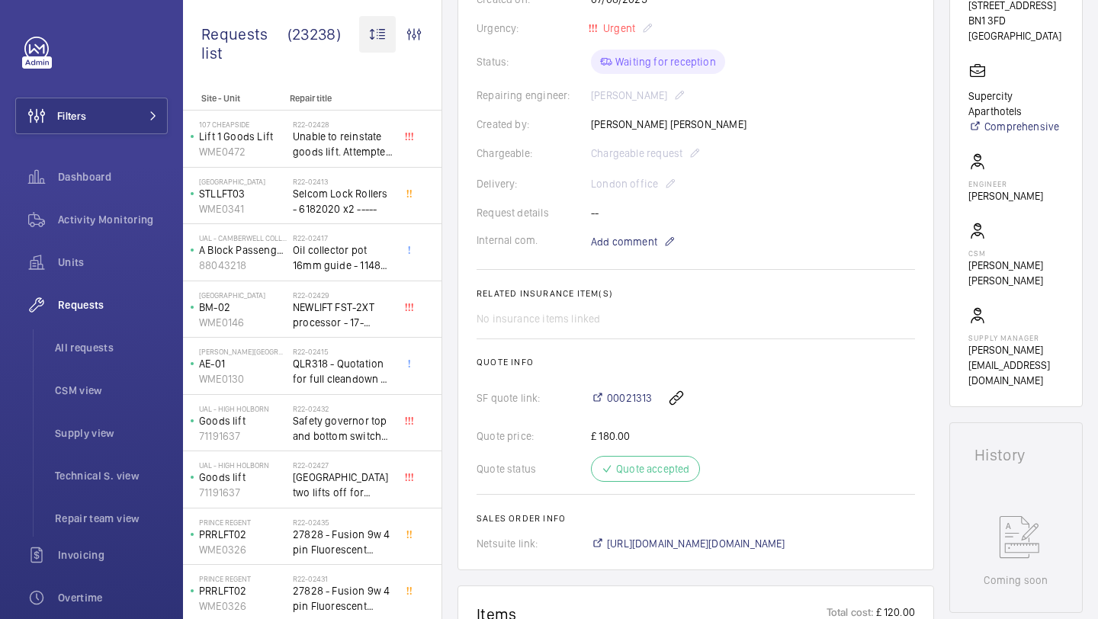
scroll to position [235, 0]
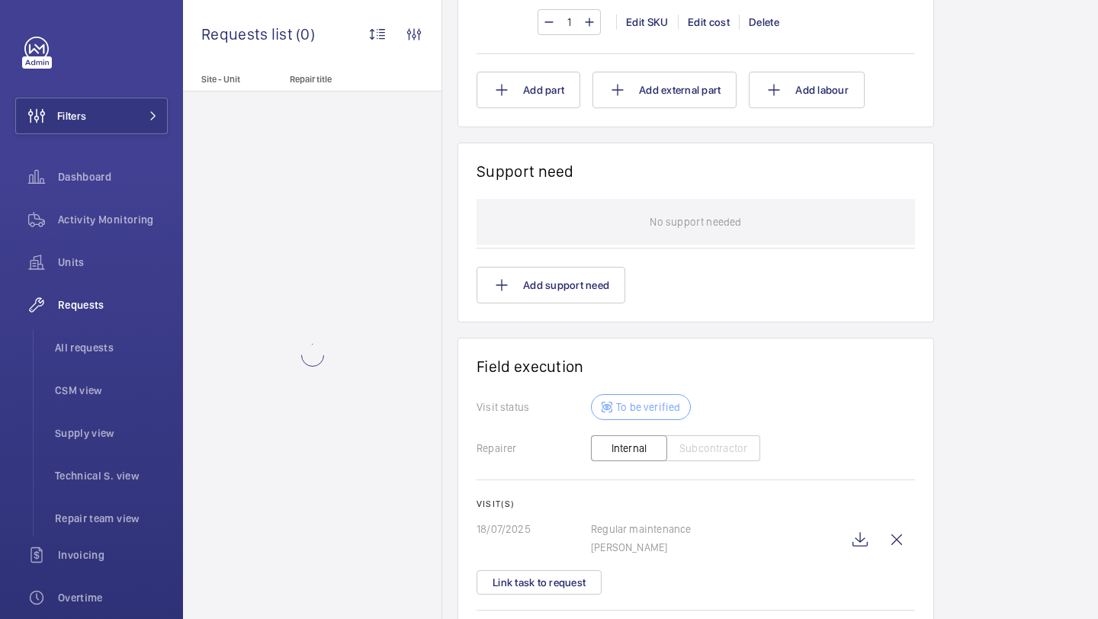
scroll to position [1258, 0]
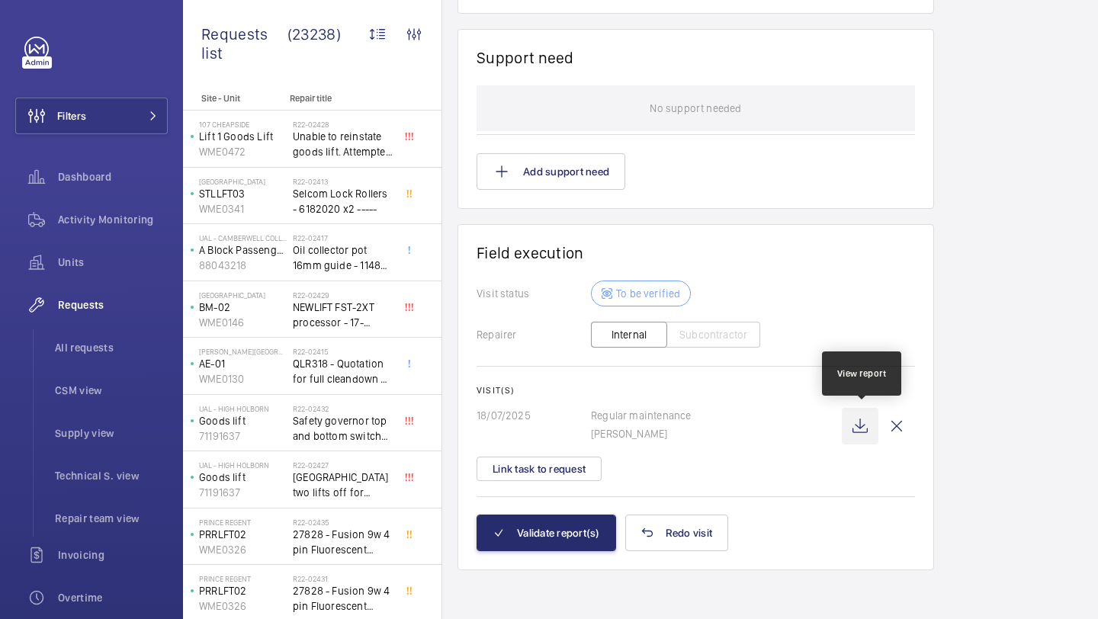
click at [865, 432] on wm-front-icon-button at bounding box center [860, 426] width 37 height 37
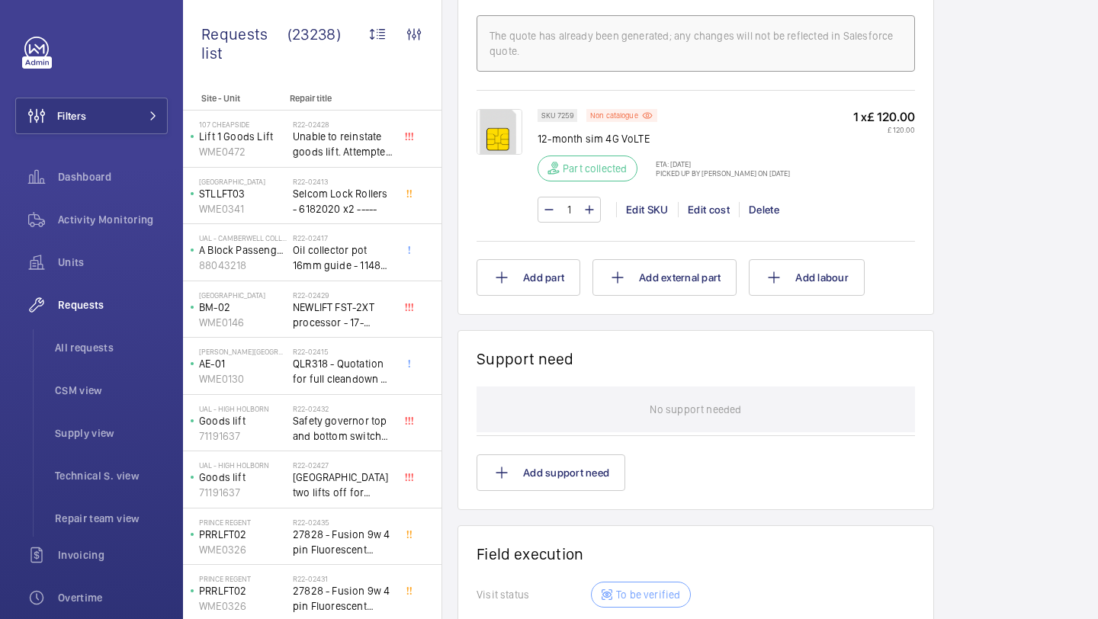
scroll to position [1229, 0]
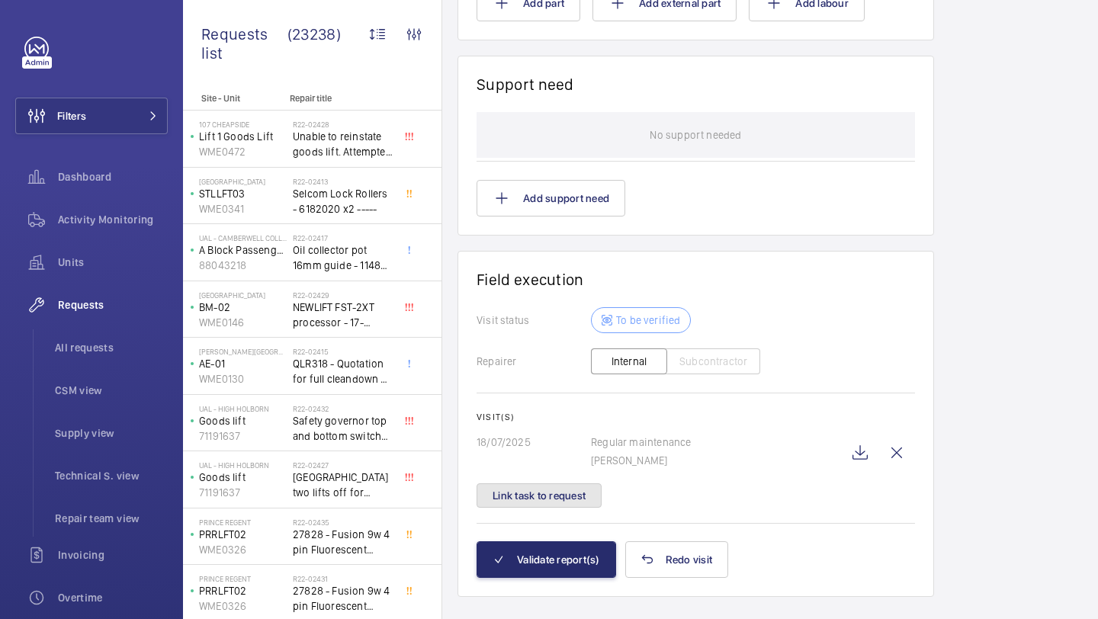
click at [583, 503] on button "Link task to request" at bounding box center [539, 495] width 125 height 24
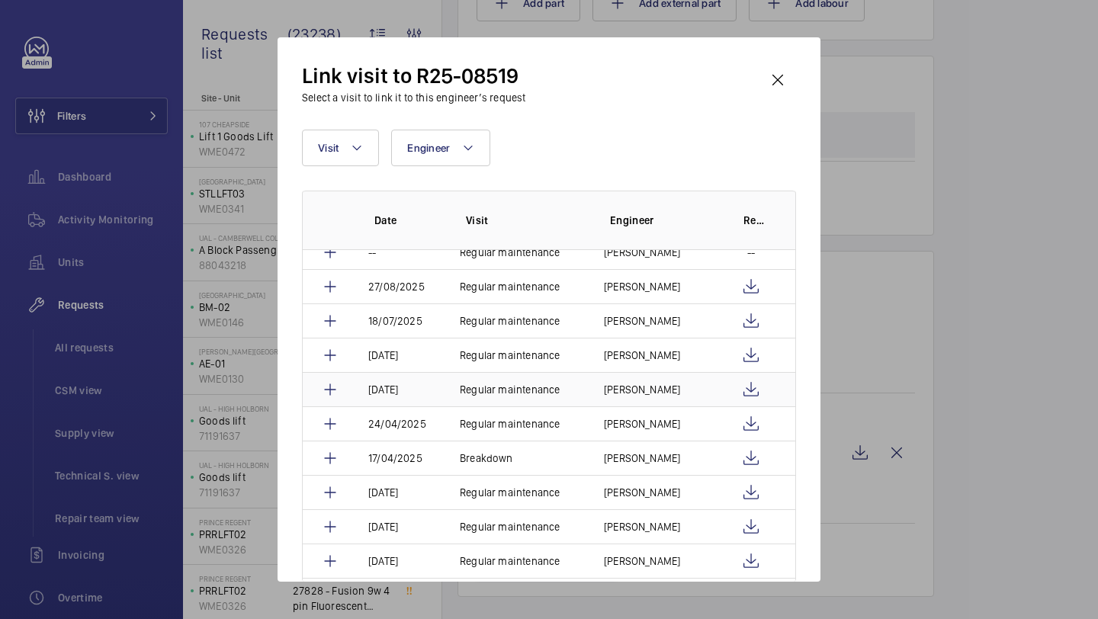
scroll to position [16, 0]
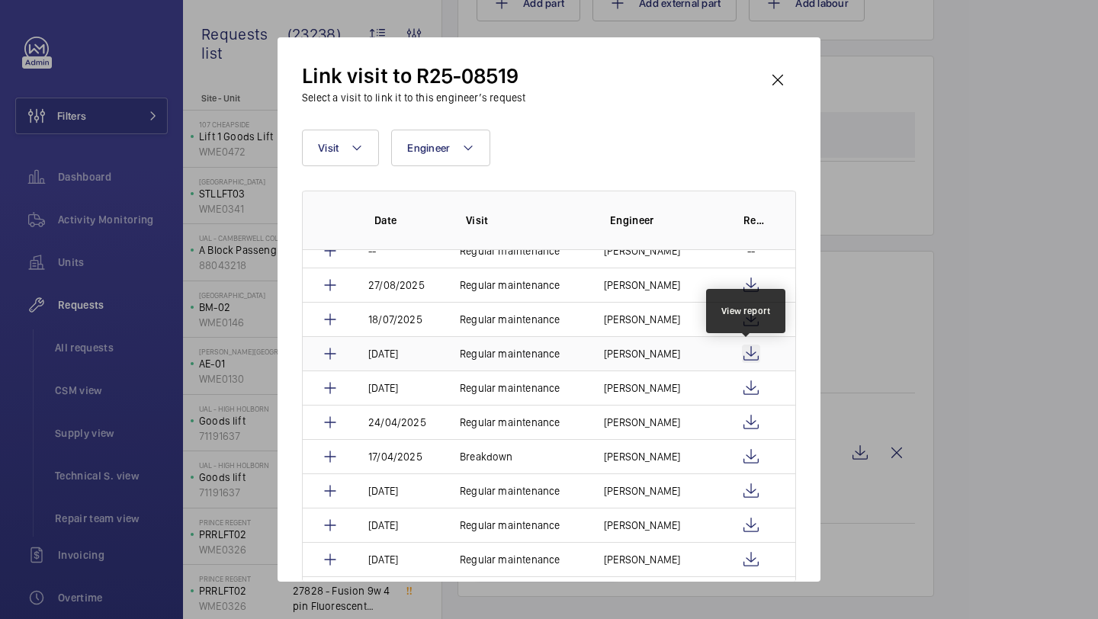
click at [742, 349] on wm-front-icon-button at bounding box center [751, 354] width 18 height 18
click at [775, 98] on wm-front-icon-button at bounding box center [777, 80] width 37 height 37
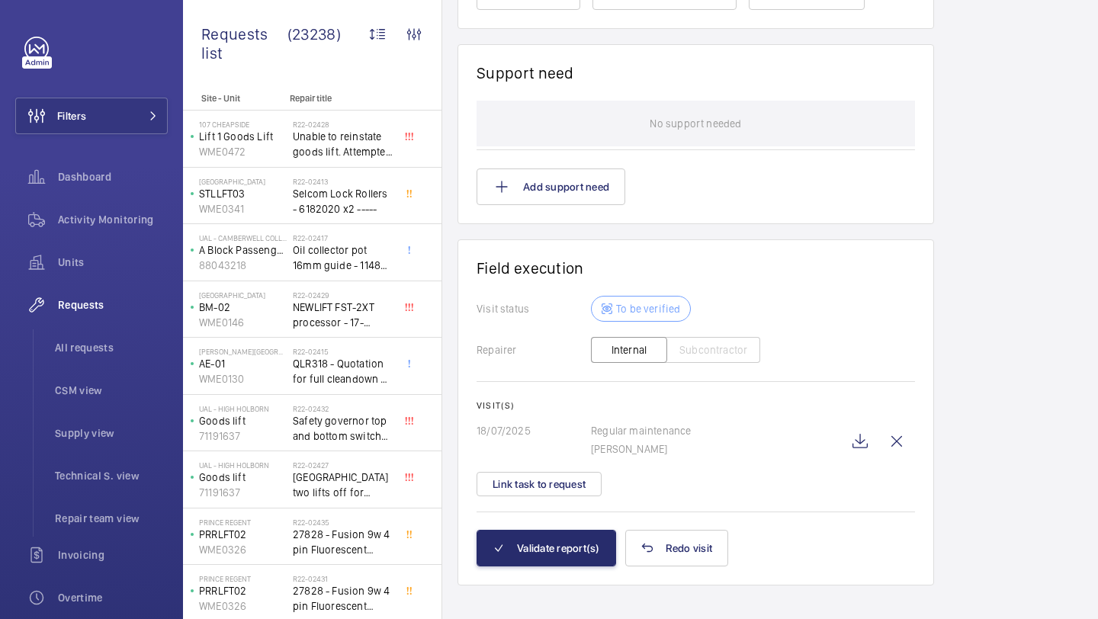
scroll to position [1250, 0]
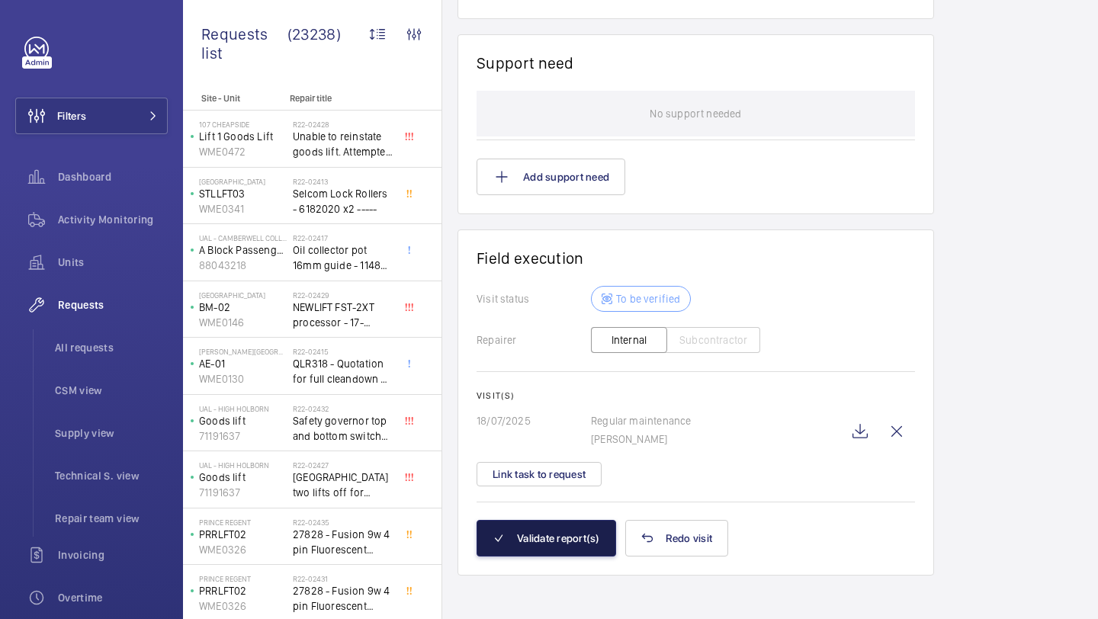
click at [525, 549] on button "Validate report(s)" at bounding box center [547, 538] width 140 height 37
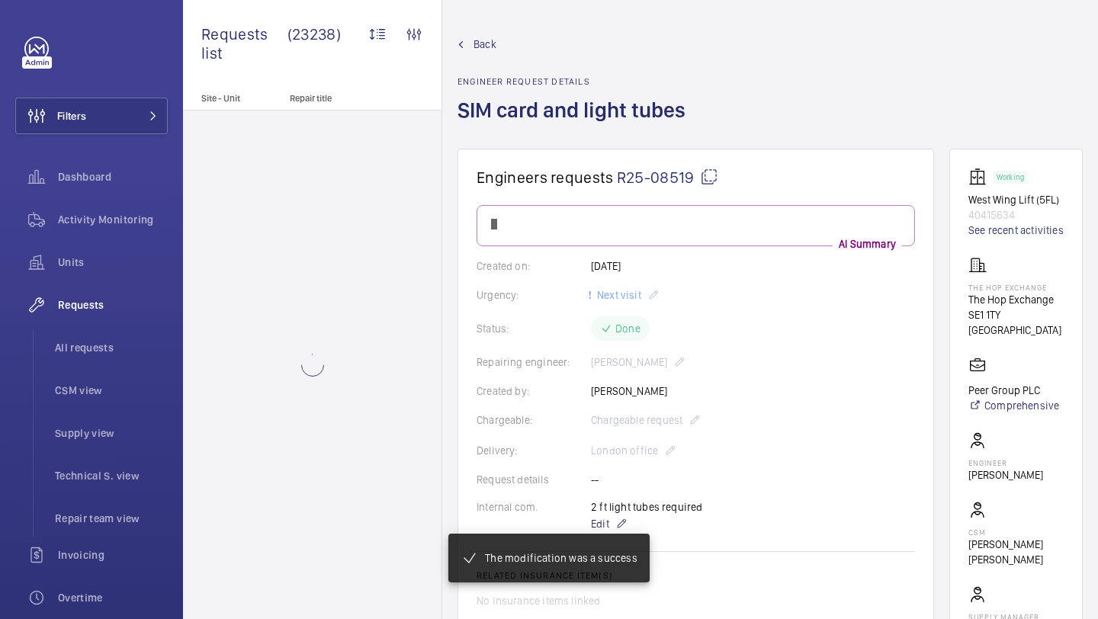
scroll to position [977, 0]
